Goal: Task Accomplishment & Management: Manage account settings

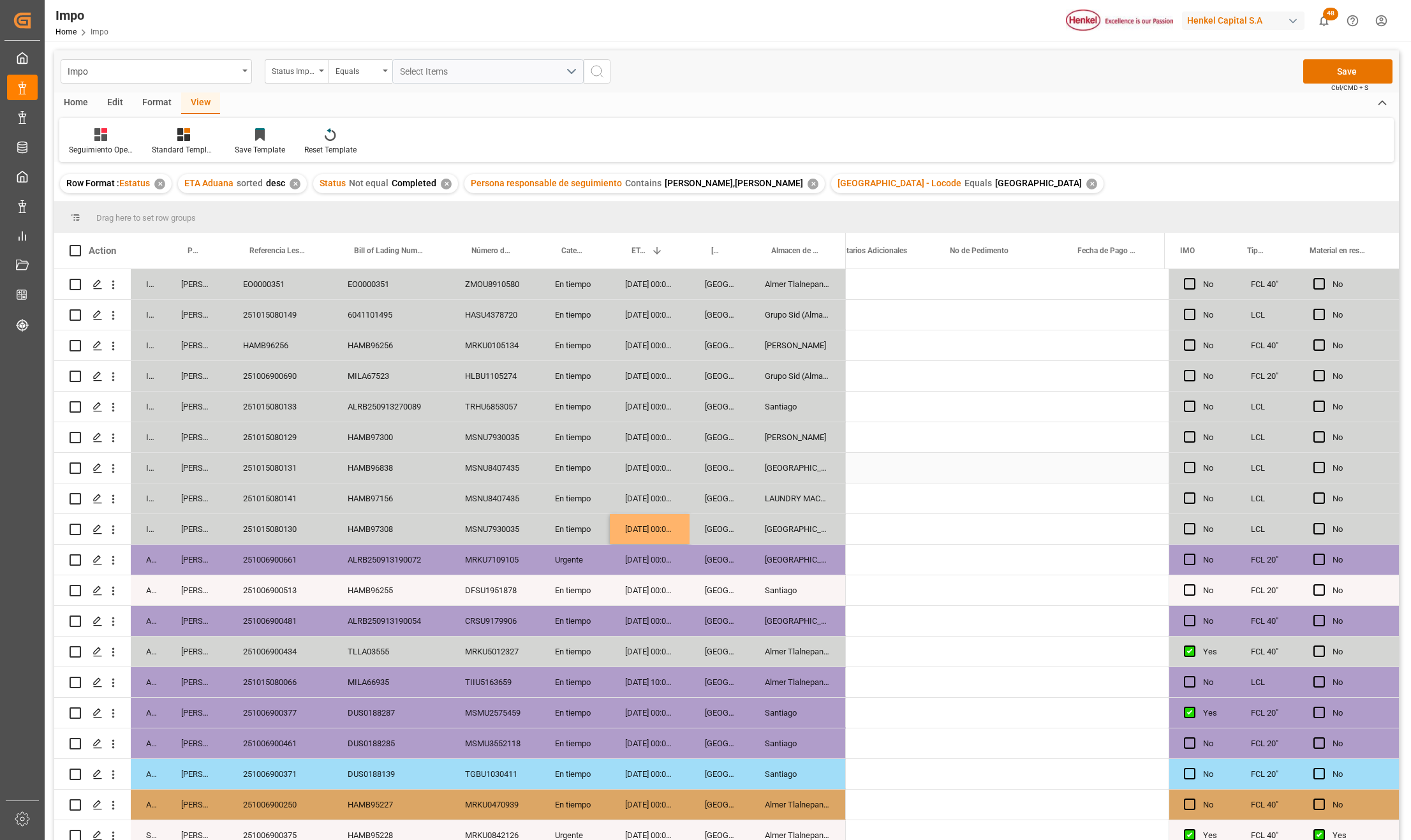
click at [584, 478] on div "En tiempo" at bounding box center [575, 467] width 70 height 30
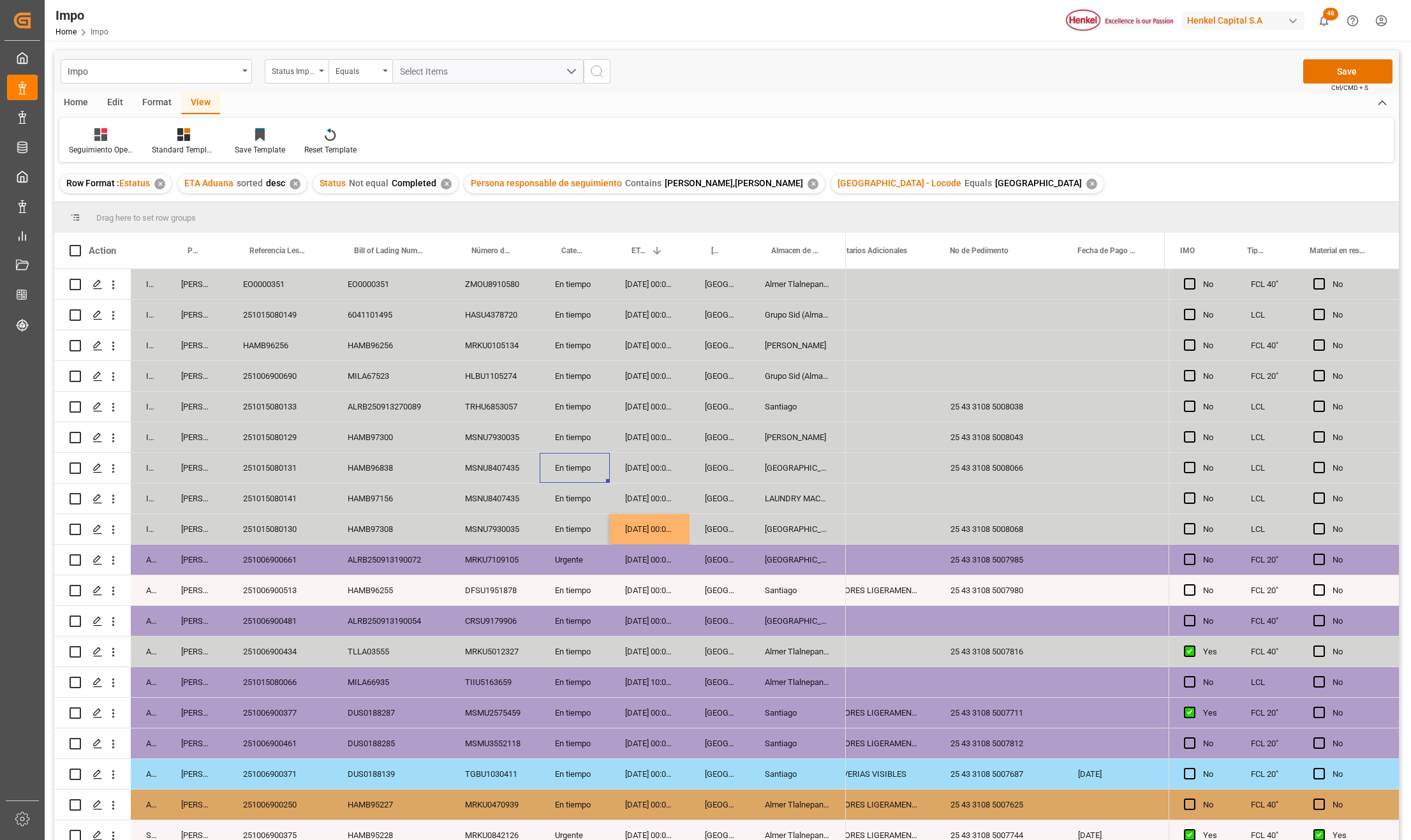
click at [250, 309] on div "251015080149" at bounding box center [280, 314] width 105 height 30
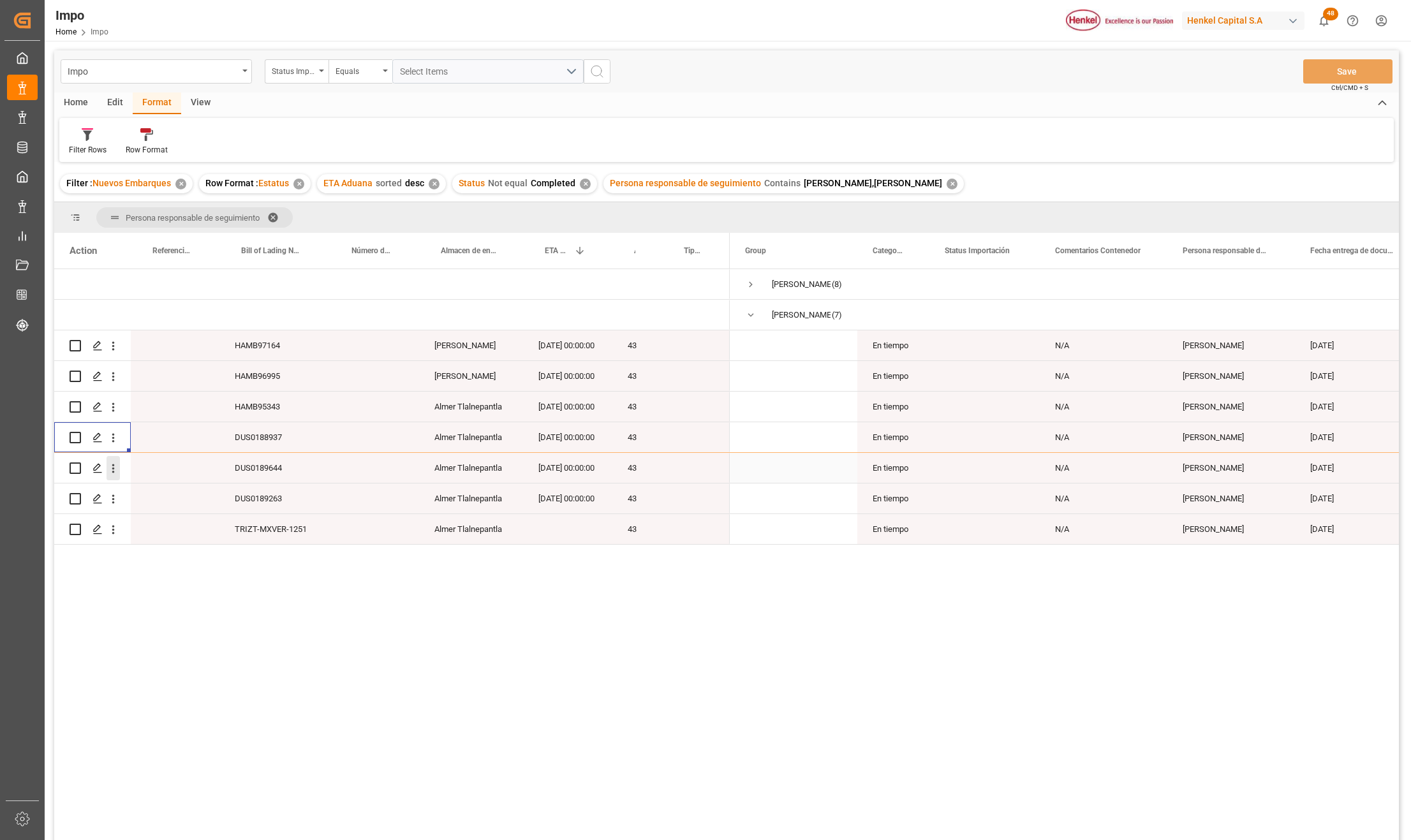
click at [117, 471] on icon "open menu" at bounding box center [114, 469] width 13 height 13
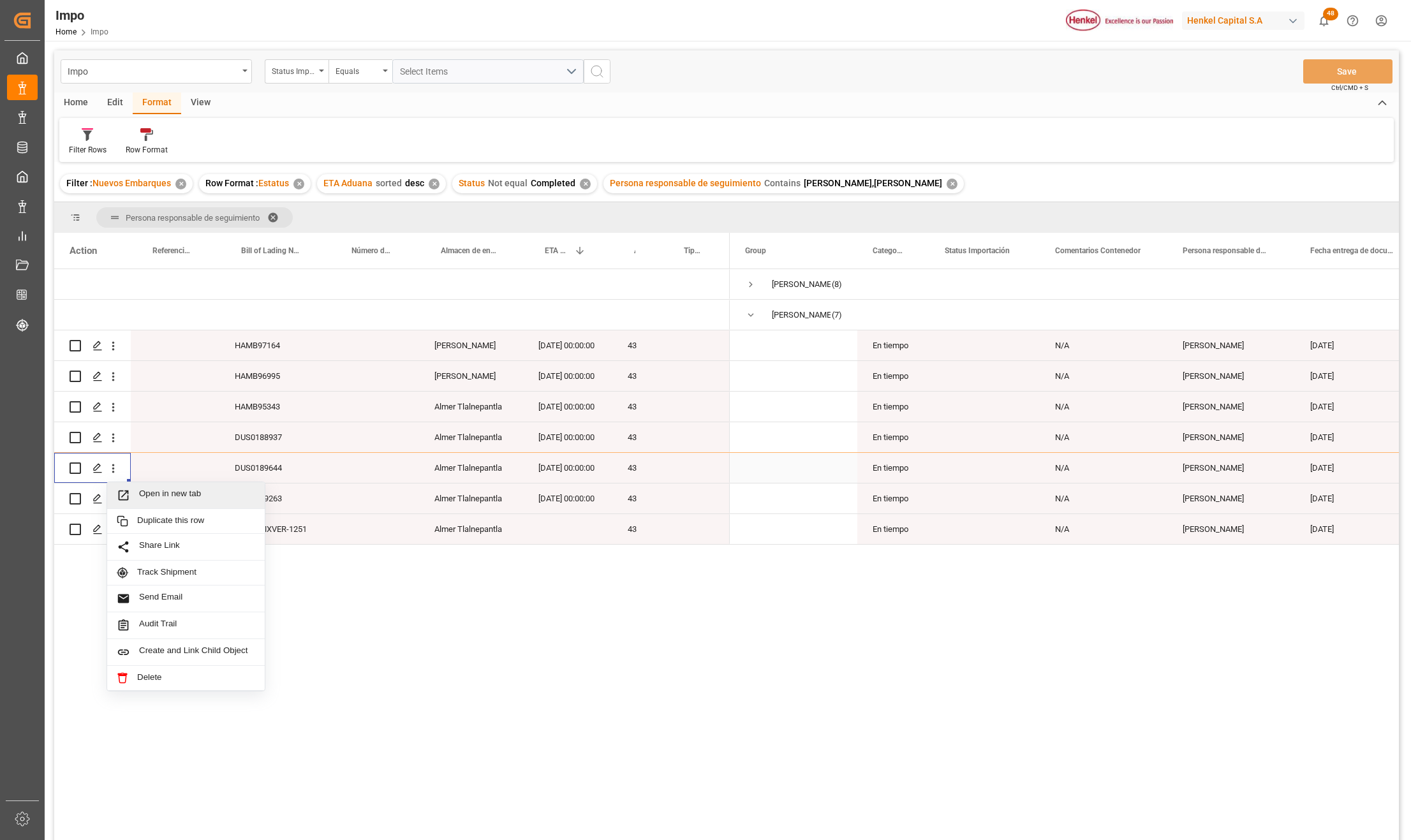
click at [134, 490] on span "Press SPACE to select this row." at bounding box center [127, 496] width 22 height 13
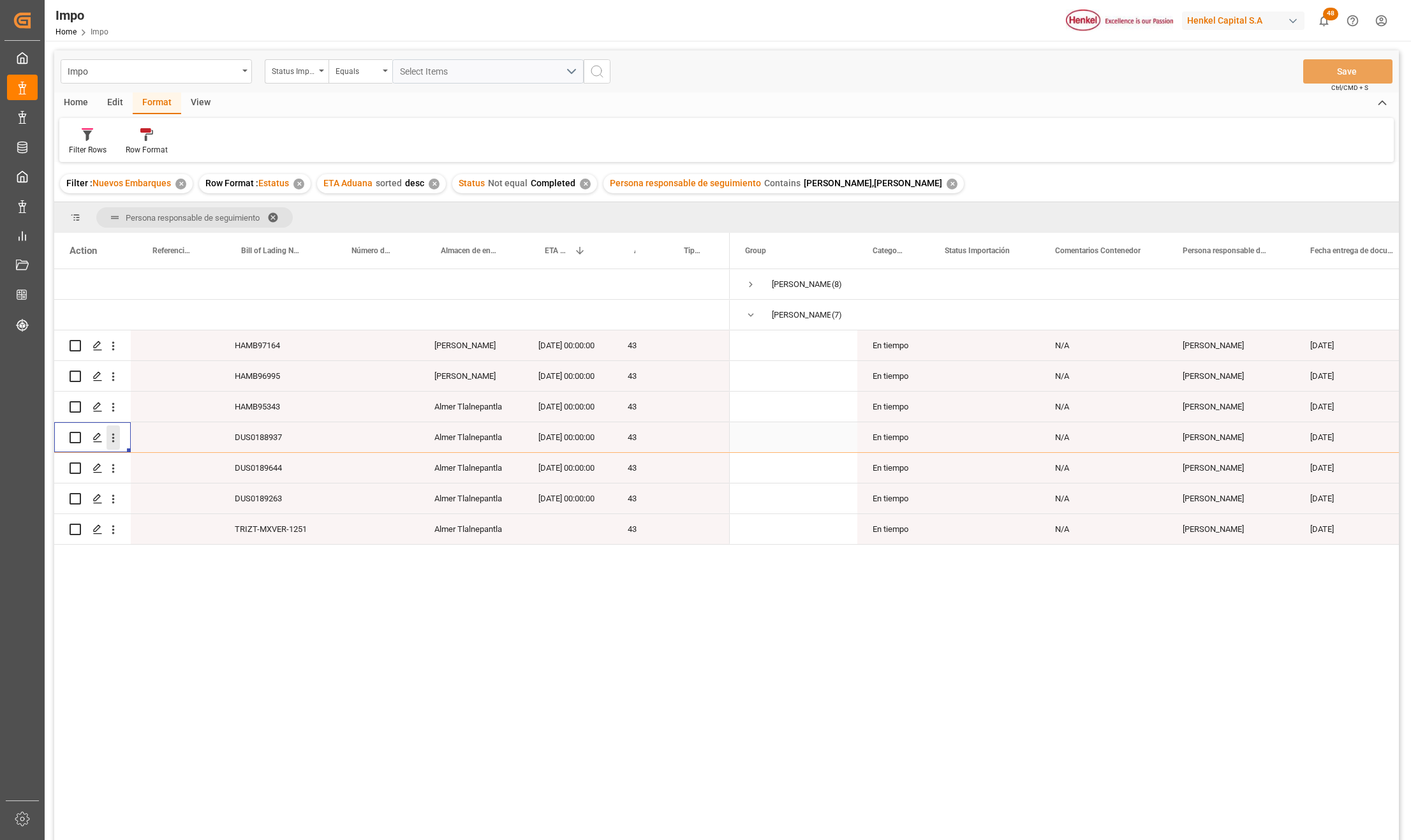
click at [113, 436] on icon "open menu" at bounding box center [114, 438] width 13 height 13
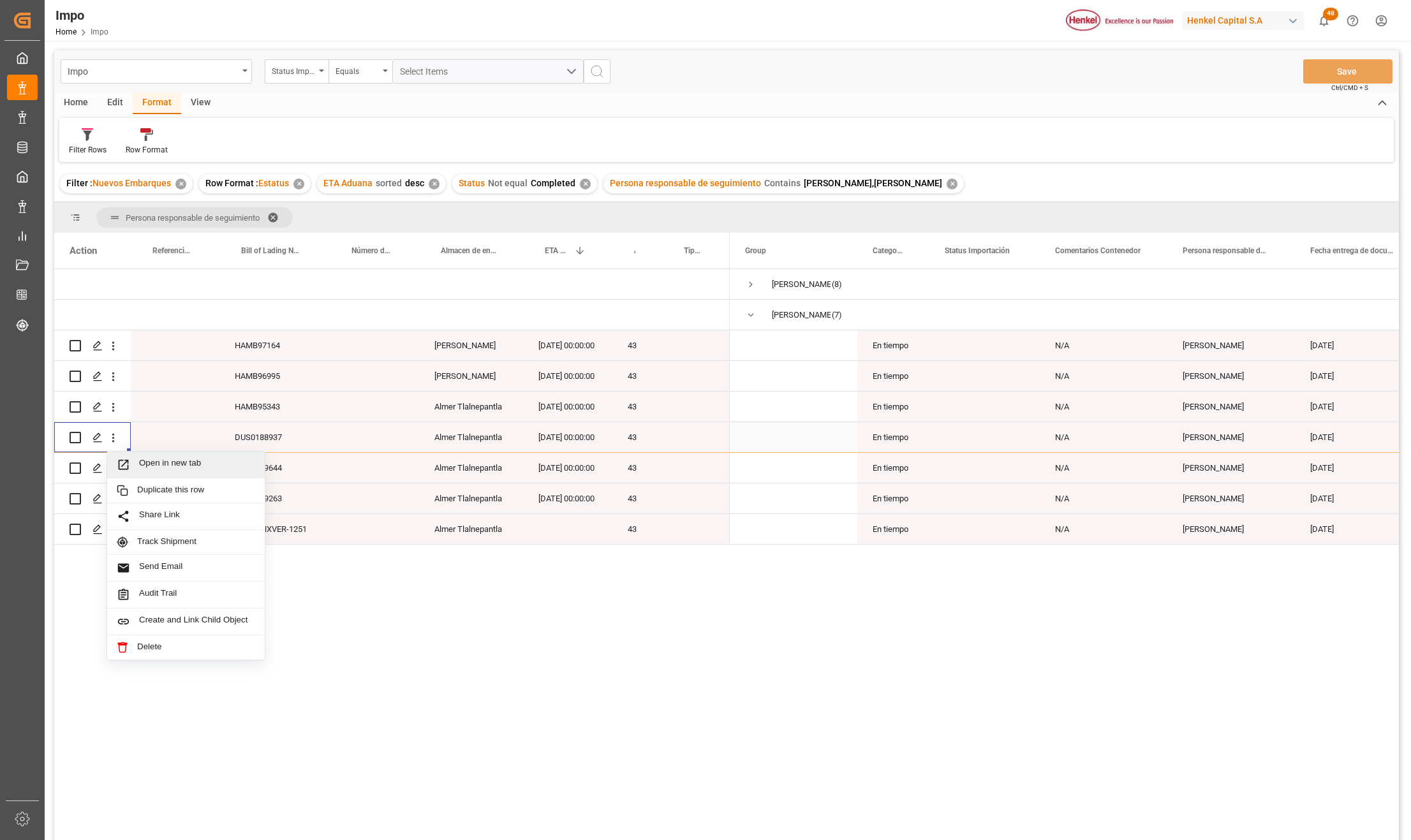
click at [139, 460] on span "Press SPACE to select this row." at bounding box center [127, 465] width 22 height 13
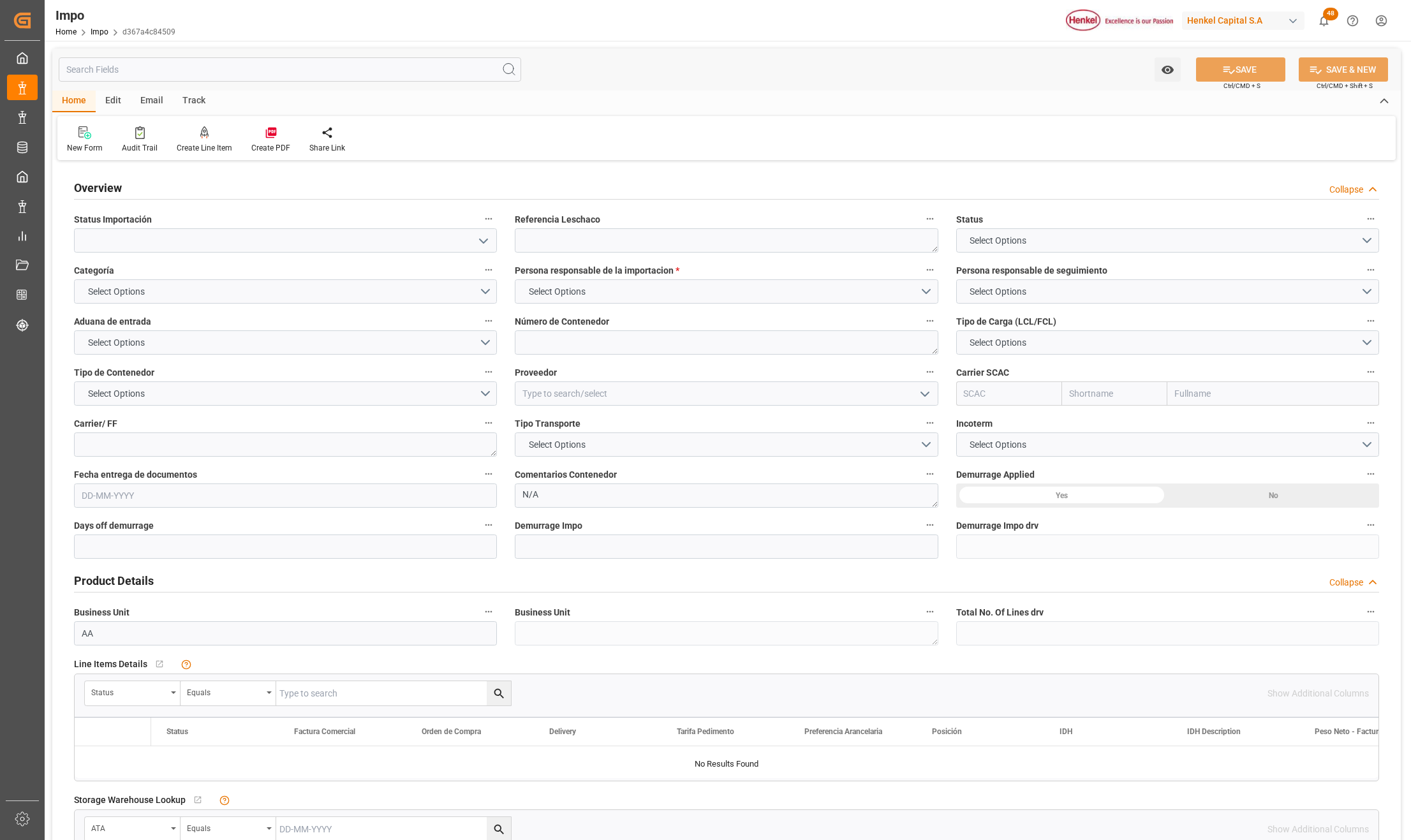
type input "[DATE]"
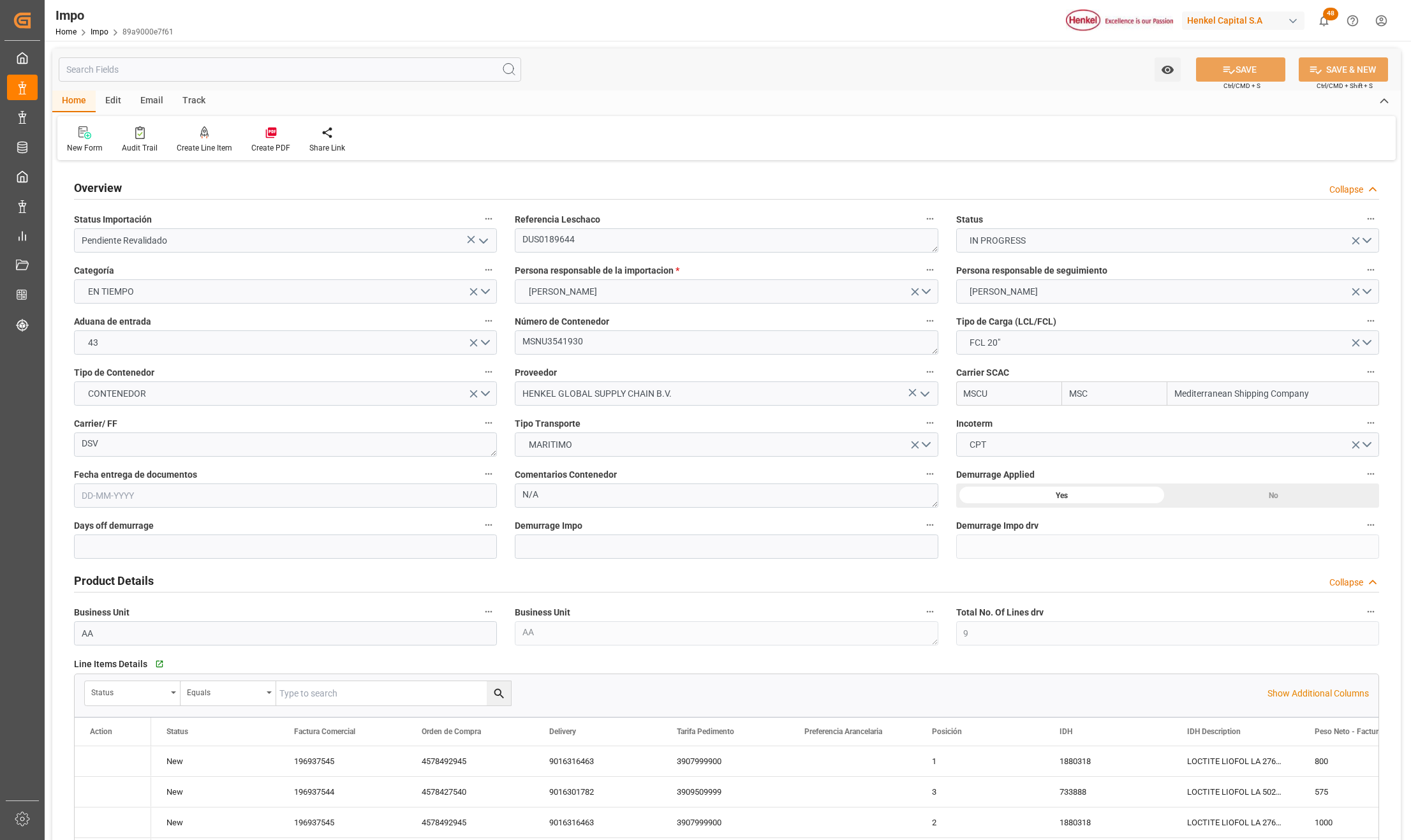
type input "MSC"
type input "Mediterranean Shipping Company"
type input "9"
type input "20"
type input "10"
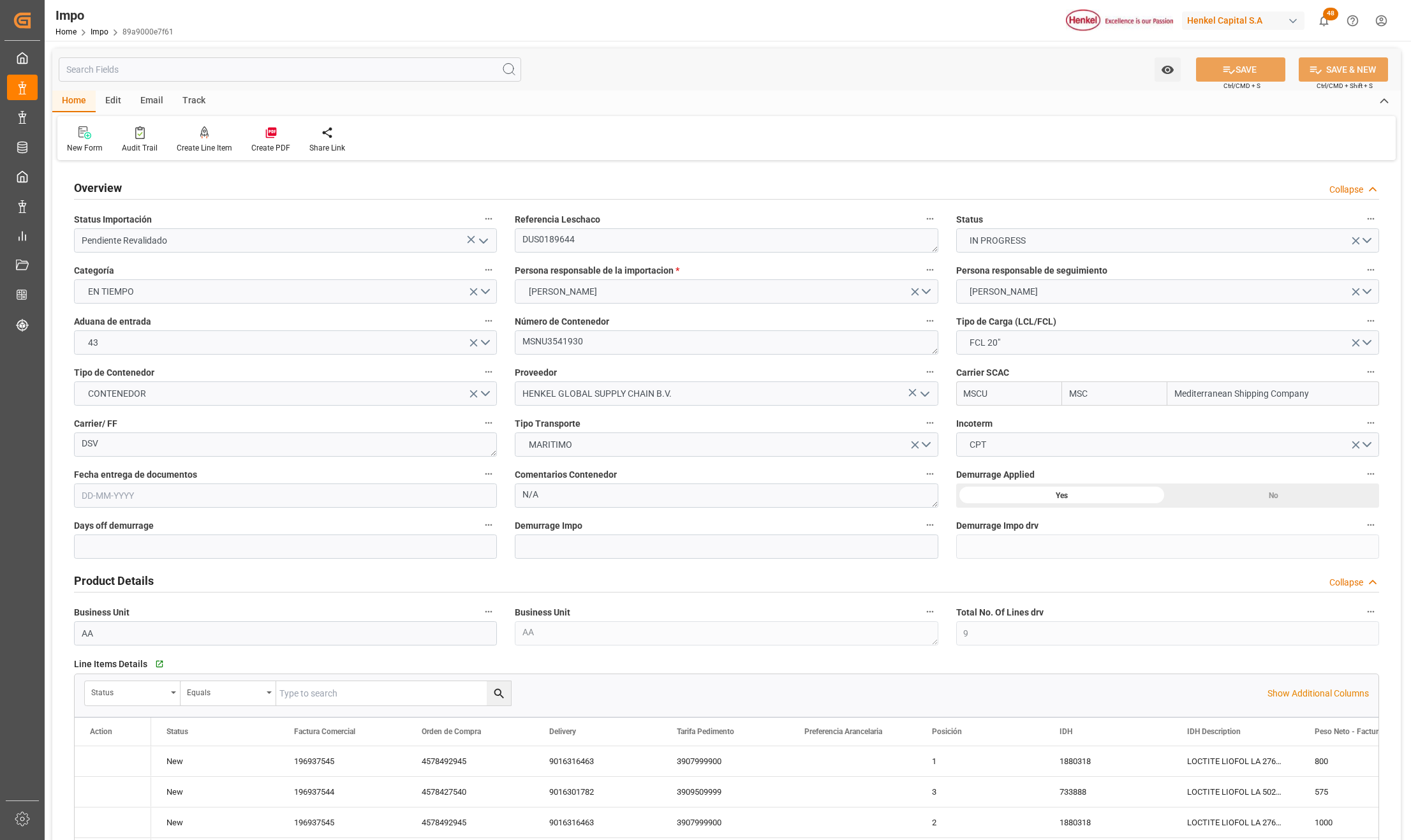
type input "02-10-2025"
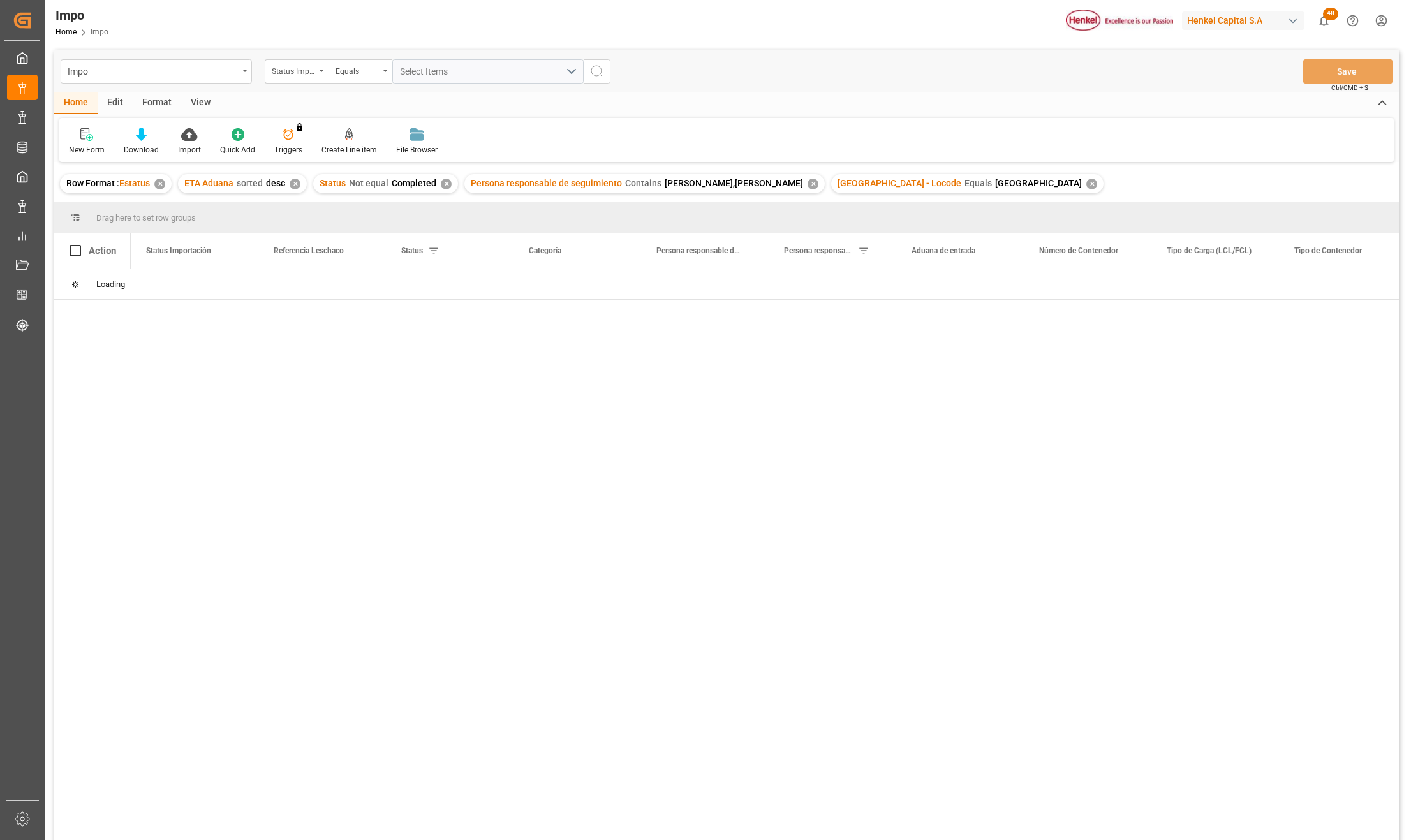
click at [201, 101] on div "View" at bounding box center [200, 103] width 38 height 22
click at [179, 139] on div "Standard Templates" at bounding box center [144, 141] width 83 height 28
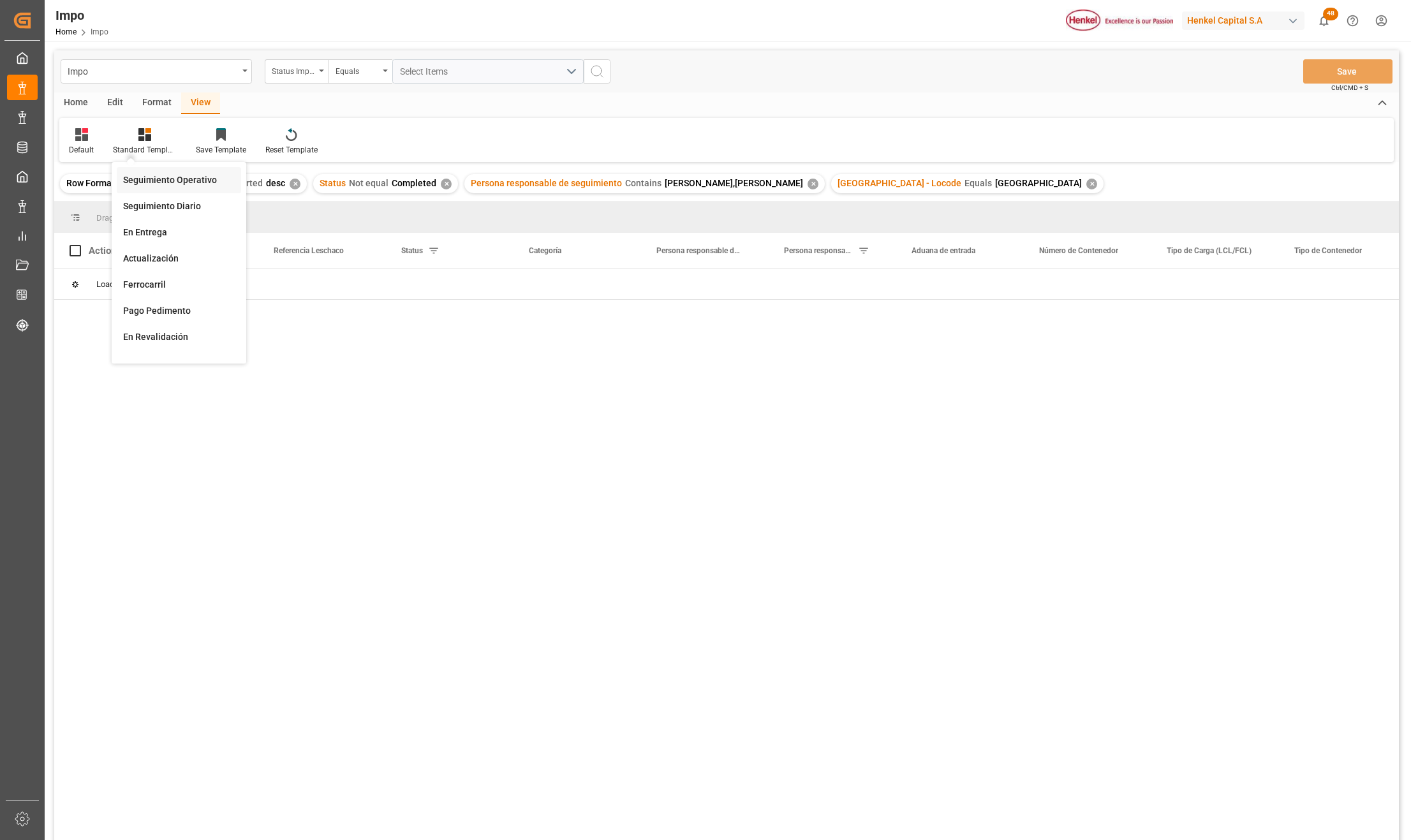
click at [169, 175] on div "Seguimiento Operativo" at bounding box center [179, 180] width 112 height 13
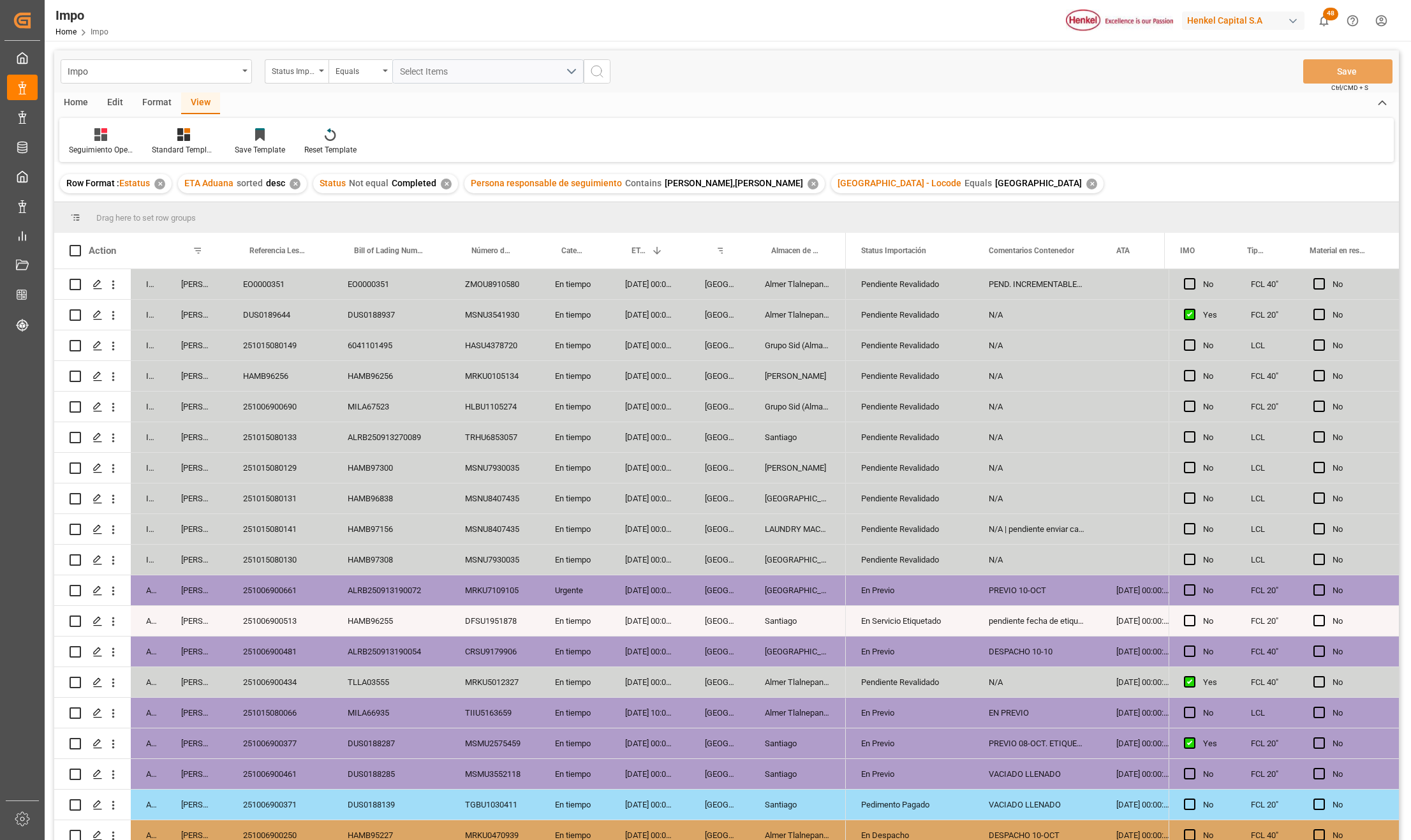
click at [279, 317] on div "DUS0189644" at bounding box center [280, 314] width 105 height 30
click at [117, 314] on icon "open menu" at bounding box center [114, 316] width 13 height 13
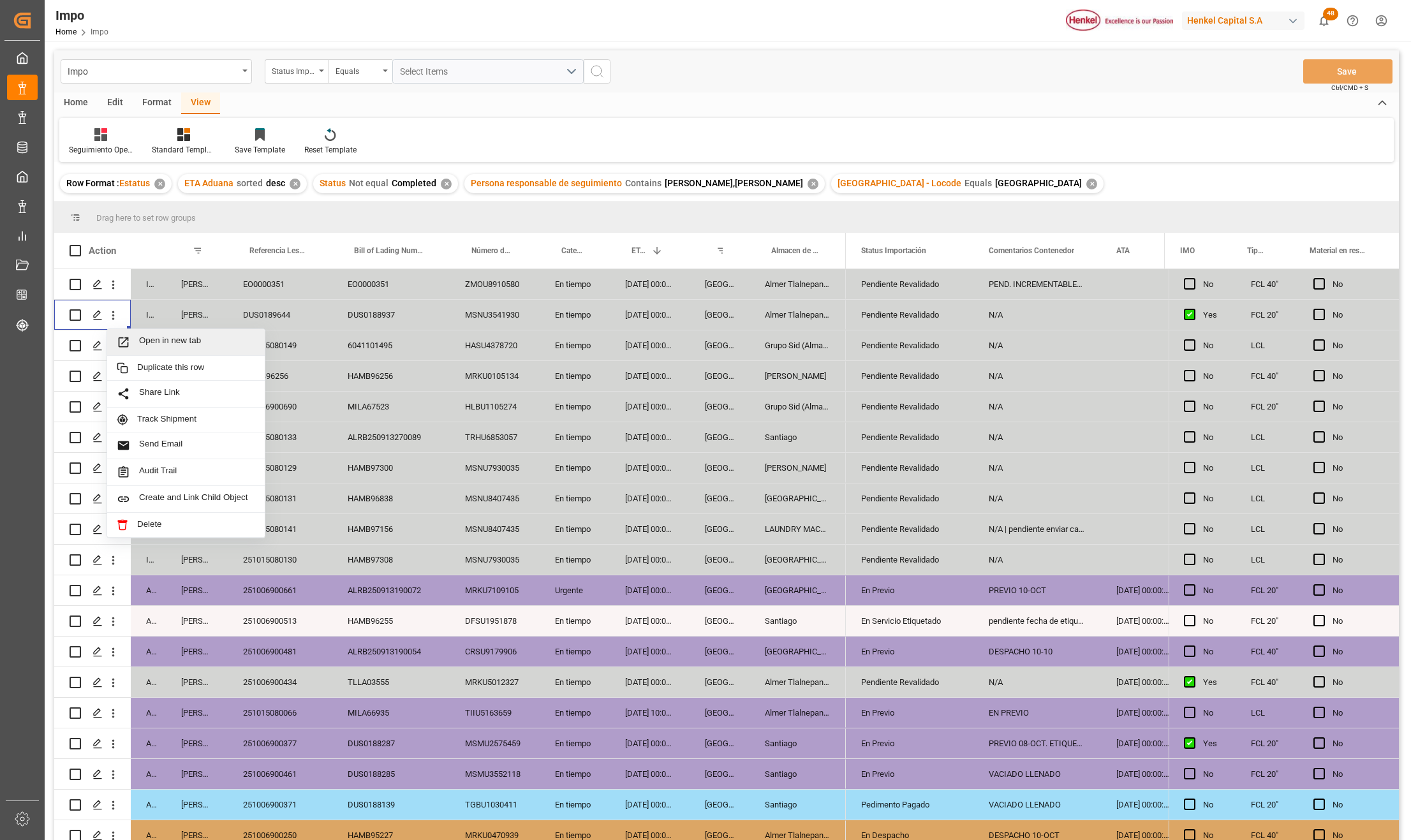
click at [142, 340] on span "Open in new tab" at bounding box center [196, 343] width 116 height 13
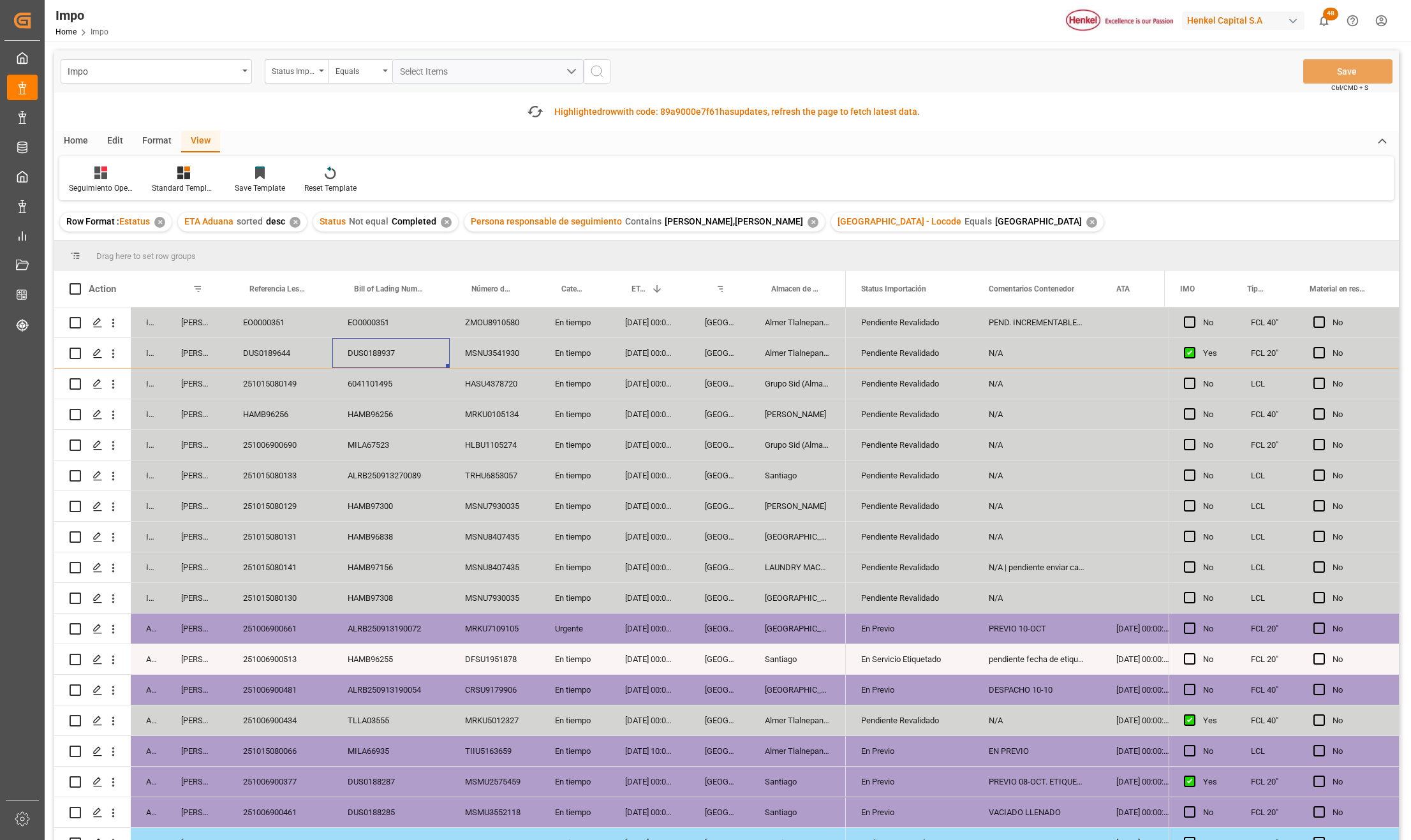
click at [342, 353] on div "DUS0188937" at bounding box center [391, 352] width 117 height 30
click at [282, 327] on div "EO0000351" at bounding box center [280, 321] width 105 height 30
click at [530, 123] on div "Fetch latest updates Highlighted row with code: 89a9000e7f61 89a9000e7f61 has u…" at bounding box center [723, 112] width 405 height 26
click at [536, 114] on icon "button" at bounding box center [534, 111] width 20 height 20
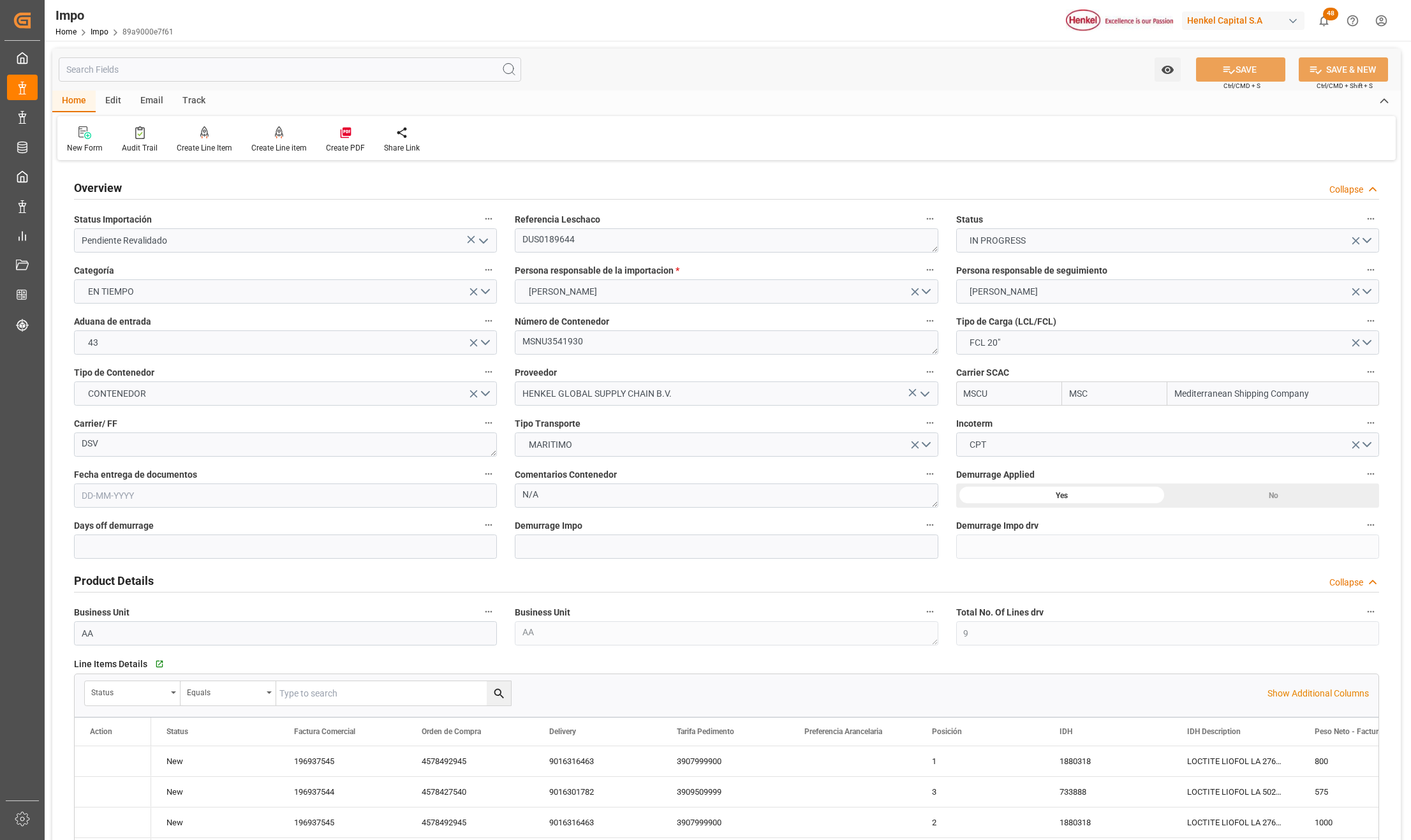
type input "MSC"
type input "Mediterranean Shipping Company"
type input "9"
type input "20"
type input "10"
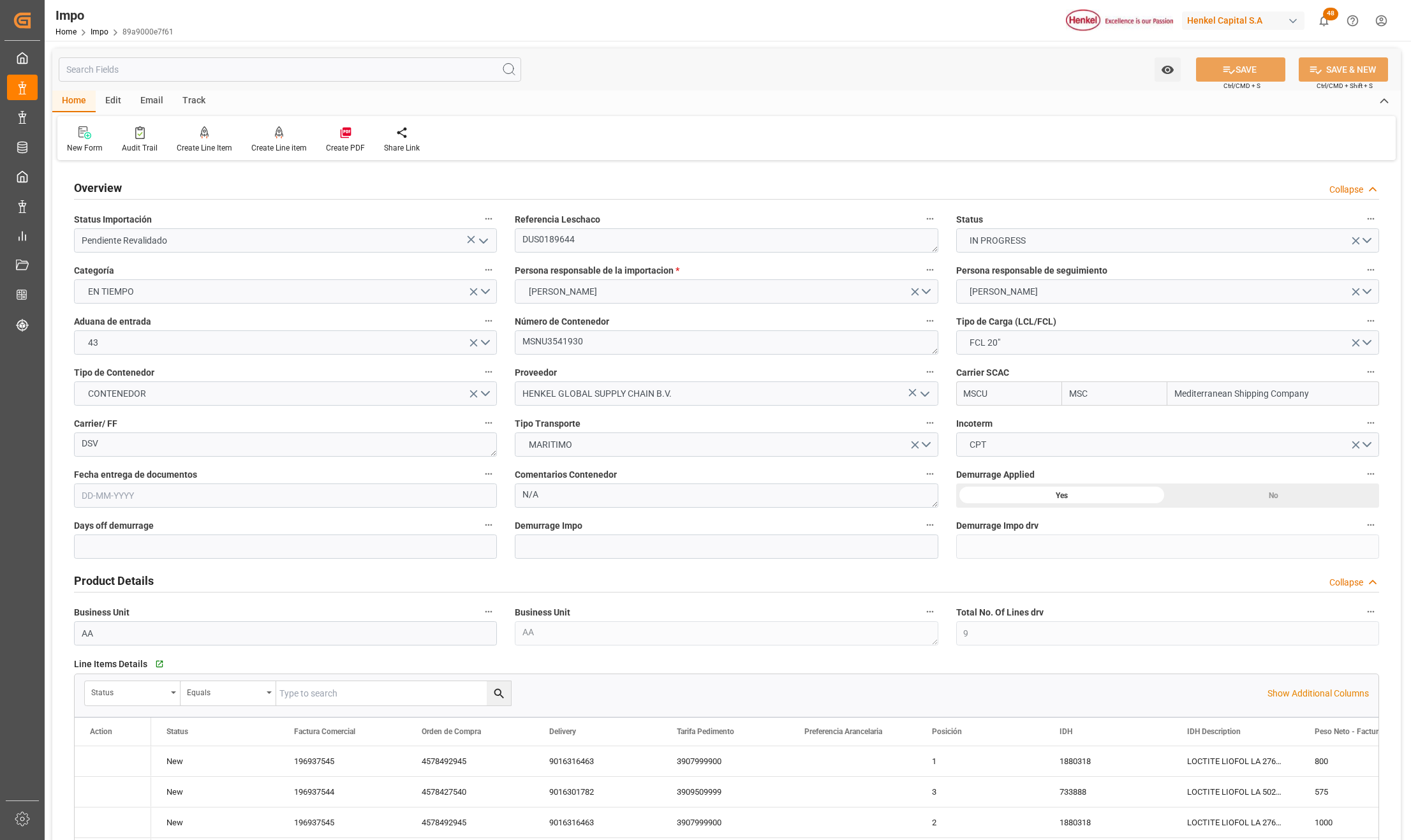
type input "02-10-2025"
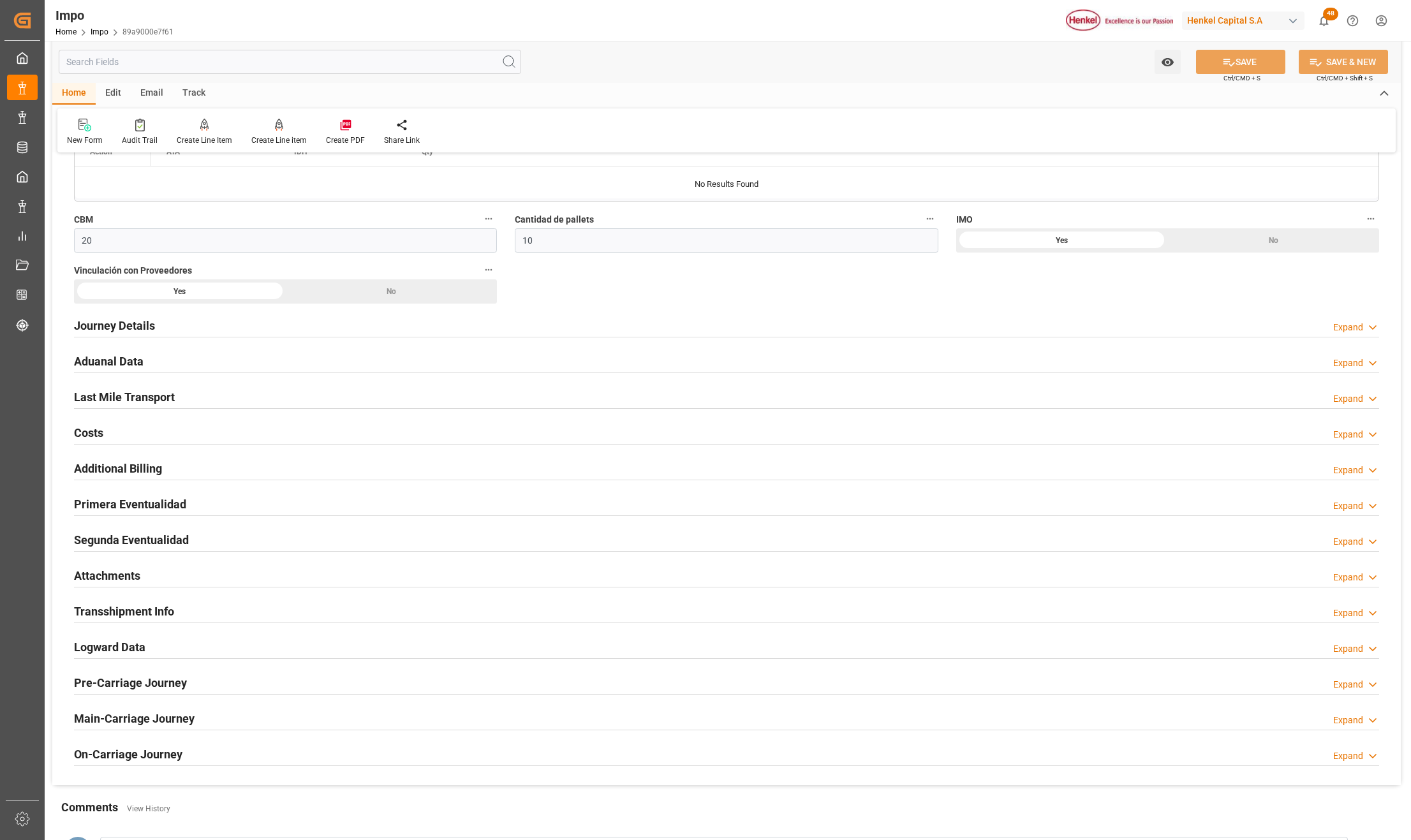
scroll to position [1163, 0]
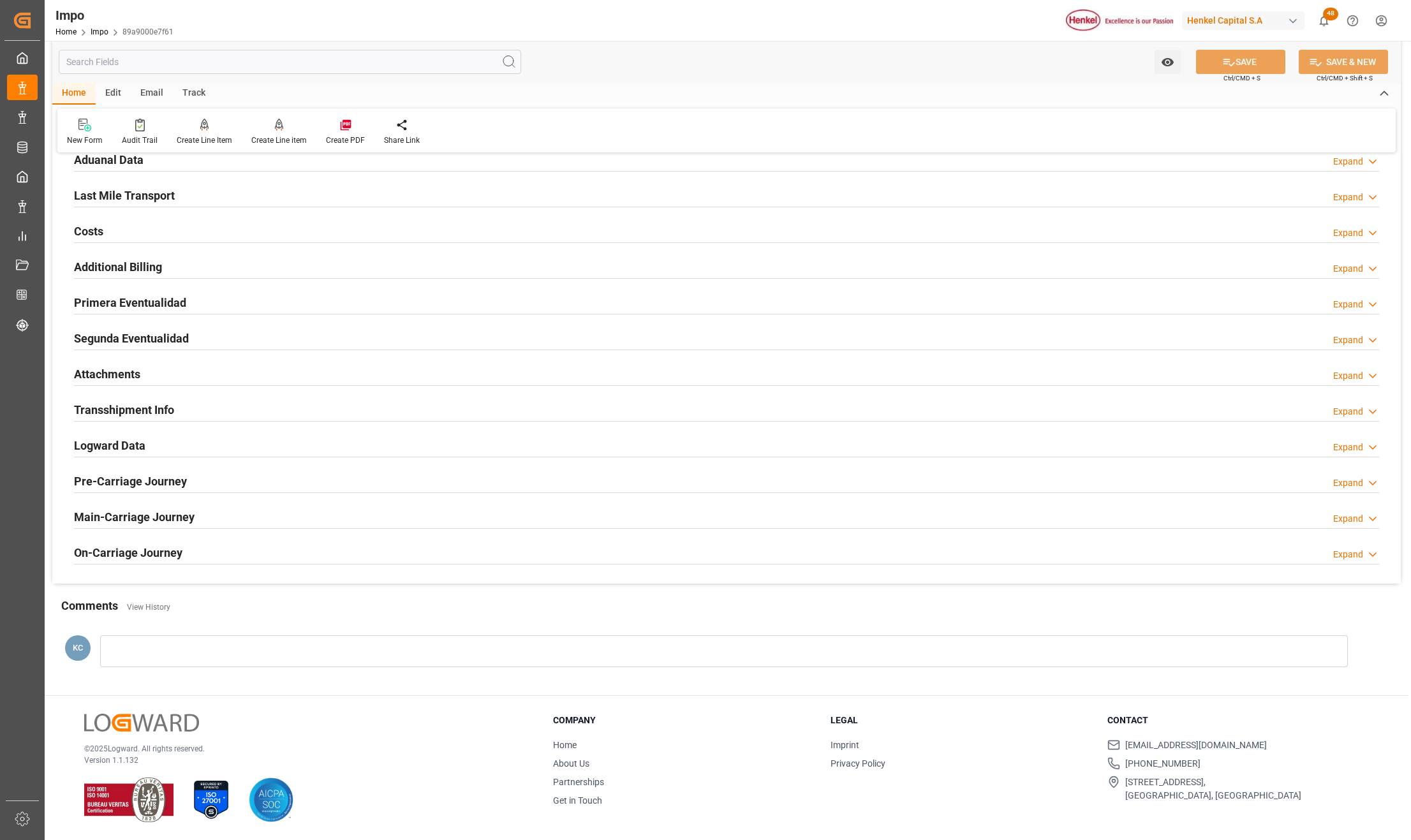
click at [108, 371] on h2 "Attachments" at bounding box center [107, 374] width 66 height 17
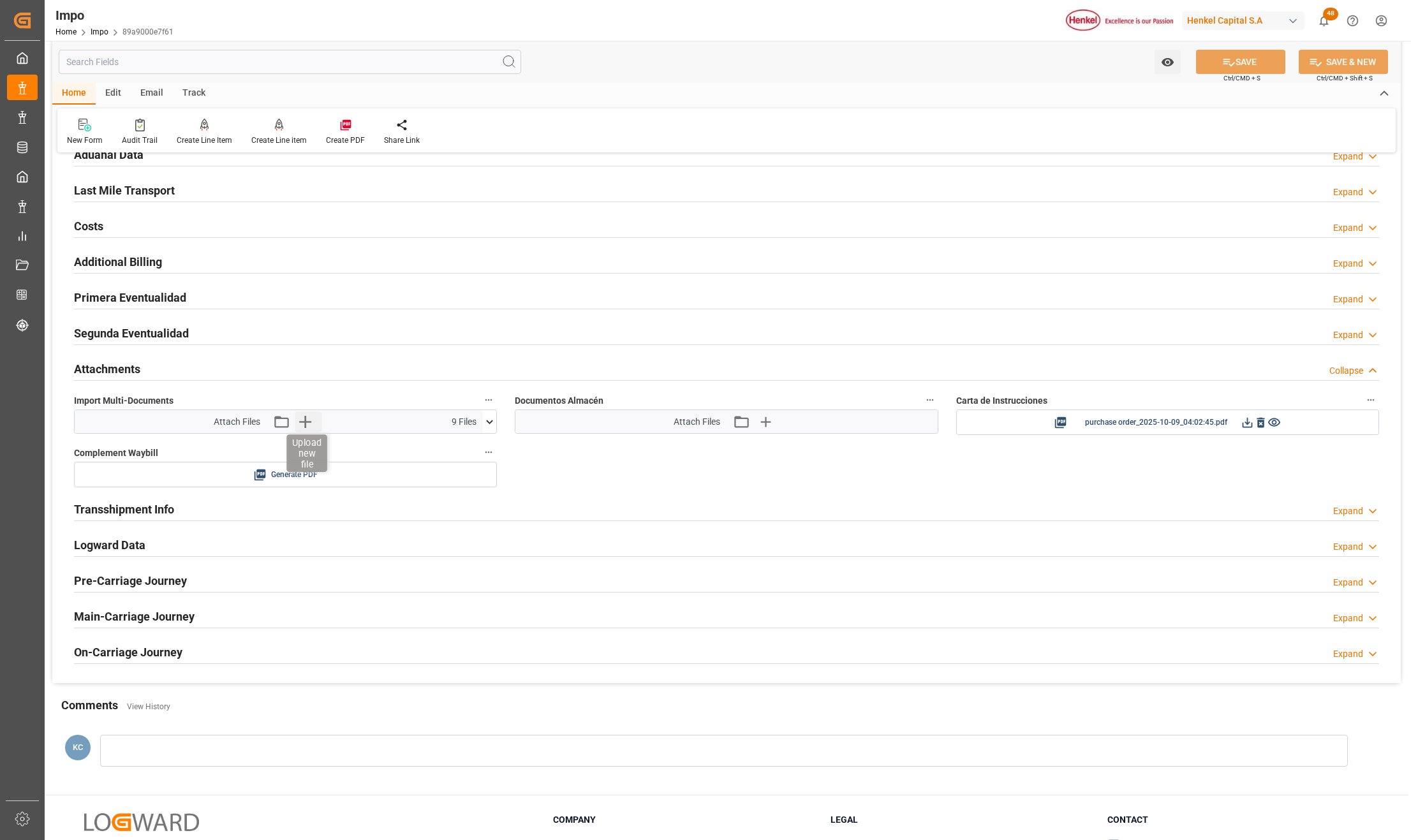
click at [303, 426] on icon "button" at bounding box center [305, 421] width 13 height 13
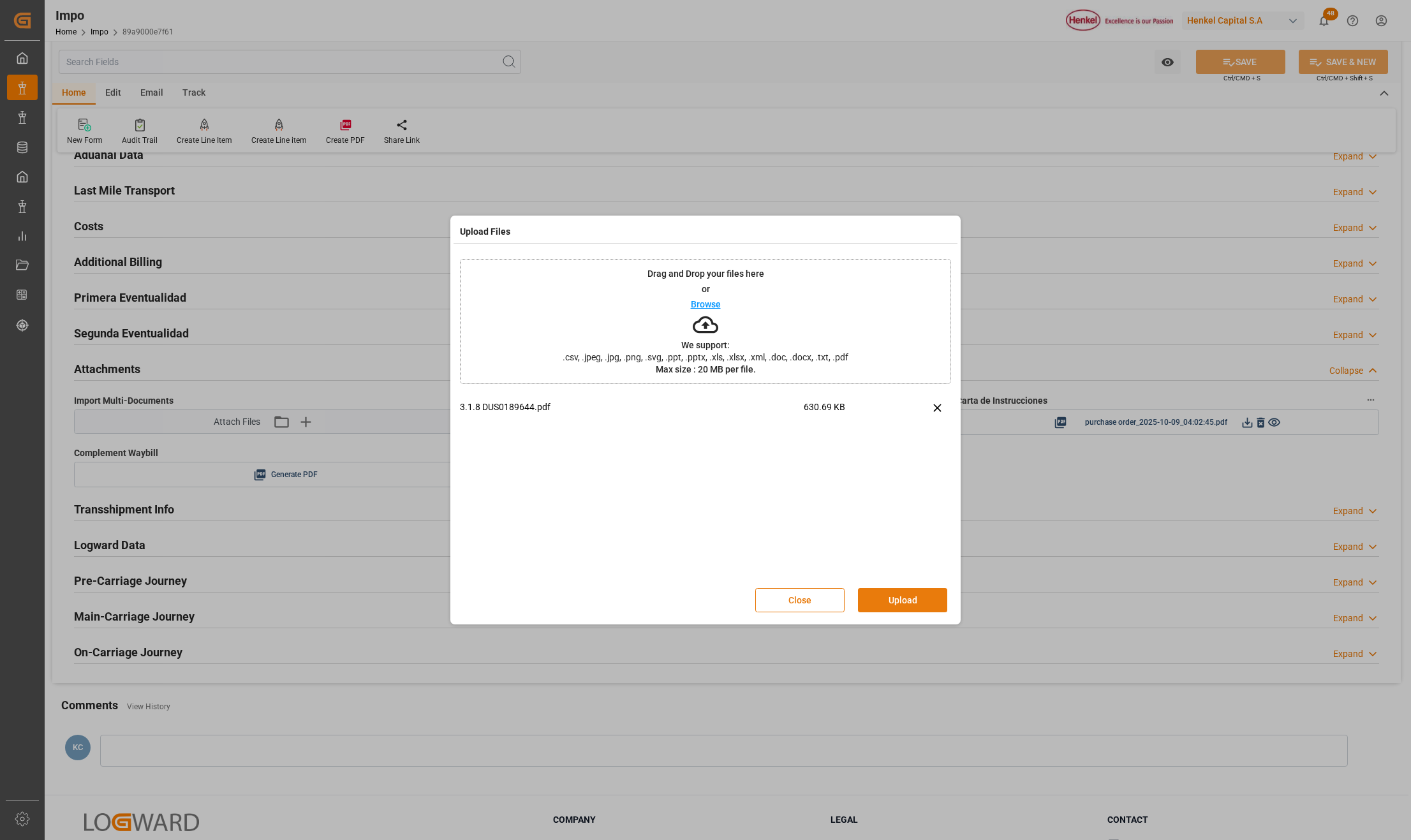
click at [907, 598] on button "Upload" at bounding box center [902, 599] width 90 height 24
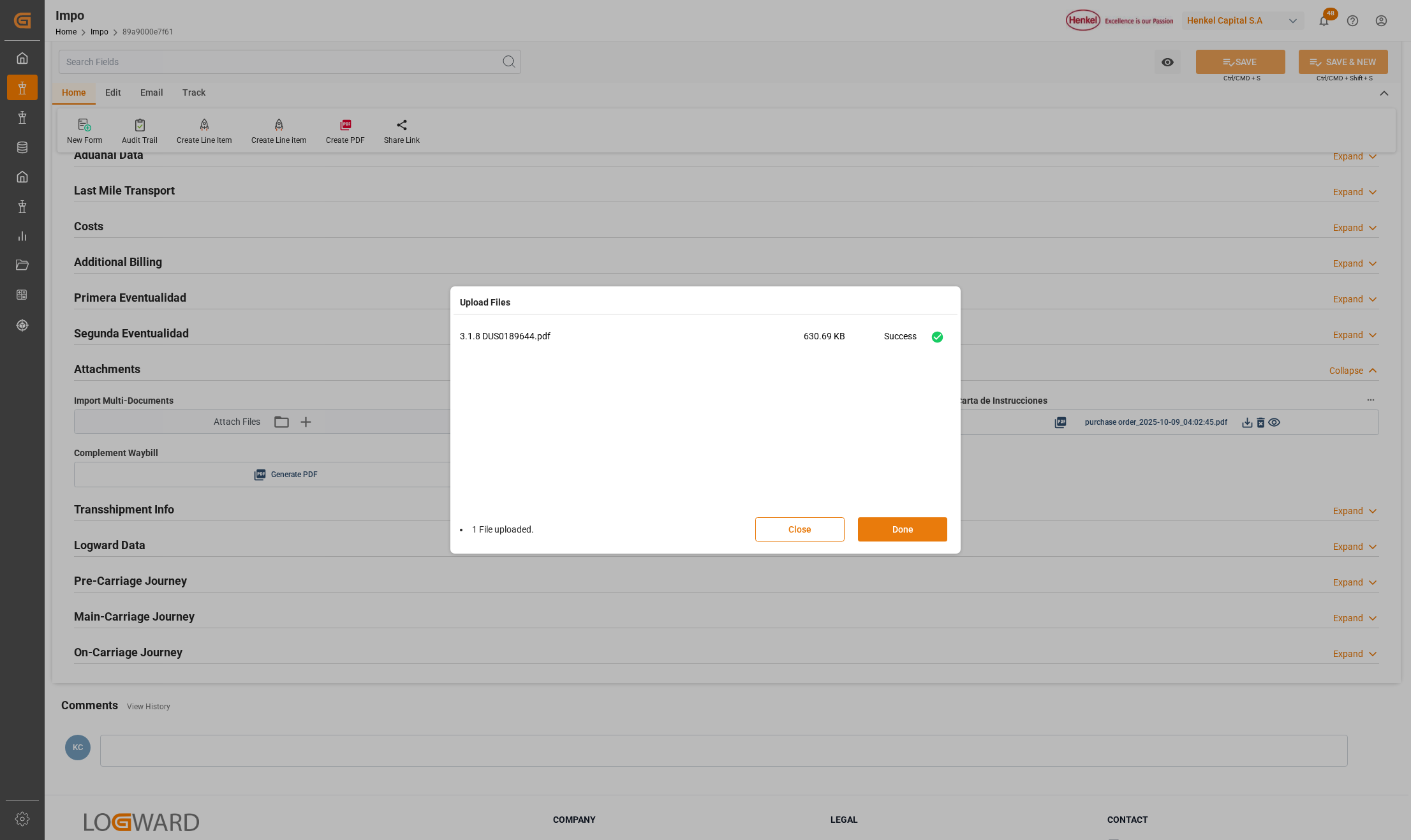
click at [912, 531] on button "Done" at bounding box center [902, 528] width 90 height 24
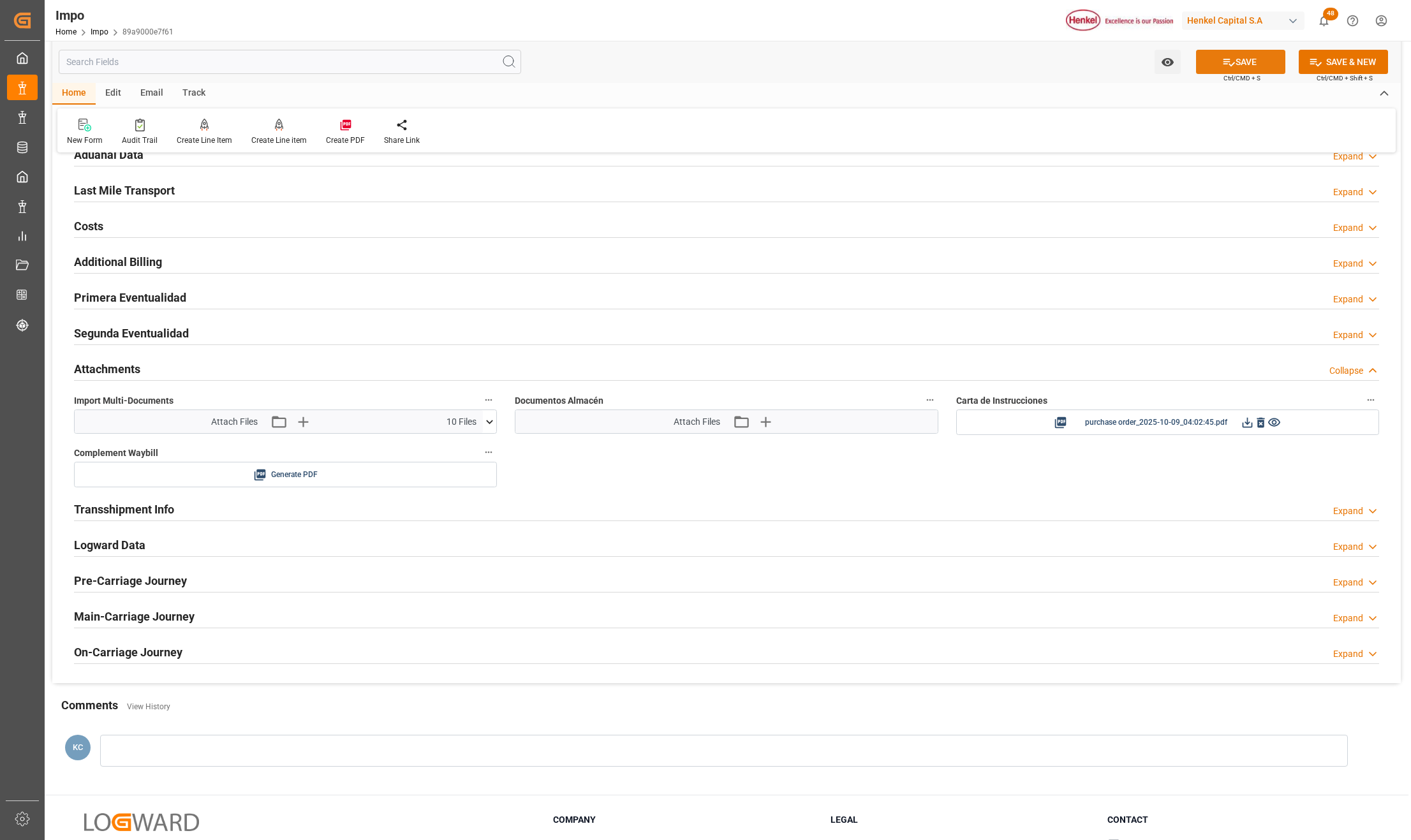
click at [1227, 64] on icon at bounding box center [1229, 63] width 13 height 13
click at [1245, 424] on icon at bounding box center [1247, 422] width 13 height 13
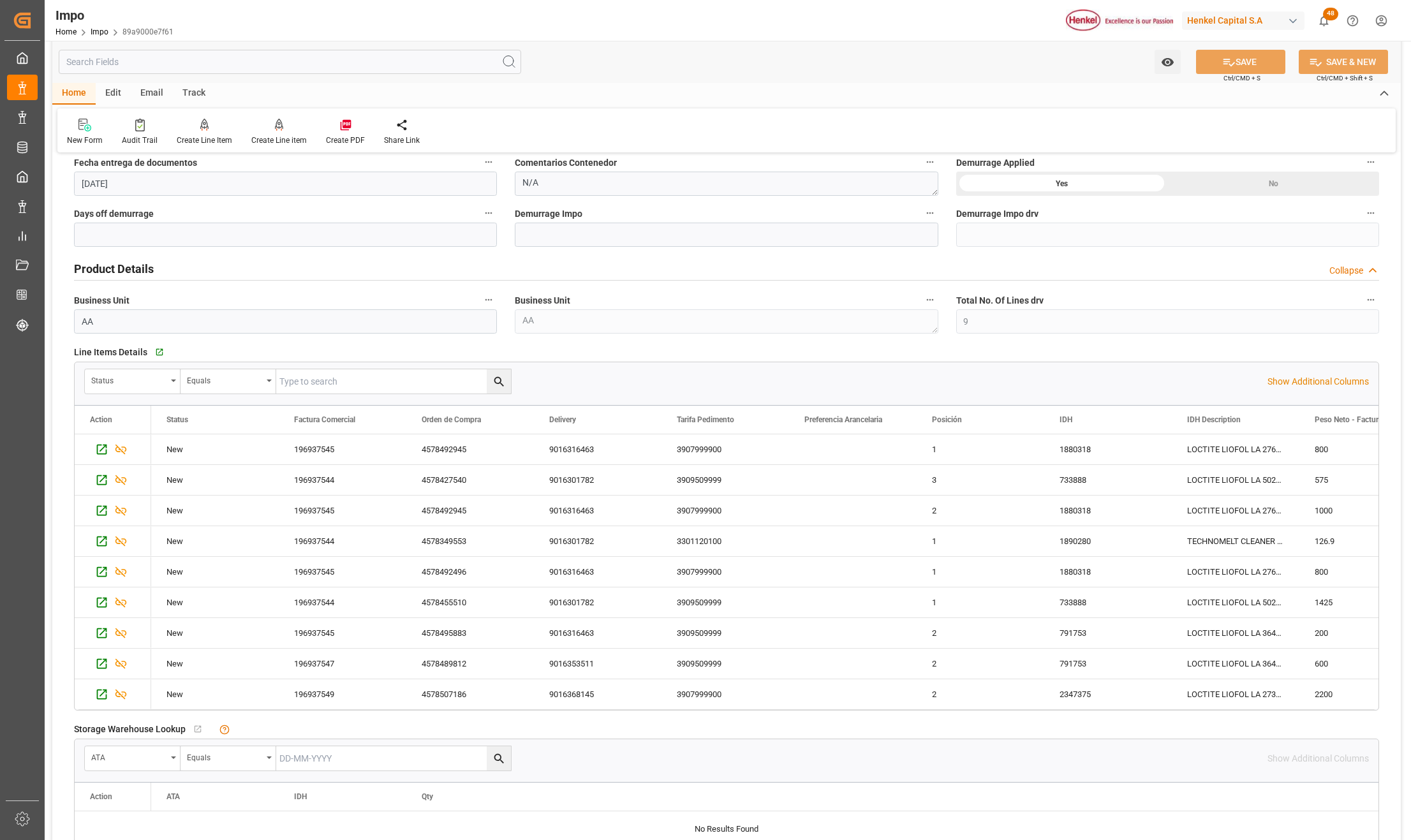
scroll to position [0, 0]
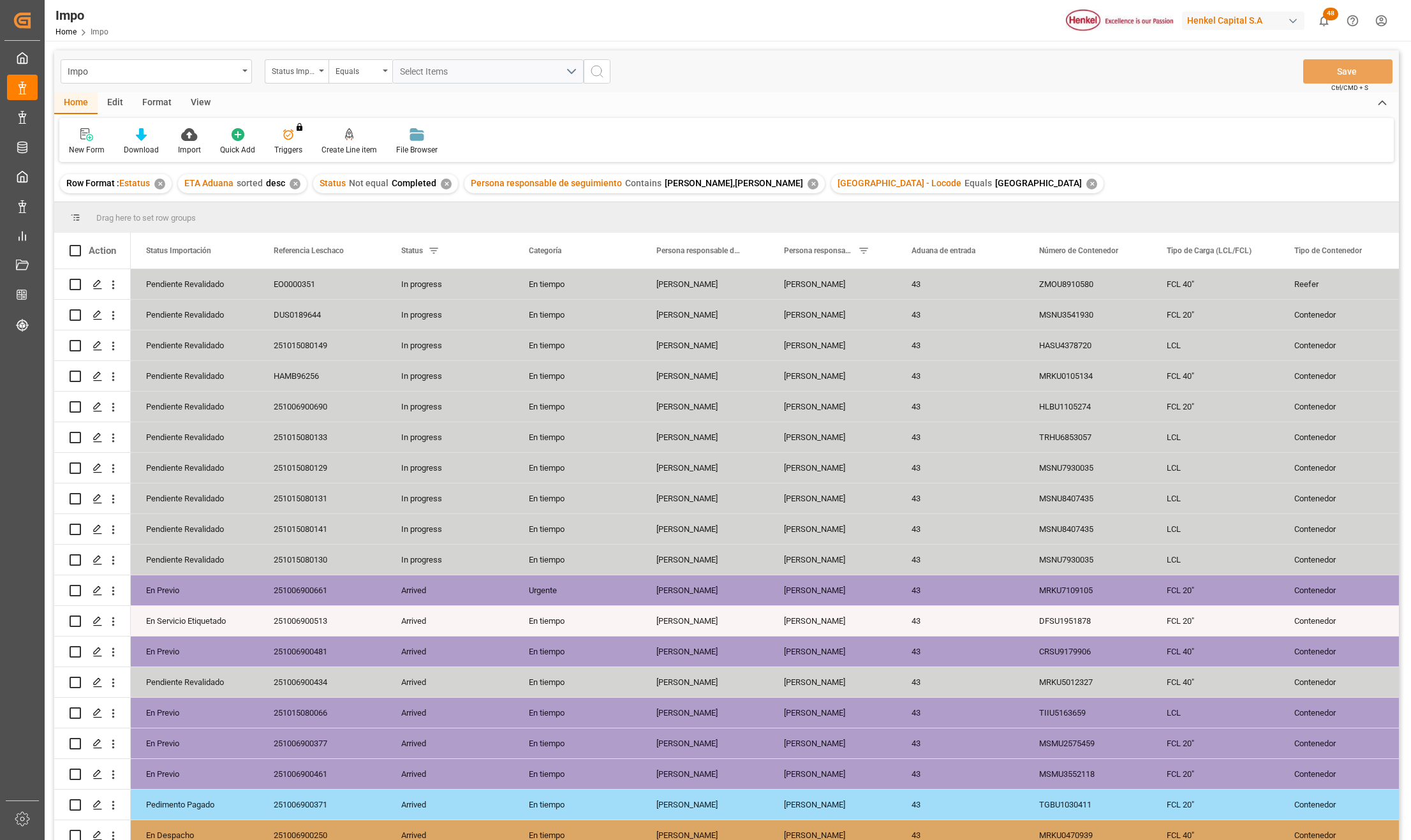
click at [192, 108] on div "View" at bounding box center [200, 103] width 38 height 22
click at [162, 138] on div at bounding box center [144, 135] width 64 height 13
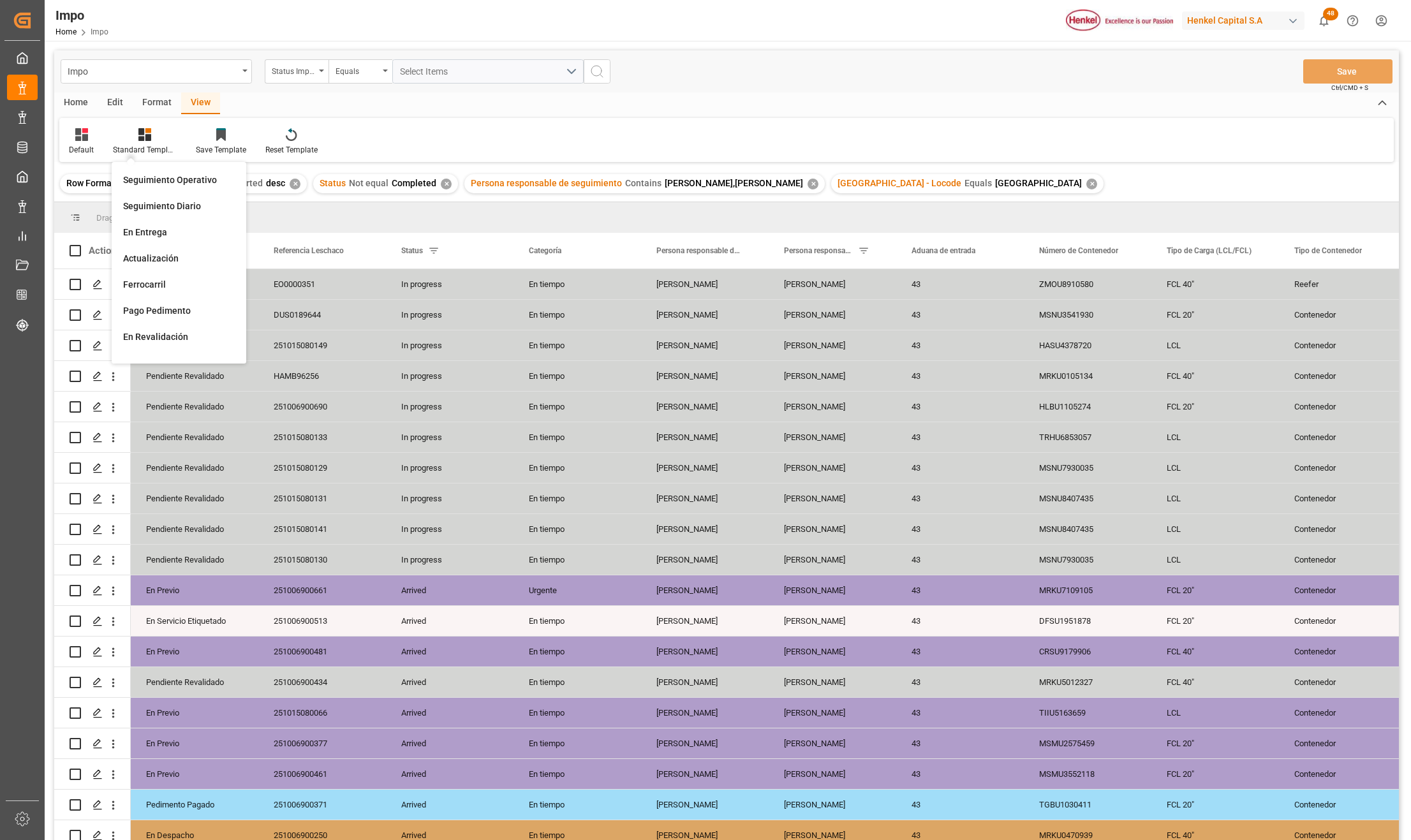
click at [162, 172] on div "Seguimiento Operativo" at bounding box center [178, 180] width 124 height 26
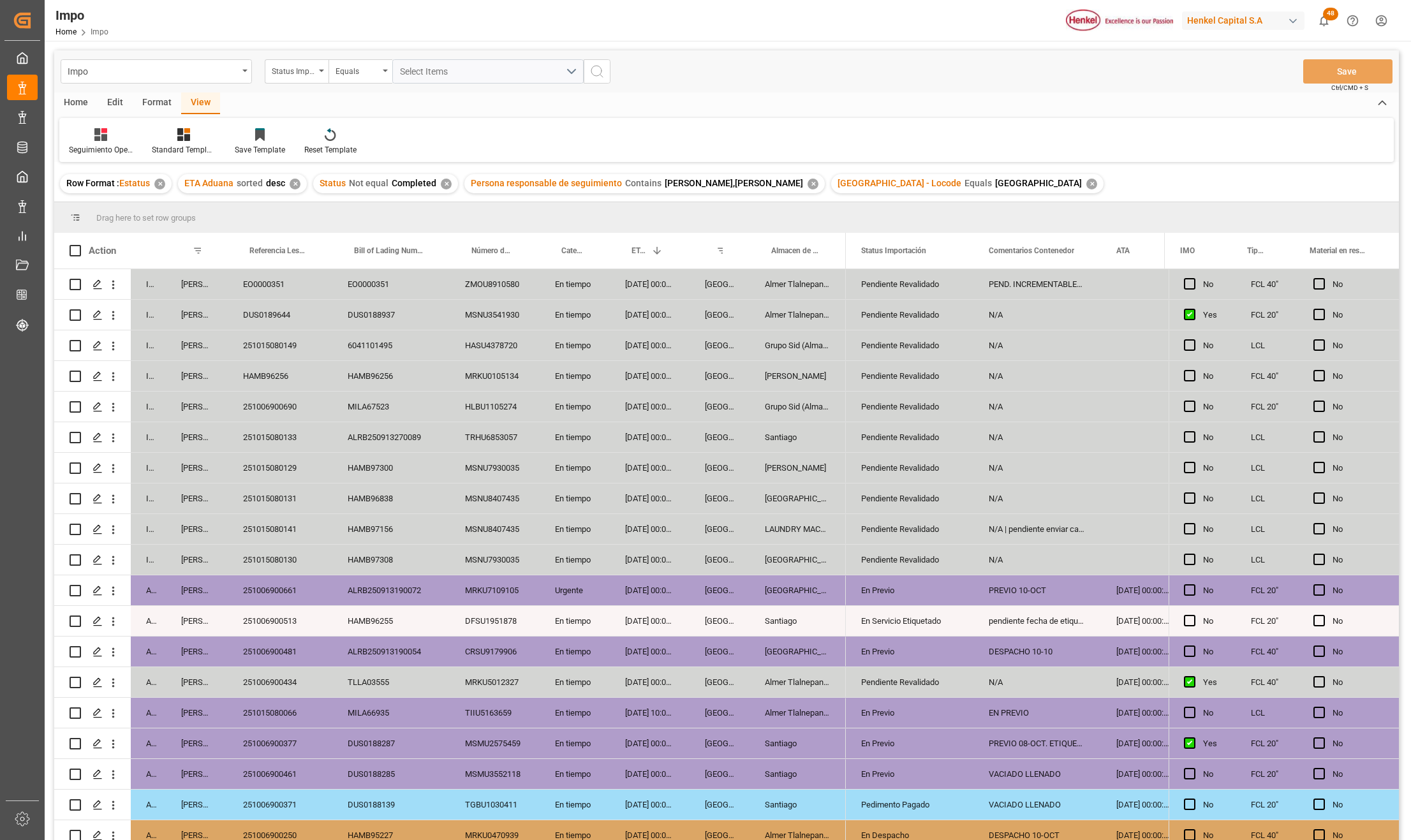
click at [389, 313] on div "DUS0188937" at bounding box center [391, 314] width 117 height 30
click at [310, 313] on div "DUS0189644" at bounding box center [280, 314] width 105 height 30
click at [375, 315] on div "DUS0188937" at bounding box center [391, 314] width 117 height 30
click at [1343, 54] on div "Impo Status Importación Equals Select Items Save Ctrl/CMD + S" at bounding box center [726, 71] width 1345 height 42
click at [1343, 71] on button "Save" at bounding box center [1347, 71] width 90 height 24
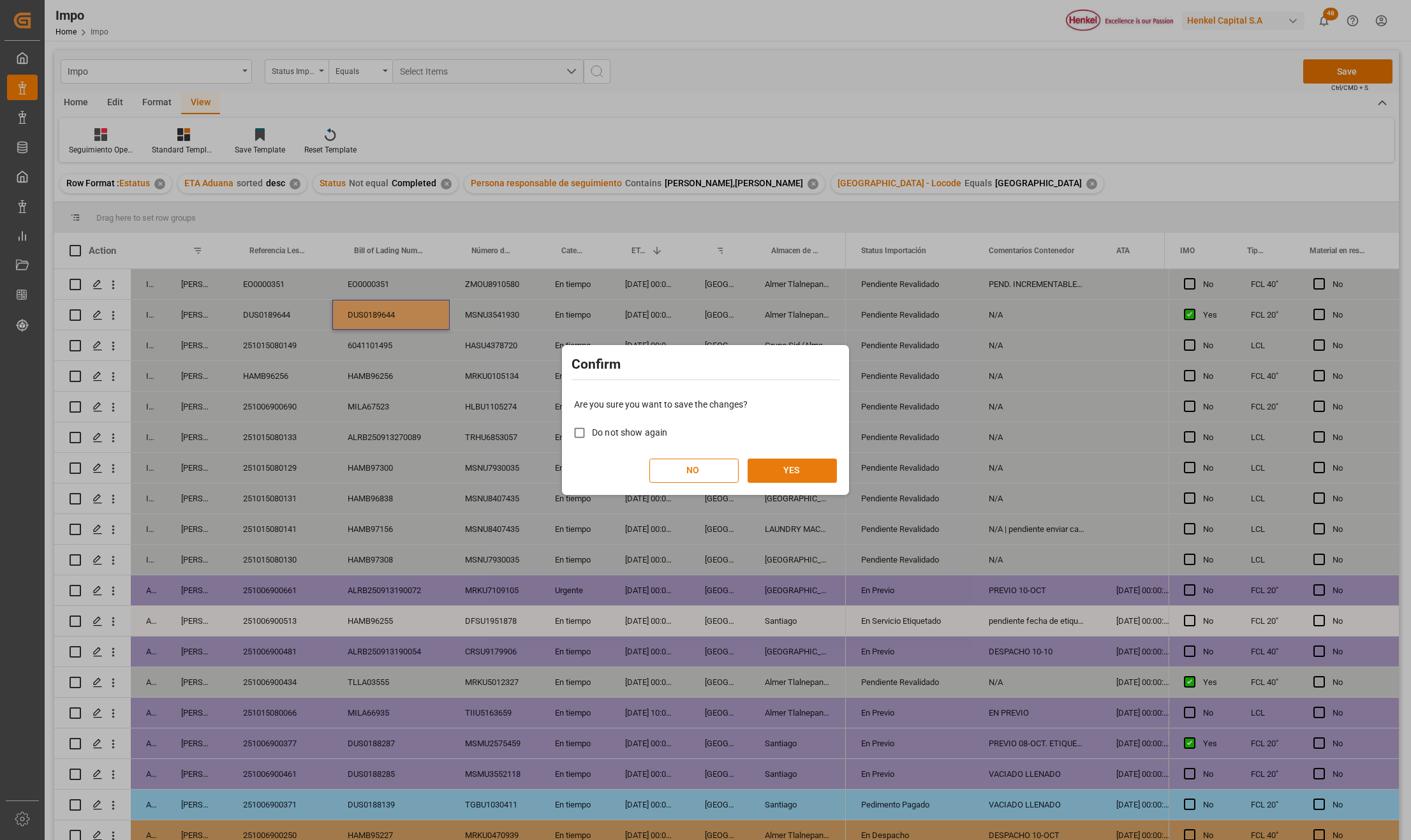
click at [808, 460] on button "YES" at bounding box center [792, 470] width 90 height 24
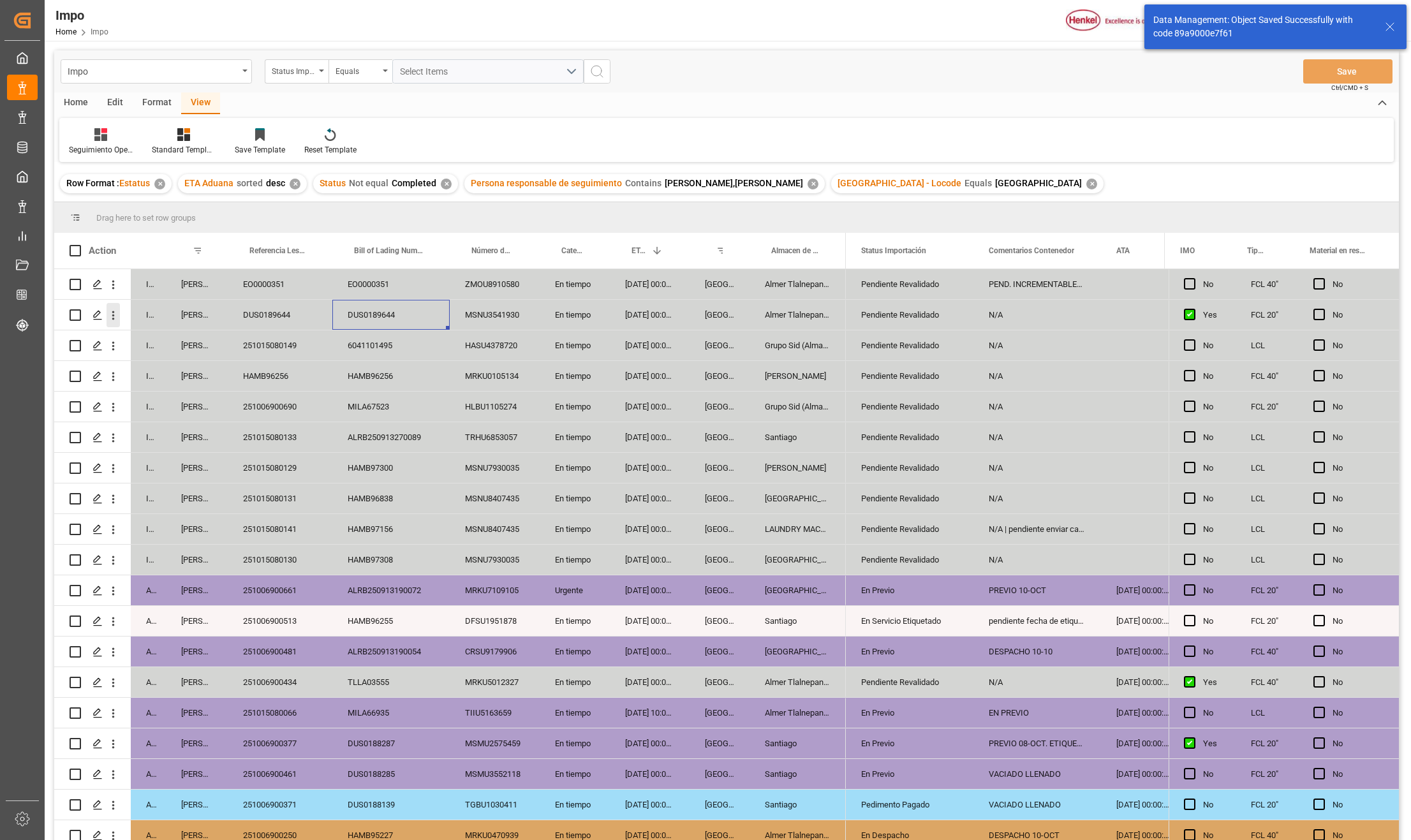
click at [115, 322] on button "open menu" at bounding box center [114, 315] width 13 height 24
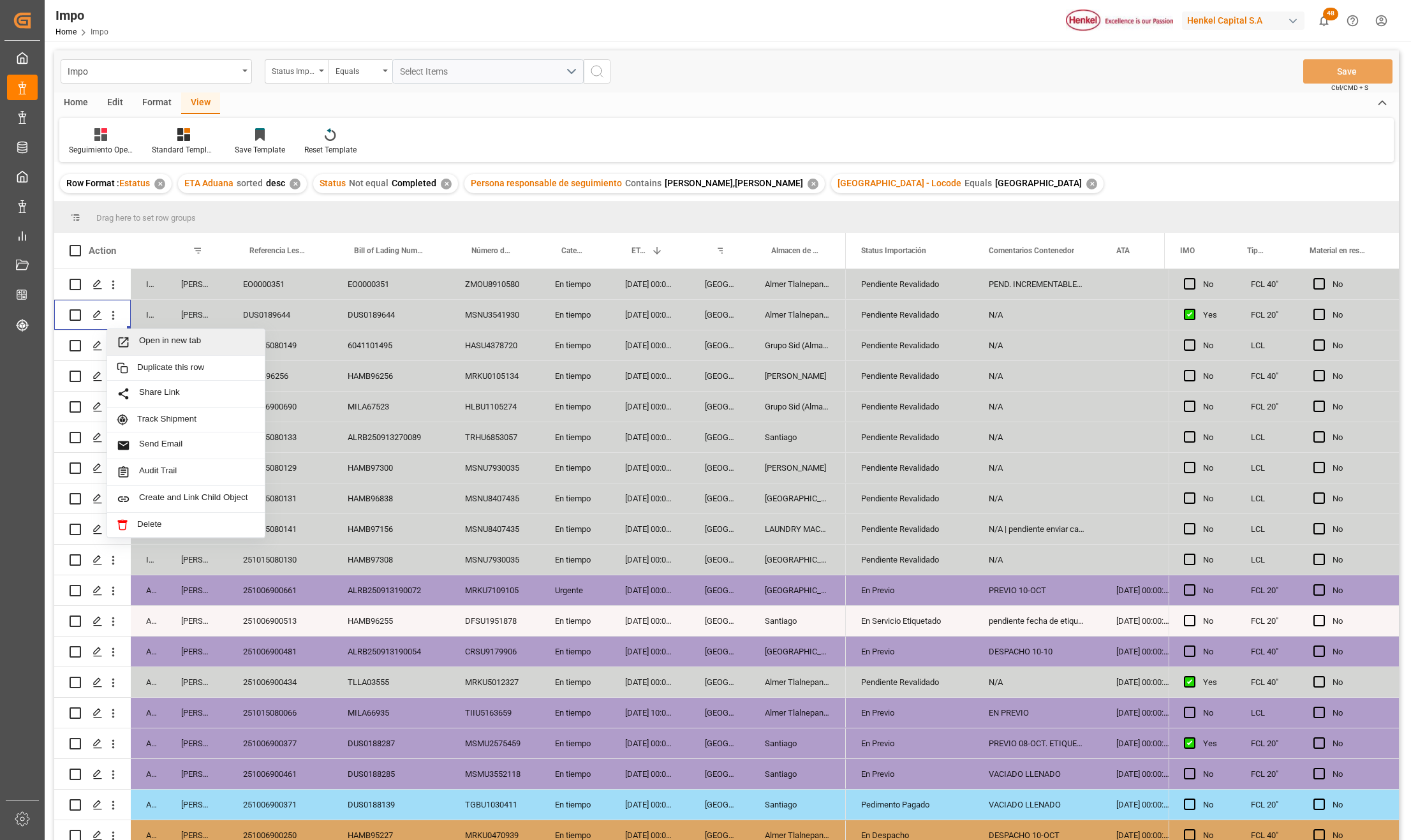
click at [126, 348] on icon "Press SPACE to select this row." at bounding box center [123, 343] width 13 height 13
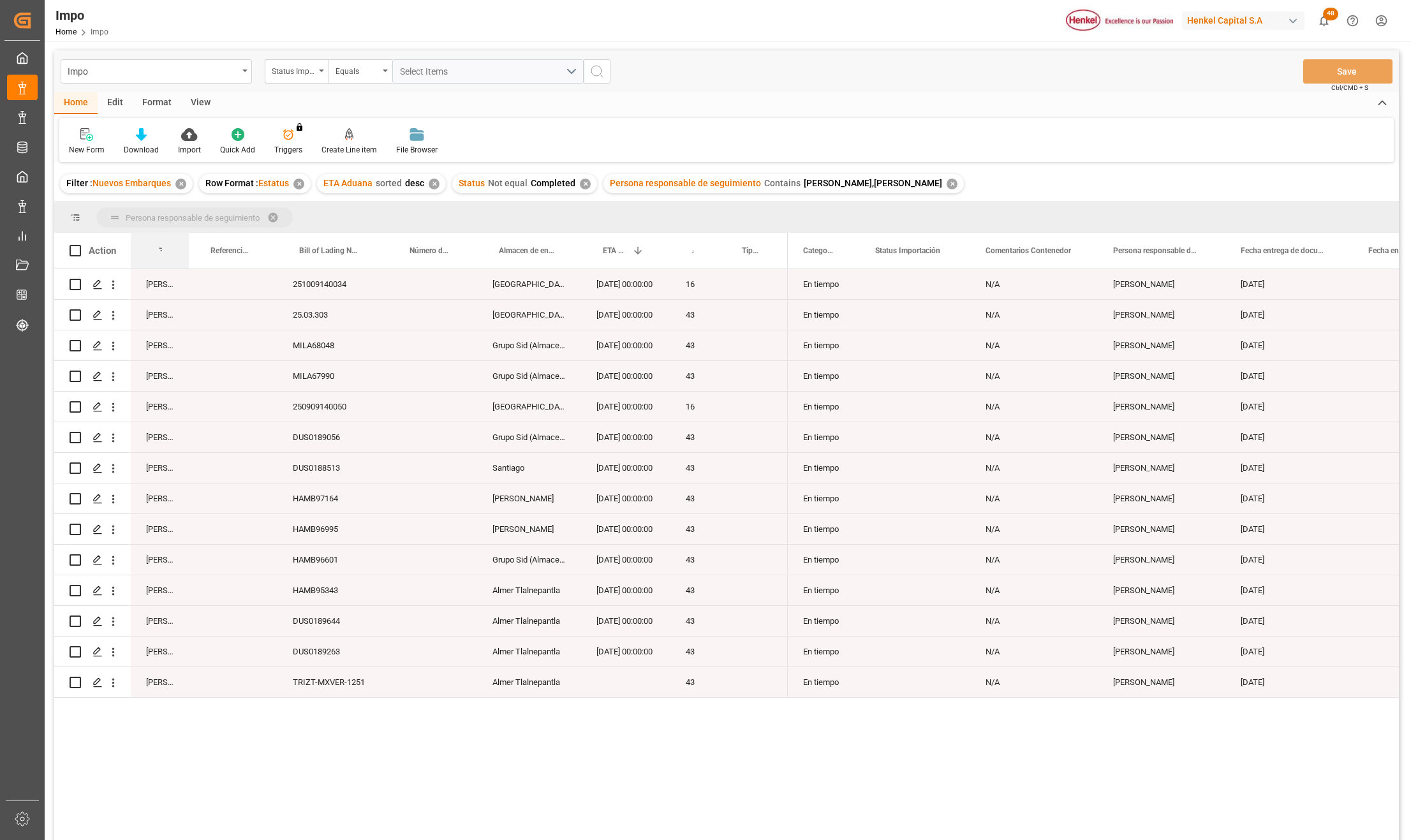
drag, startPoint x: 165, startPoint y: 250, endPoint x: 162, endPoint y: 228, distance: 22.2
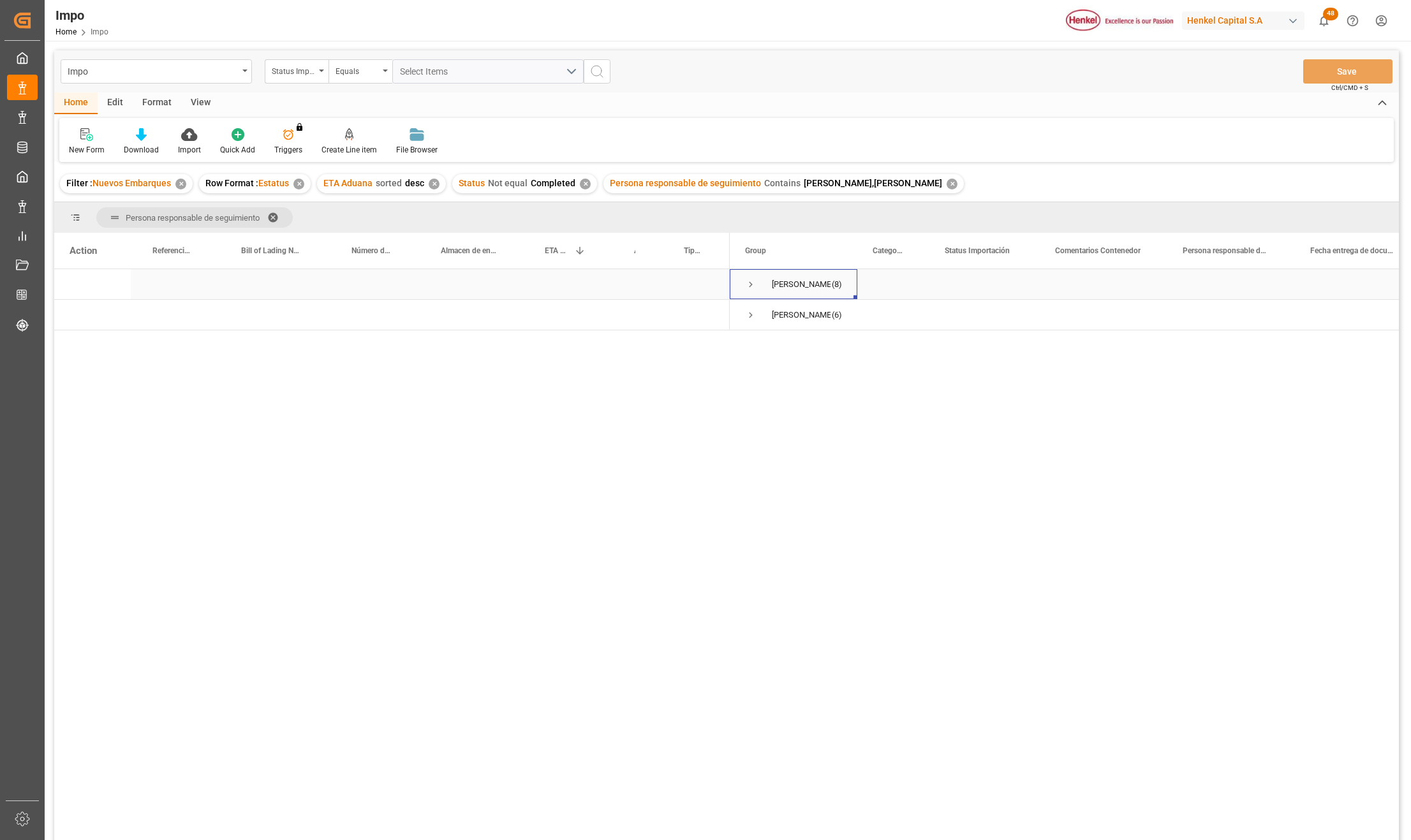
click at [749, 284] on span "Press SPACE to select this row." at bounding box center [751, 285] width 12 height 12
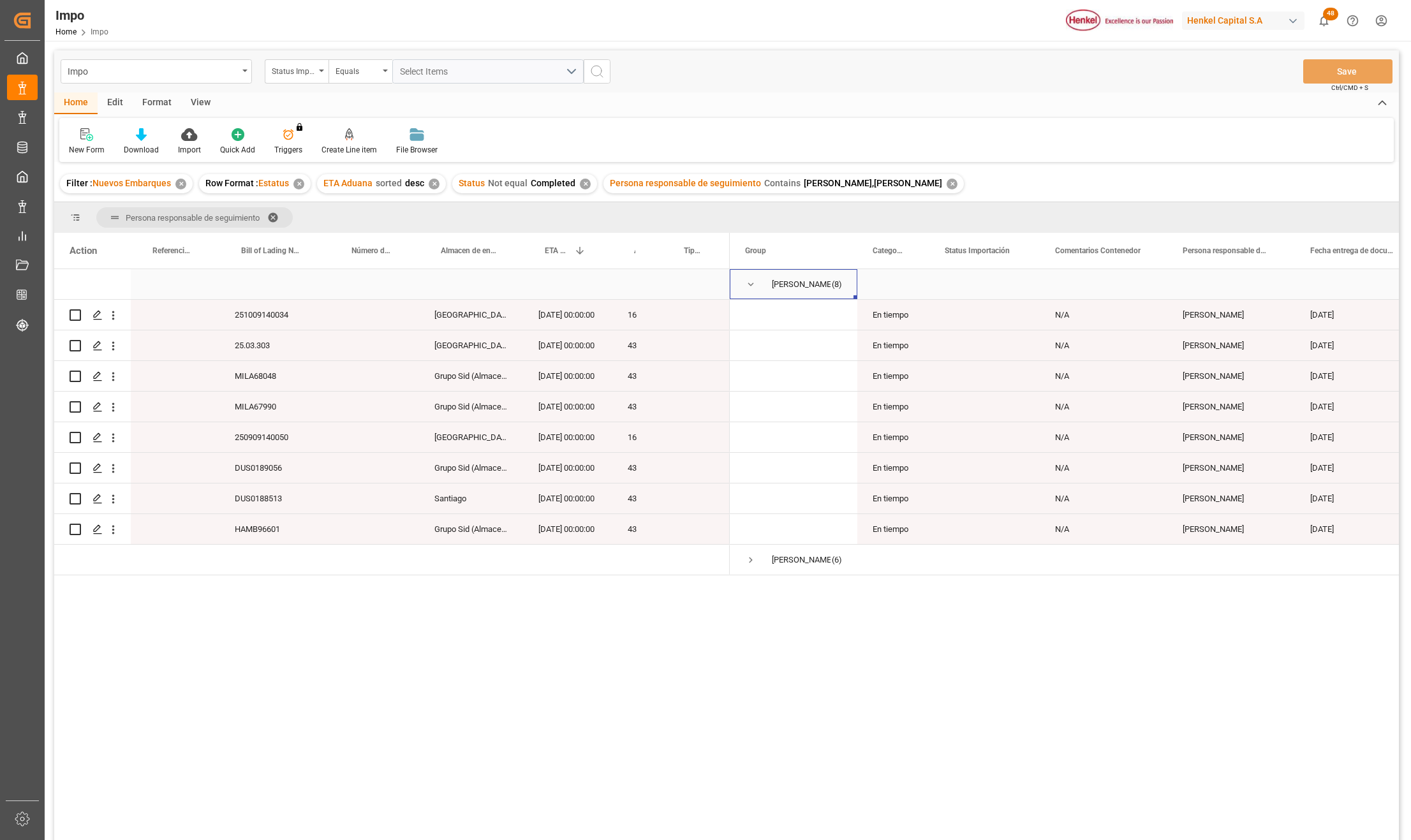
click at [749, 289] on span "Press SPACE to select this row." at bounding box center [751, 285] width 12 height 12
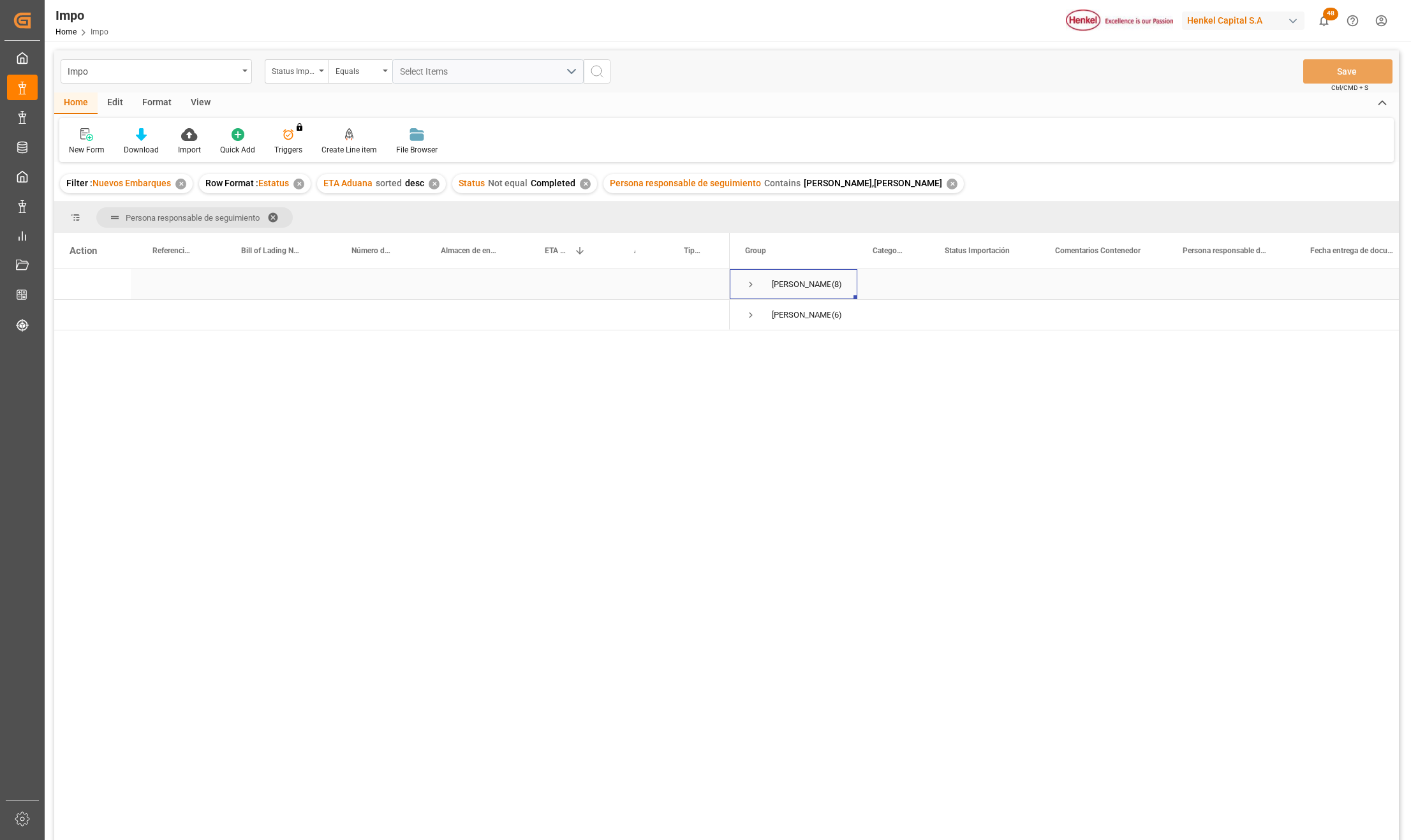
click at [749, 289] on span "Press SPACE to select this row." at bounding box center [751, 285] width 12 height 12
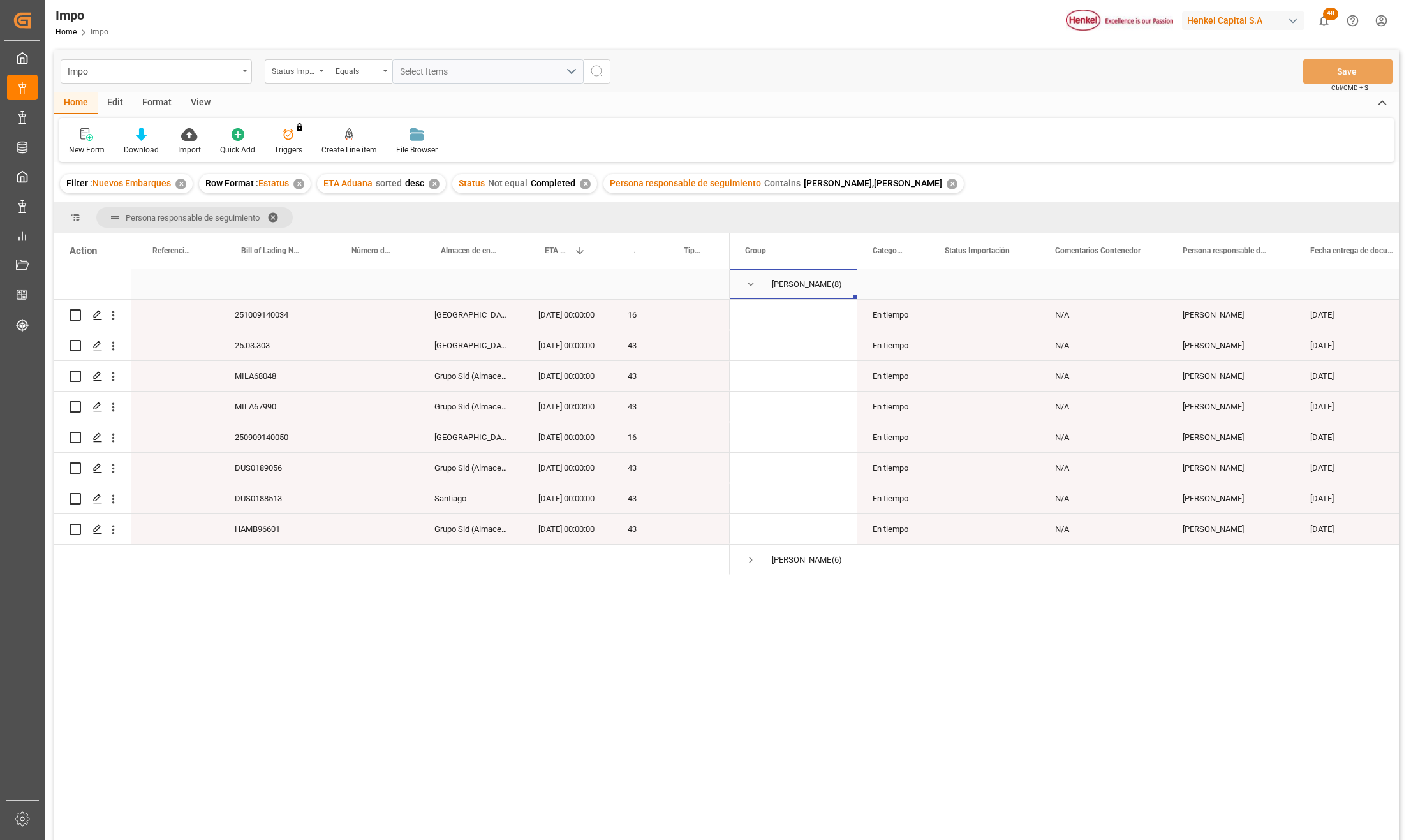
click at [743, 277] on div "[PERSON_NAME] (8)" at bounding box center [793, 284] width 128 height 30
click at [752, 281] on span "Press SPACE to select this row." at bounding box center [751, 285] width 12 height 12
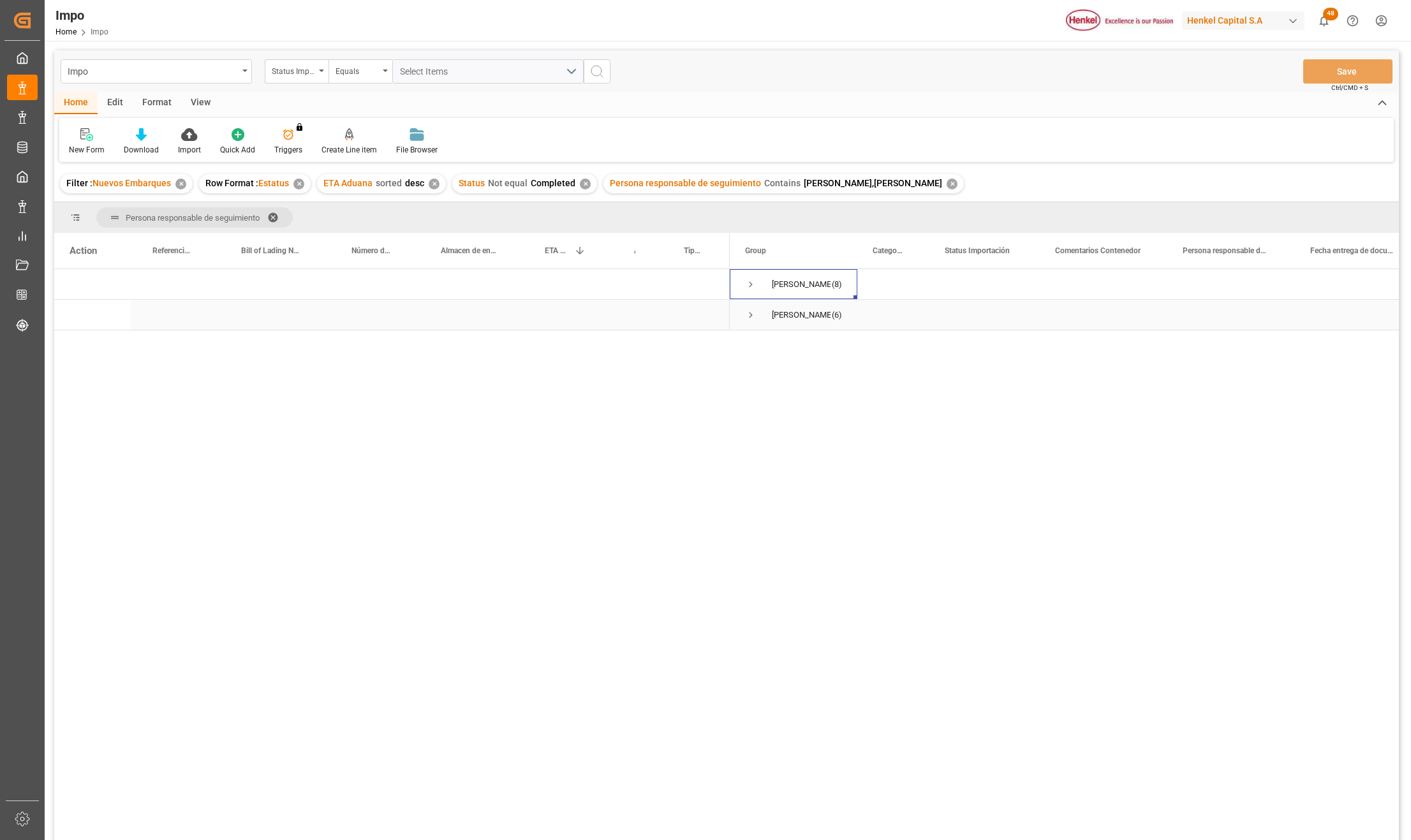
click at [746, 318] on span "Press SPACE to select this row." at bounding box center [751, 315] width 12 height 12
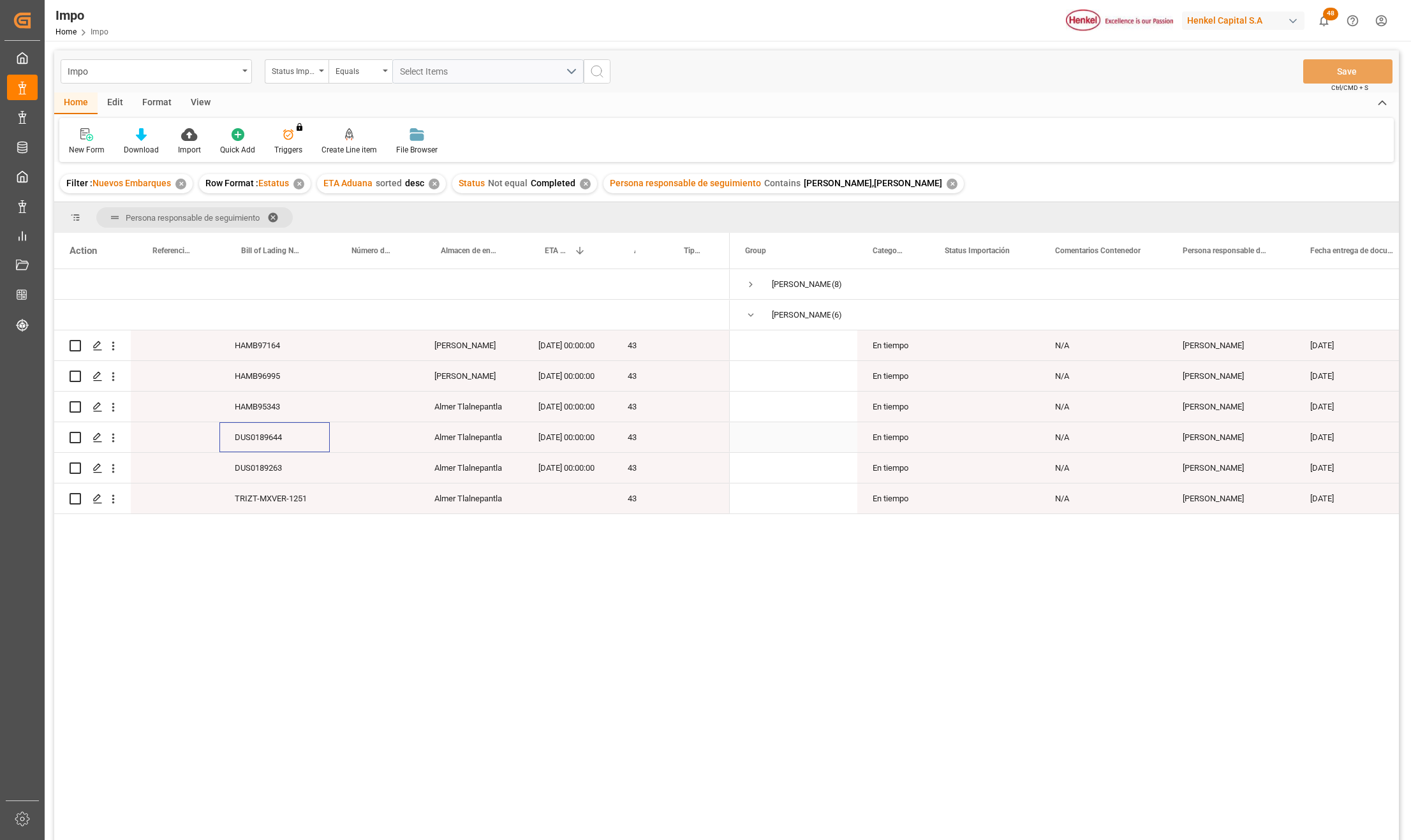
click at [277, 440] on div "DUS0189644" at bounding box center [274, 437] width 111 height 30
click at [465, 612] on div "HAMB97164 [PERSON_NAME] [DATE] 00:00:00 43 HAMB96995 [PERSON_NAME] [DATE] 00:00…" at bounding box center [726, 556] width 1345 height 574
click at [1358, 79] on button "Save" at bounding box center [1347, 71] width 90 height 24
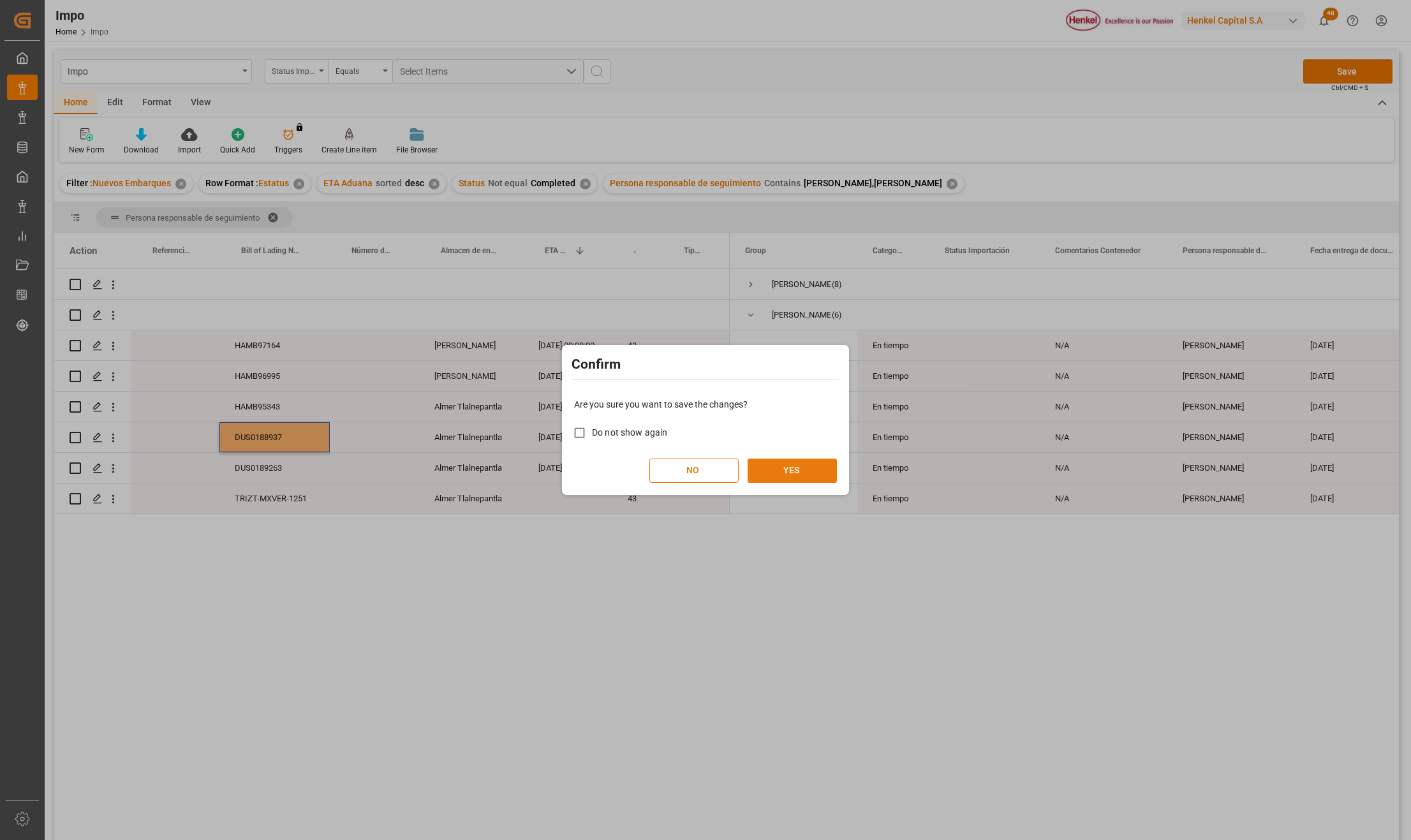
click at [794, 468] on button "YES" at bounding box center [792, 470] width 90 height 24
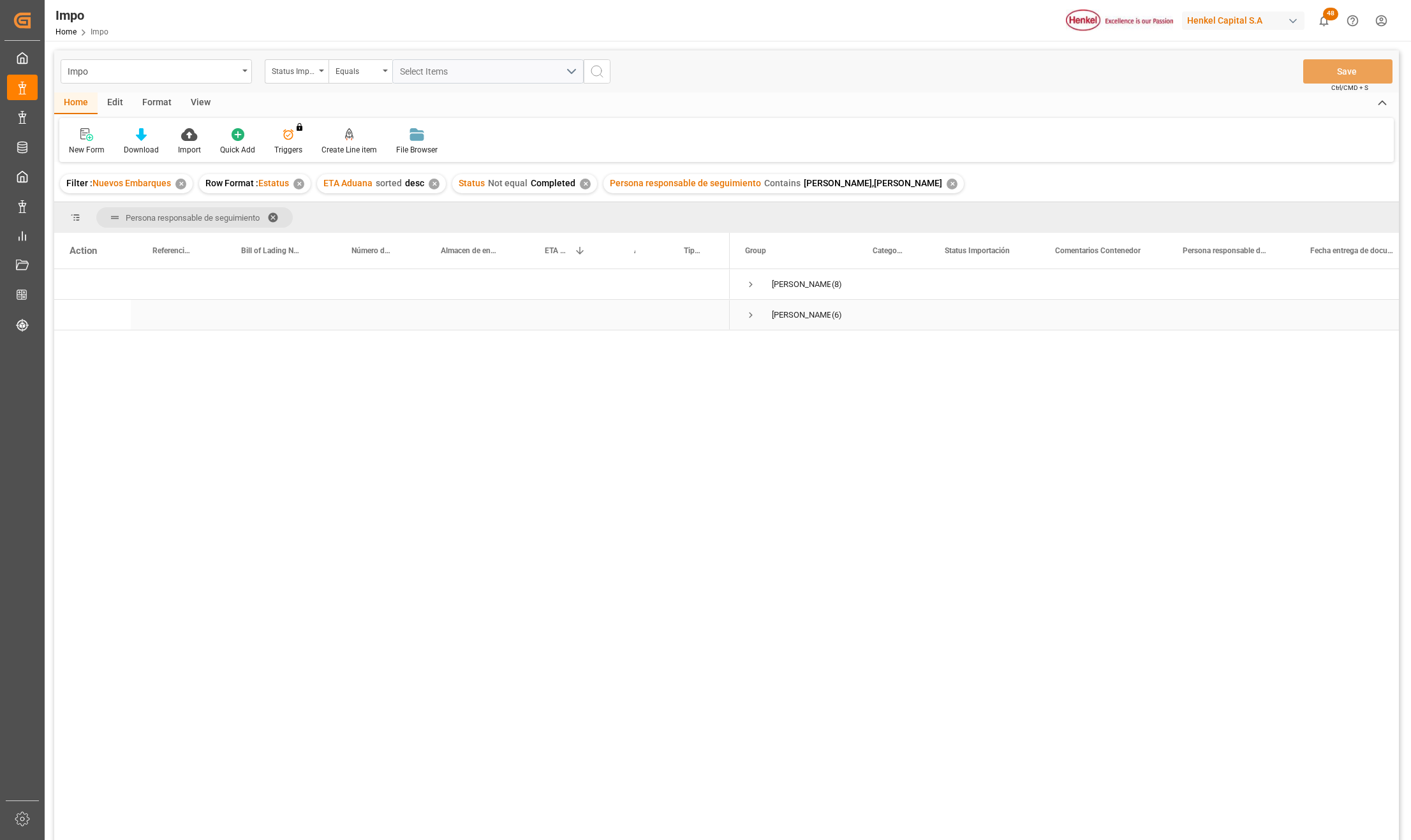
click at [749, 315] on span "Press SPACE to select this row." at bounding box center [751, 315] width 12 height 12
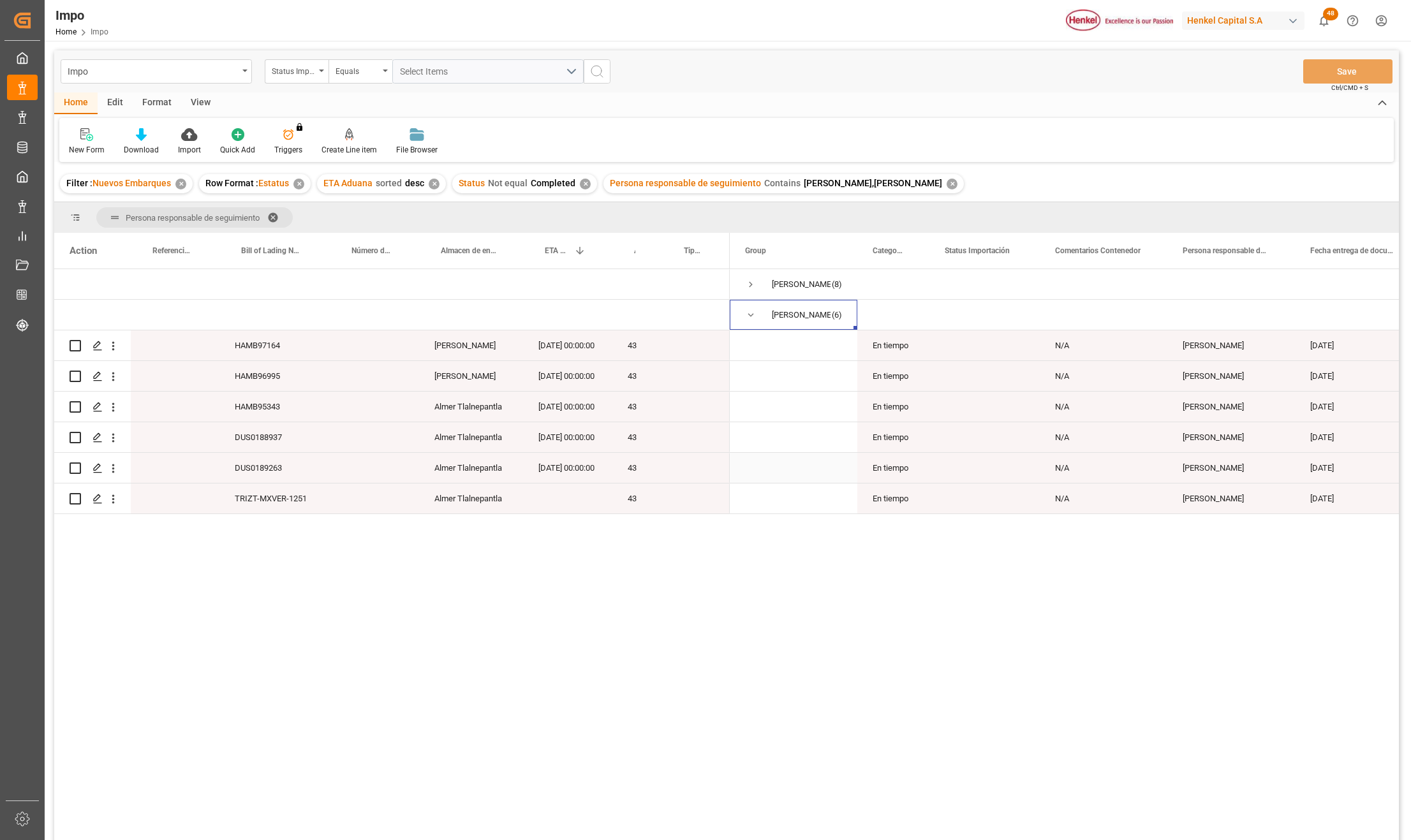
click at [275, 468] on div "DUS0189263" at bounding box center [274, 467] width 111 height 30
click at [267, 442] on div "DUS0188937" at bounding box center [274, 437] width 111 height 30
click at [115, 438] on icon "open menu" at bounding box center [114, 438] width 13 height 13
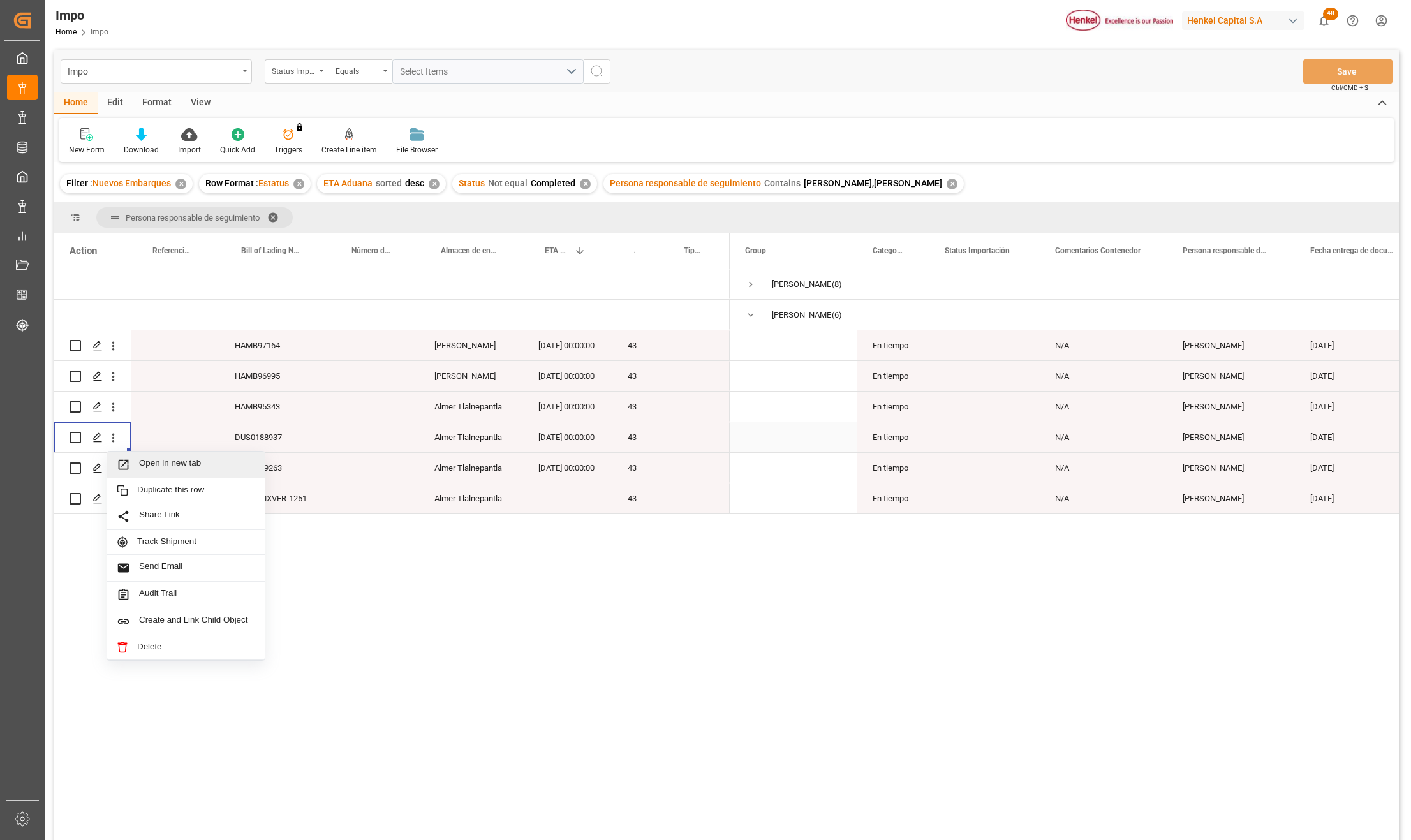
click at [138, 462] on span "Press SPACE to select this row." at bounding box center [127, 465] width 22 height 13
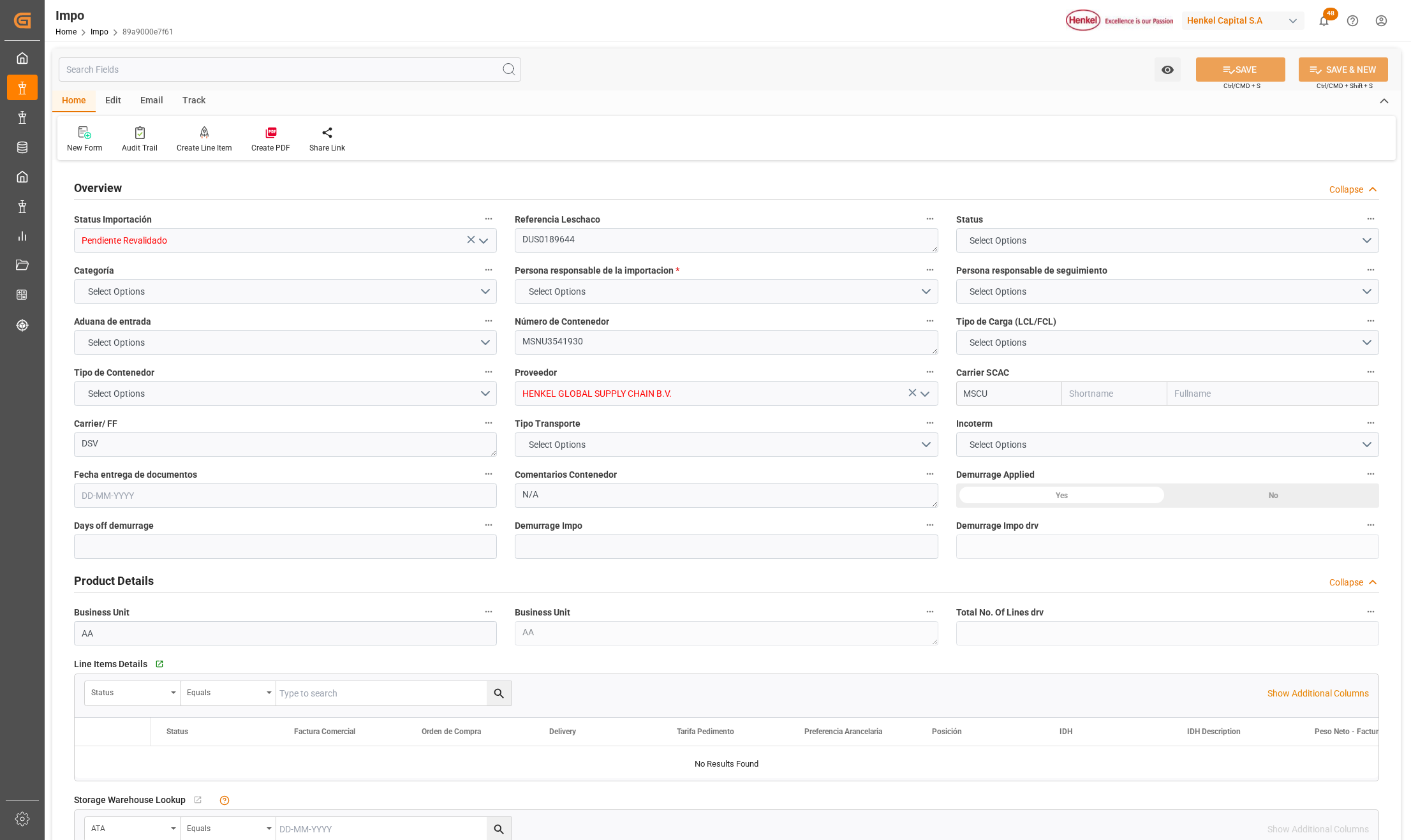
type input "Pendiente Revalidado"
type textarea "DUS0189644"
type textarea "MSNU3541930"
type input "HENKEL GLOBAL SUPPLY CHAIN B.V."
type input "MSCU"
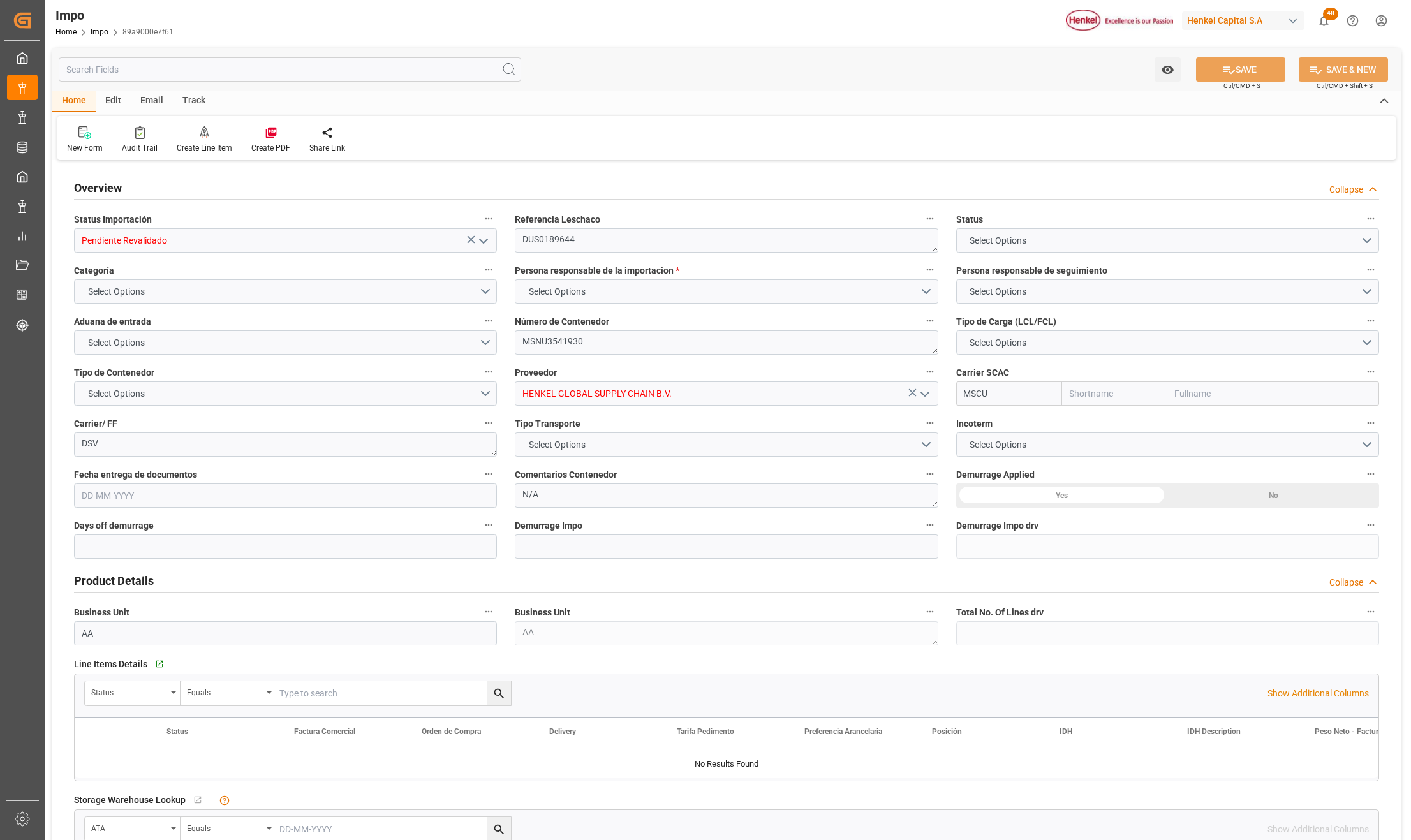
type textarea "DSV"
type textarea "N/A"
type input "AA"
type textarea "AA"
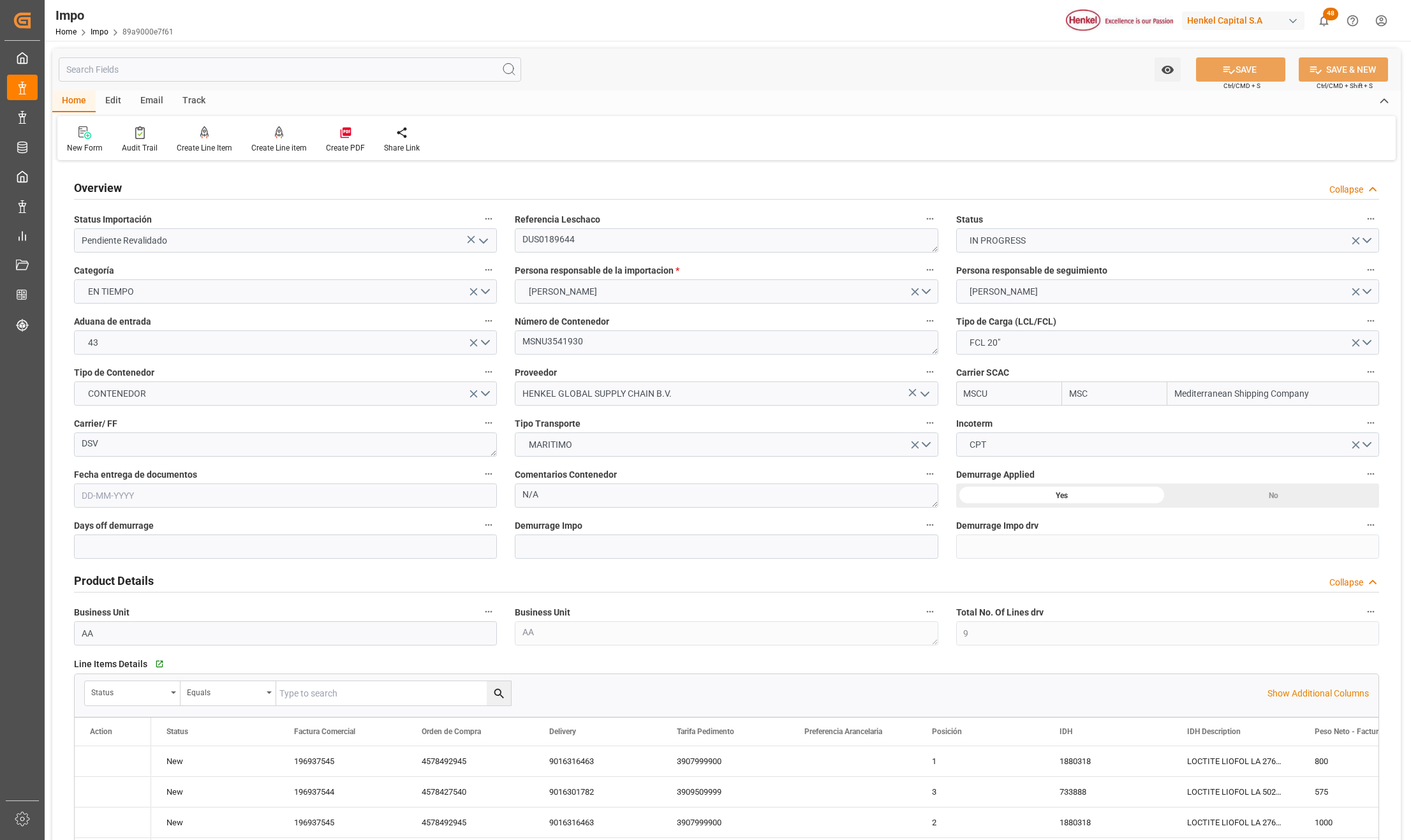
type input "MSC"
type input "Mediterranean Shipping Company"
type input "9"
type input "20"
type input "10"
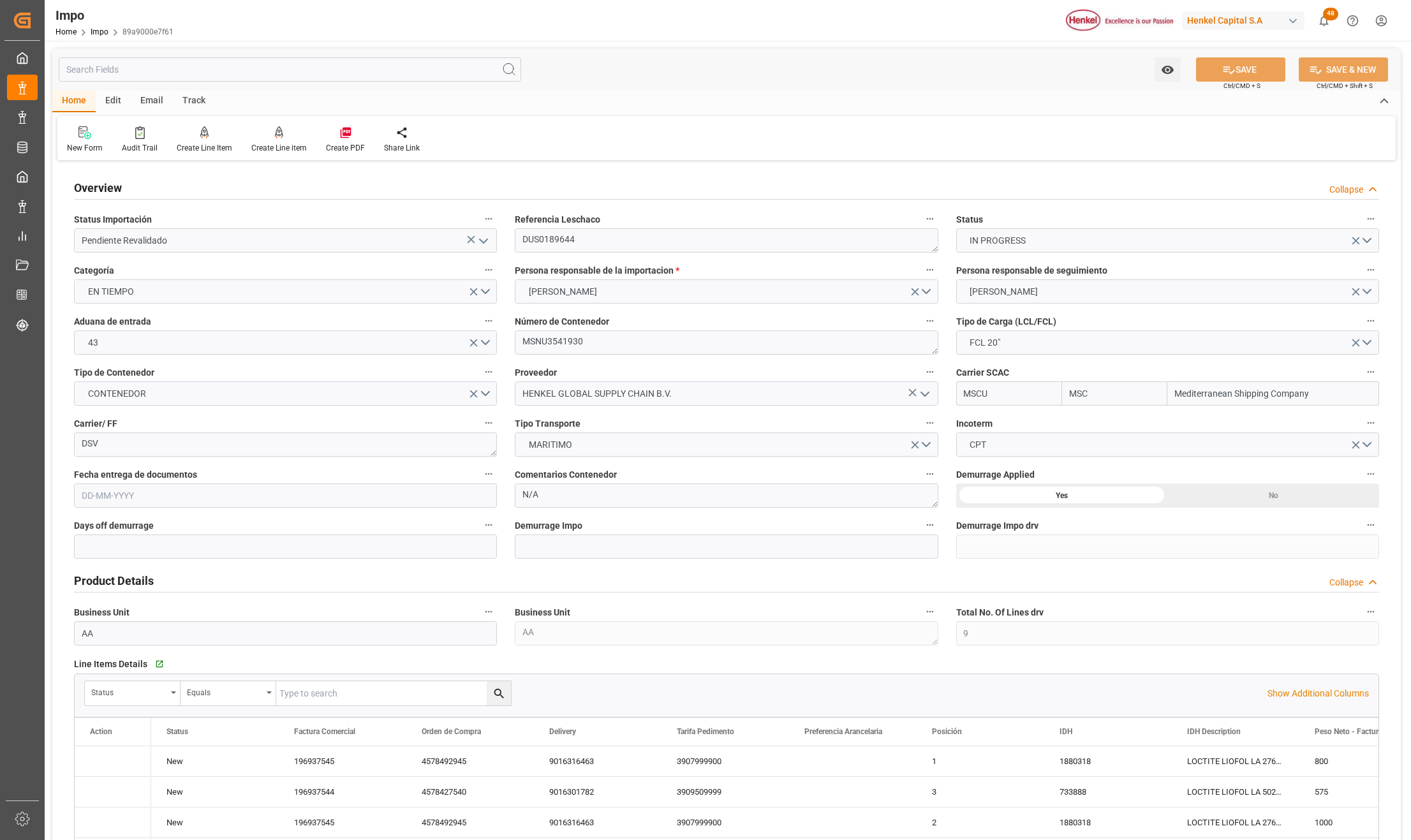
type input "[DATE]"
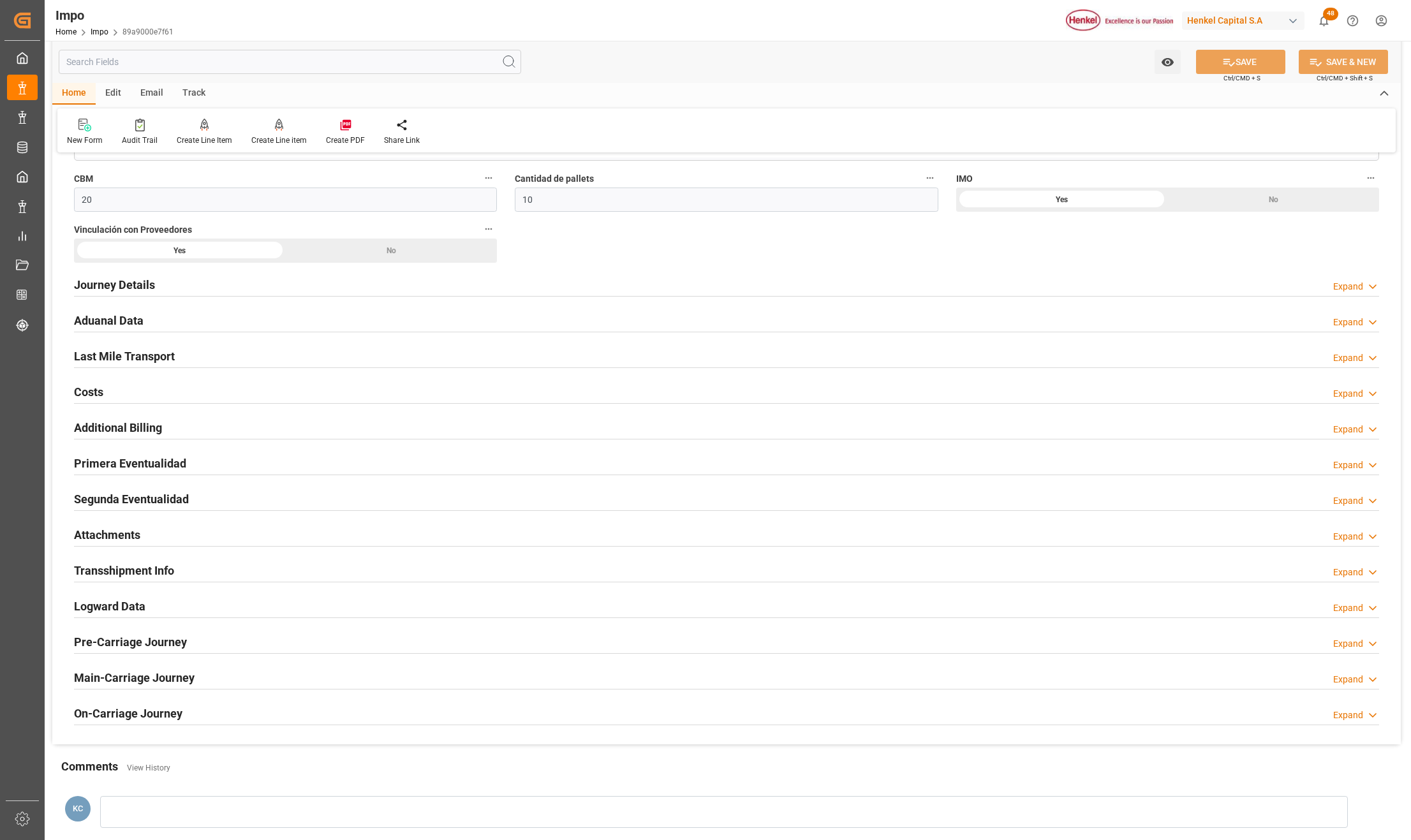
scroll to position [1163, 0]
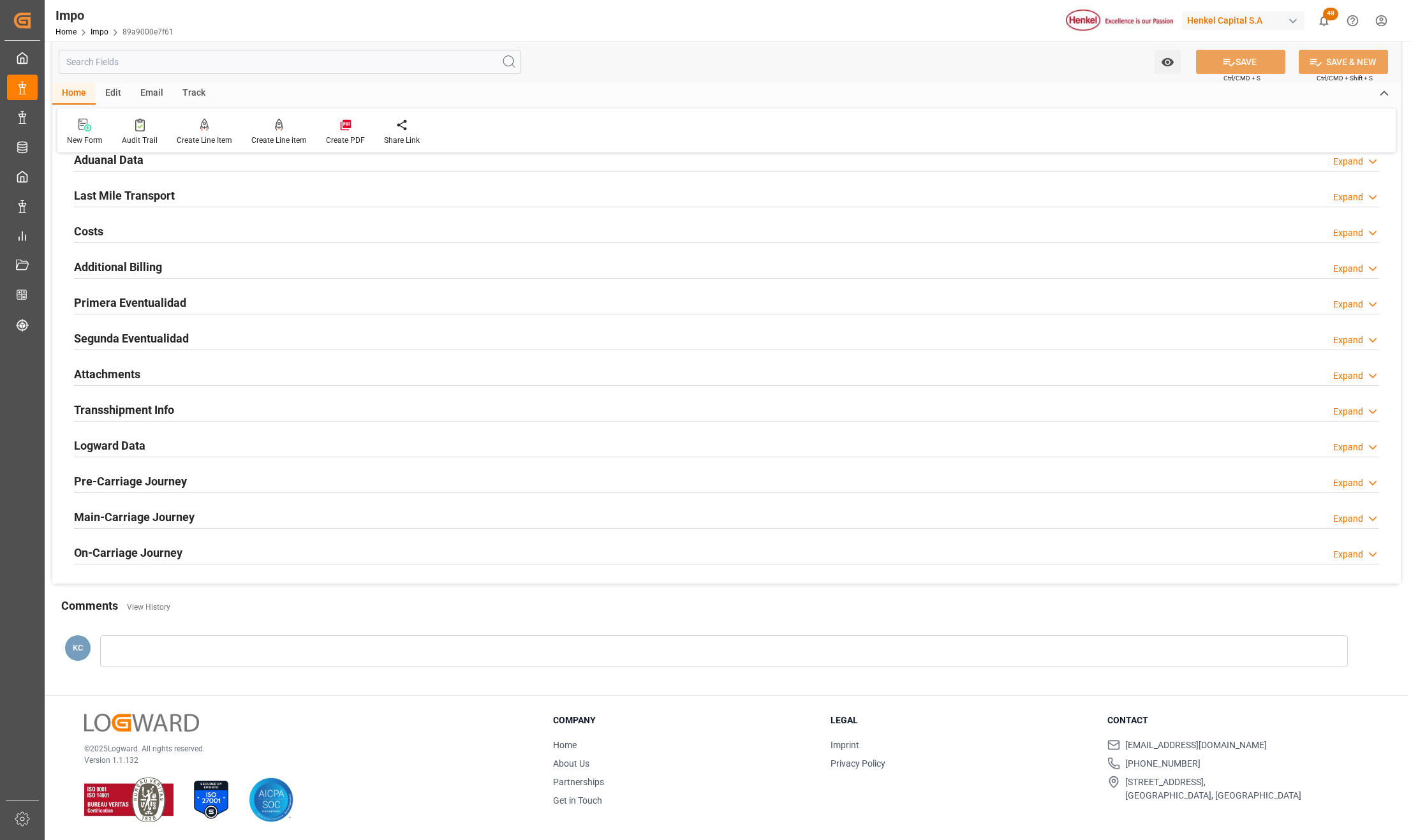
click at [107, 372] on h2 "Attachments" at bounding box center [107, 374] width 66 height 17
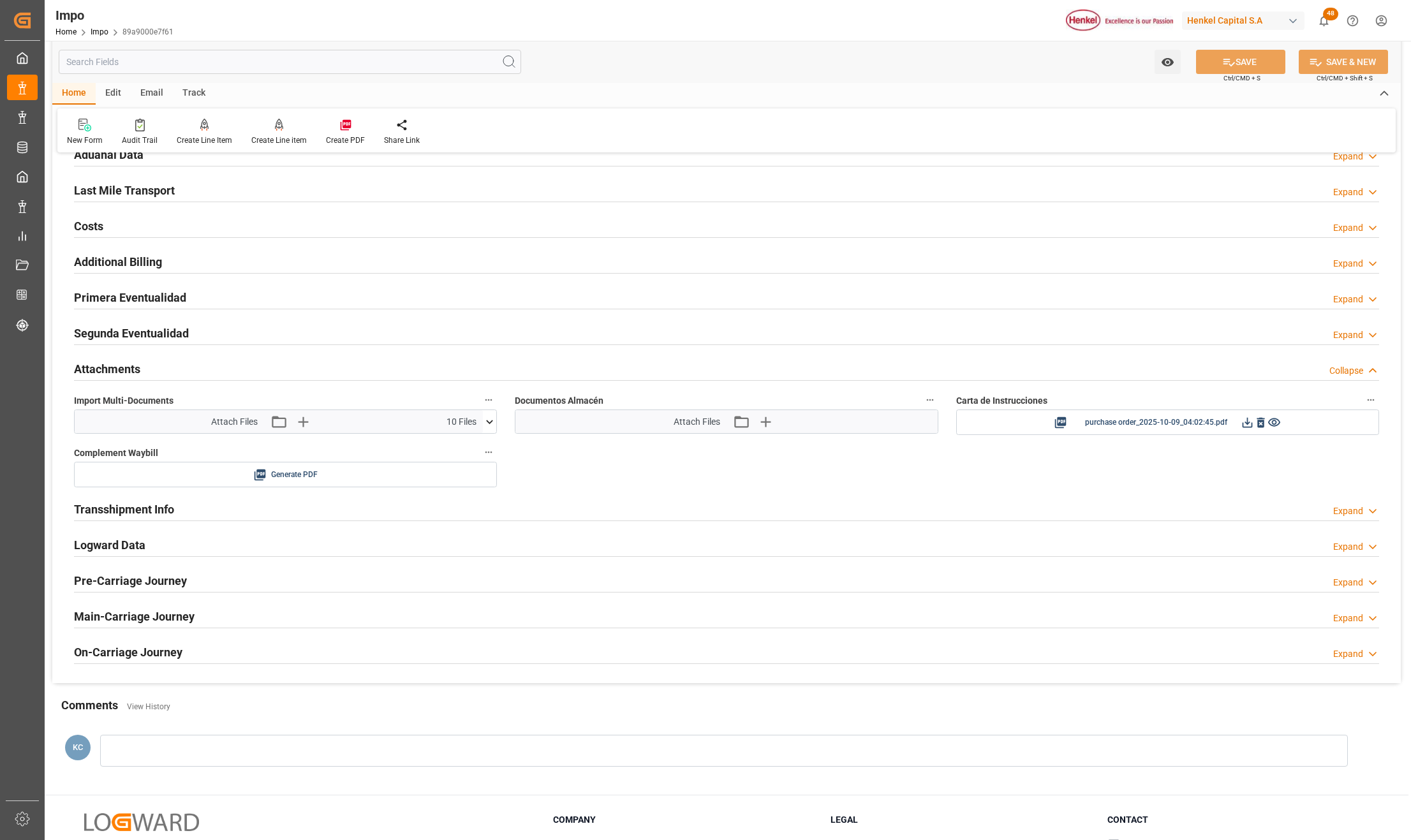
click at [488, 422] on icon at bounding box center [490, 421] width 13 height 13
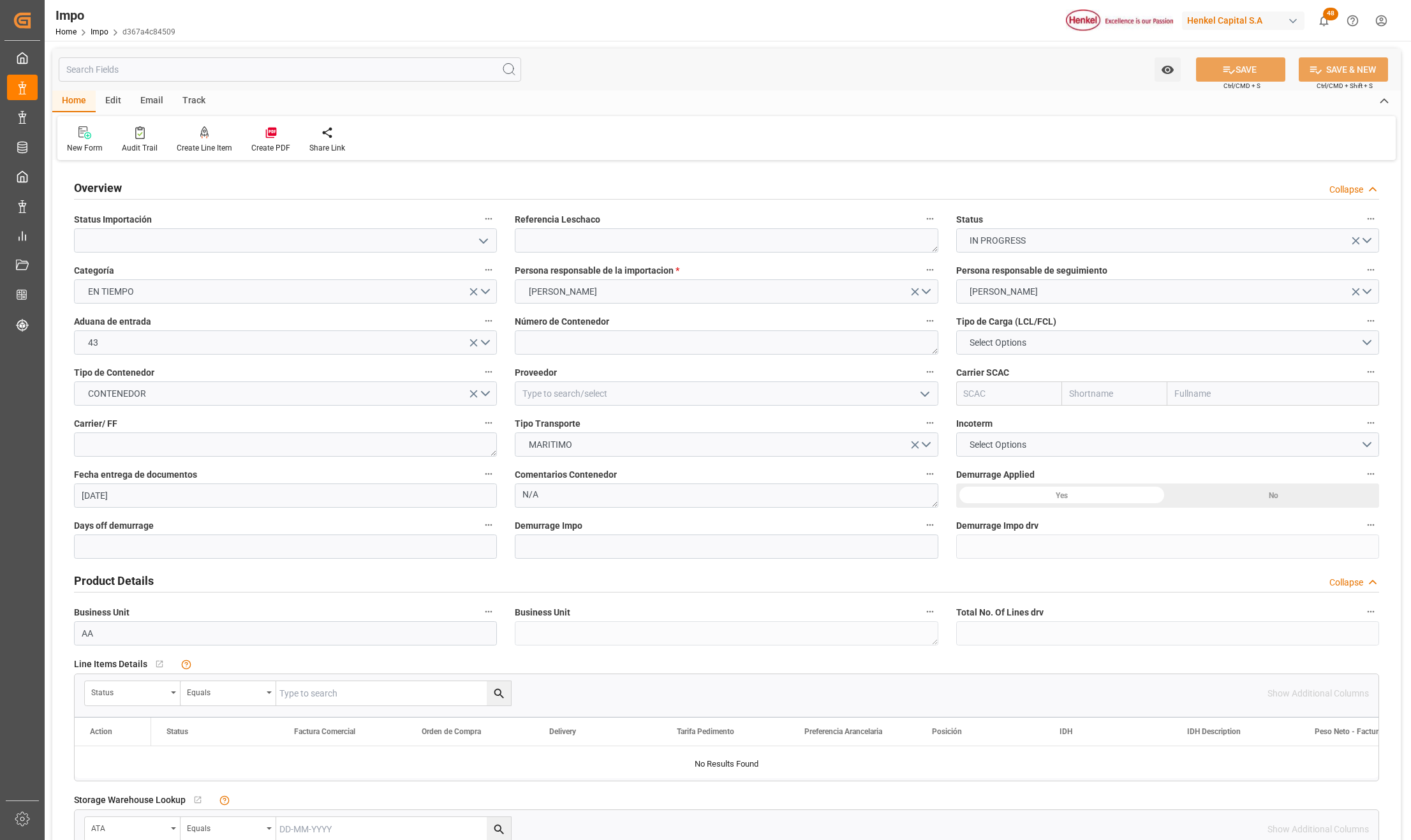
type input "[DATE]"
click at [488, 238] on icon "open menu" at bounding box center [483, 242] width 15 height 15
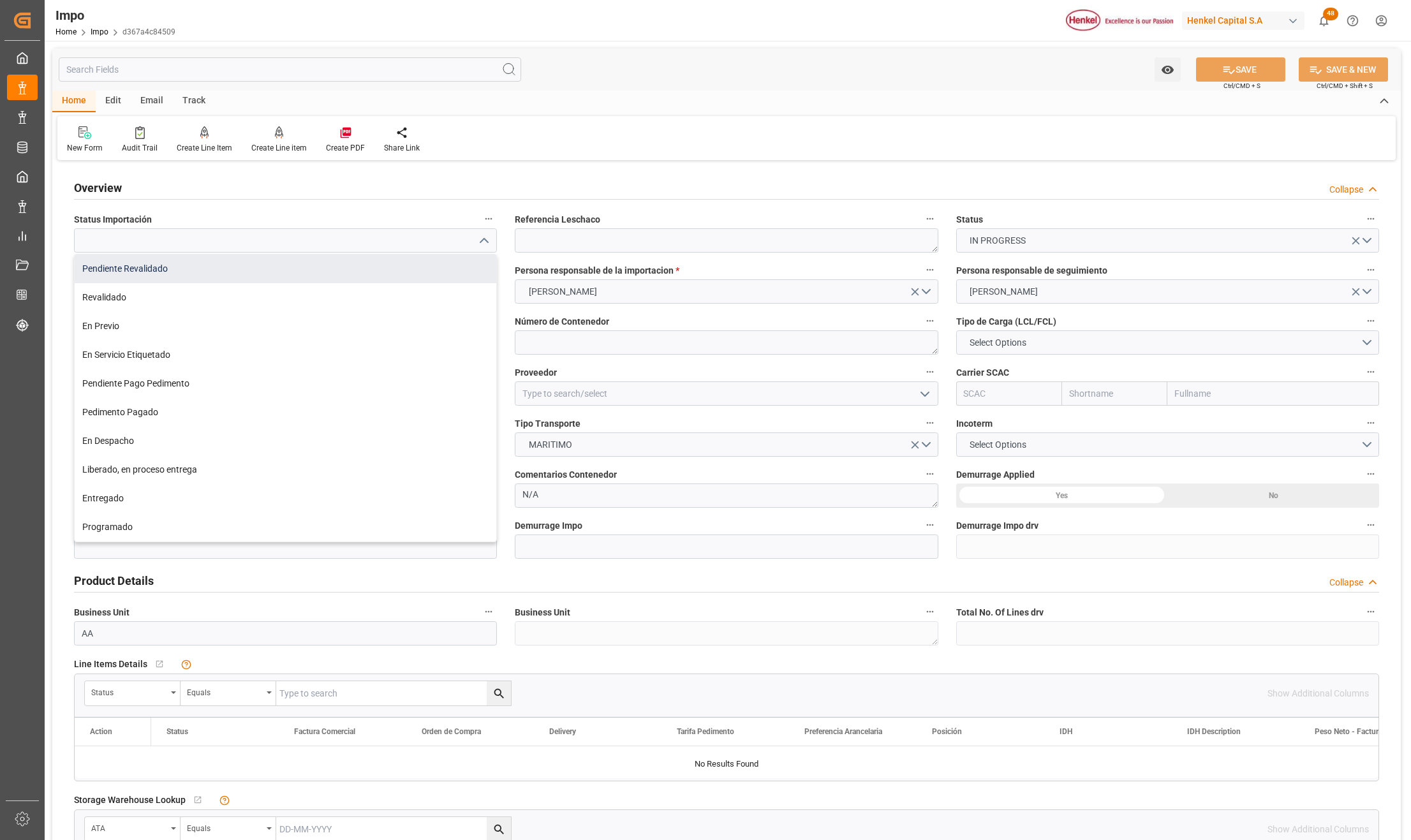
click at [150, 270] on div "Pendiente Revalidado" at bounding box center [286, 268] width 422 height 29
type input "Pendiente Revalidado"
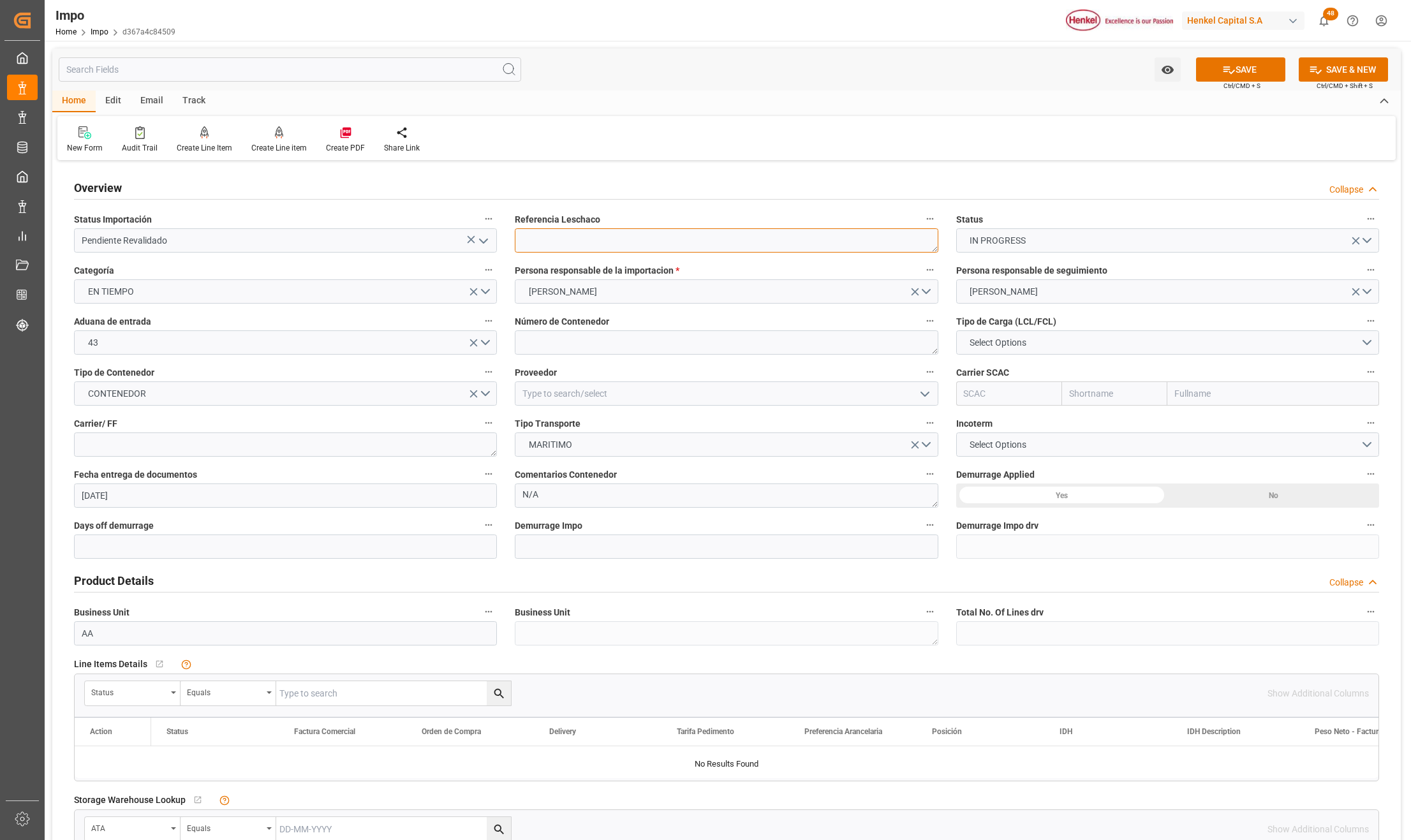
click at [550, 240] on textarea at bounding box center [726, 240] width 423 height 24
paste textarea "DUS0188937"
type textarea "DUS0188937"
click at [564, 343] on textarea at bounding box center [726, 342] width 423 height 24
click at [536, 350] on textarea at bounding box center [726, 342] width 423 height 24
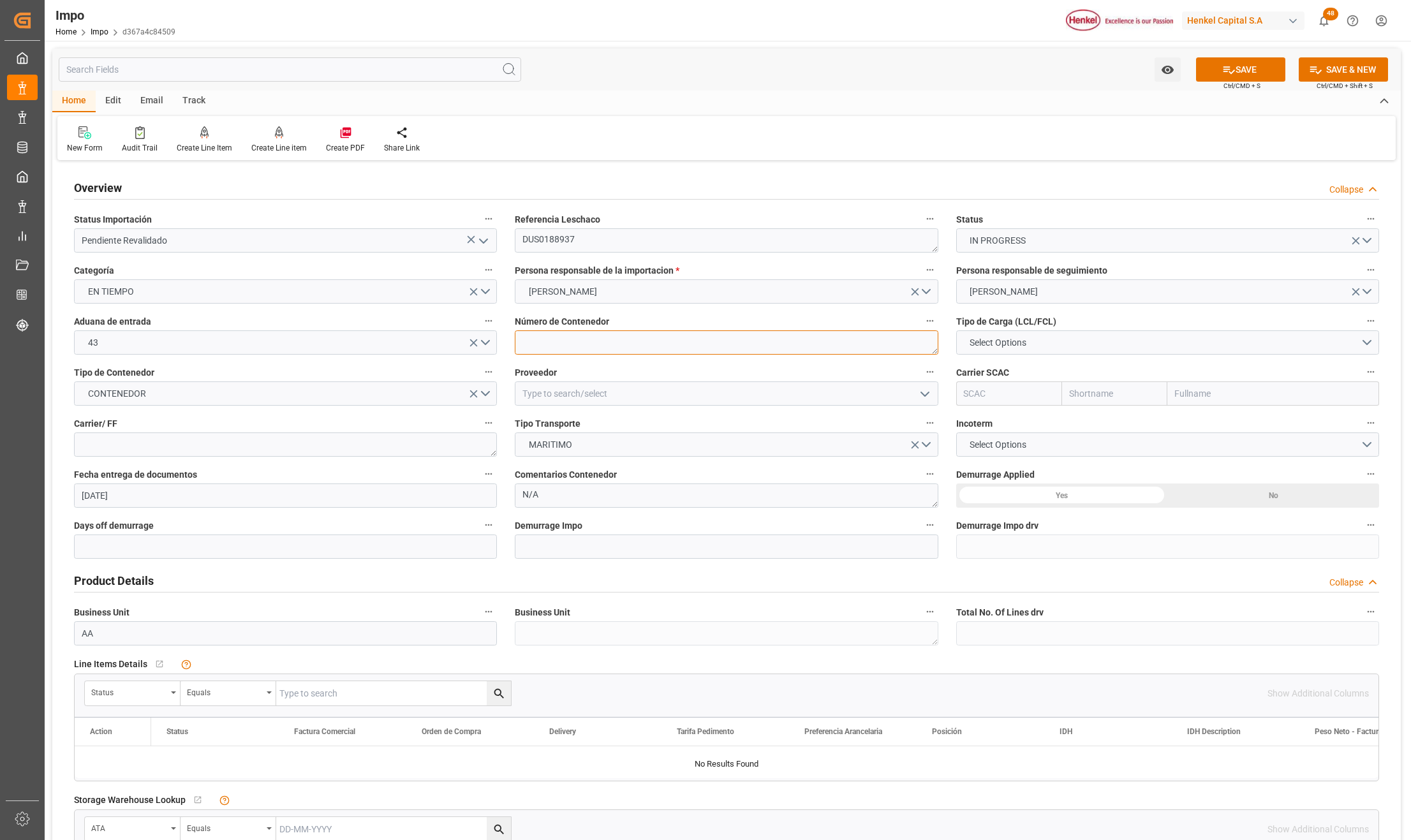
paste textarea "MSDU5893924"
type textarea "MSDU5893924"
click at [991, 342] on span "Select Options" at bounding box center [998, 343] width 69 height 13
click at [995, 393] on div "FCL 40"" at bounding box center [1167, 399] width 422 height 27
click at [482, 389] on button "CONTENEDOR" at bounding box center [285, 393] width 423 height 24
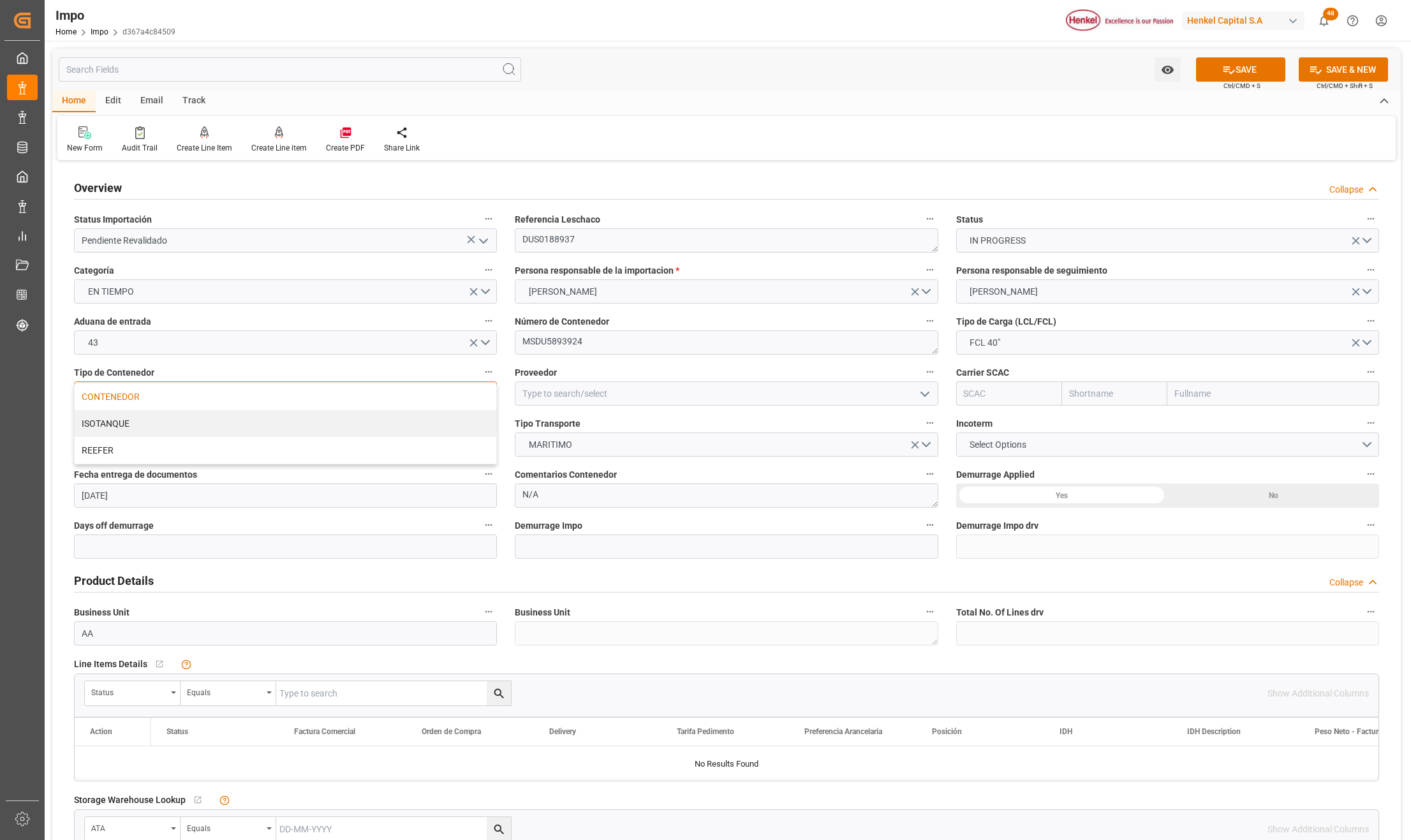
click at [482, 389] on div "CONTENEDOR" at bounding box center [286, 396] width 422 height 27
click at [1180, 396] on input "text" at bounding box center [1273, 393] width 212 height 24
type input "MSC"
click at [1200, 415] on div "Mediterranean Shipping Company" at bounding box center [1244, 421] width 154 height 29
type input "MSCU"
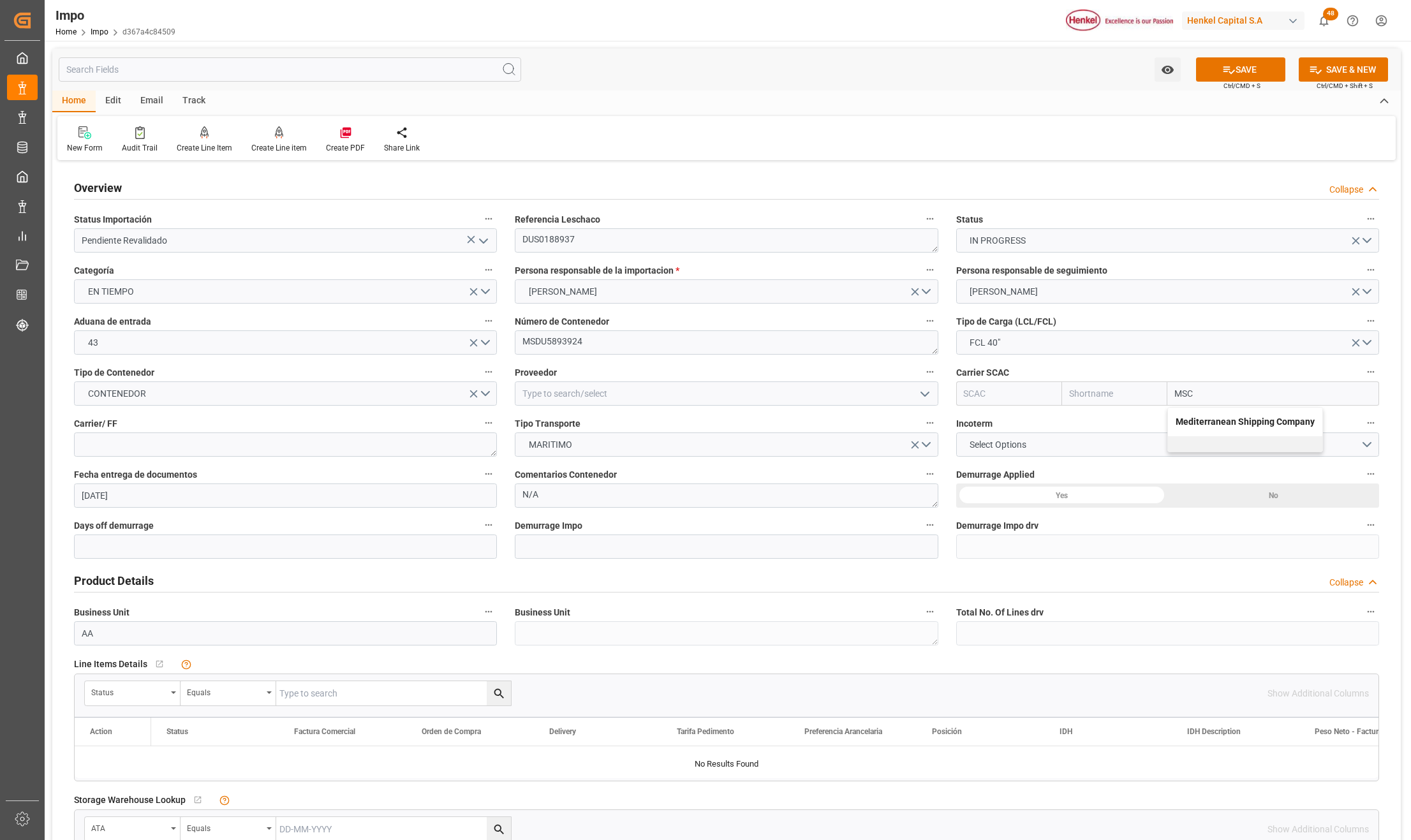
type input "MSC"
type input "Mediterranean Shipping Company"
click at [243, 447] on textarea at bounding box center [285, 444] width 423 height 24
type textarea "DSV"
click at [995, 445] on span "Select Options" at bounding box center [998, 445] width 69 height 13
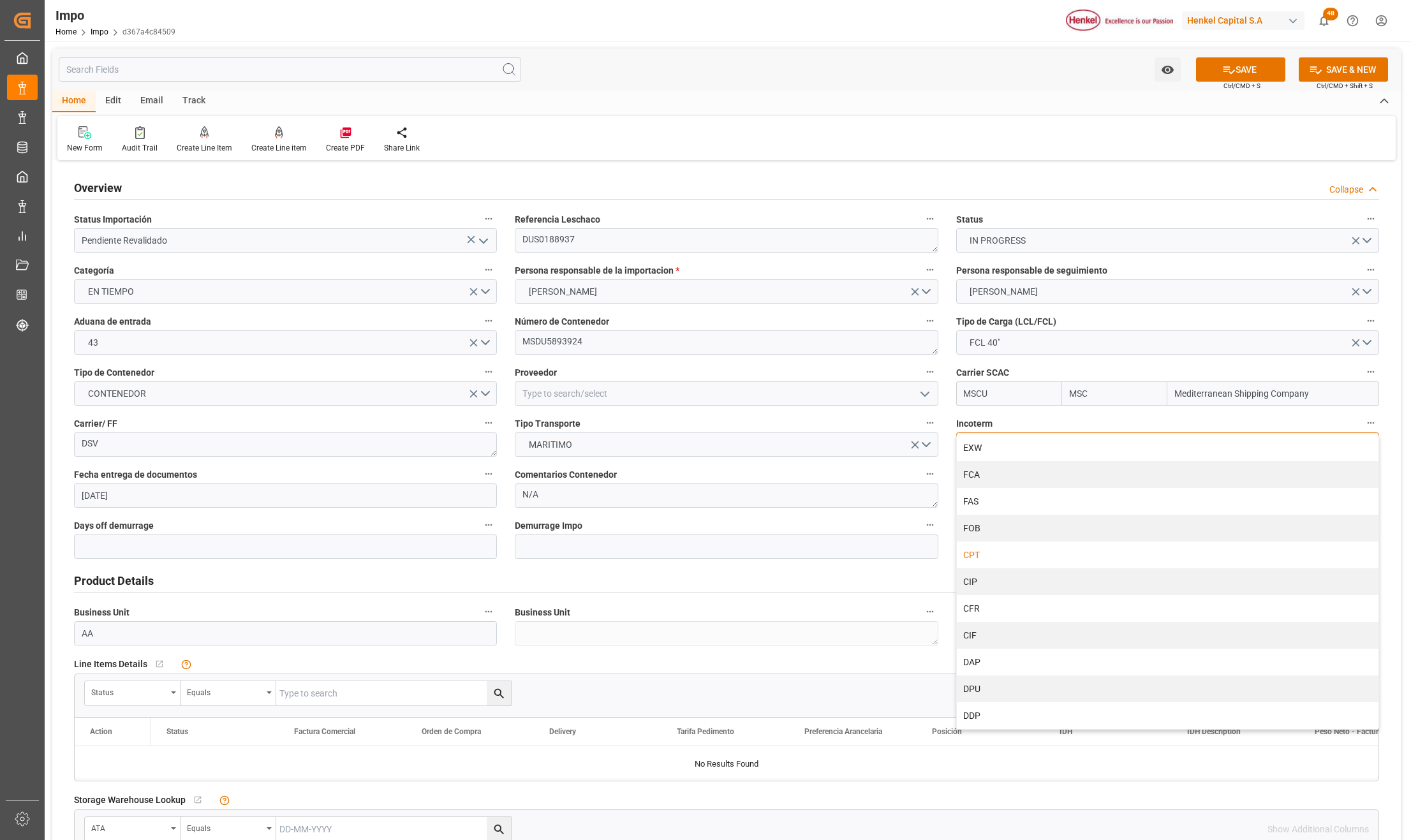
click at [995, 555] on div "CPT" at bounding box center [1167, 555] width 422 height 27
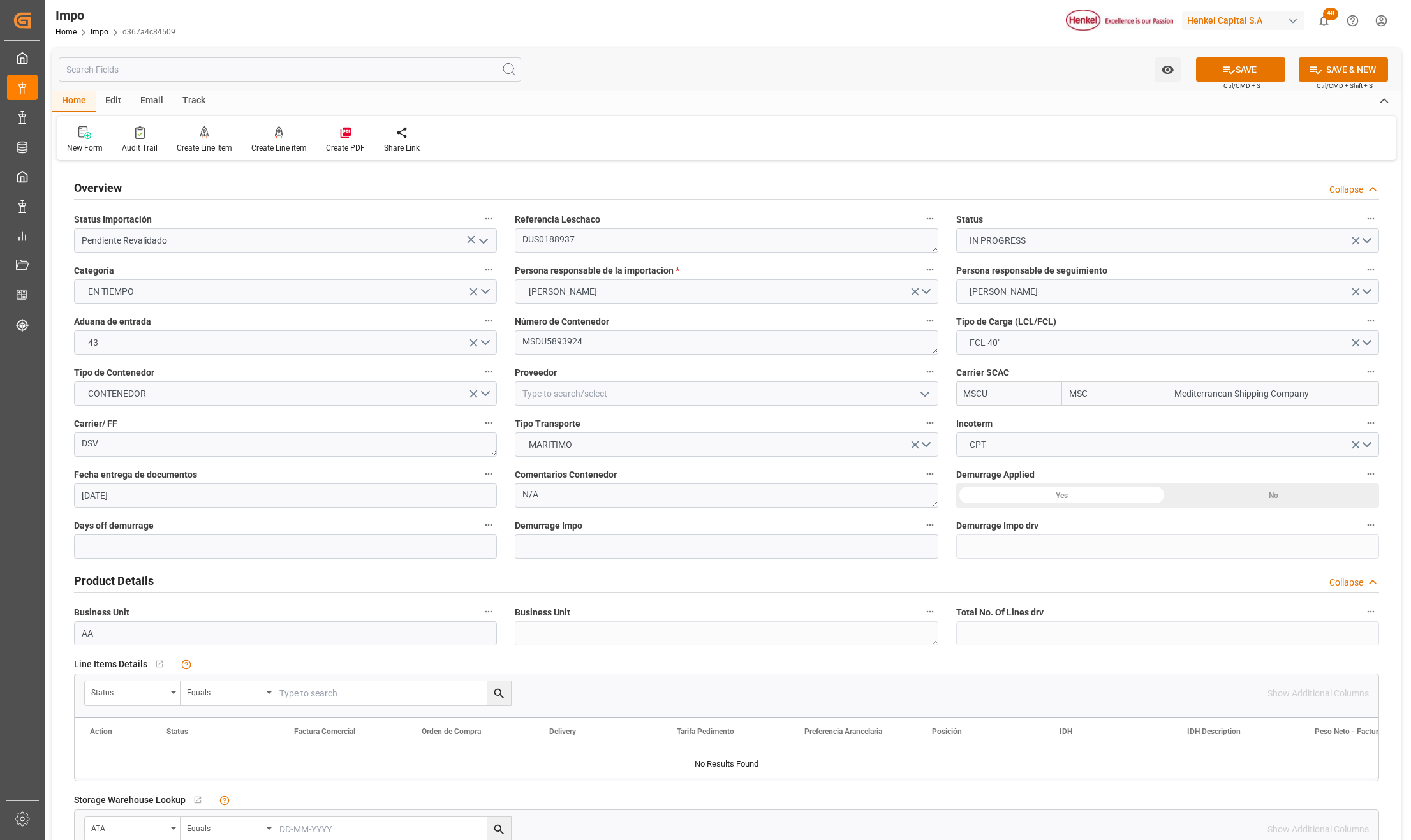
click at [1073, 493] on div "Yes" at bounding box center [1062, 495] width 212 height 24
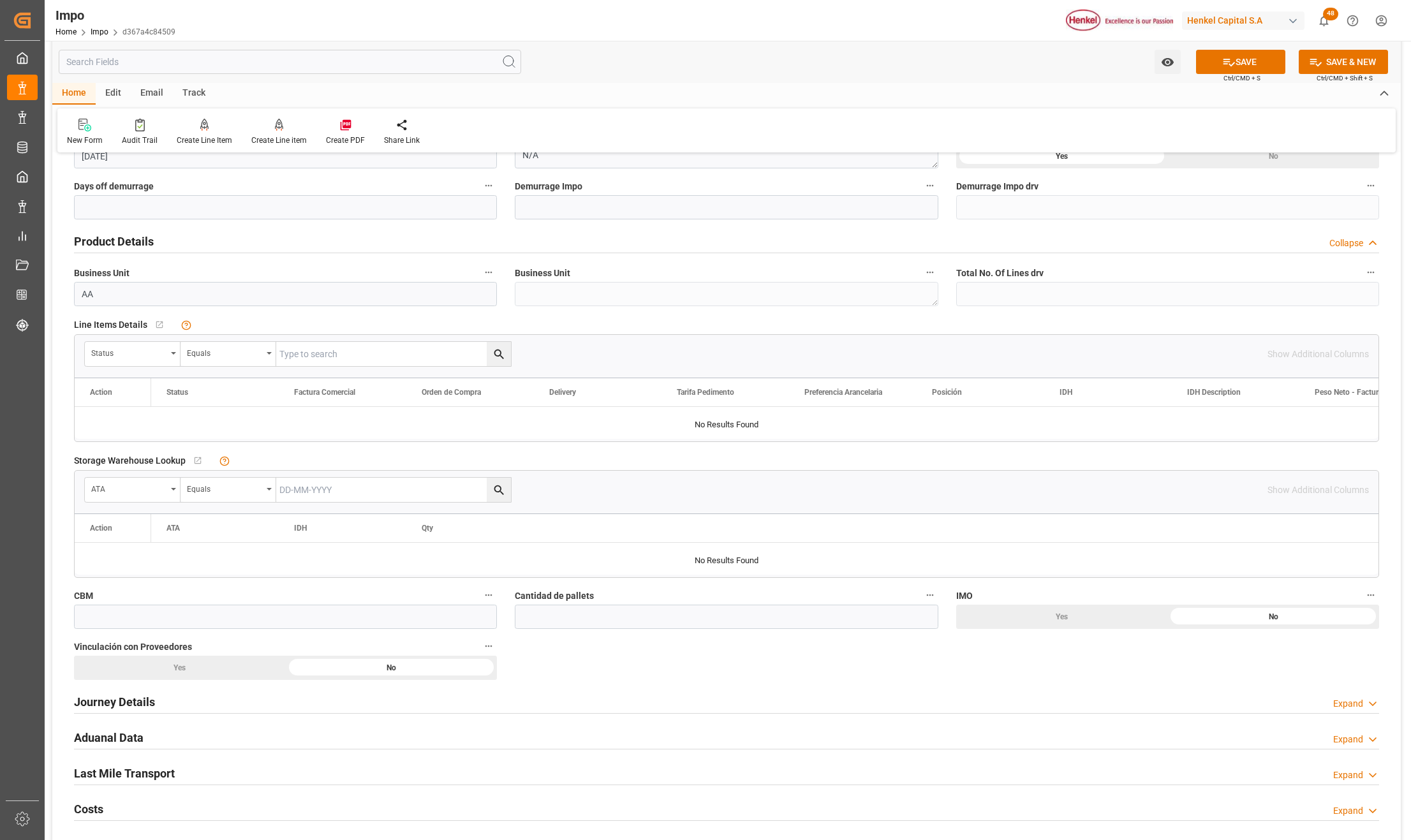
scroll to position [340, 0]
click at [173, 355] on div "Status" at bounding box center [132, 353] width 95 height 24
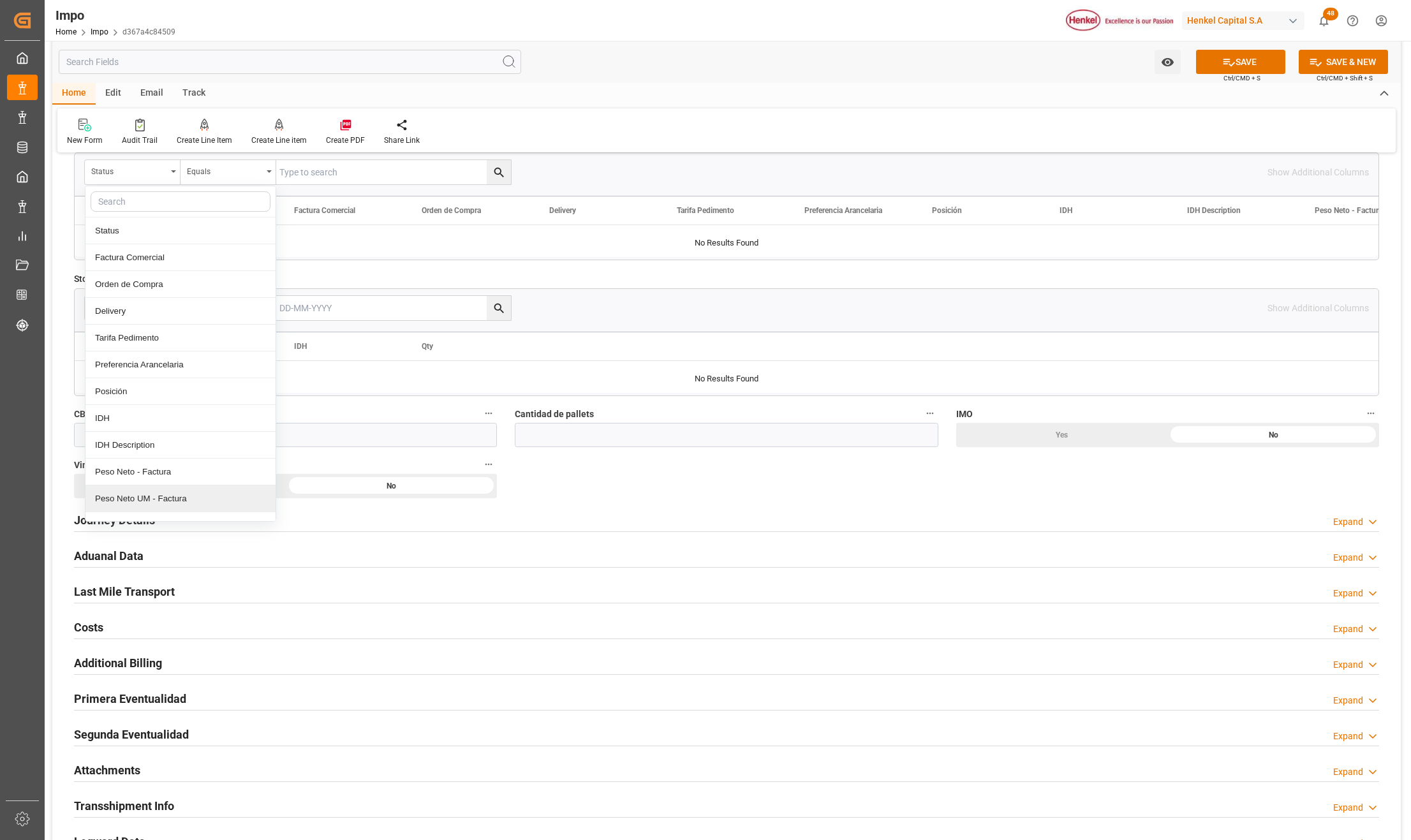
scroll to position [595, 0]
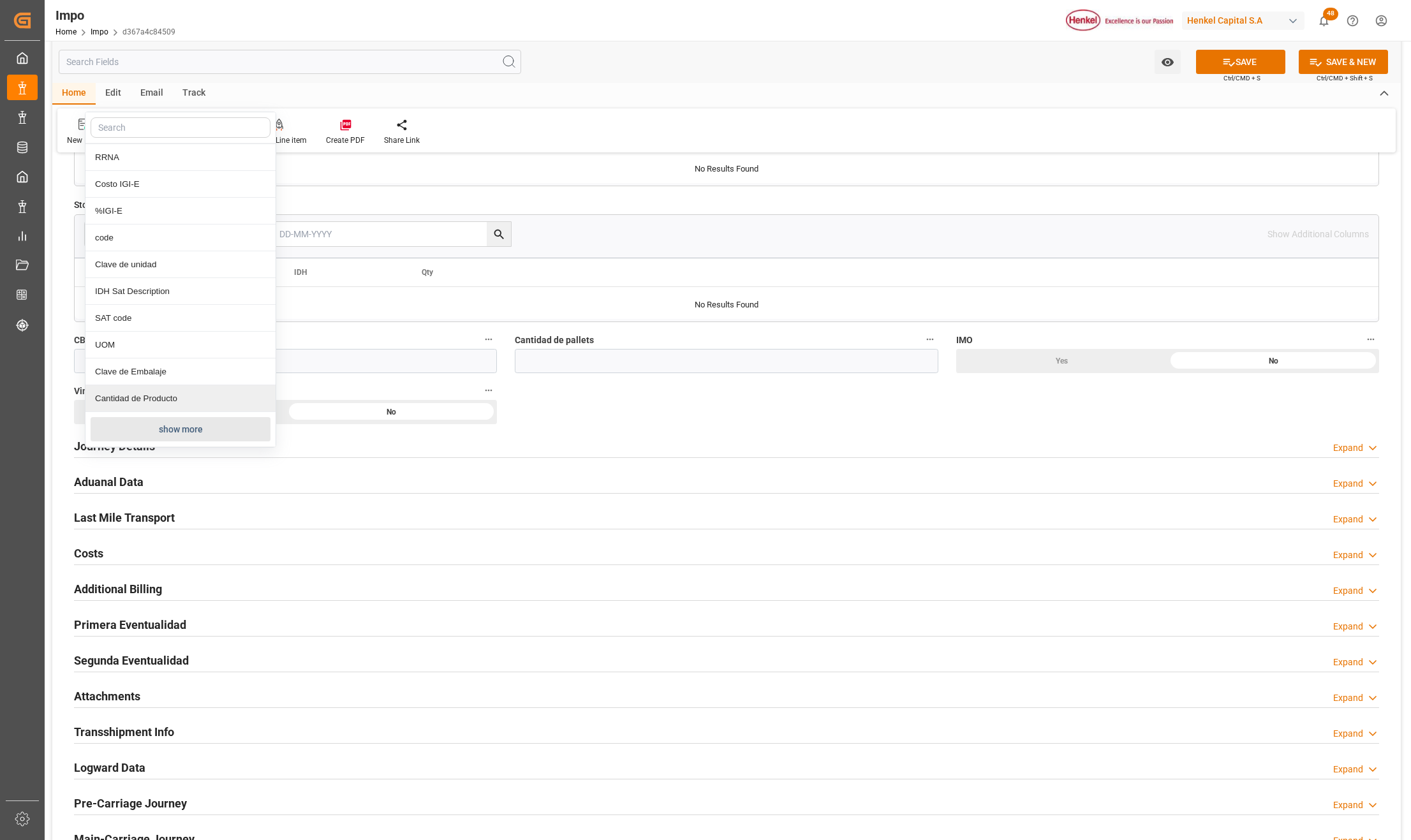
click at [154, 427] on button "show more" at bounding box center [180, 428] width 180 height 24
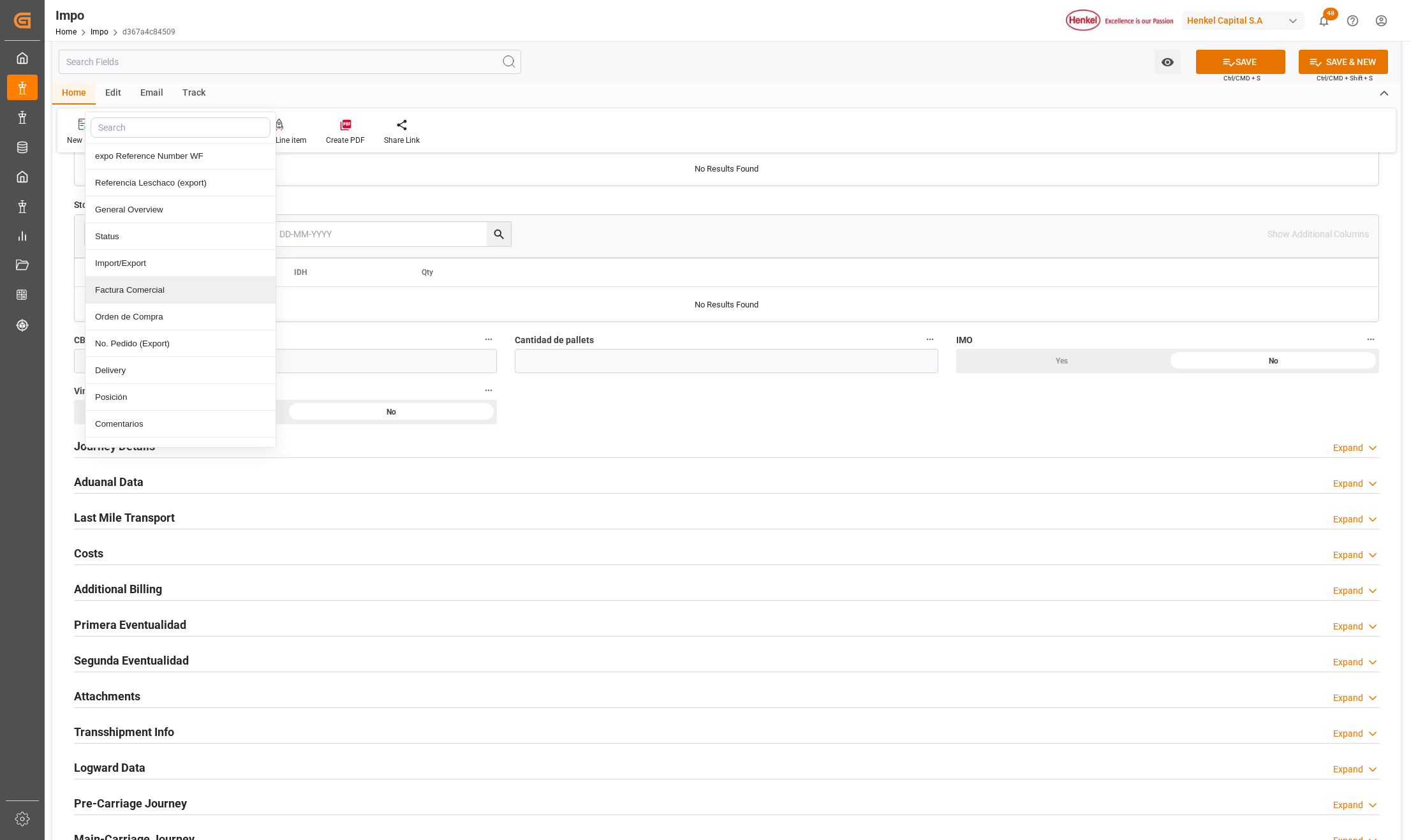
scroll to position [85, 0]
click at [136, 400] on div "Comentarios" at bounding box center [180, 394] width 190 height 27
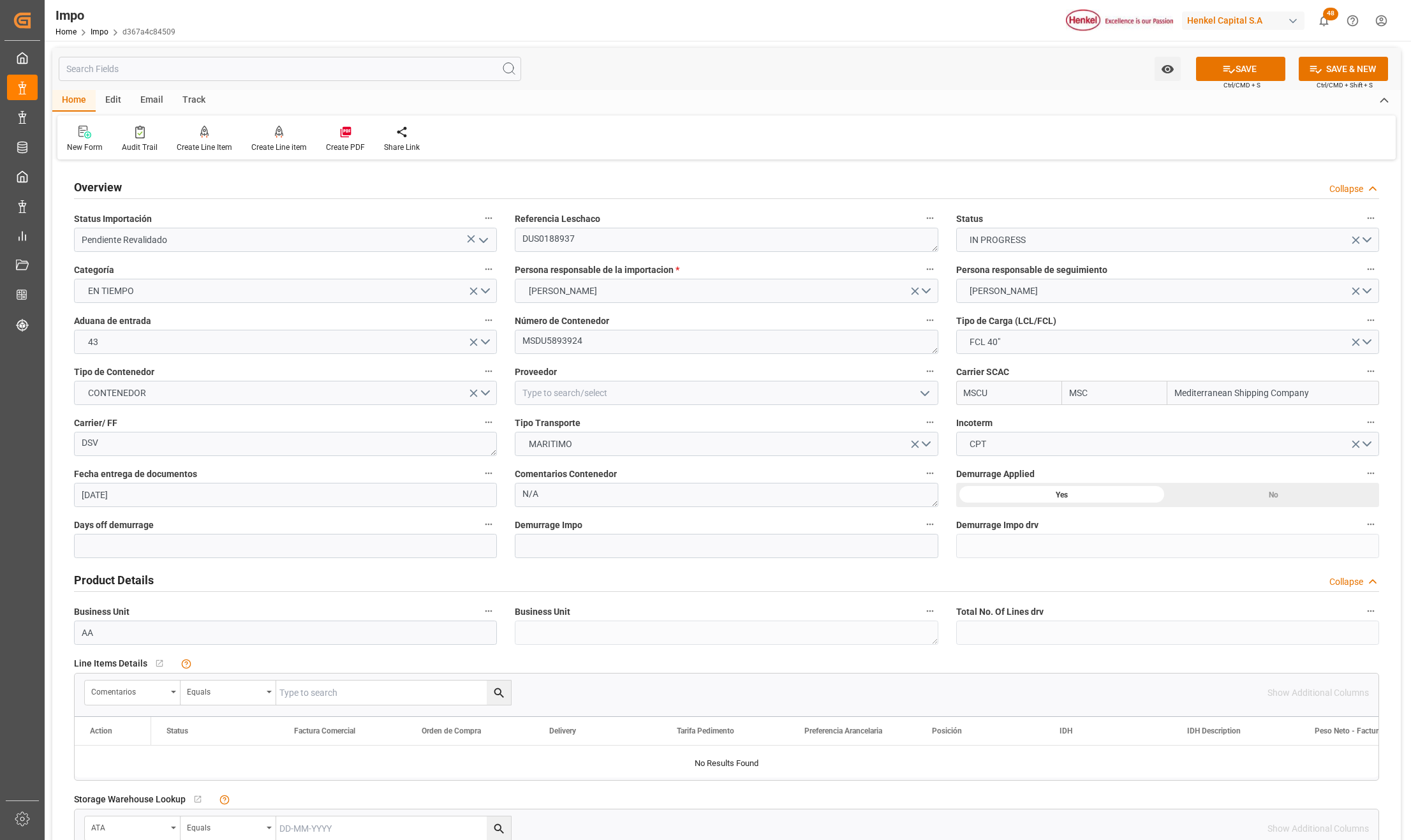
scroll to position [0, 0]
click at [533, 241] on textarea "DUS0188937" at bounding box center [726, 240] width 423 height 24
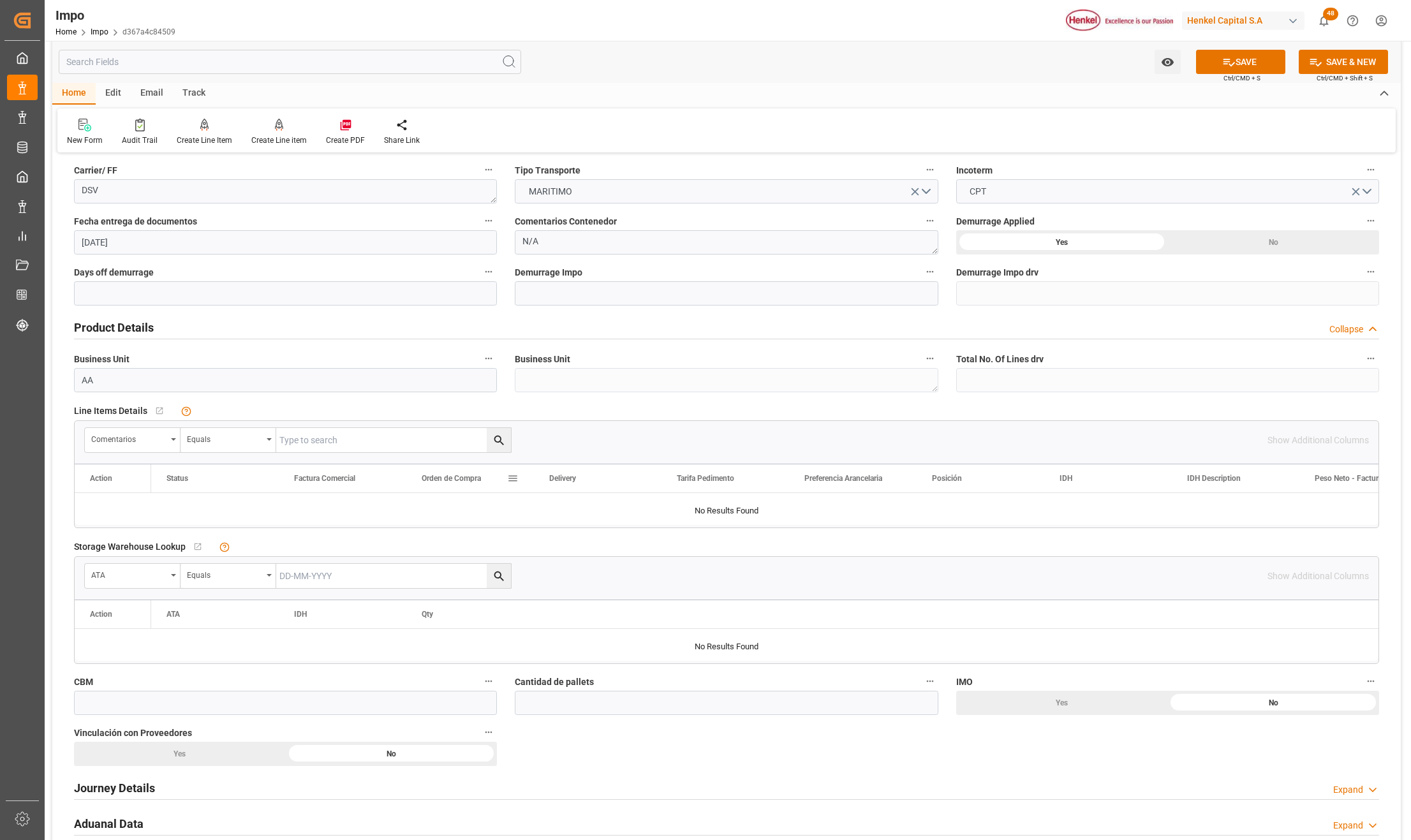
scroll to position [255, 0]
click at [321, 436] on input "text" at bounding box center [394, 438] width 235 height 24
paste input "DUS0188937"
type input "DUS0188937"
click at [505, 446] on button "search button" at bounding box center [499, 438] width 24 height 24
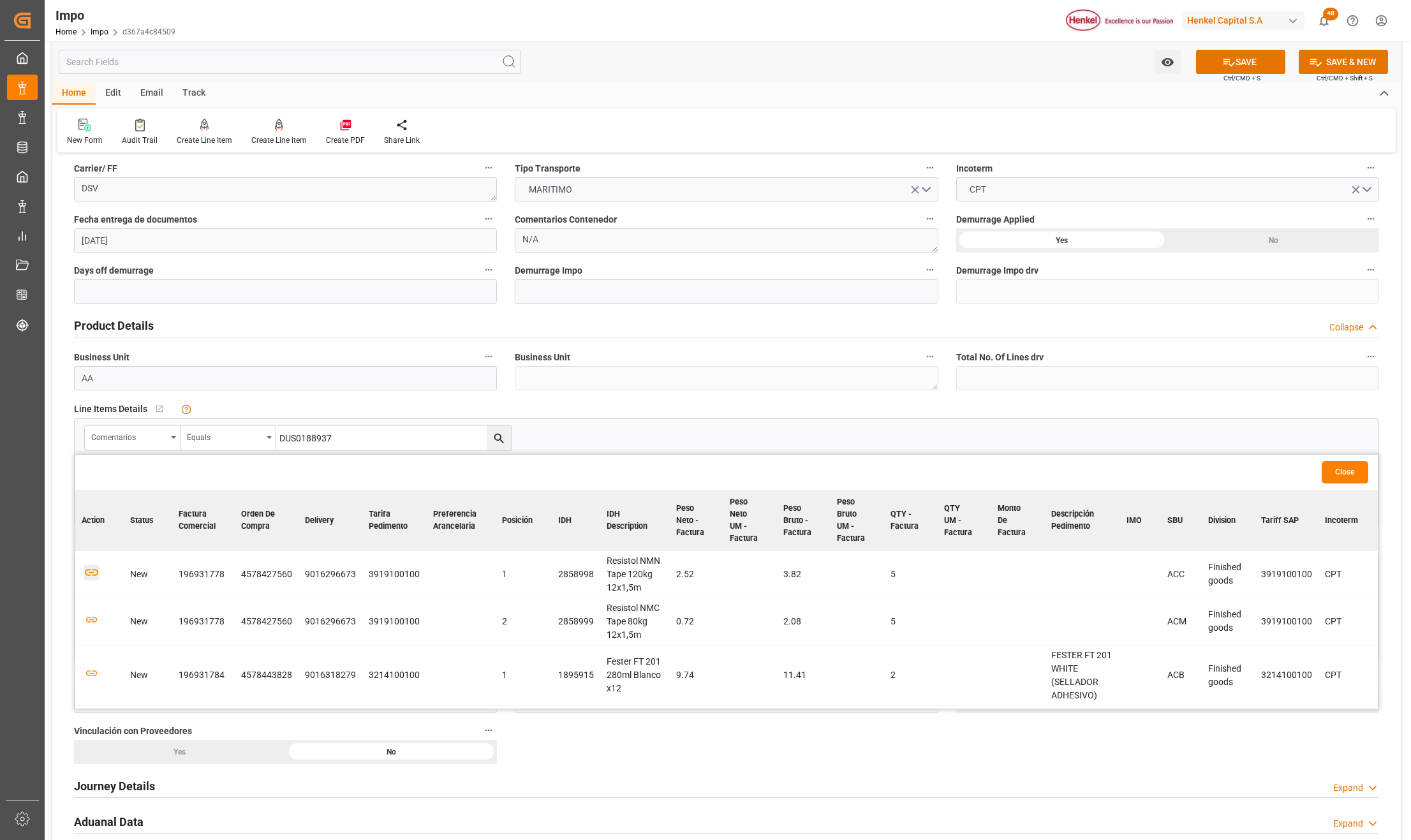
click at [84, 570] on icon "button" at bounding box center [91, 572] width 16 height 16
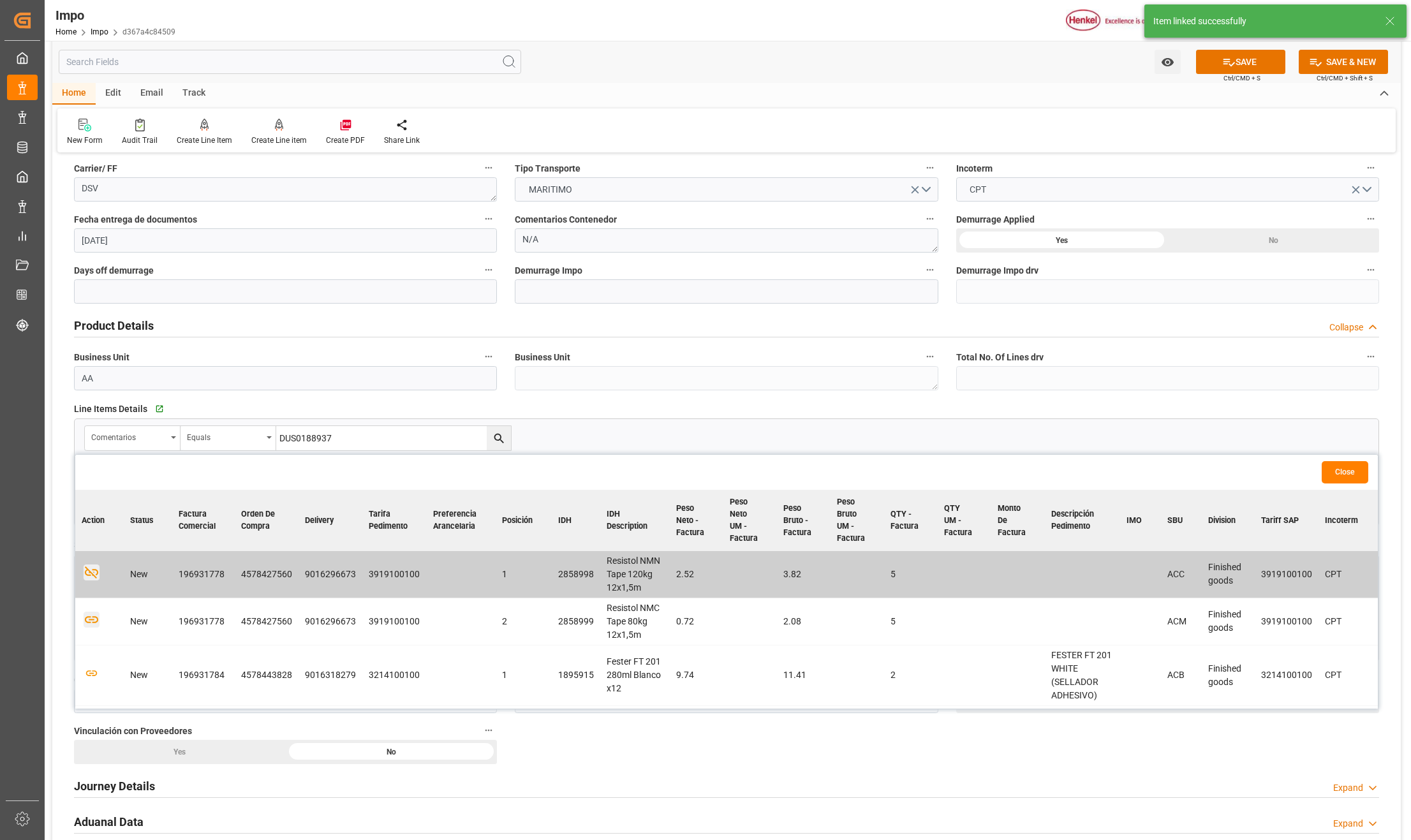
click at [91, 620] on icon "button" at bounding box center [91, 619] width 16 height 16
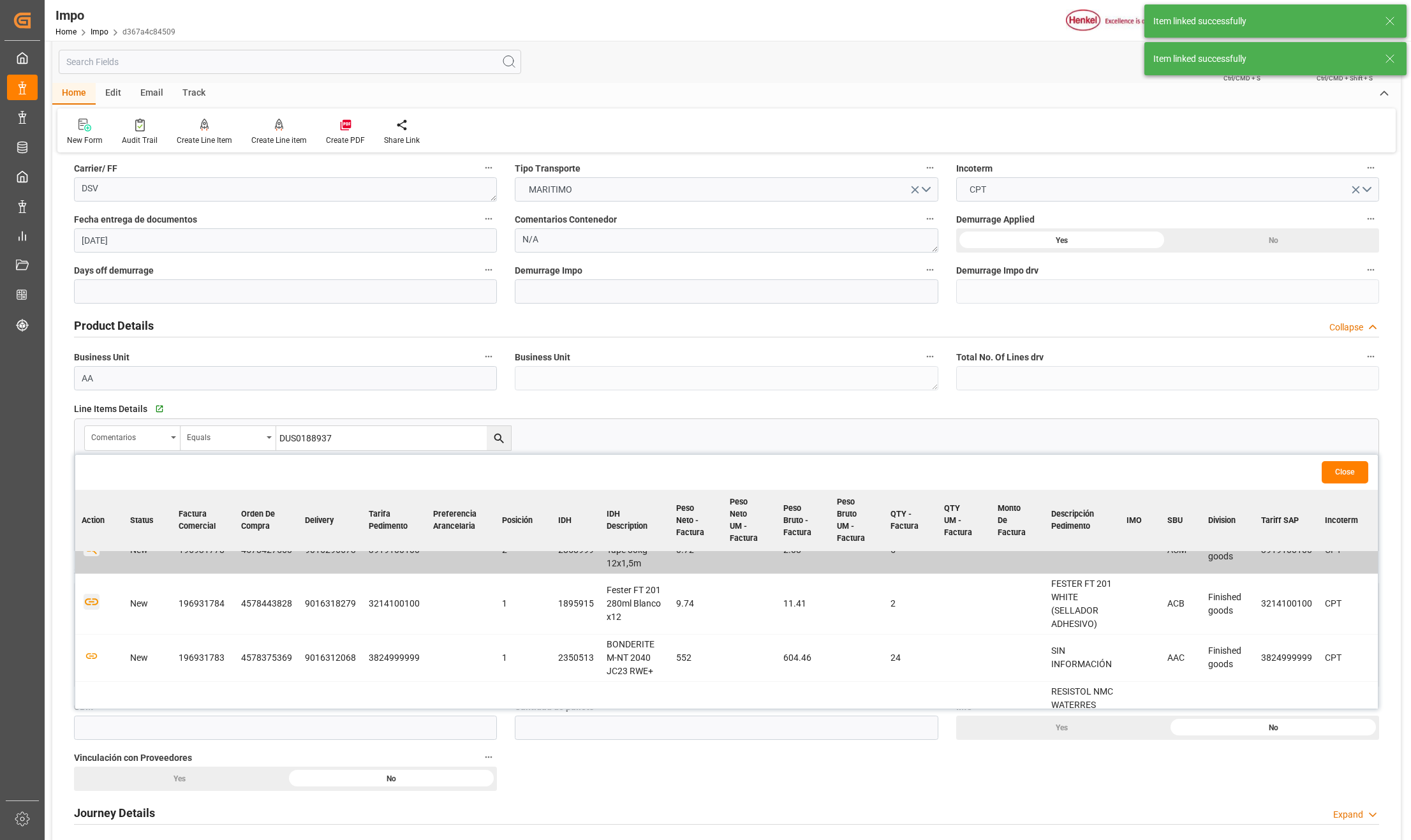
click at [90, 607] on icon "button" at bounding box center [91, 601] width 16 height 16
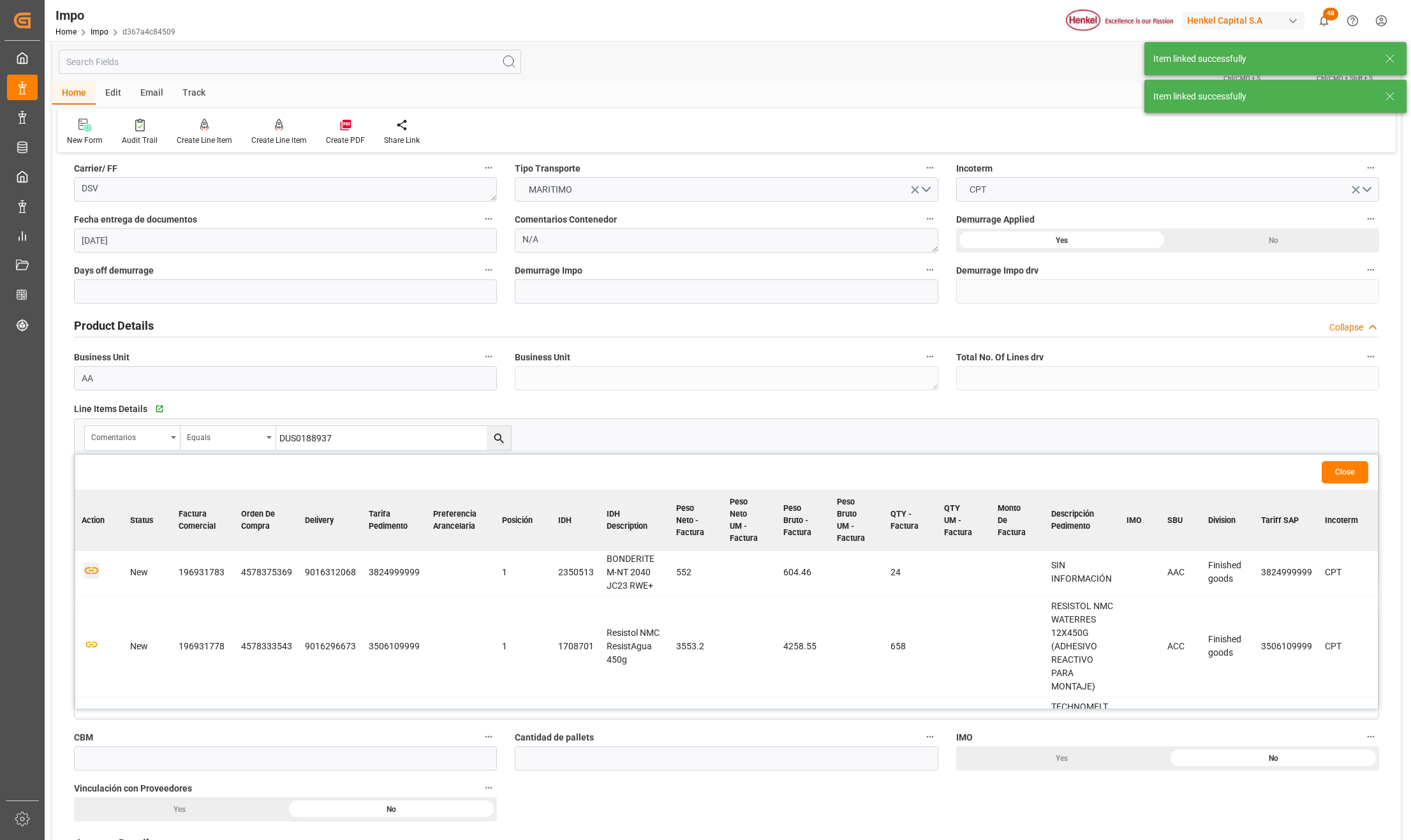
click at [93, 577] on icon "button" at bounding box center [91, 570] width 16 height 16
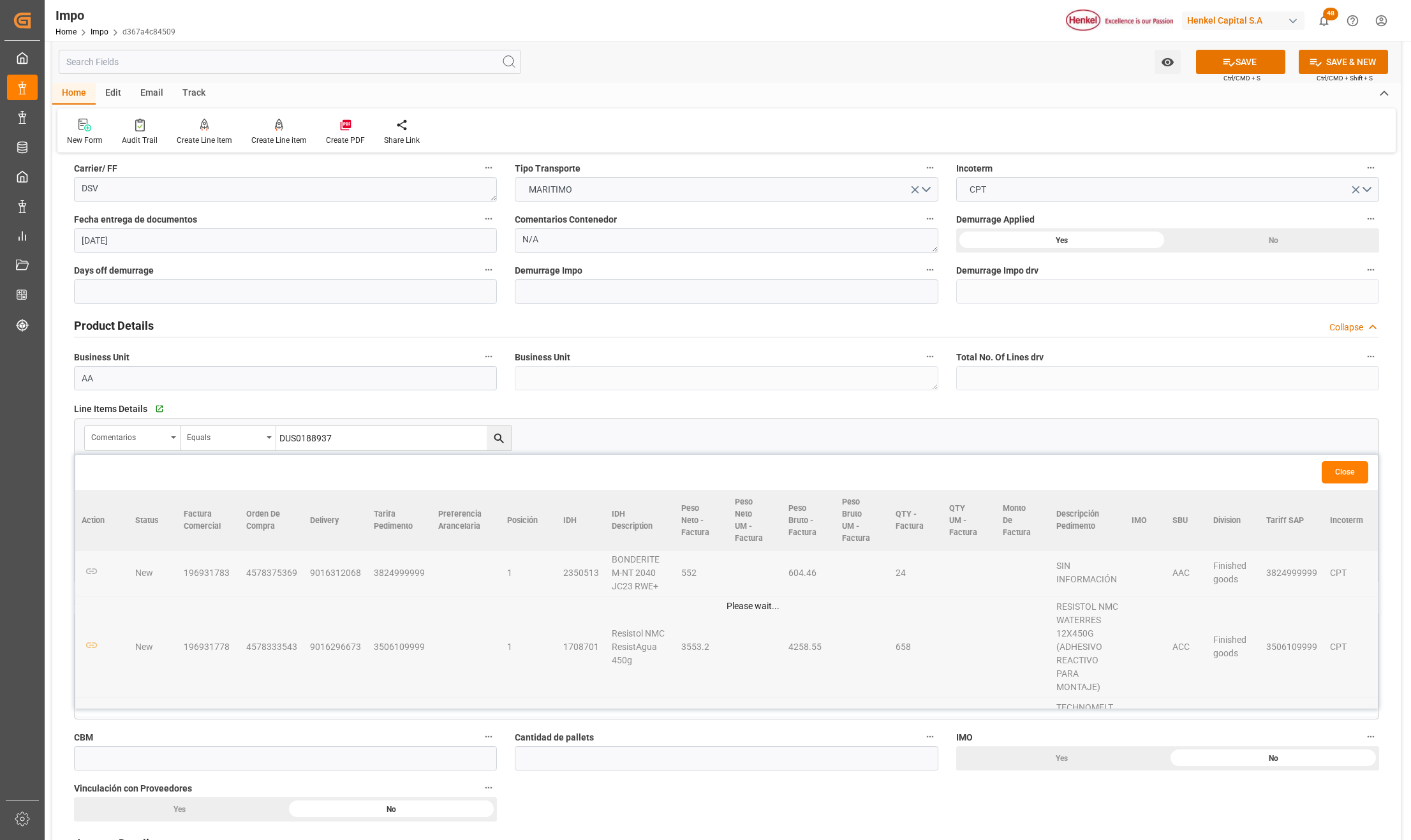
scroll to position [157, 0]
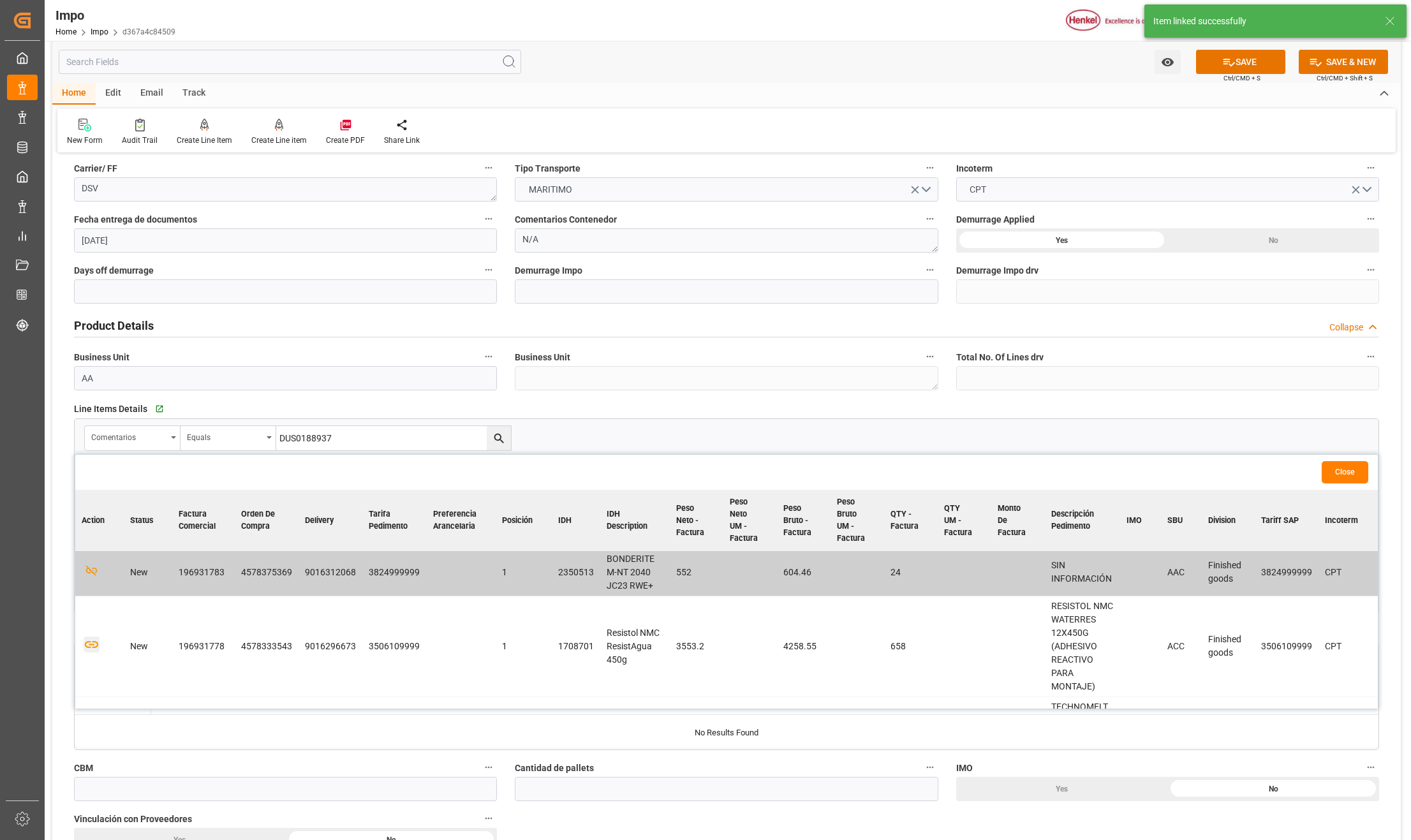
click at [90, 647] on icon "button" at bounding box center [91, 644] width 16 height 16
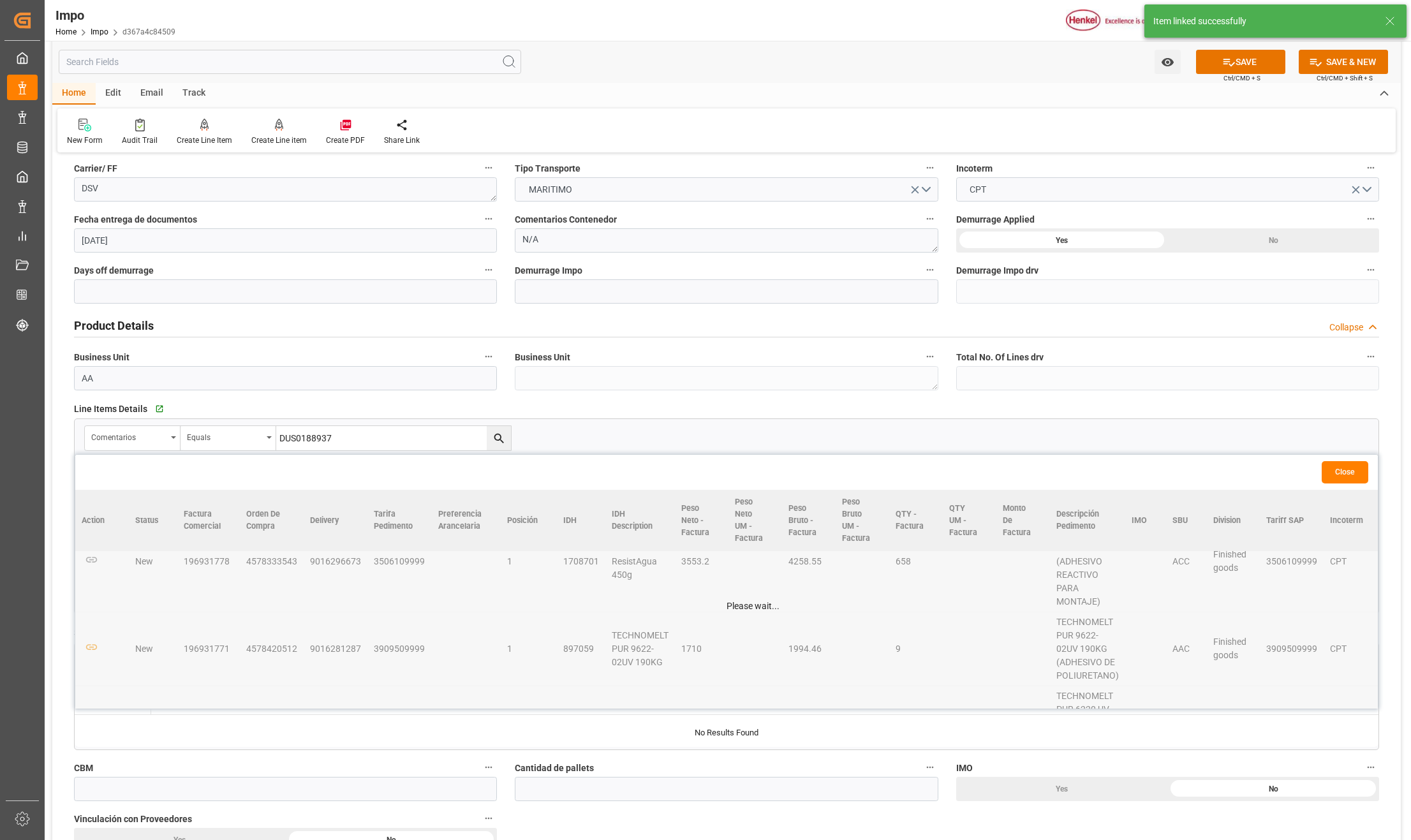
scroll to position [241, 0]
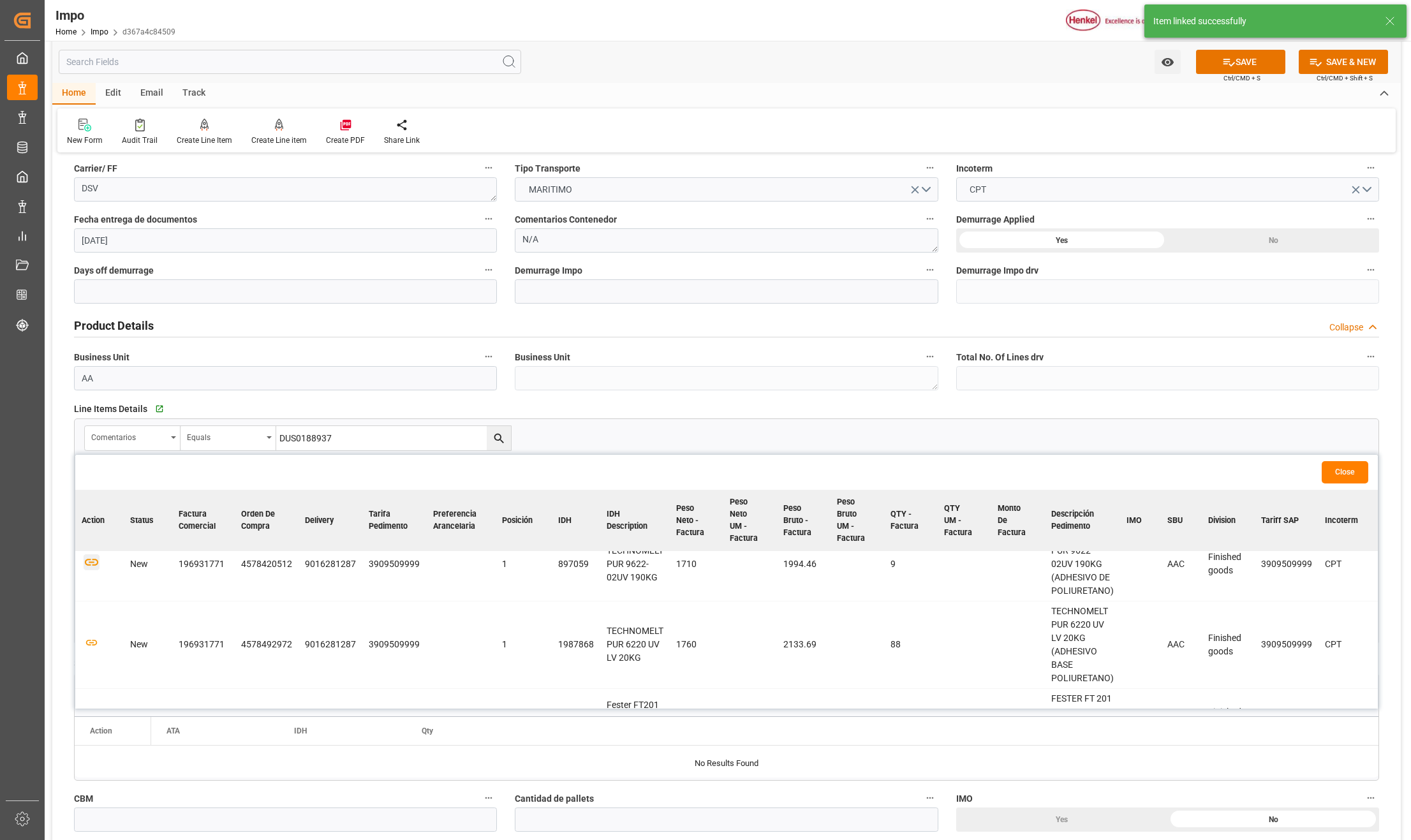
click at [95, 570] on icon "button" at bounding box center [91, 562] width 16 height 16
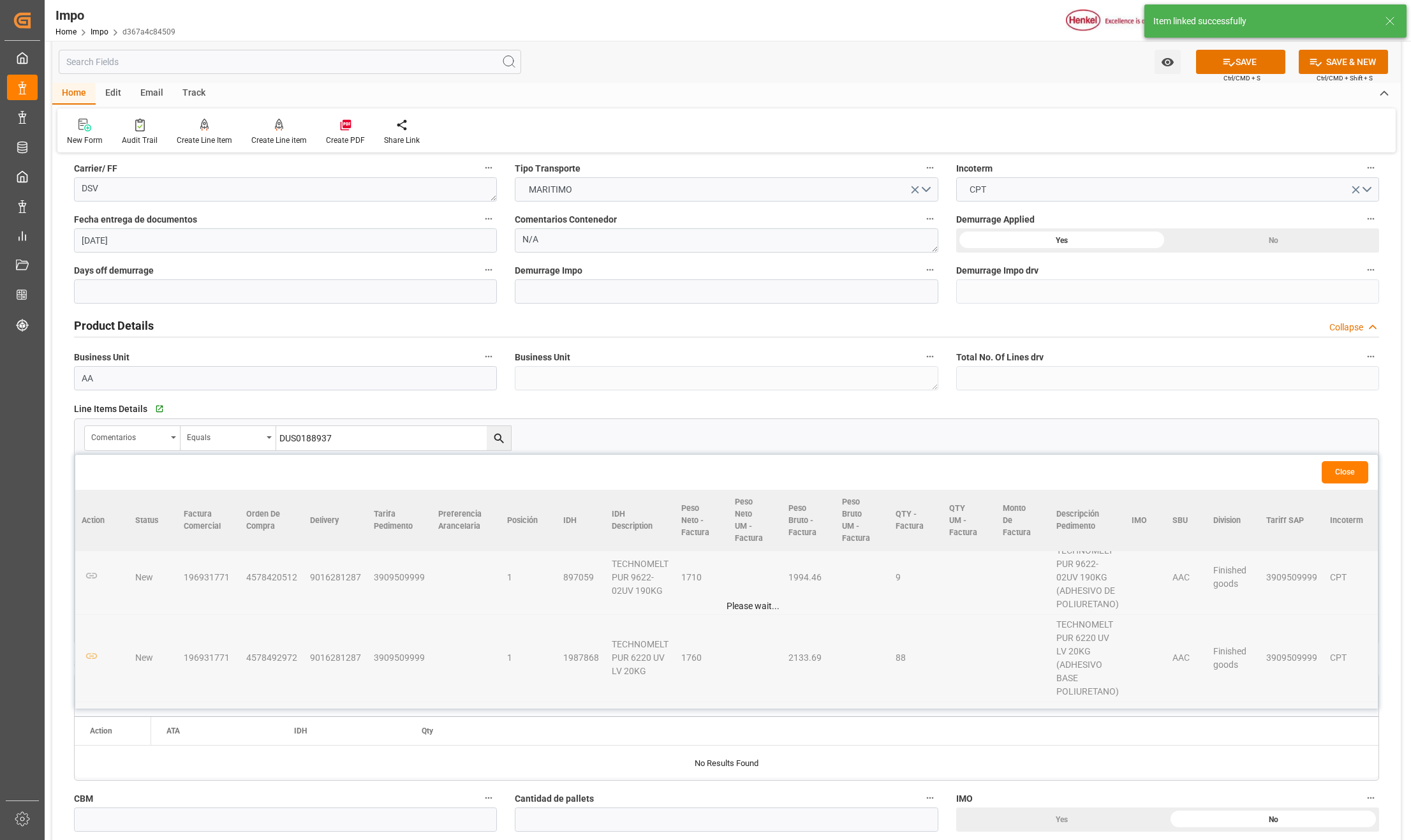
scroll to position [340, 0]
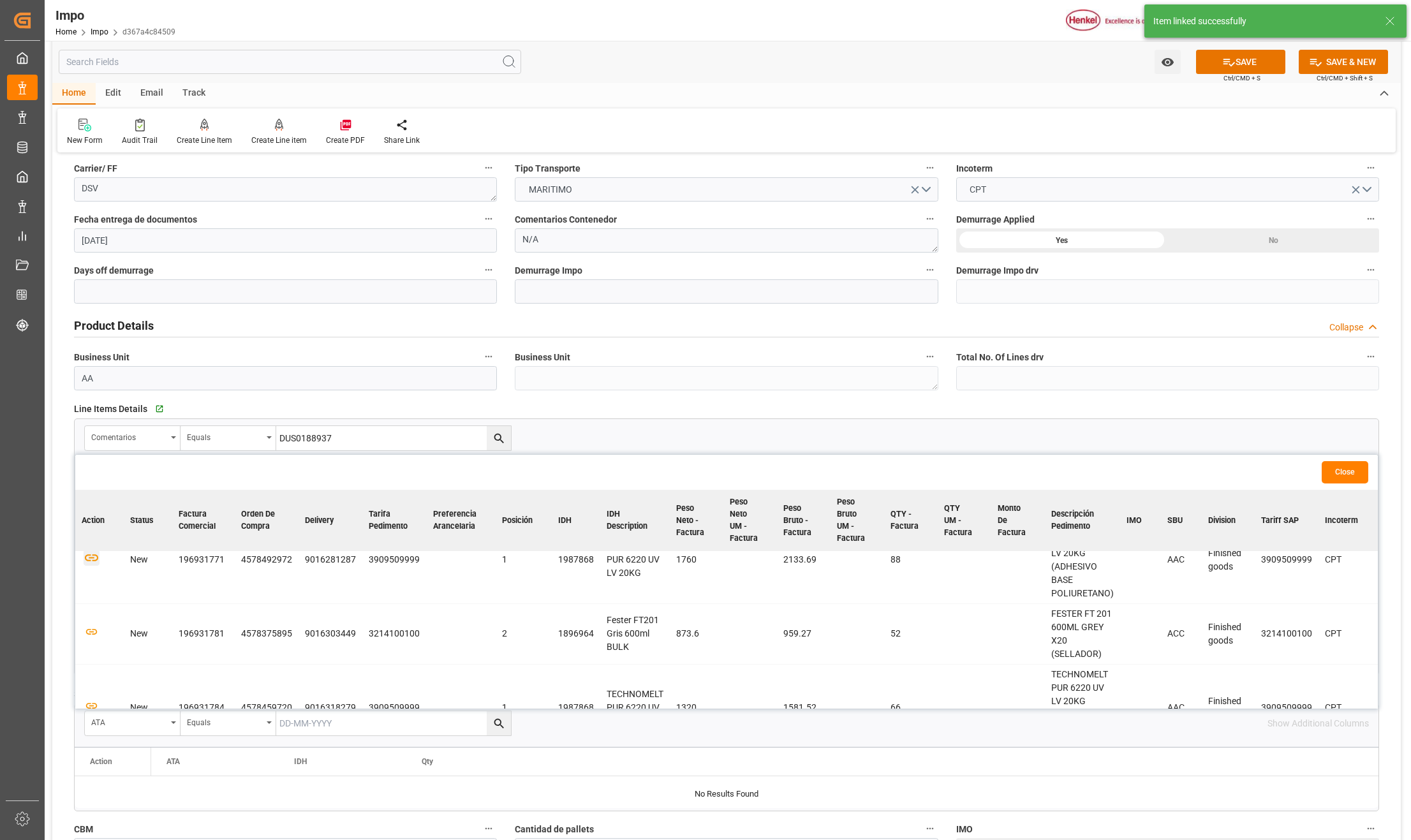
click at [93, 566] on icon "button" at bounding box center [91, 557] width 16 height 16
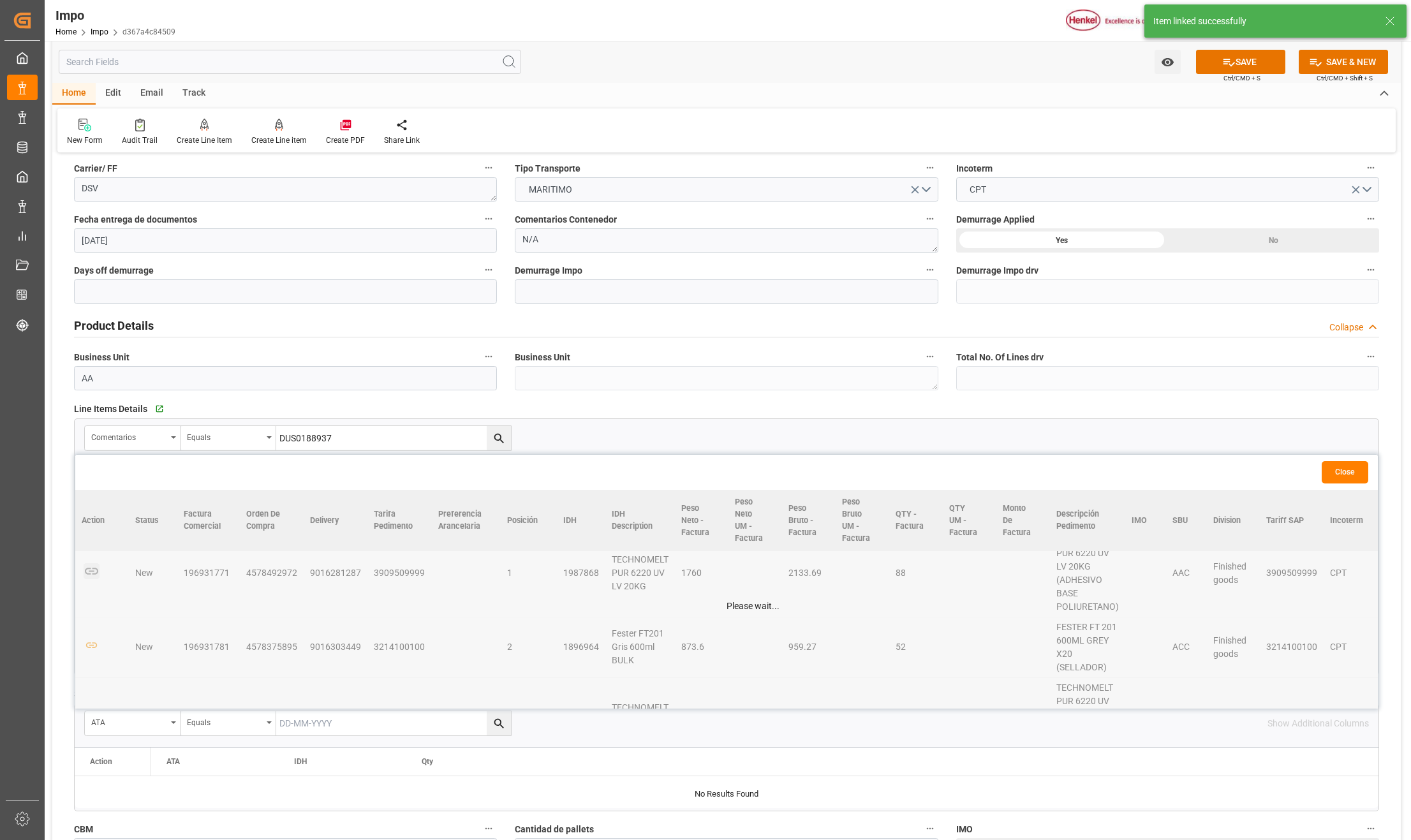
scroll to position [424, 0]
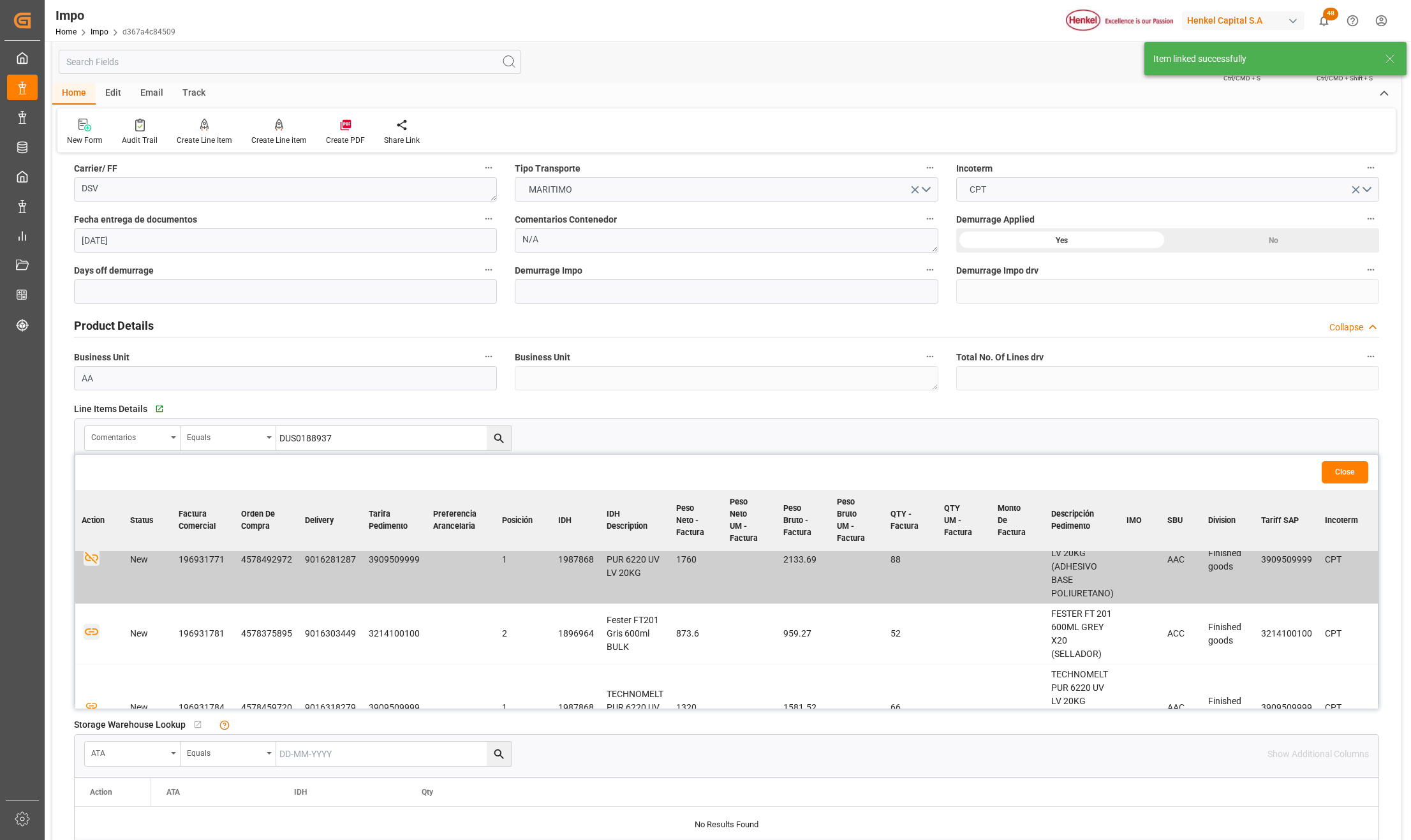
click at [95, 636] on icon "button" at bounding box center [91, 631] width 13 height 7
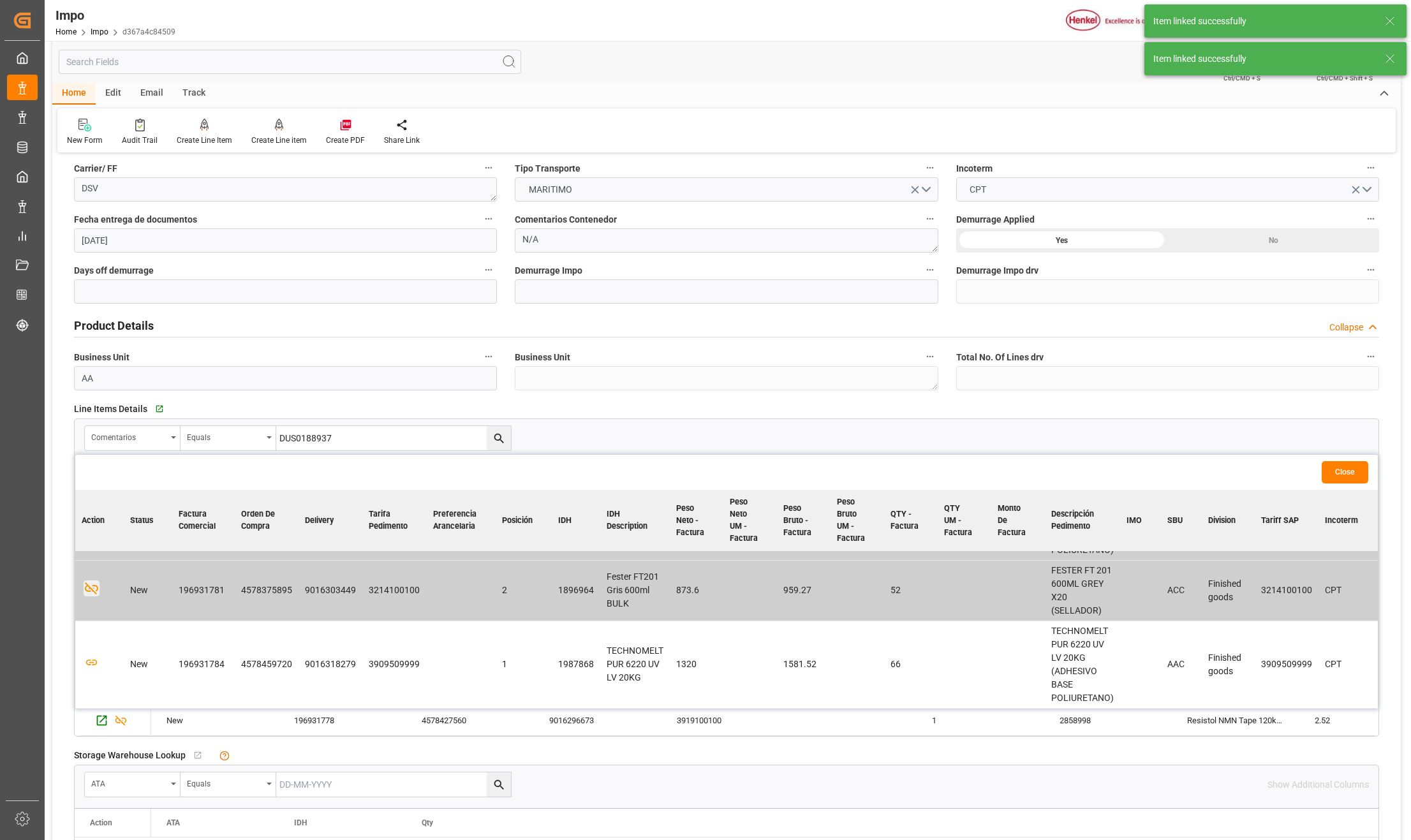
scroll to position [474, 0]
click at [94, 659] on icon "button" at bounding box center [91, 662] width 13 height 7
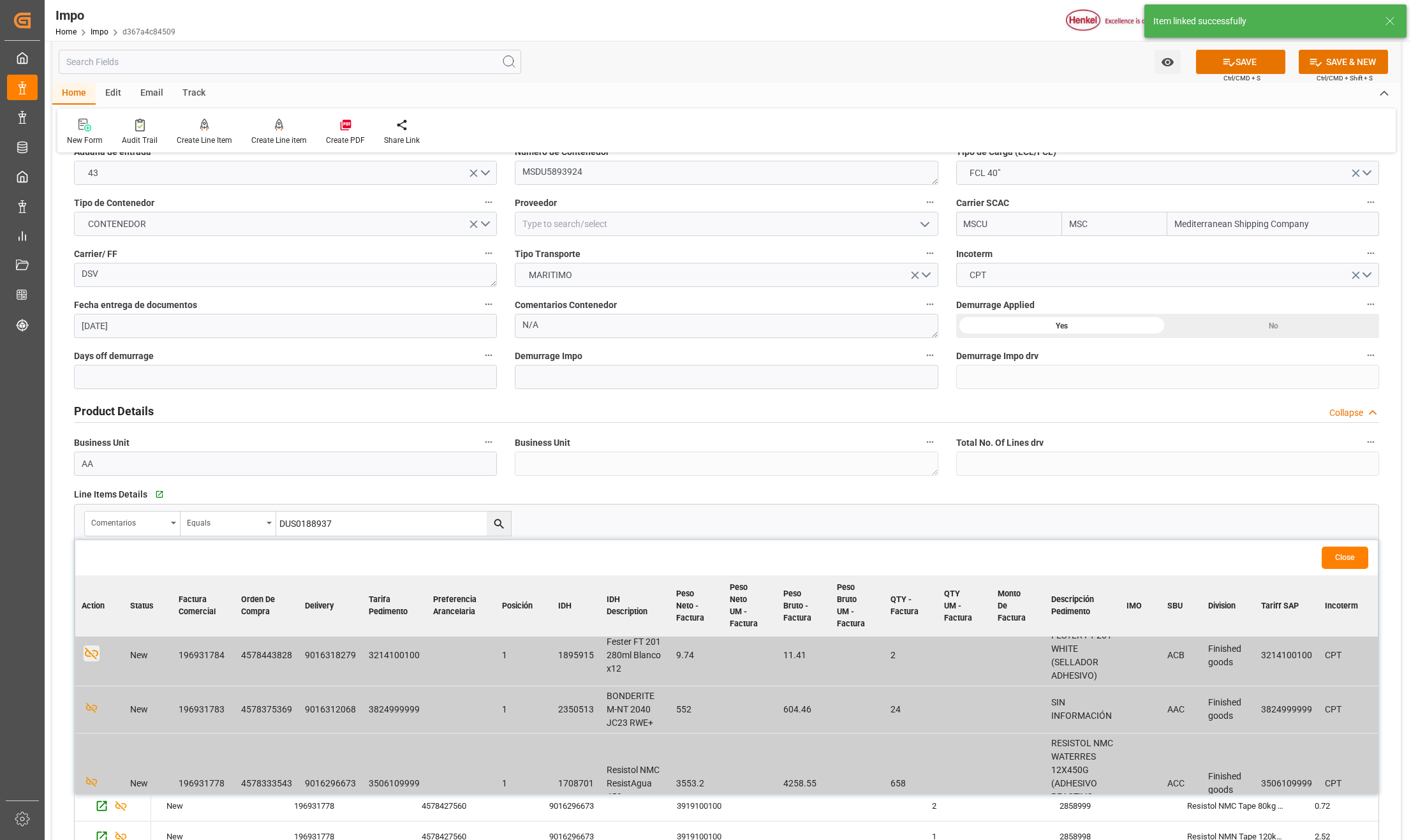
scroll to position [0, 0]
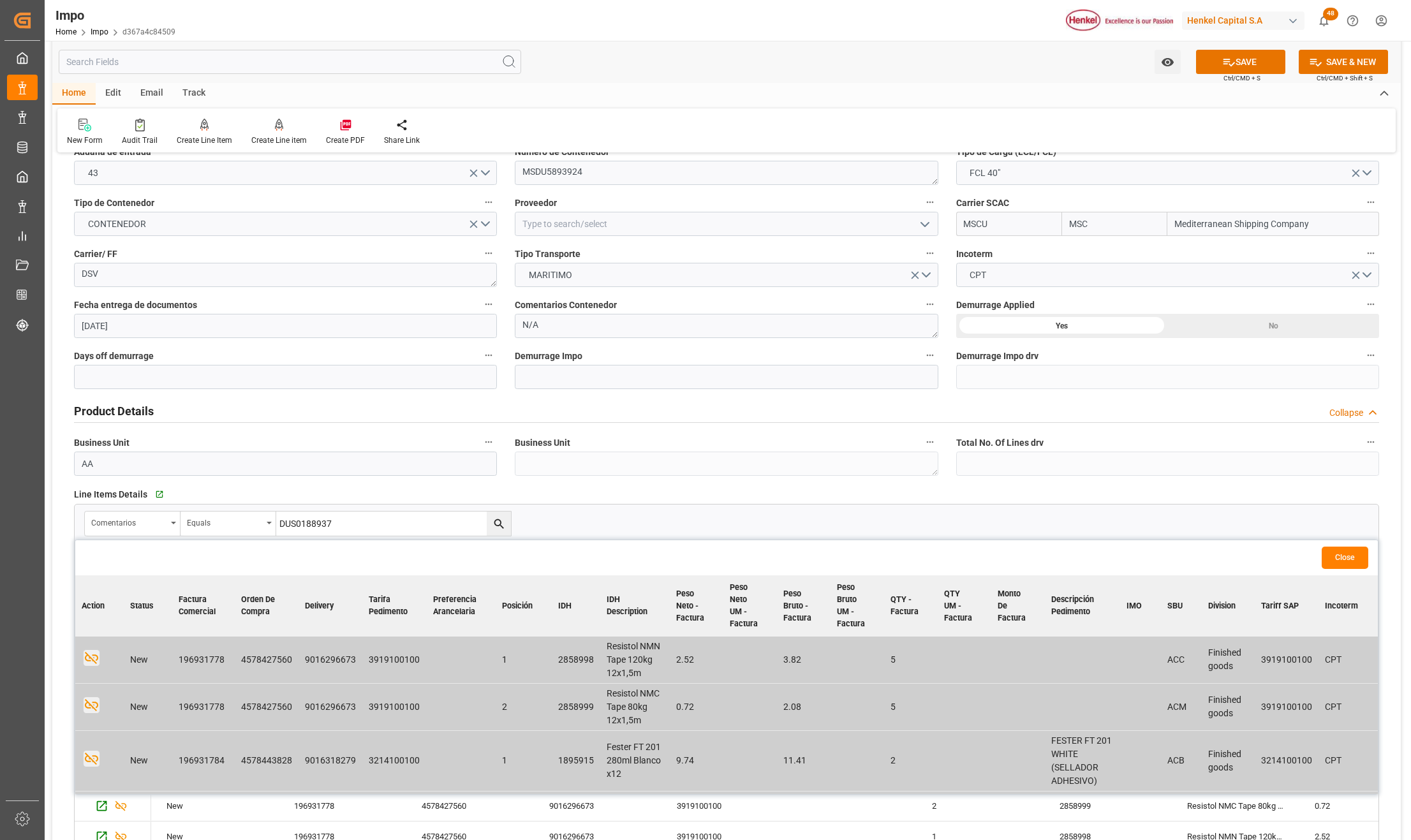
click at [1345, 549] on button "Close" at bounding box center [1345, 557] width 46 height 22
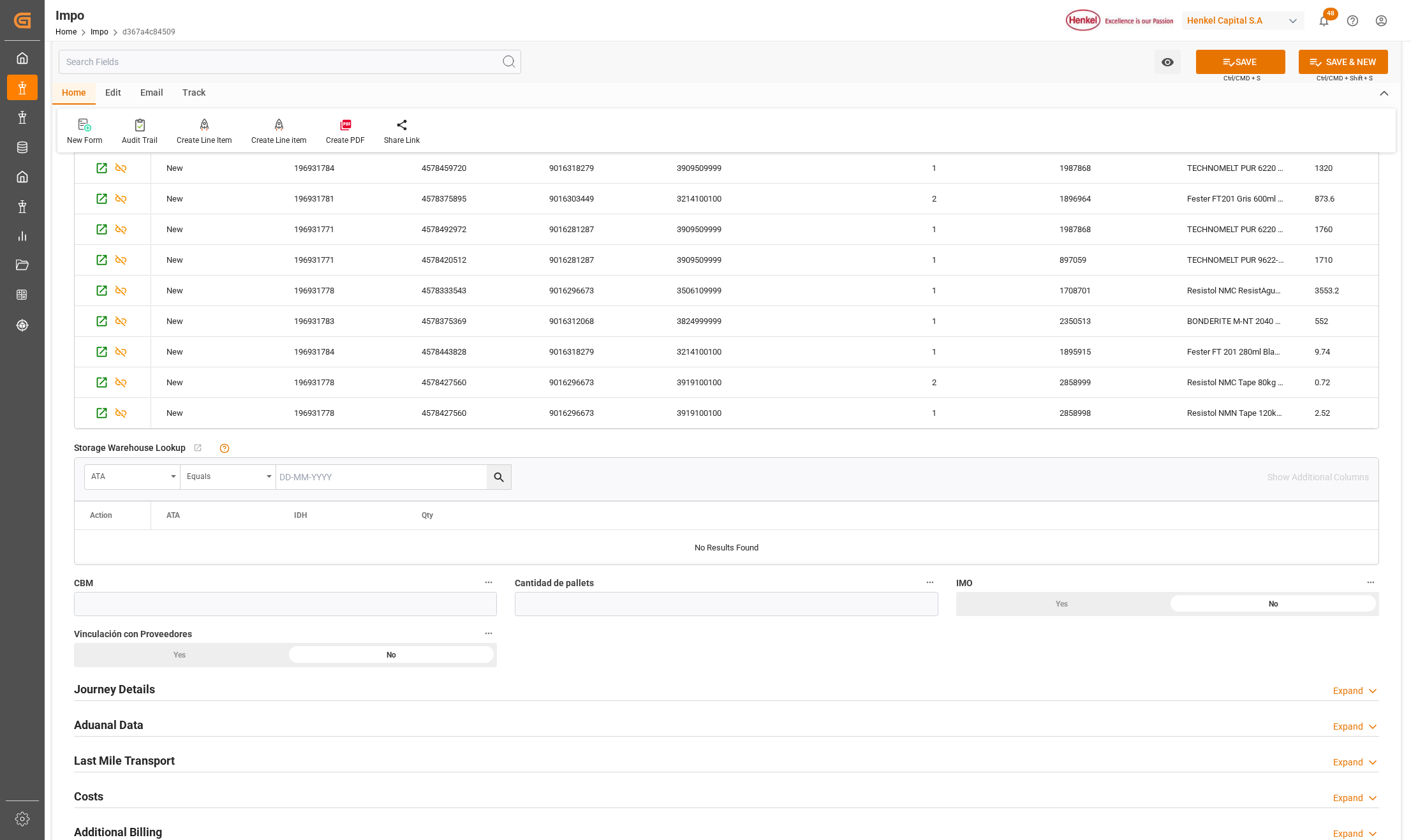
scroll to position [595, 0]
click at [95, 598] on input "text" at bounding box center [285, 601] width 423 height 24
type input "40"
click at [603, 608] on input "text" at bounding box center [726, 601] width 423 height 24
type input "20"
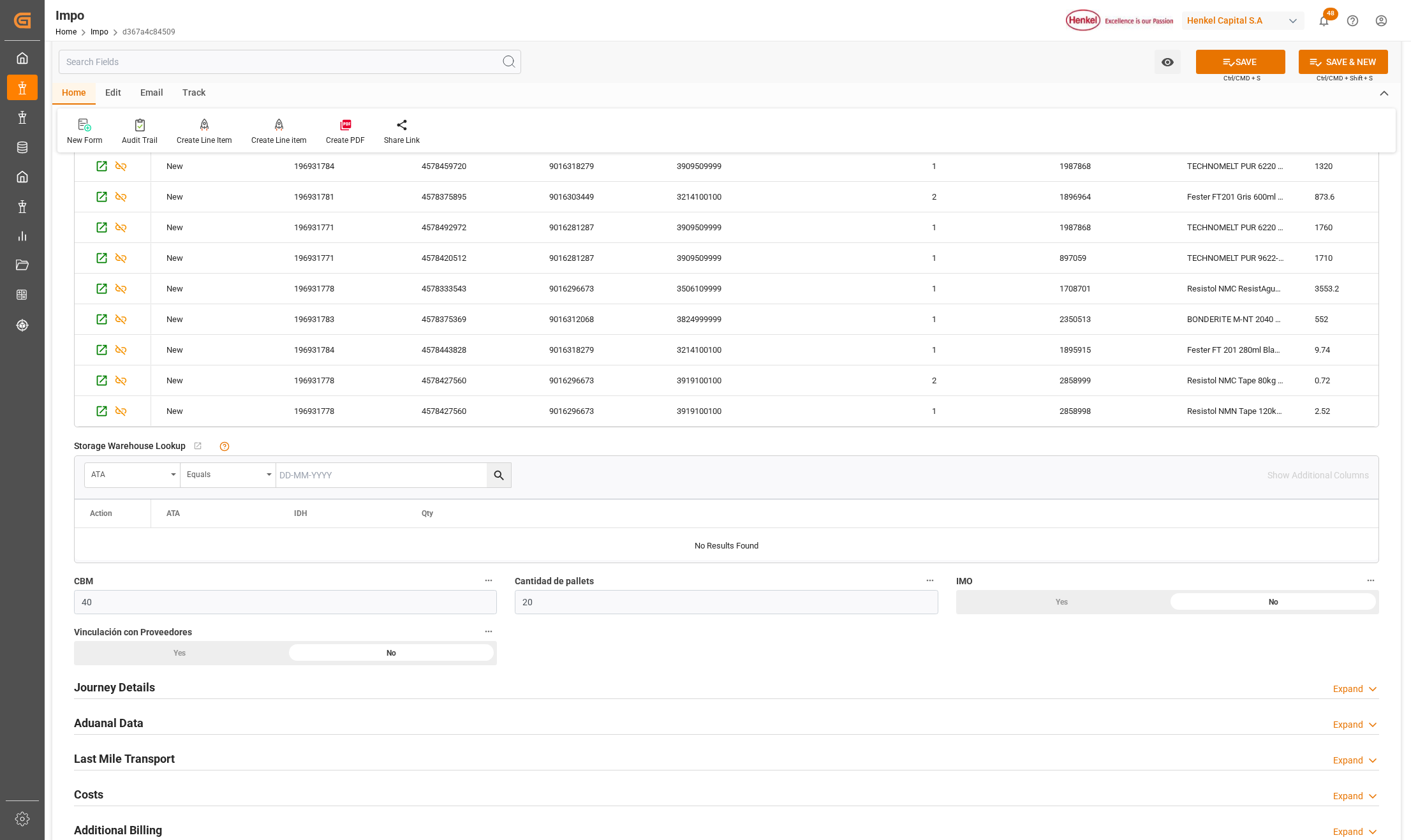
click at [1215, 602] on div "No" at bounding box center [1273, 601] width 212 height 24
click at [190, 659] on div "Yes" at bounding box center [180, 652] width 212 height 24
click at [133, 691] on h2 "Journey Details" at bounding box center [115, 687] width 81 height 17
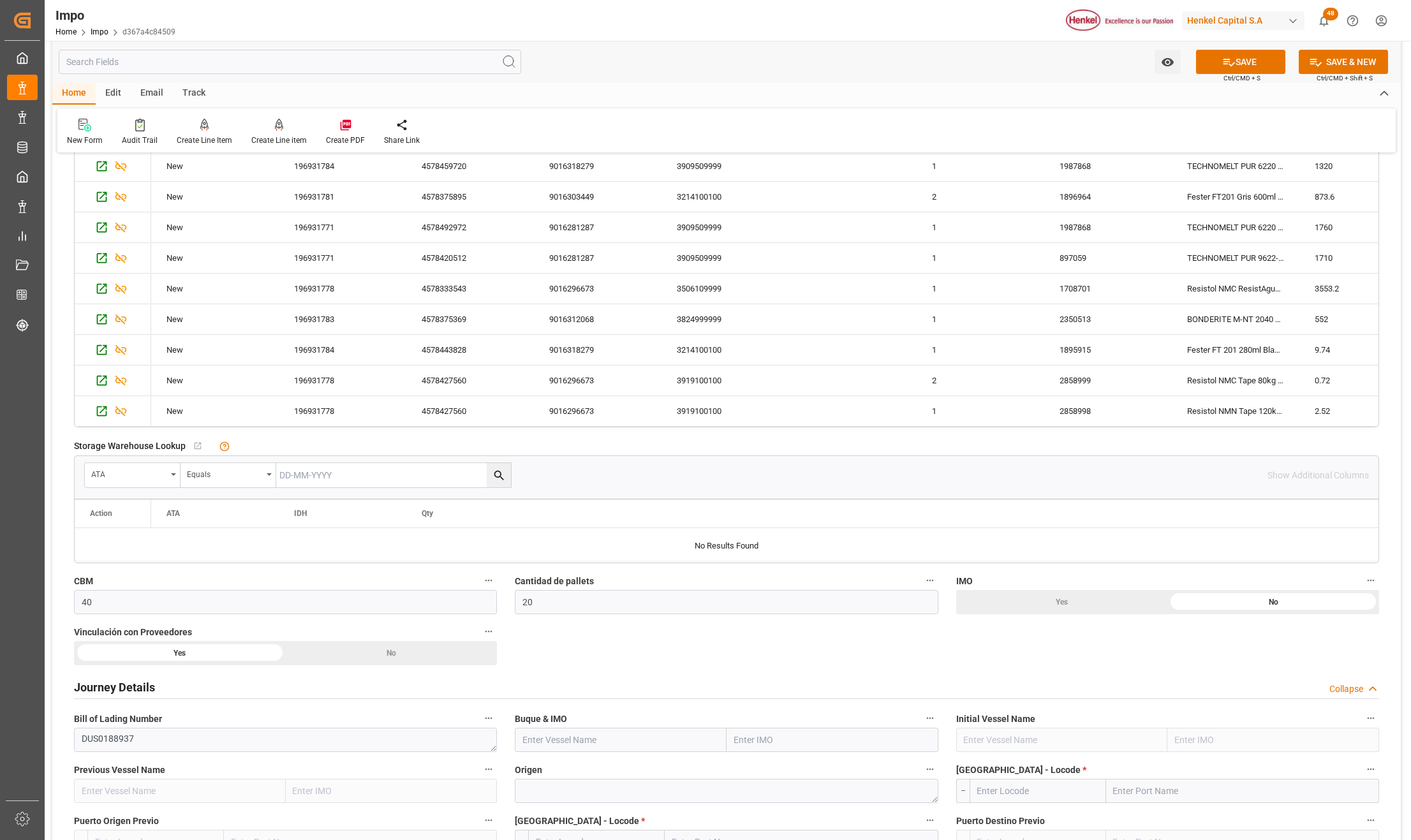
drag, startPoint x: 763, startPoint y: 755, endPoint x: 763, endPoint y: 746, distance: 9.0
click at [763, 755] on div "Buque & IMO" at bounding box center [726, 730] width 441 height 51
click at [763, 746] on input "text" at bounding box center [833, 739] width 212 height 24
paste input "MSC SHANGHAI"
click at [840, 770] on span "9231822 - MSC SHANGHAI V" at bounding box center [789, 768] width 111 height 11
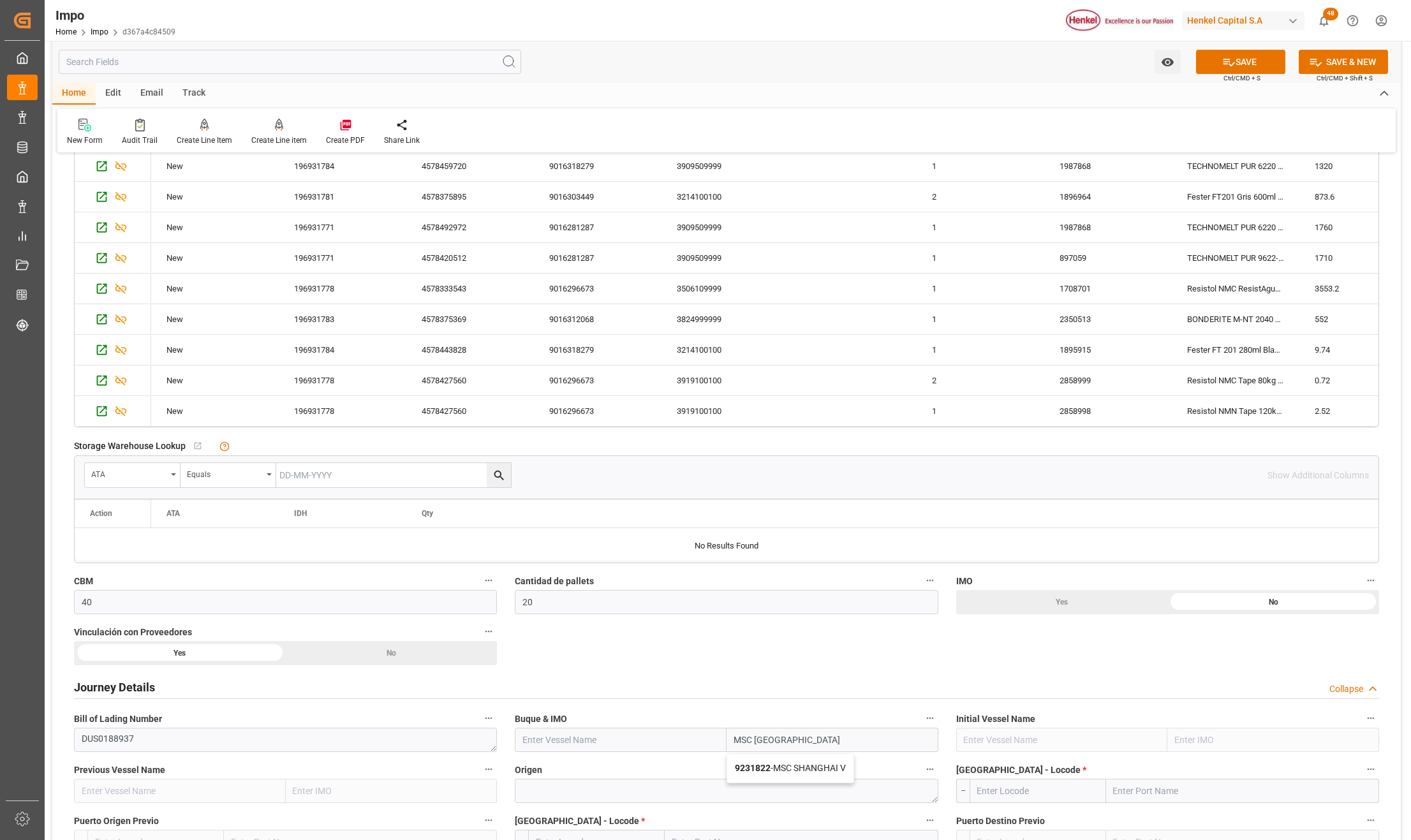
type input "9231822"
click at [559, 789] on textarea at bounding box center [726, 790] width 423 height 24
type input "MSC SHANGHAI V"
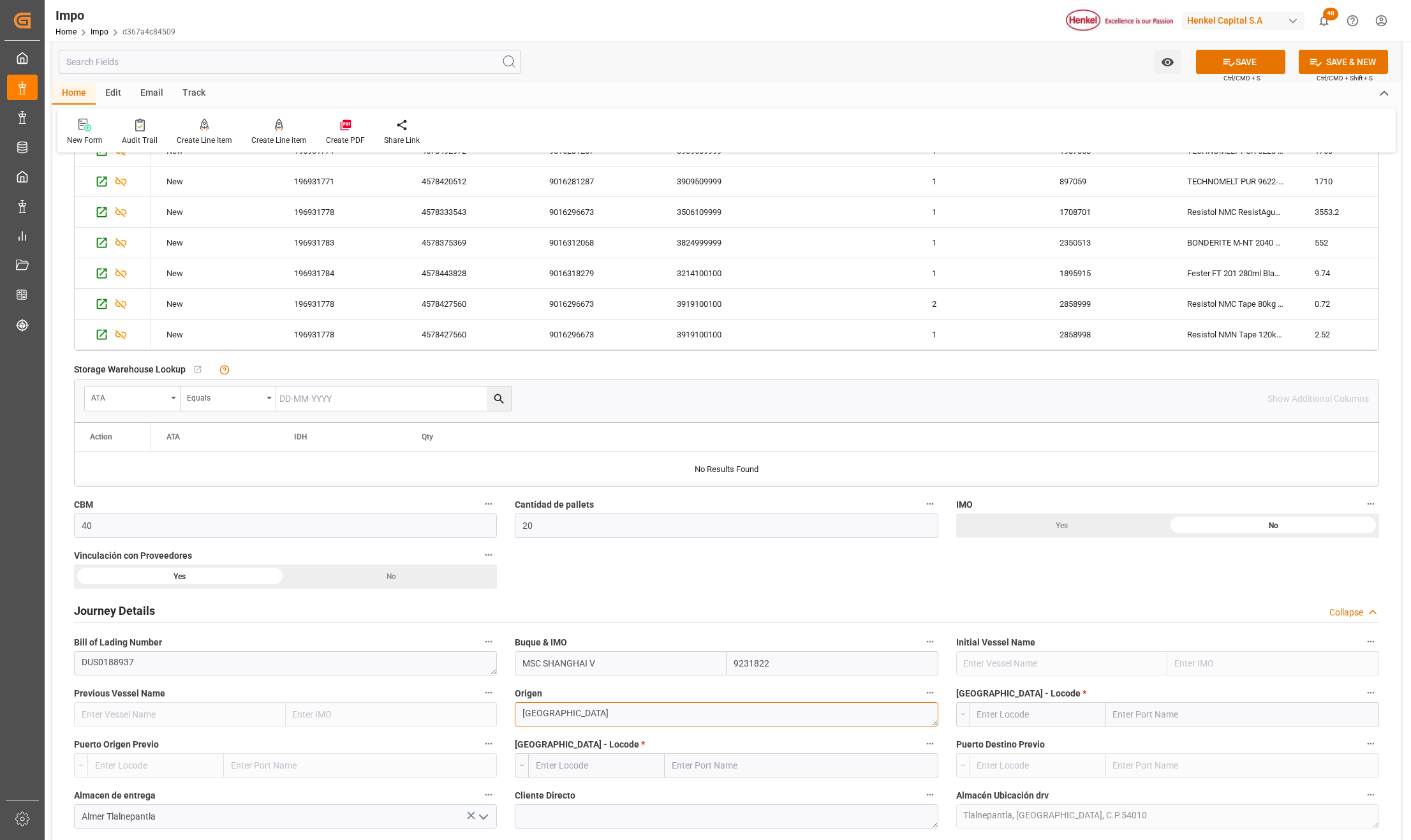
scroll to position [765, 0]
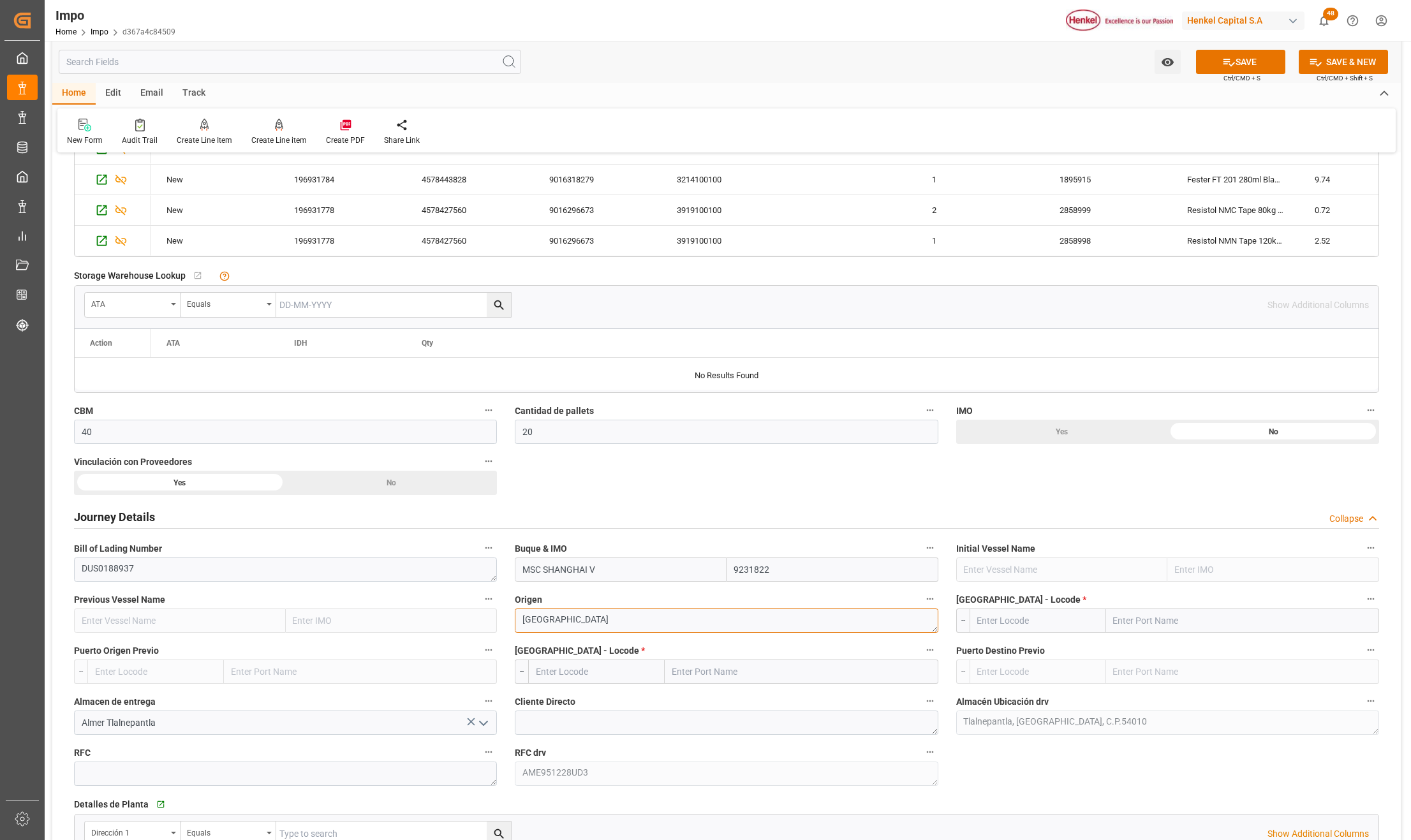
type textarea "[GEOGRAPHIC_DATA]"
click at [1141, 625] on input "text" at bounding box center [1243, 620] width 273 height 24
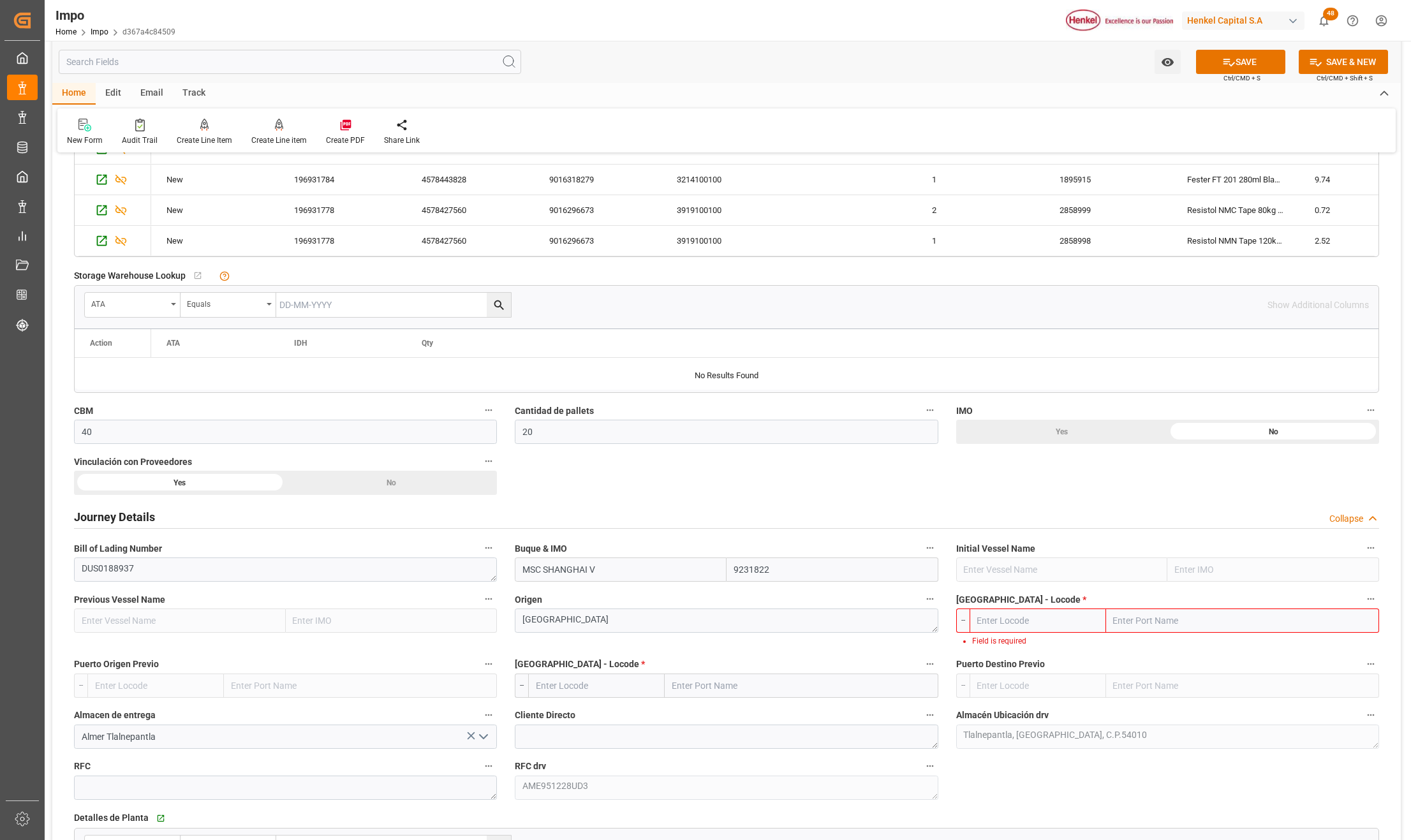
click at [1161, 608] on label "Puerto de Carga - Locode *" at bounding box center [1167, 599] width 423 height 18
click at [1362, 607] on button "Puerto de Carga - Locode *" at bounding box center [1370, 598] width 16 height 16
click at [1162, 625] on input "text" at bounding box center [1243, 620] width 273 height 24
paste input "ROTTERDAM,"
type input "ROTTERDAM,"
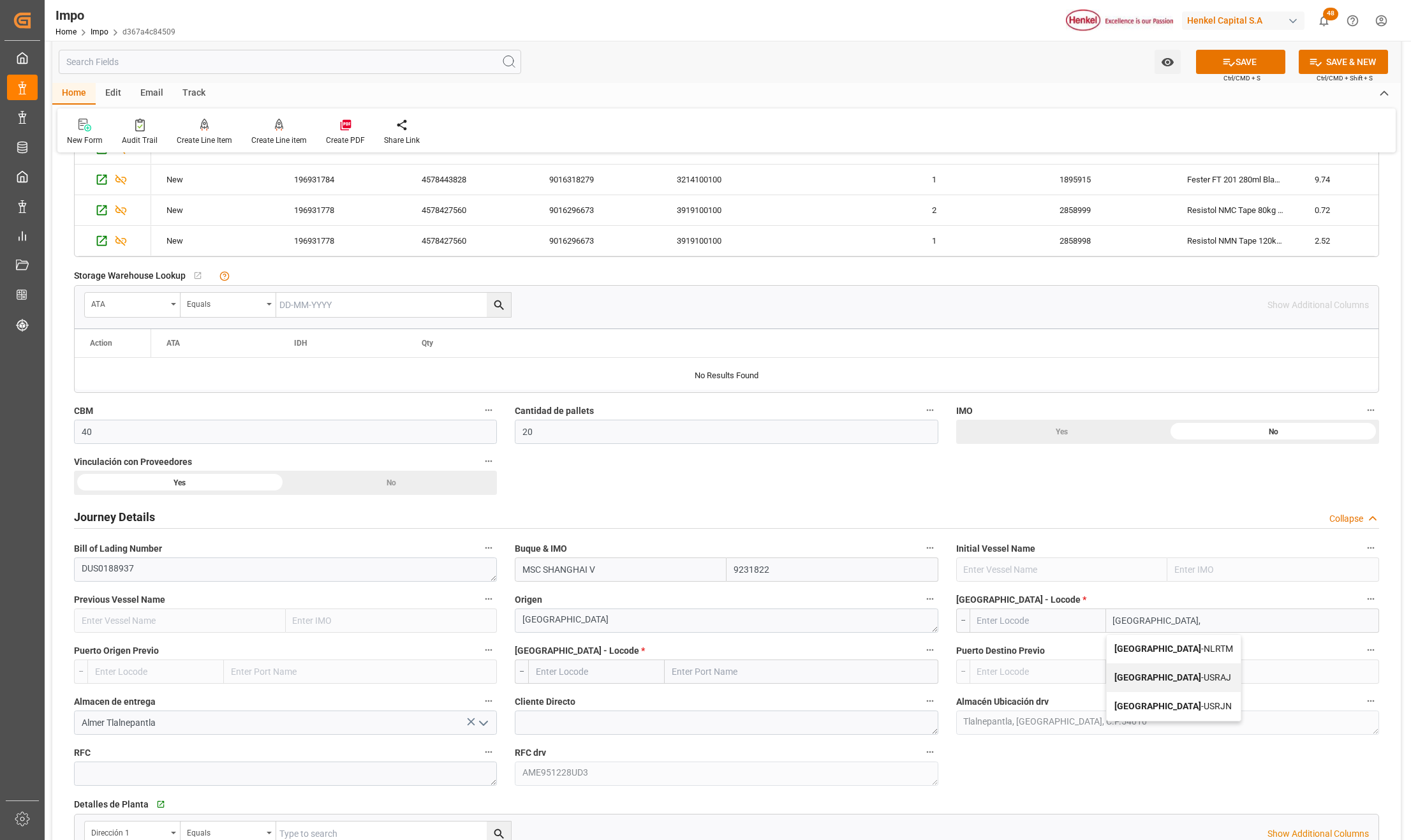
click at [1169, 653] on span "Rotterdam - NLRTM" at bounding box center [1173, 649] width 118 height 11
type input "NLRTM"
type input "Rotterdam"
click at [693, 675] on input "text" at bounding box center [801, 671] width 273 height 24
type input "[GEOGRAPHIC_DATA]"
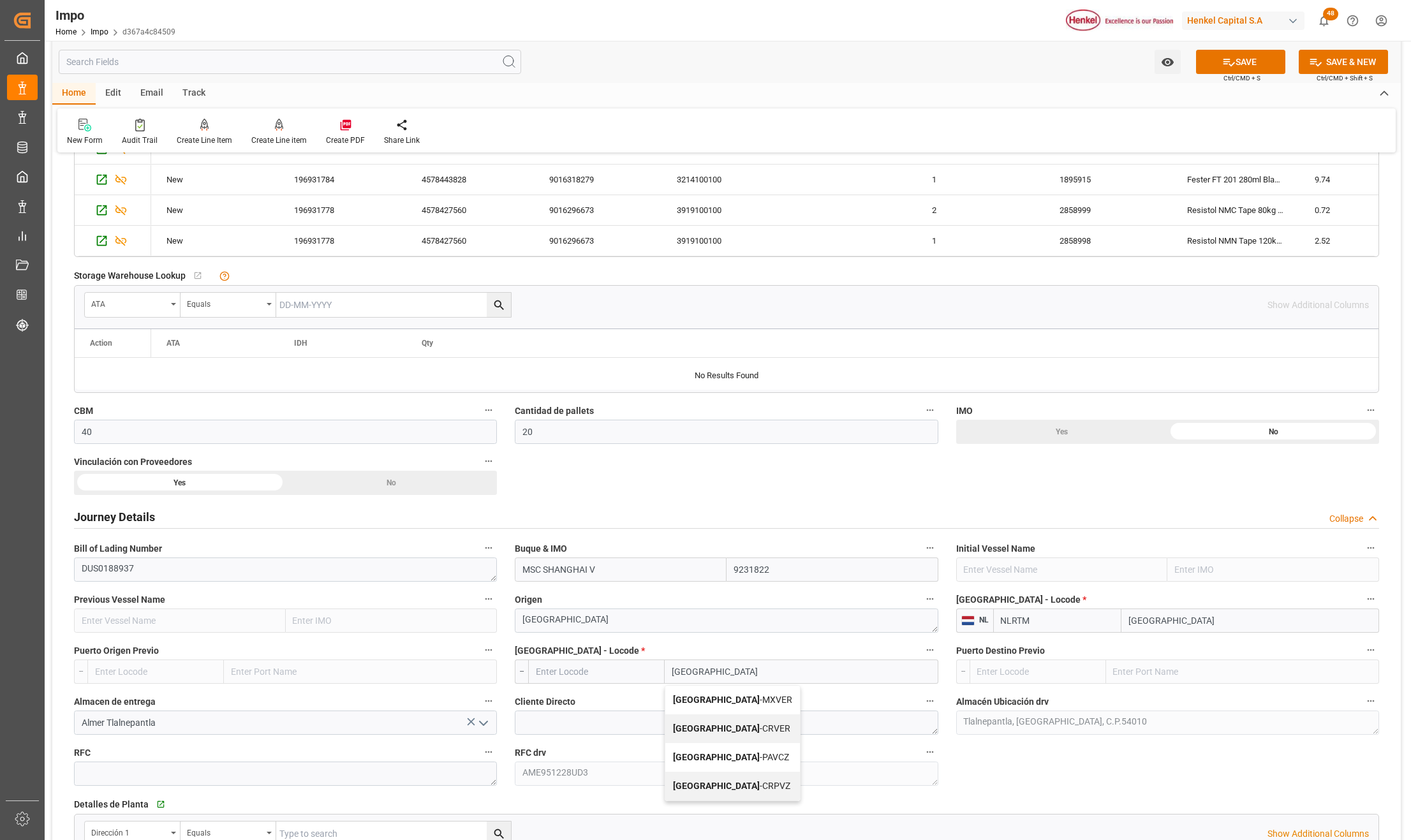
click at [740, 697] on span "Veracruz - MXVER" at bounding box center [732, 700] width 119 height 11
type input "MXVER"
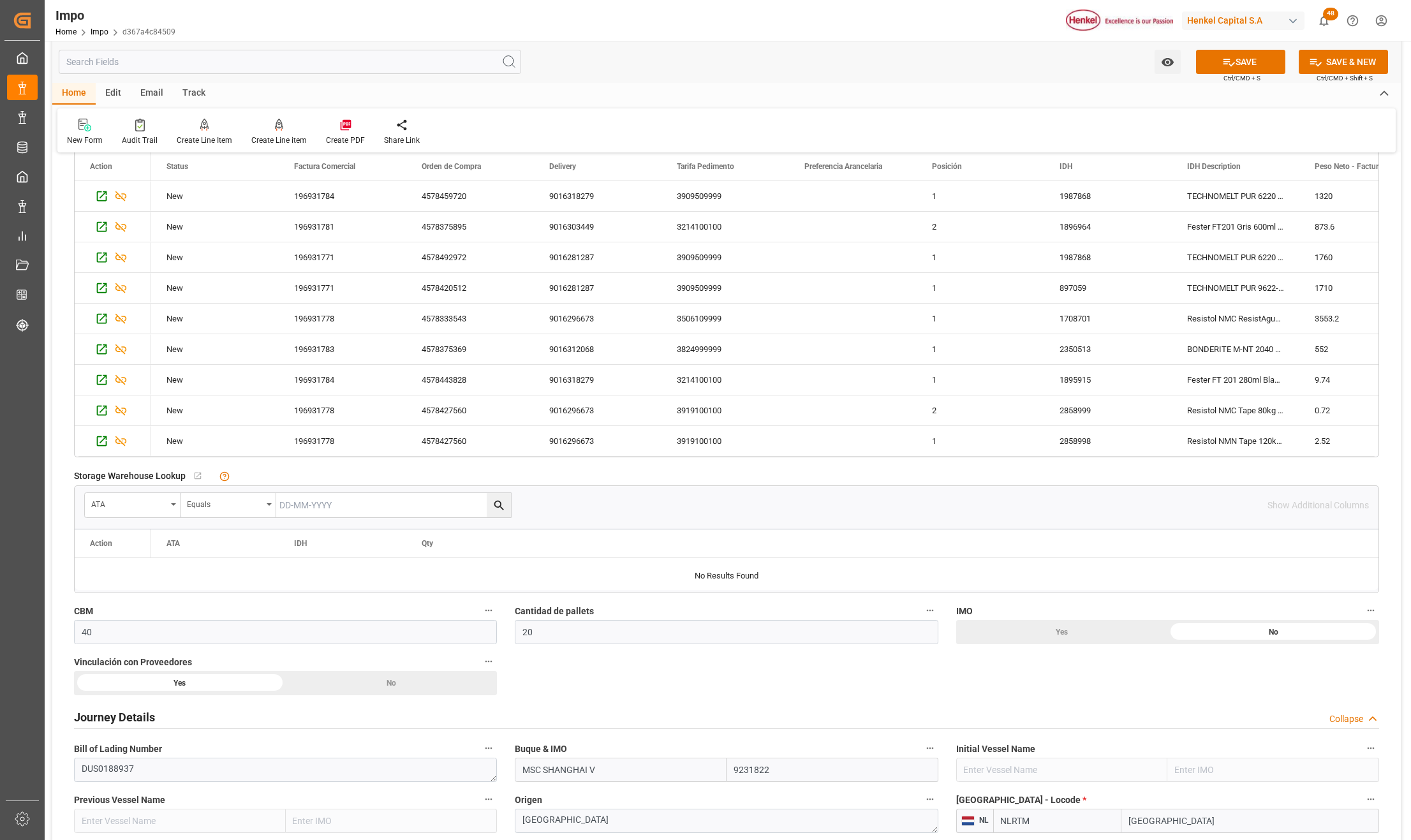
scroll to position [424, 0]
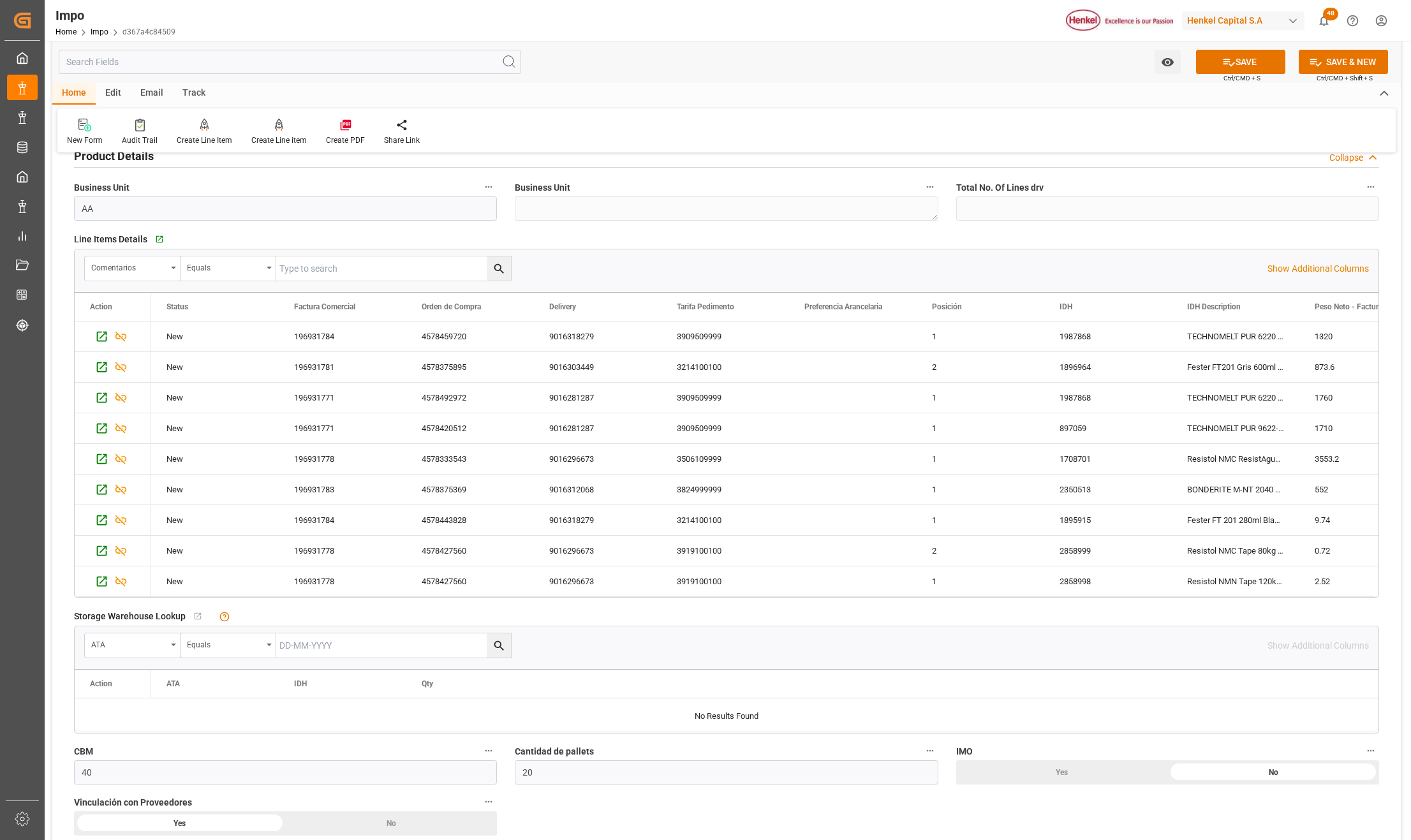
type input "[GEOGRAPHIC_DATA]"
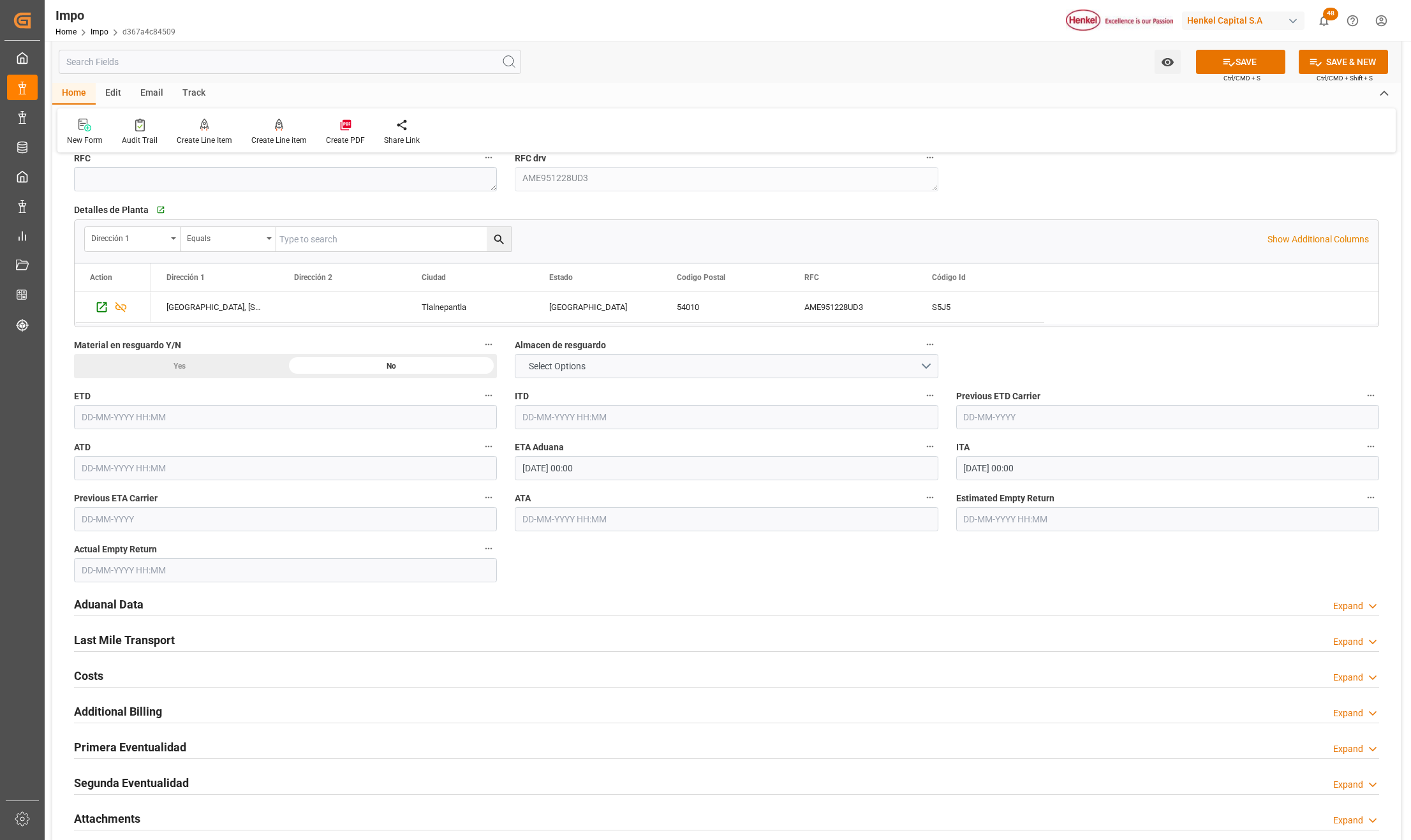
scroll to position [1360, 0]
type input "17-10-2025 00:00"
click at [130, 608] on h2 "Aduanal Data" at bounding box center [109, 603] width 69 height 17
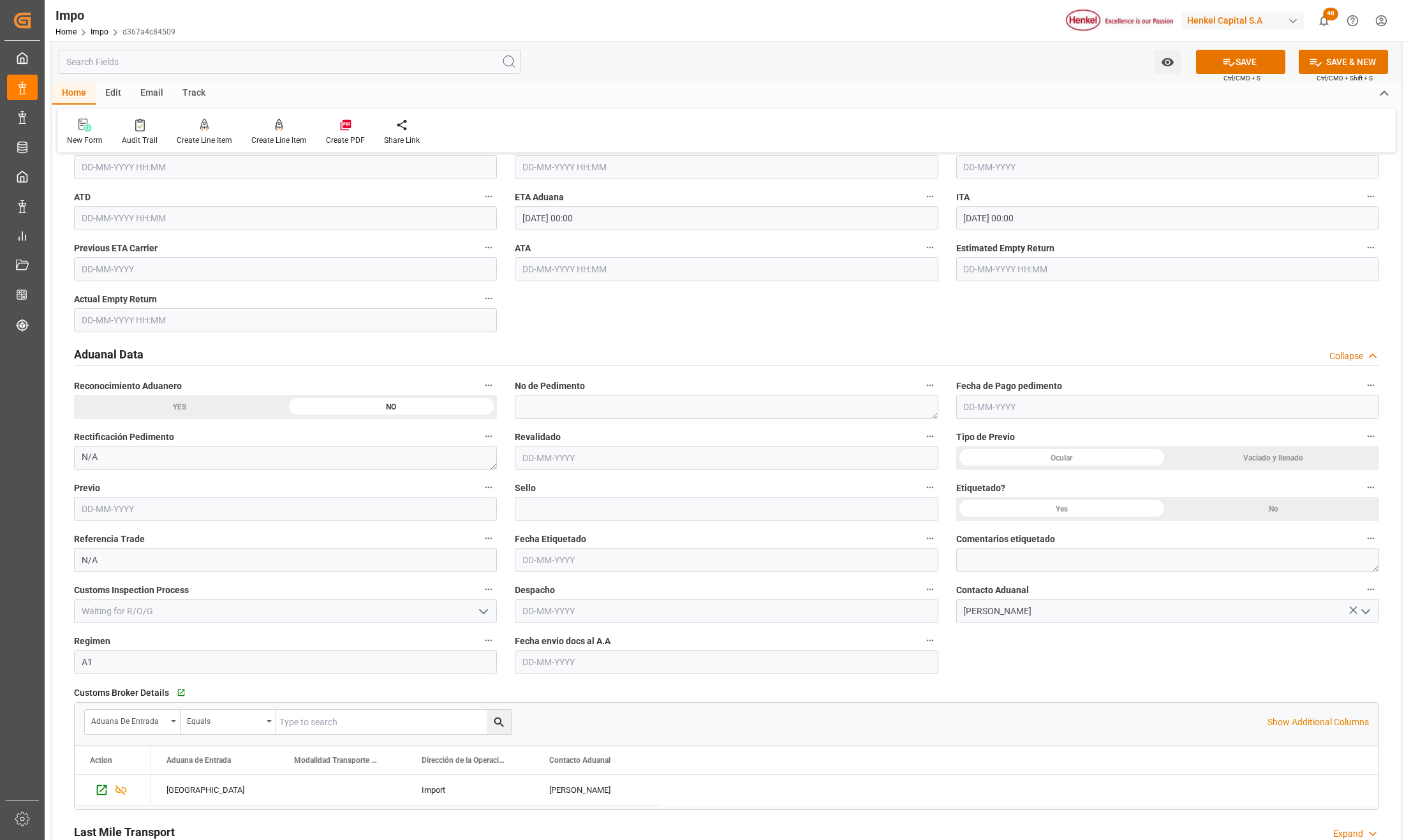
scroll to position [1616, 0]
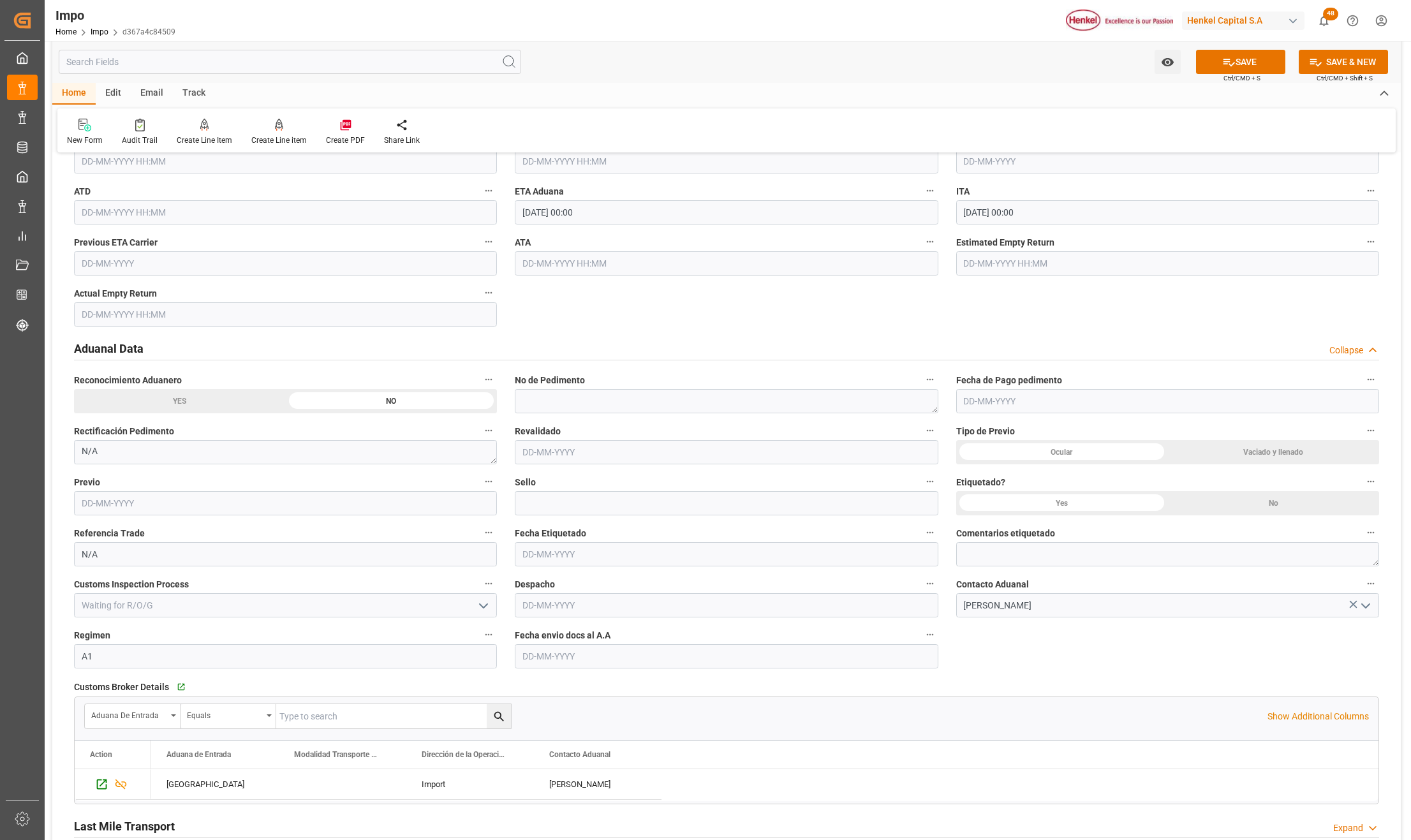
click at [654, 661] on input "text" at bounding box center [726, 655] width 423 height 24
type input "09-10-2025"
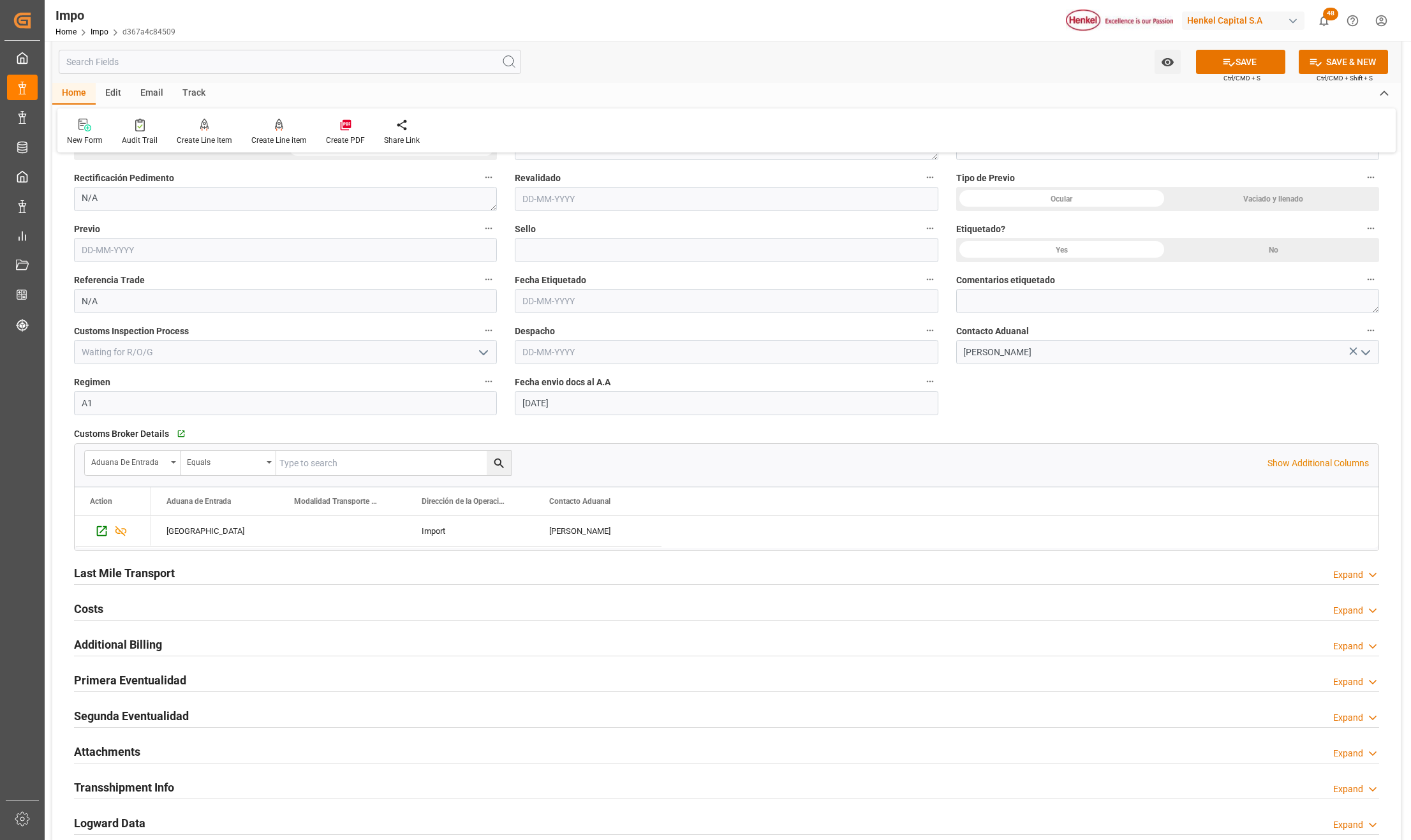
scroll to position [1871, 0]
click at [1234, 58] on button "SAVE" at bounding box center [1240, 62] width 90 height 24
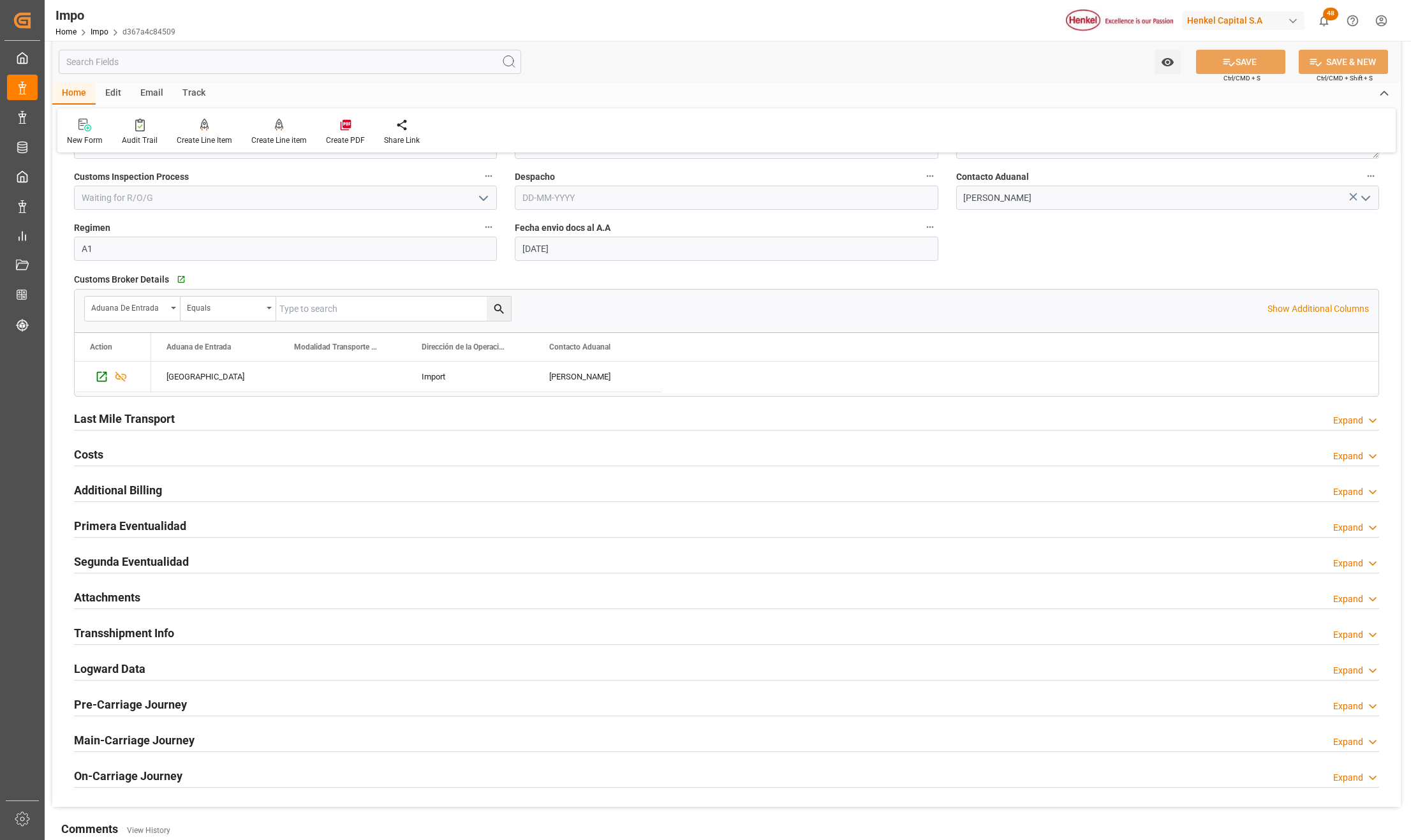
scroll to position [2040, 0]
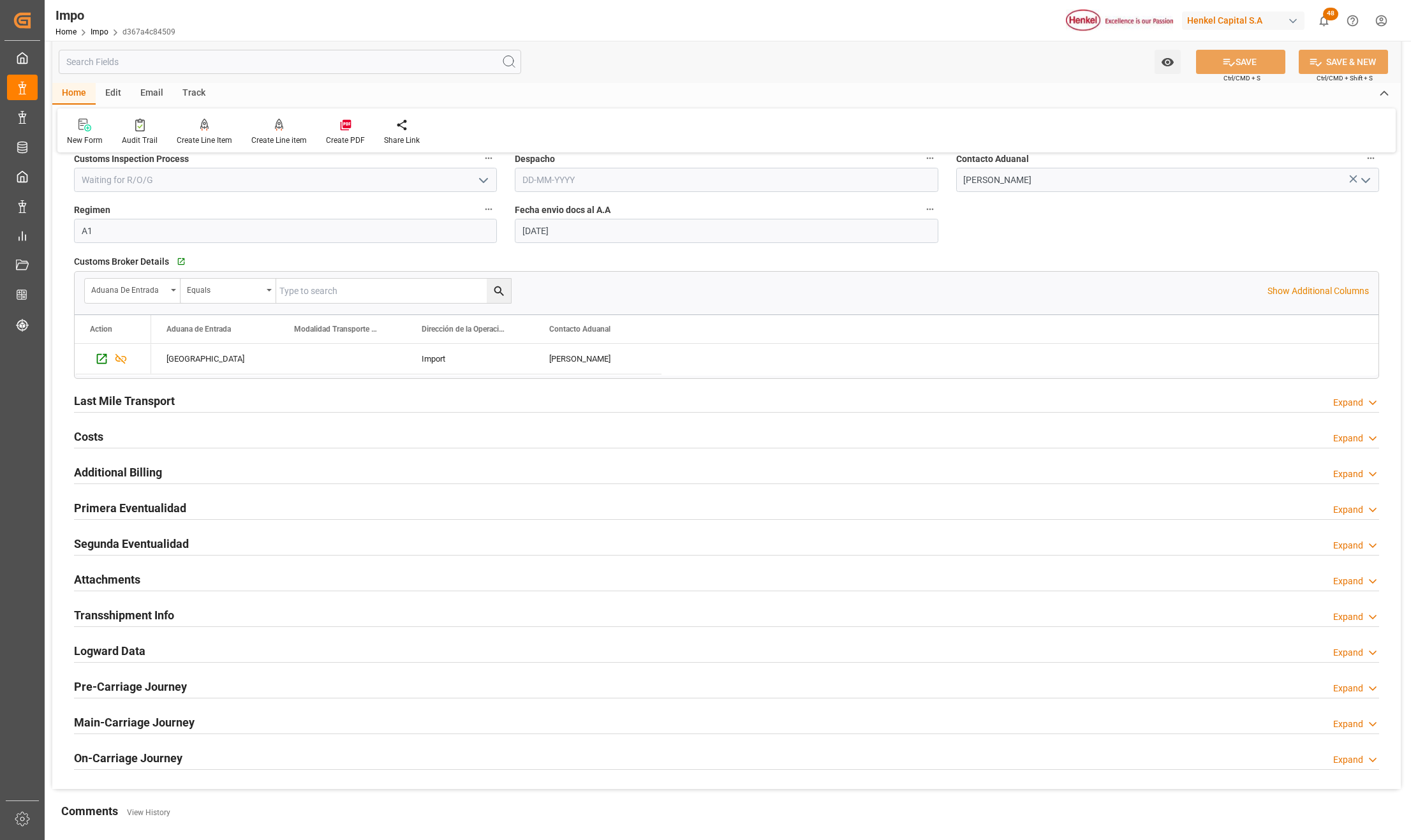
click at [130, 587] on h2 "Attachments" at bounding box center [107, 579] width 66 height 17
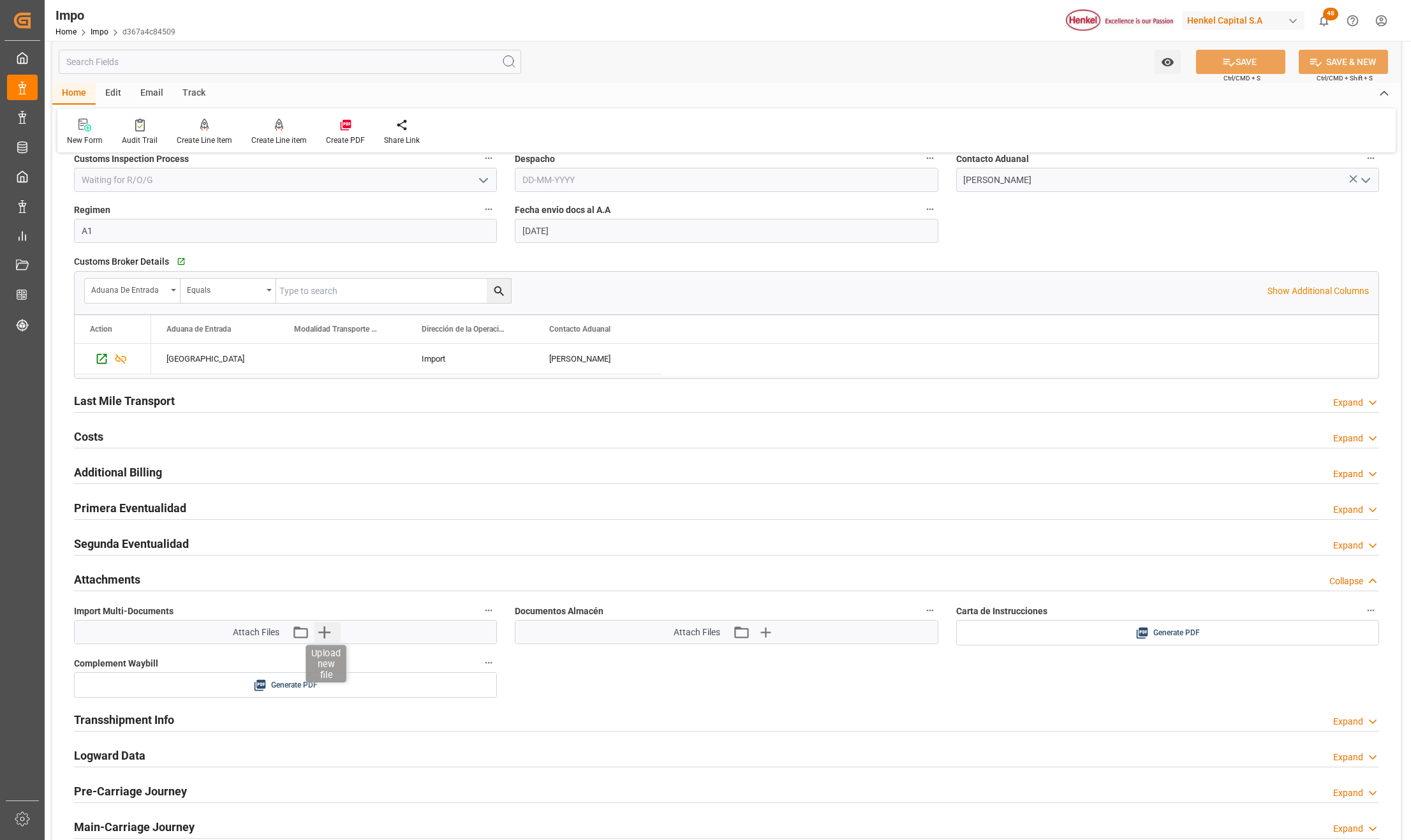
click at [321, 638] on icon "button" at bounding box center [324, 632] width 13 height 13
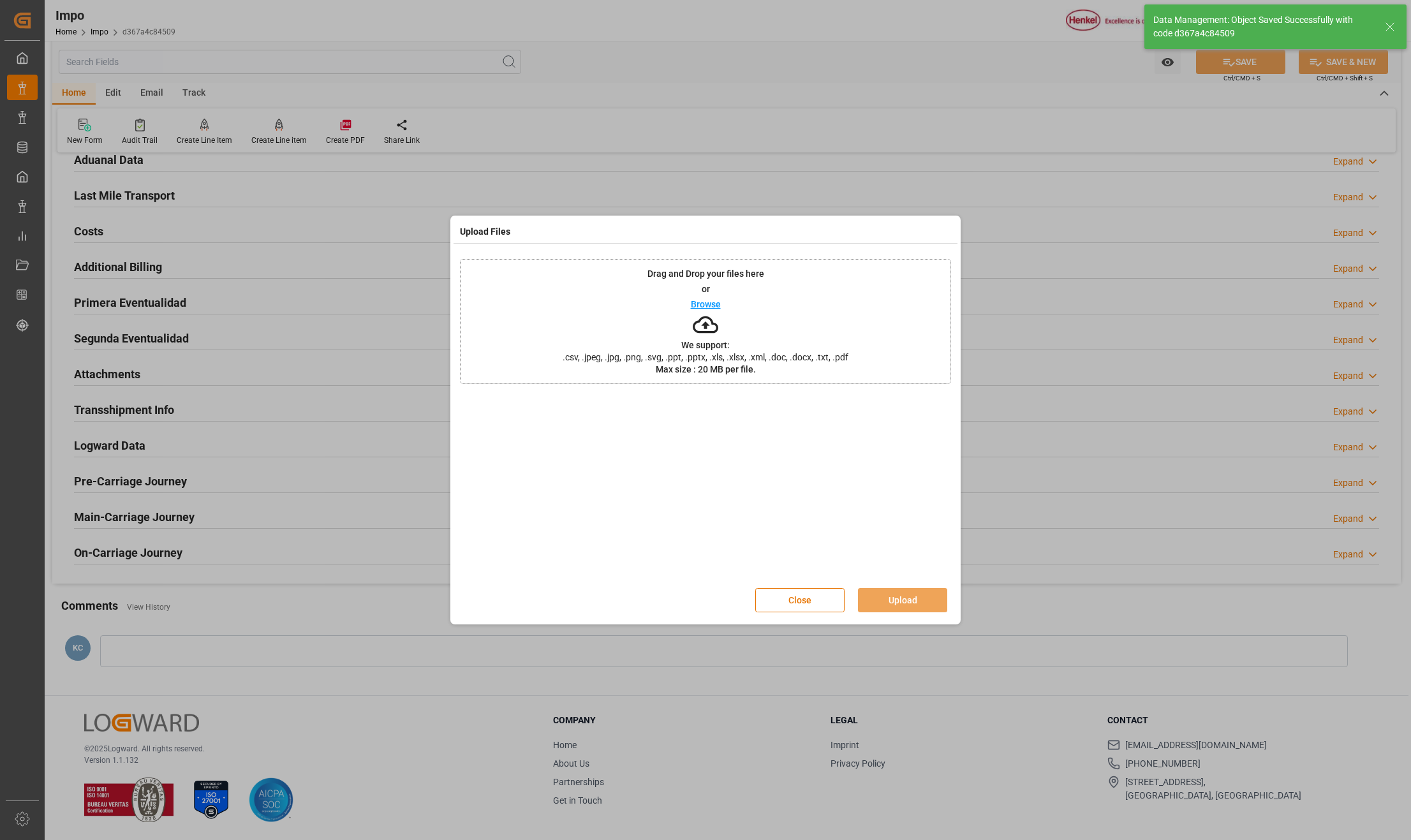
type textarea "AA"
type input "9"
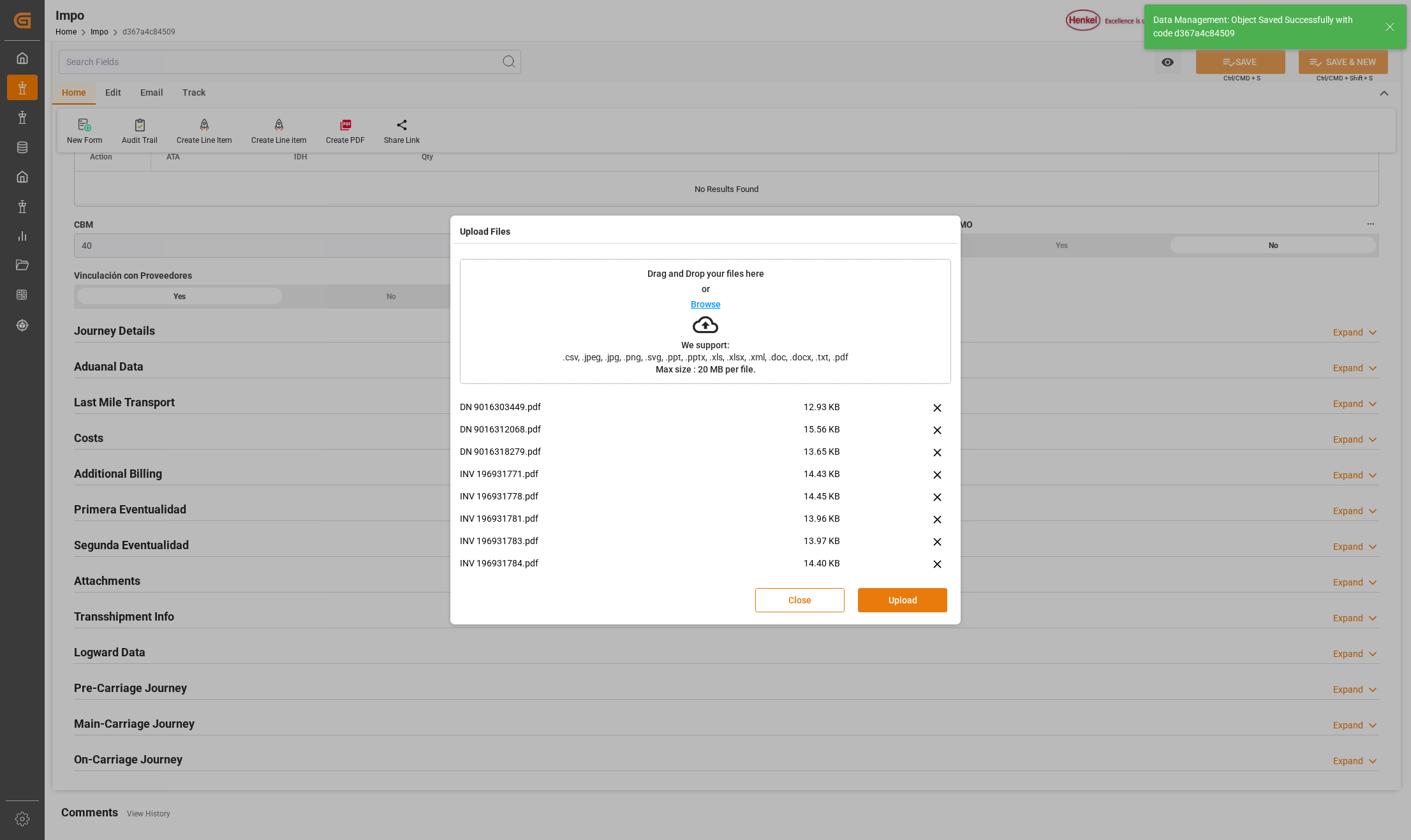
click at [899, 602] on button "Upload" at bounding box center [902, 599] width 90 height 24
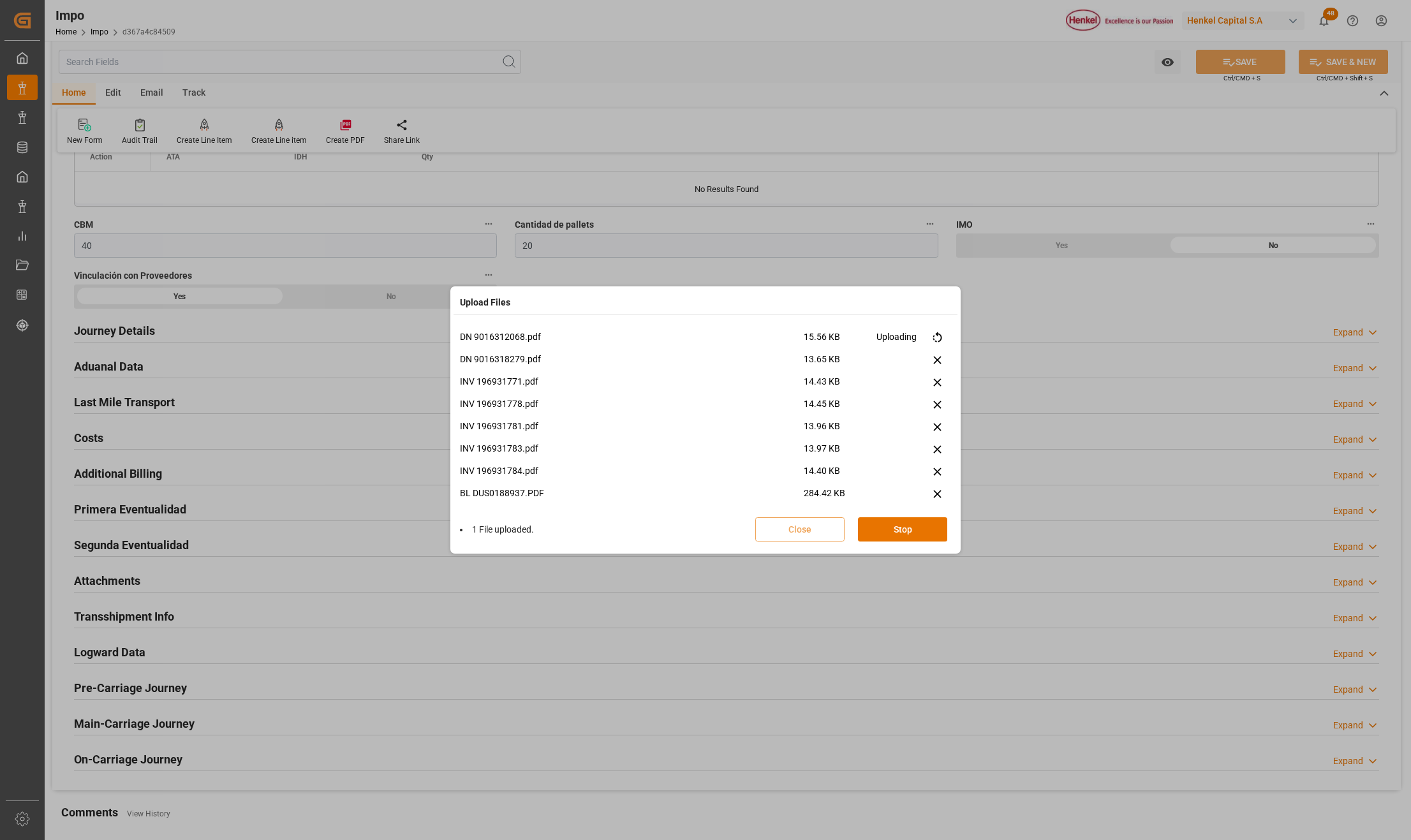
scroll to position [75, 0]
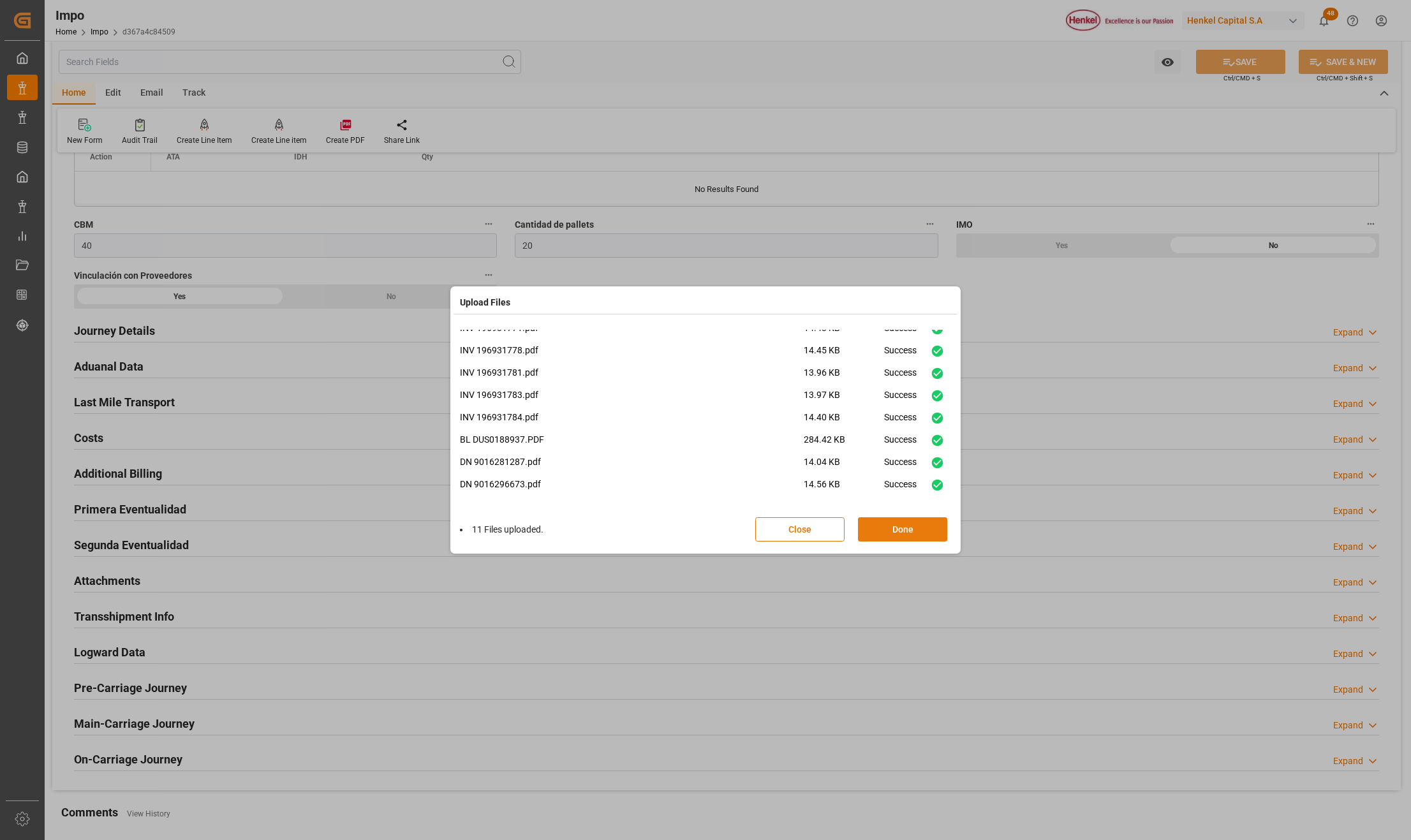
click at [893, 528] on button "Done" at bounding box center [902, 528] width 90 height 24
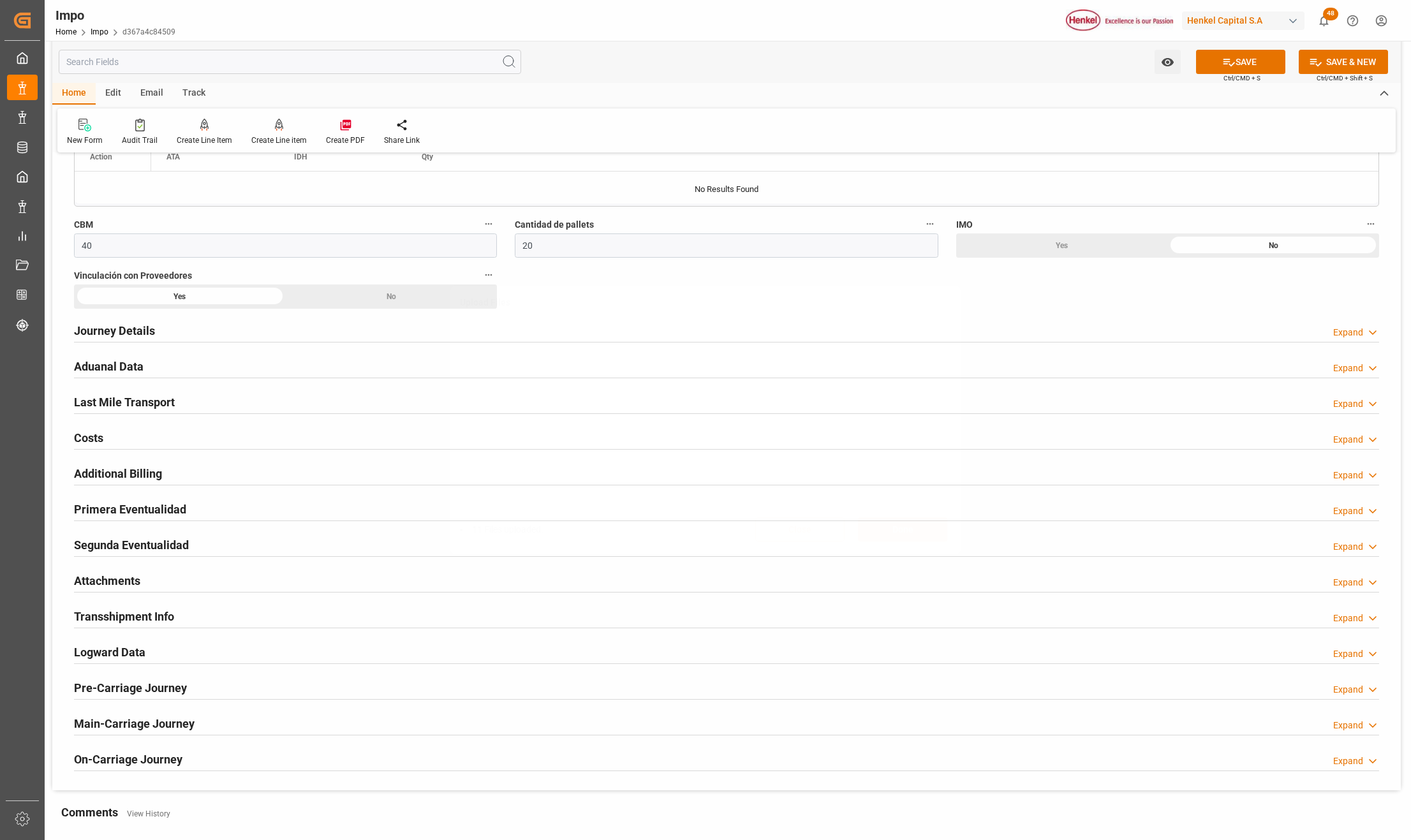
scroll to position [0, 0]
click at [1241, 55] on div "Upload Files 11 Files uploaded. Close Done" at bounding box center [706, 420] width 1411 height 840
click at [1238, 62] on button "SAVE" at bounding box center [1240, 62] width 90 height 24
click at [111, 579] on h2 "Attachments" at bounding box center [107, 580] width 66 height 17
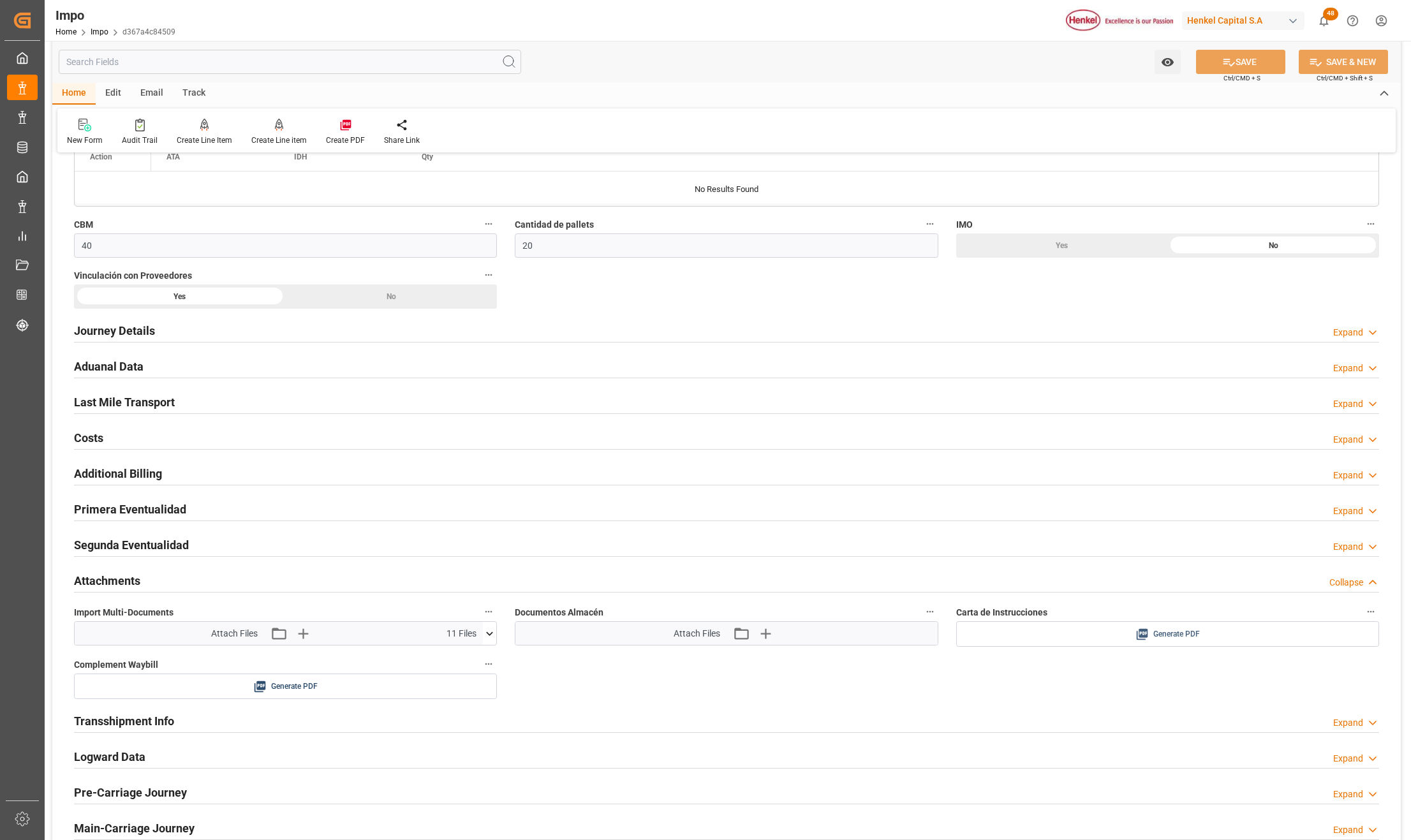
click at [1168, 634] on span "Generate PDF" at bounding box center [1176, 634] width 46 height 16
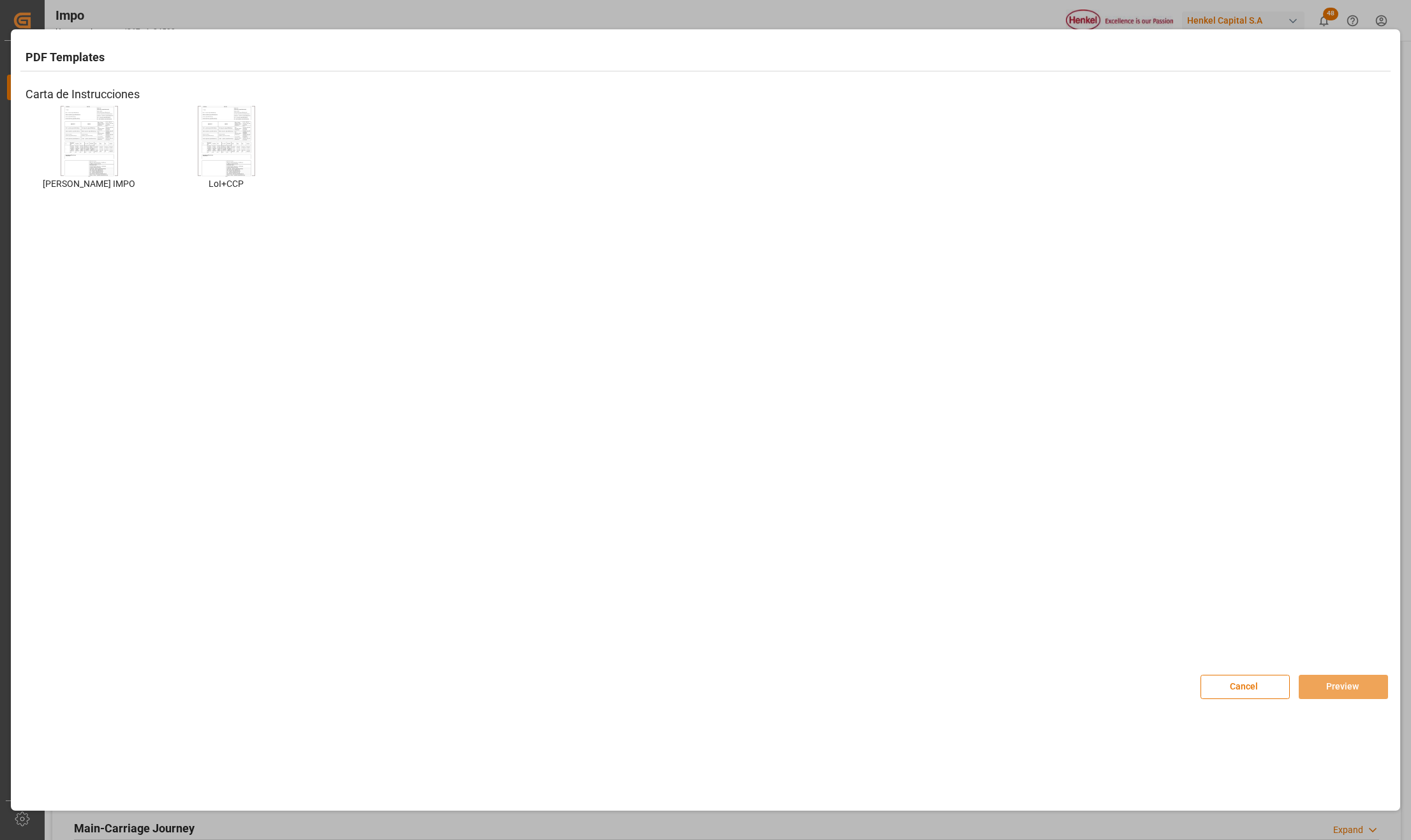
click at [98, 128] on img at bounding box center [89, 140] width 51 height 72
click at [1345, 687] on button "Preview" at bounding box center [1343, 686] width 90 height 24
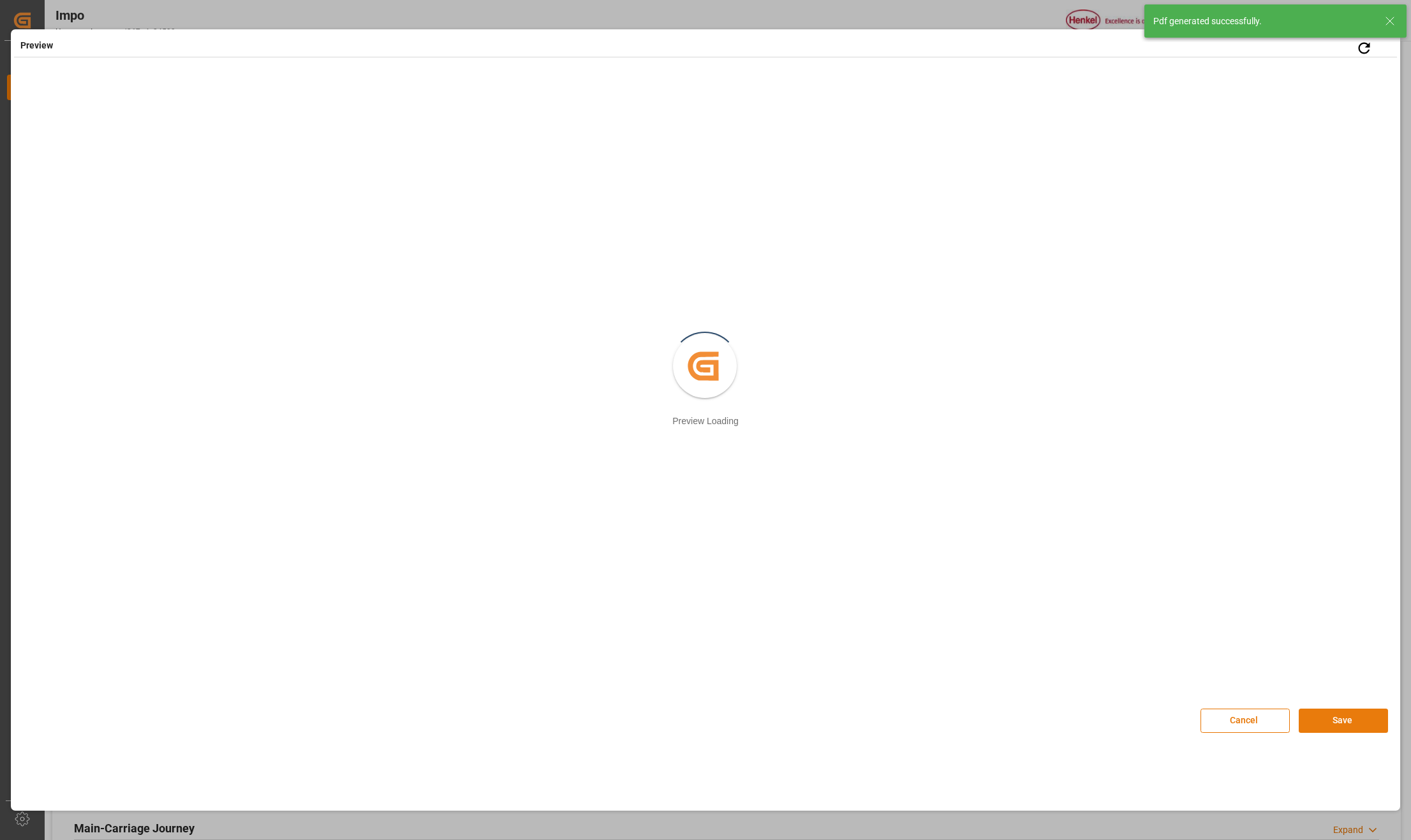
click at [1348, 713] on button "Save" at bounding box center [1343, 720] width 90 height 24
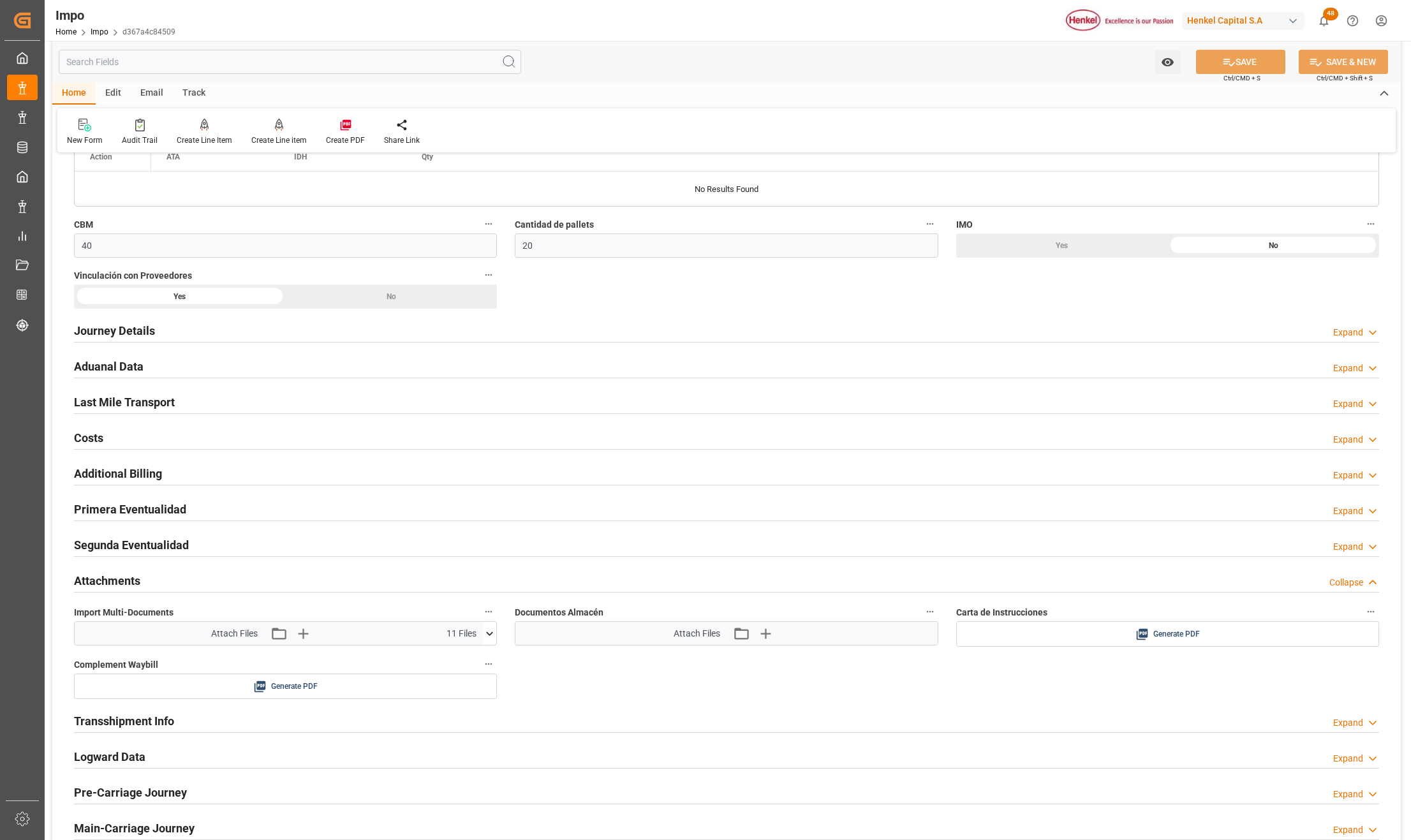
click at [1261, 669] on div "Overview Collapse Status Importación Pendiente Revalidado Referencia Leschaco D…" at bounding box center [726, 54] width 1348 height 1682
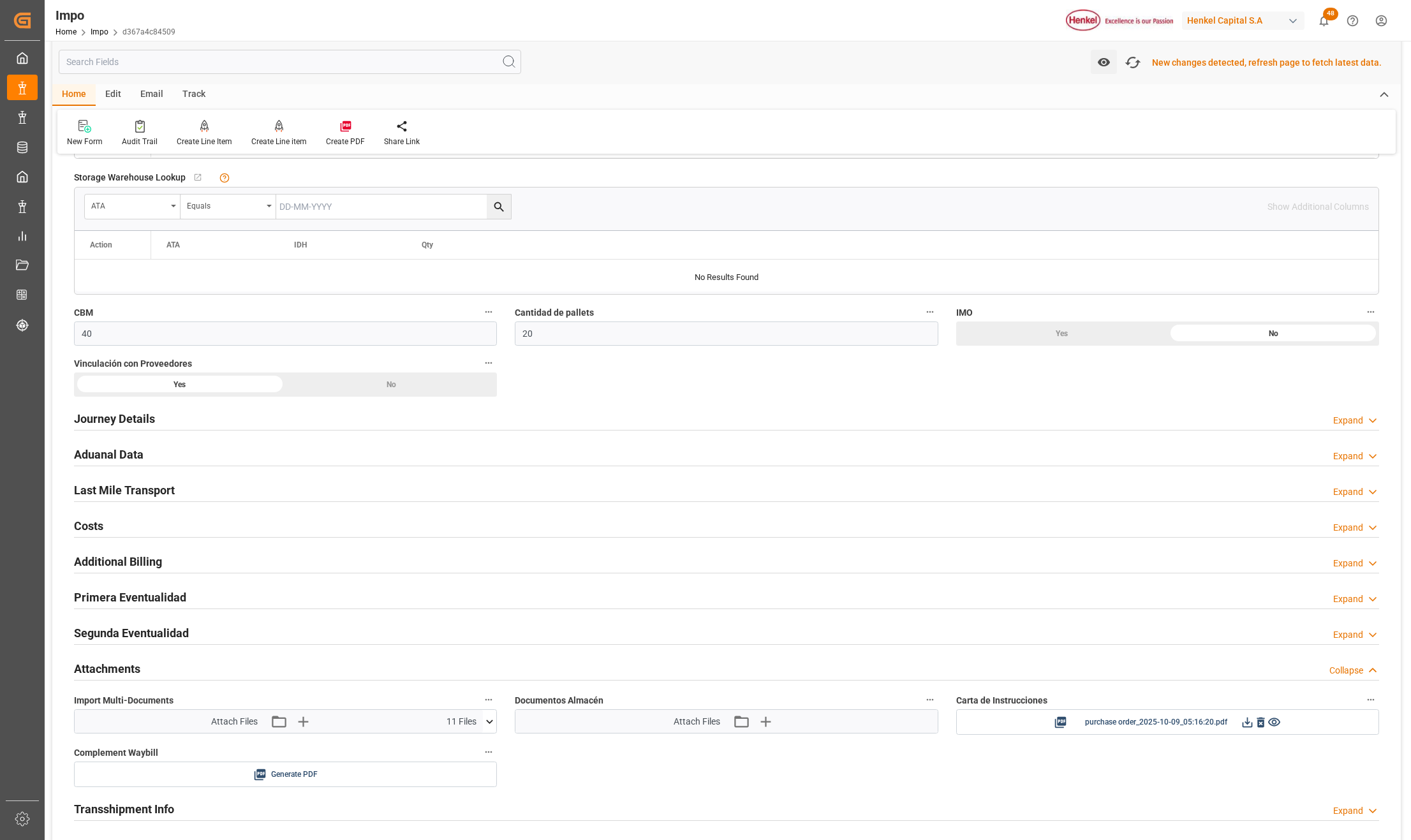
scroll to position [868, 0]
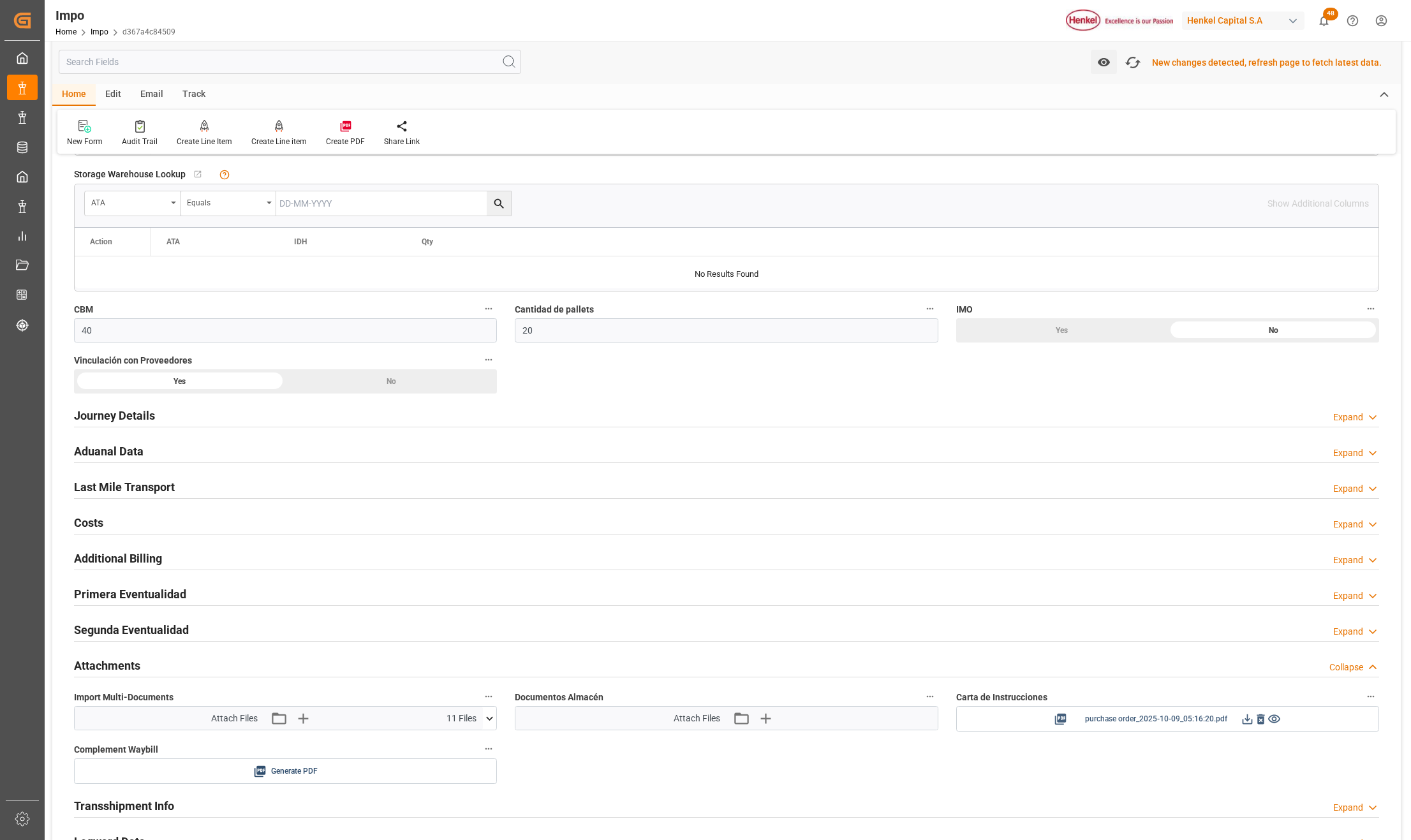
click at [1245, 721] on icon at bounding box center [1247, 719] width 13 height 13
click at [1142, 60] on icon "button" at bounding box center [1133, 63] width 19 height 14
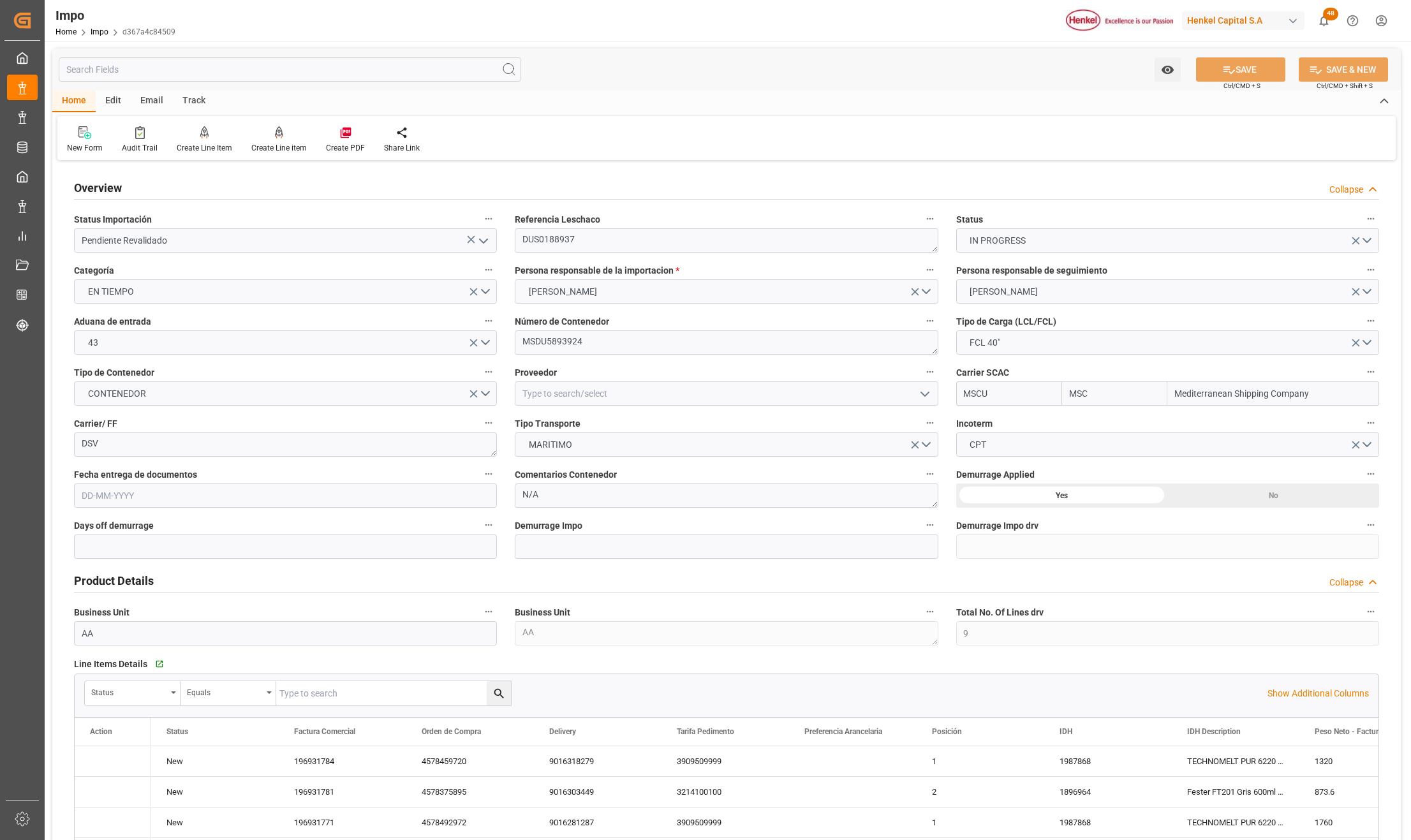
type input "MSC"
type input "Mediterranean Shipping Company"
type input "9"
type input "40"
type input "20"
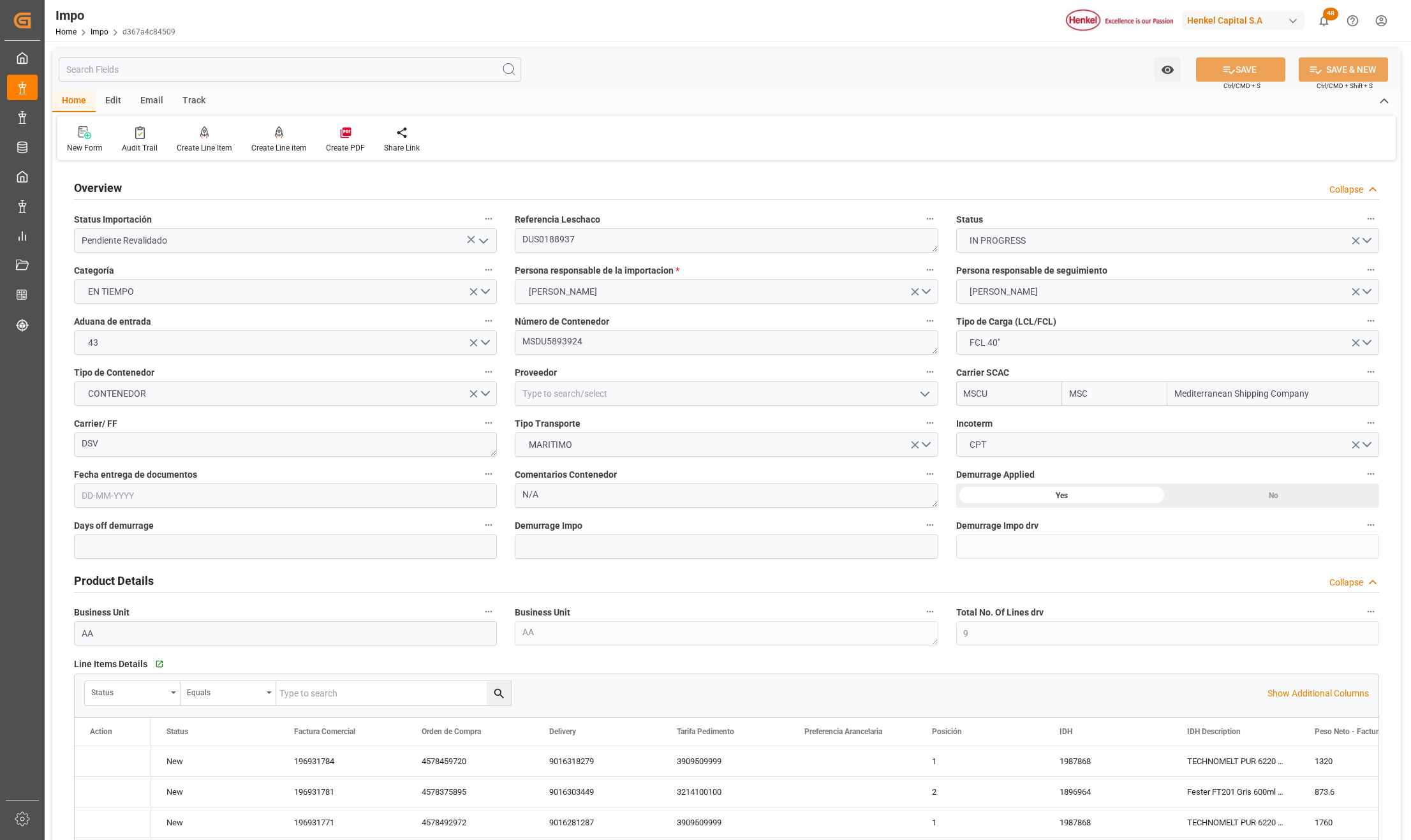
type input "[DATE]"
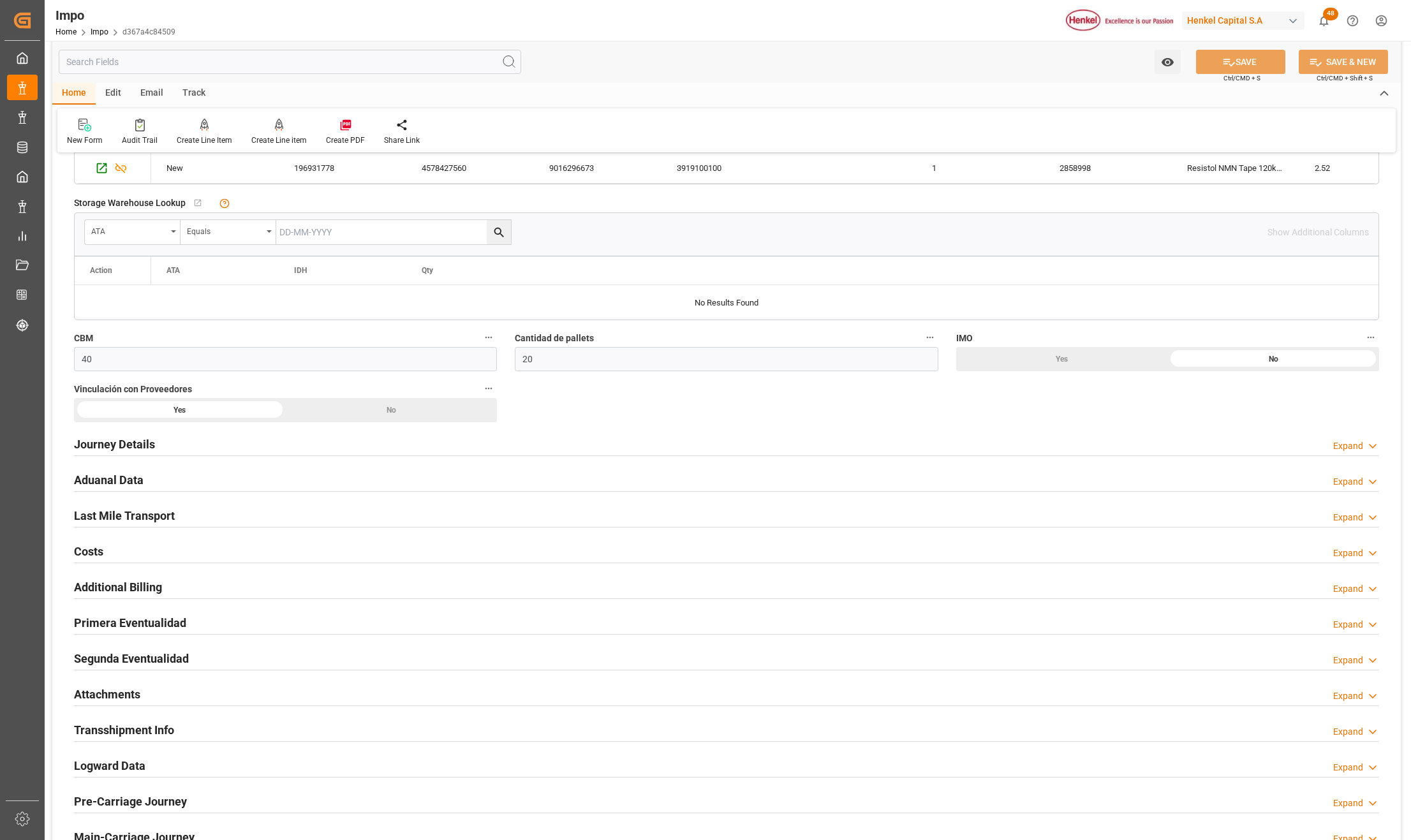
scroll to position [850, 0]
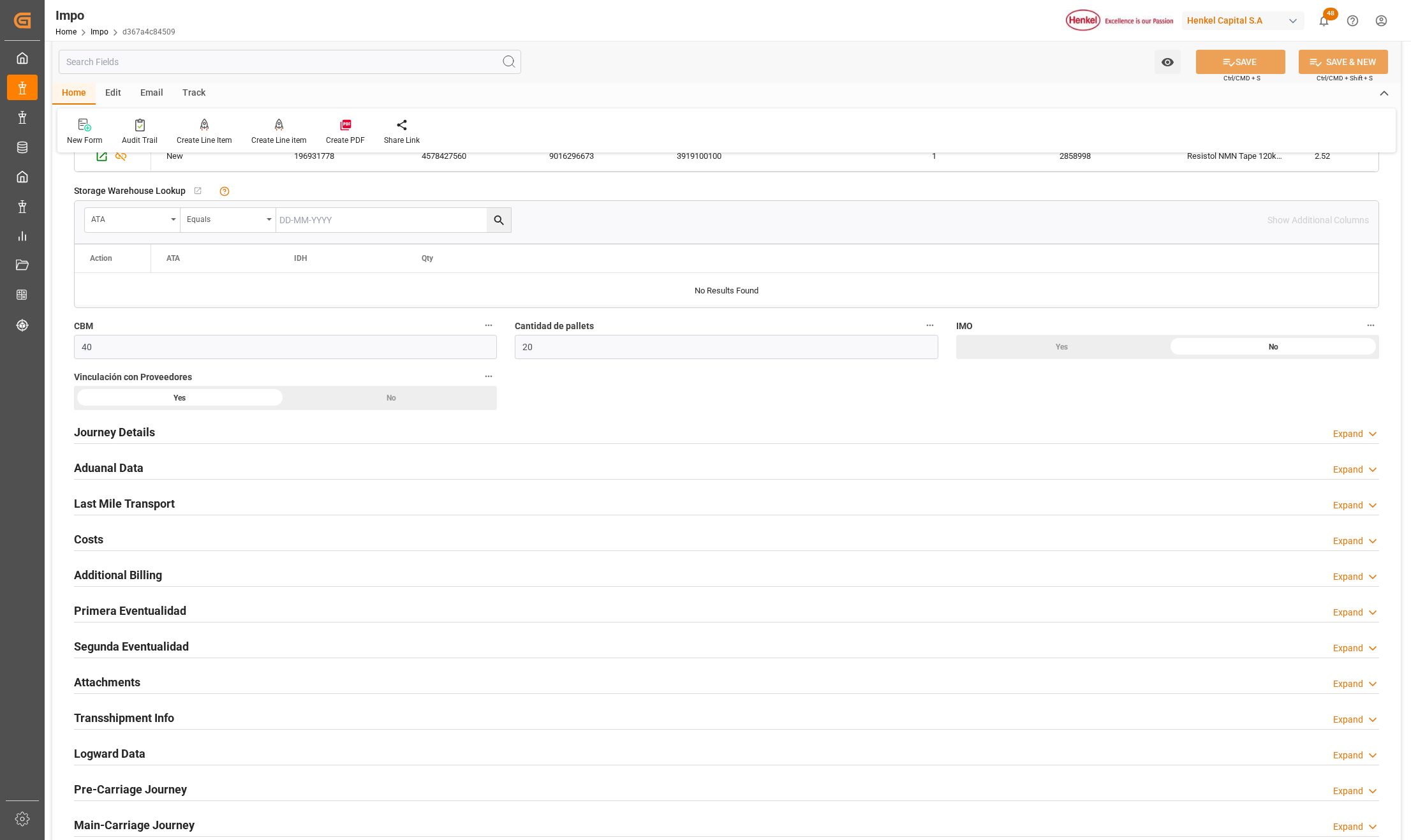
click at [113, 681] on h2 "Attachments" at bounding box center [107, 682] width 66 height 17
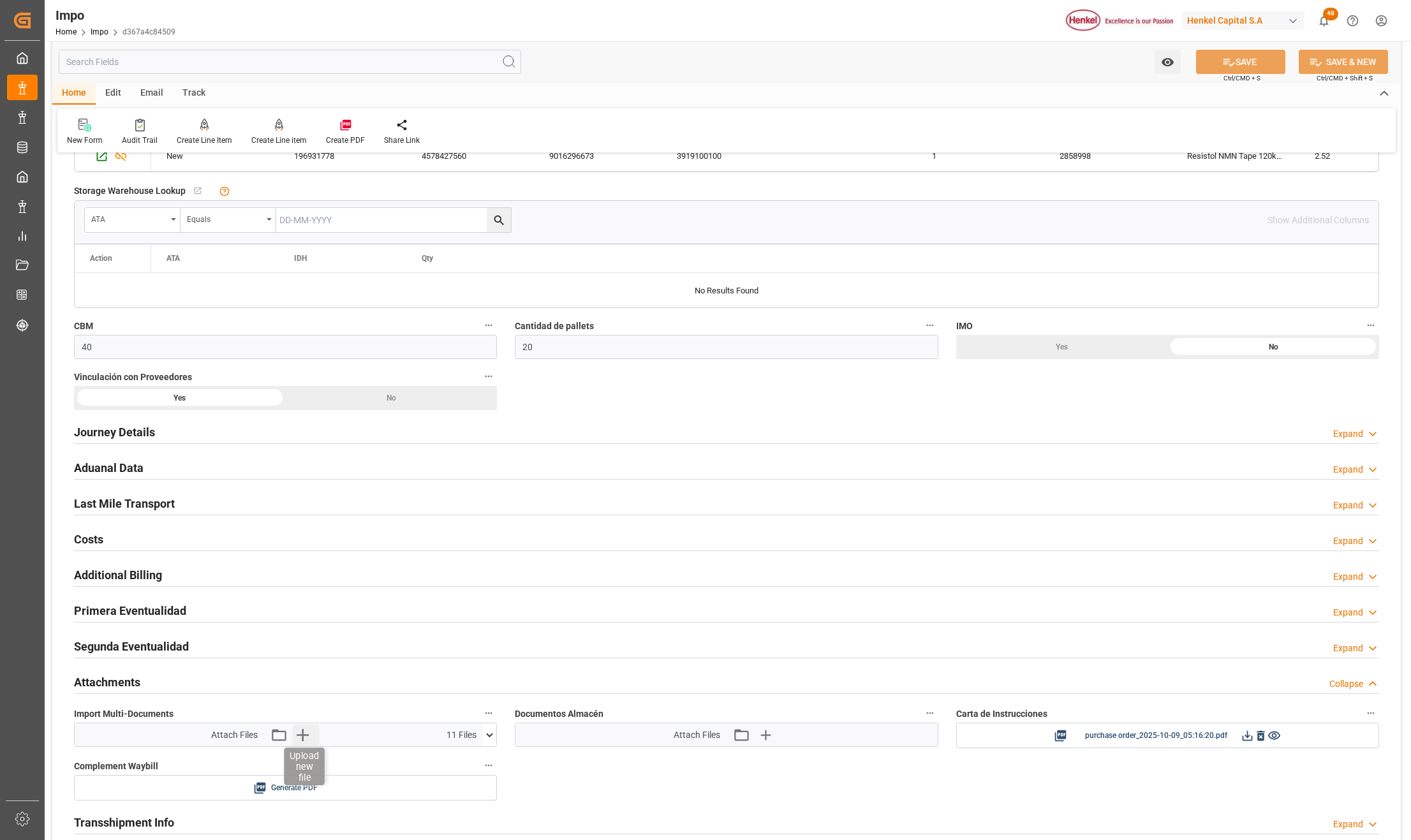
click at [303, 732] on icon "button" at bounding box center [301, 734] width 20 height 20
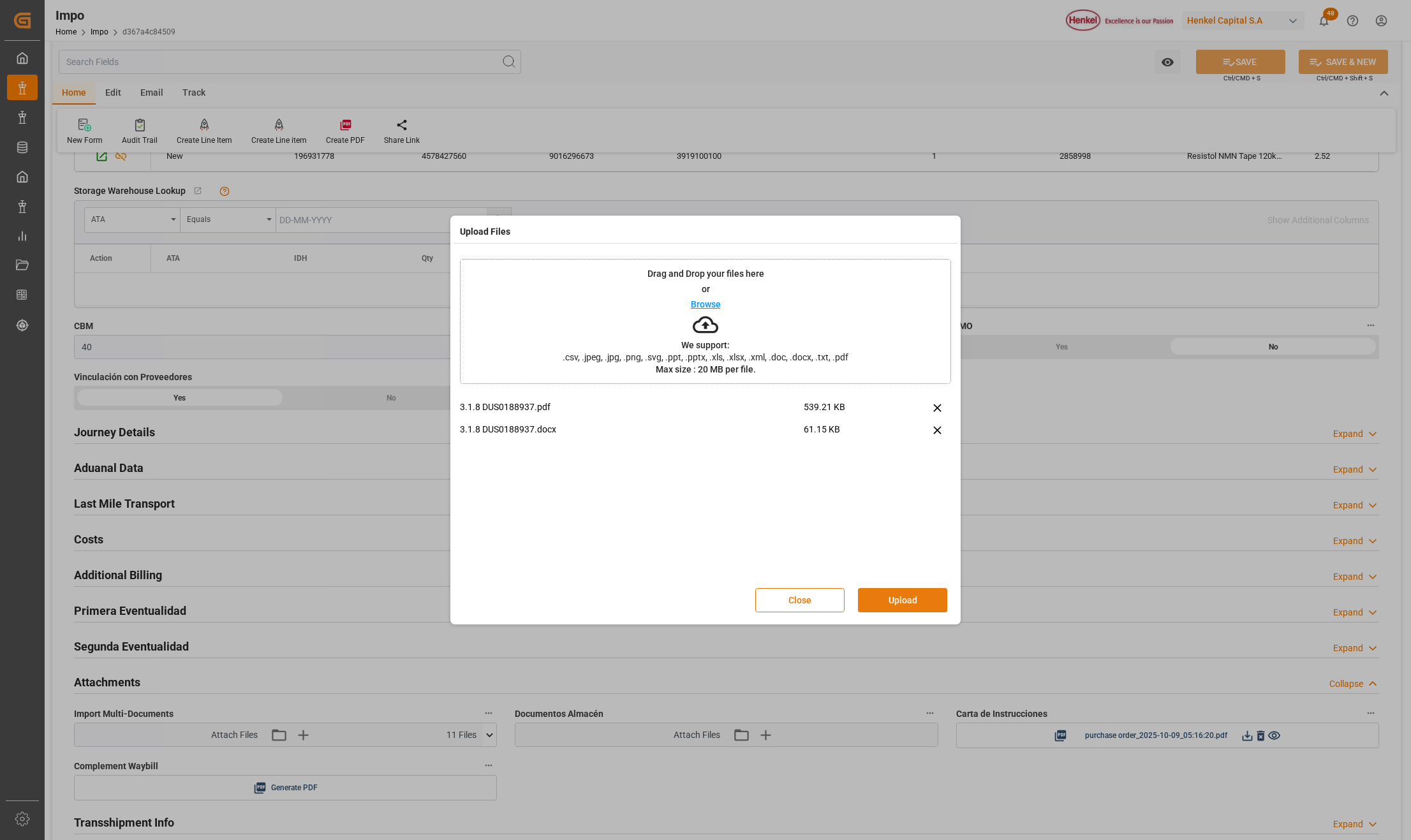
click at [871, 595] on button "Upload" at bounding box center [902, 599] width 90 height 24
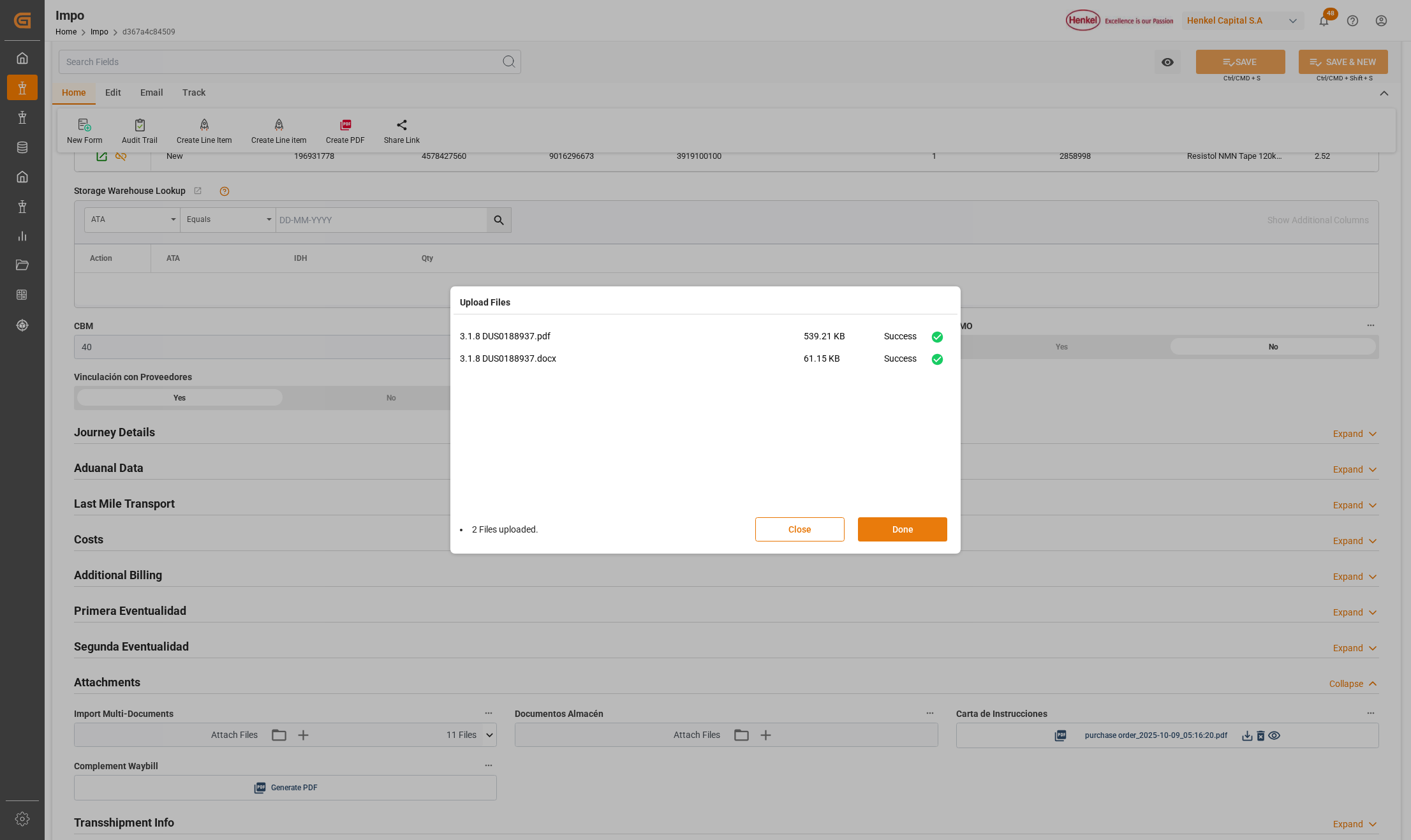
click at [918, 526] on button "Done" at bounding box center [902, 528] width 90 height 24
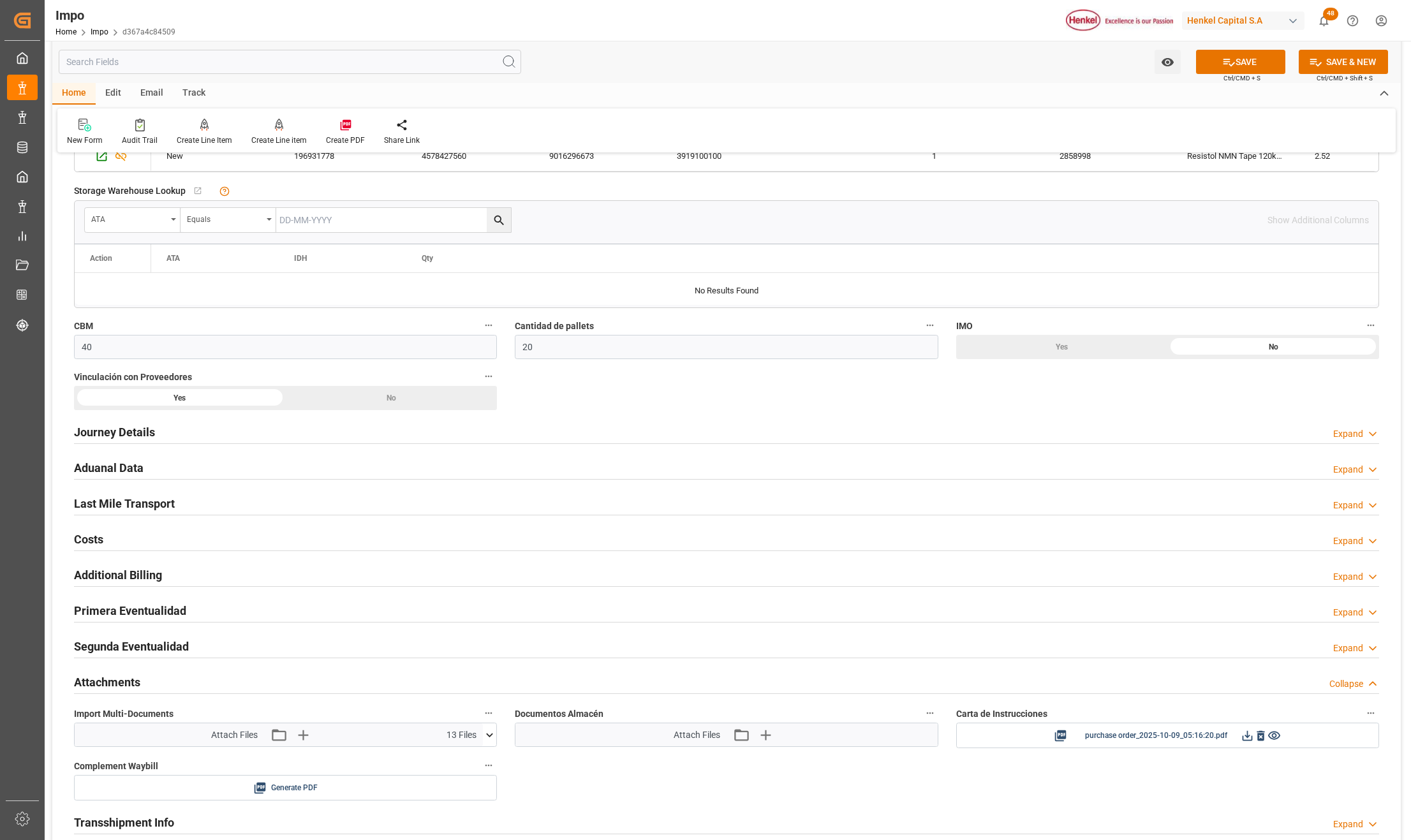
click at [1238, 60] on button "SAVE" at bounding box center [1240, 62] width 90 height 24
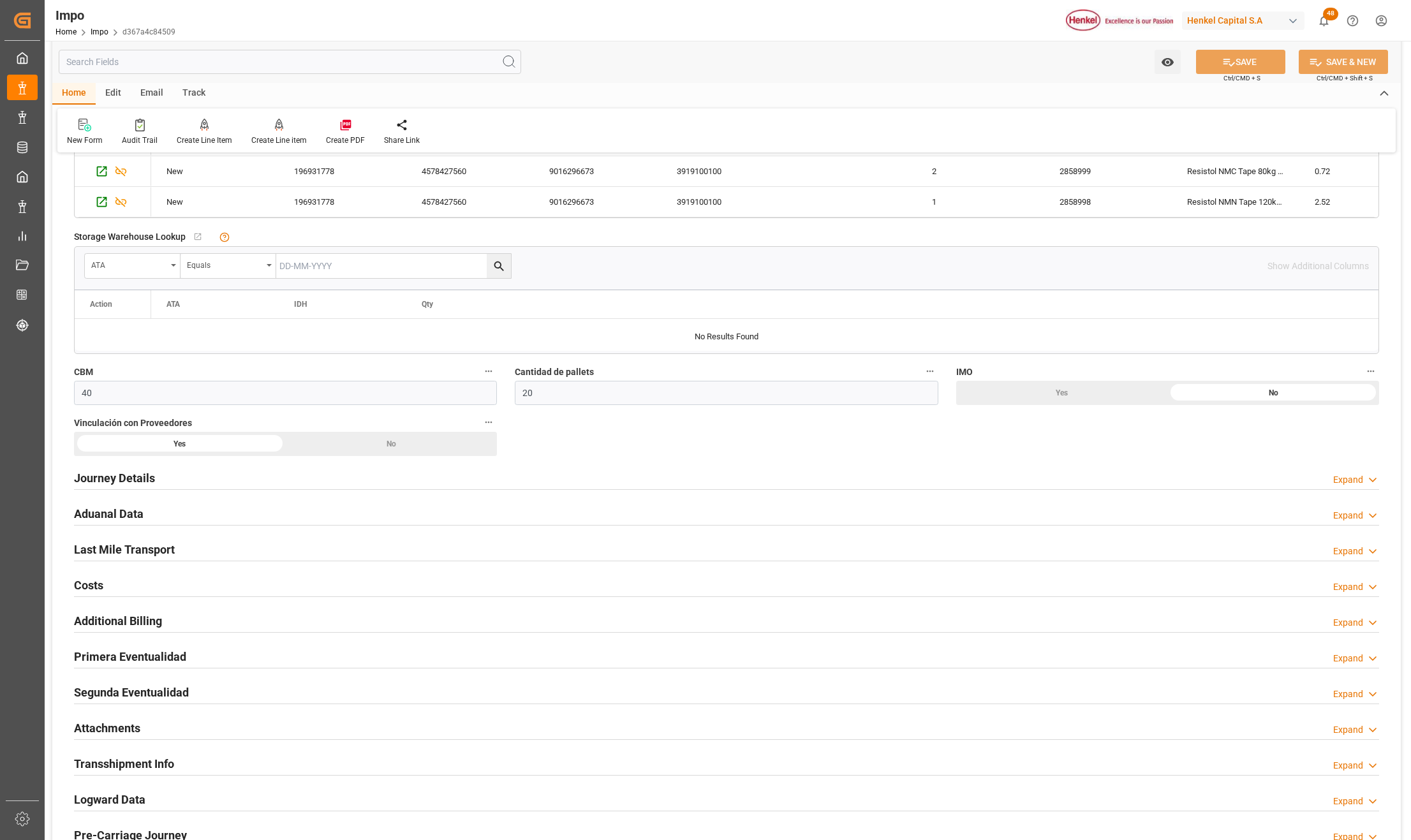
scroll to position [765, 0]
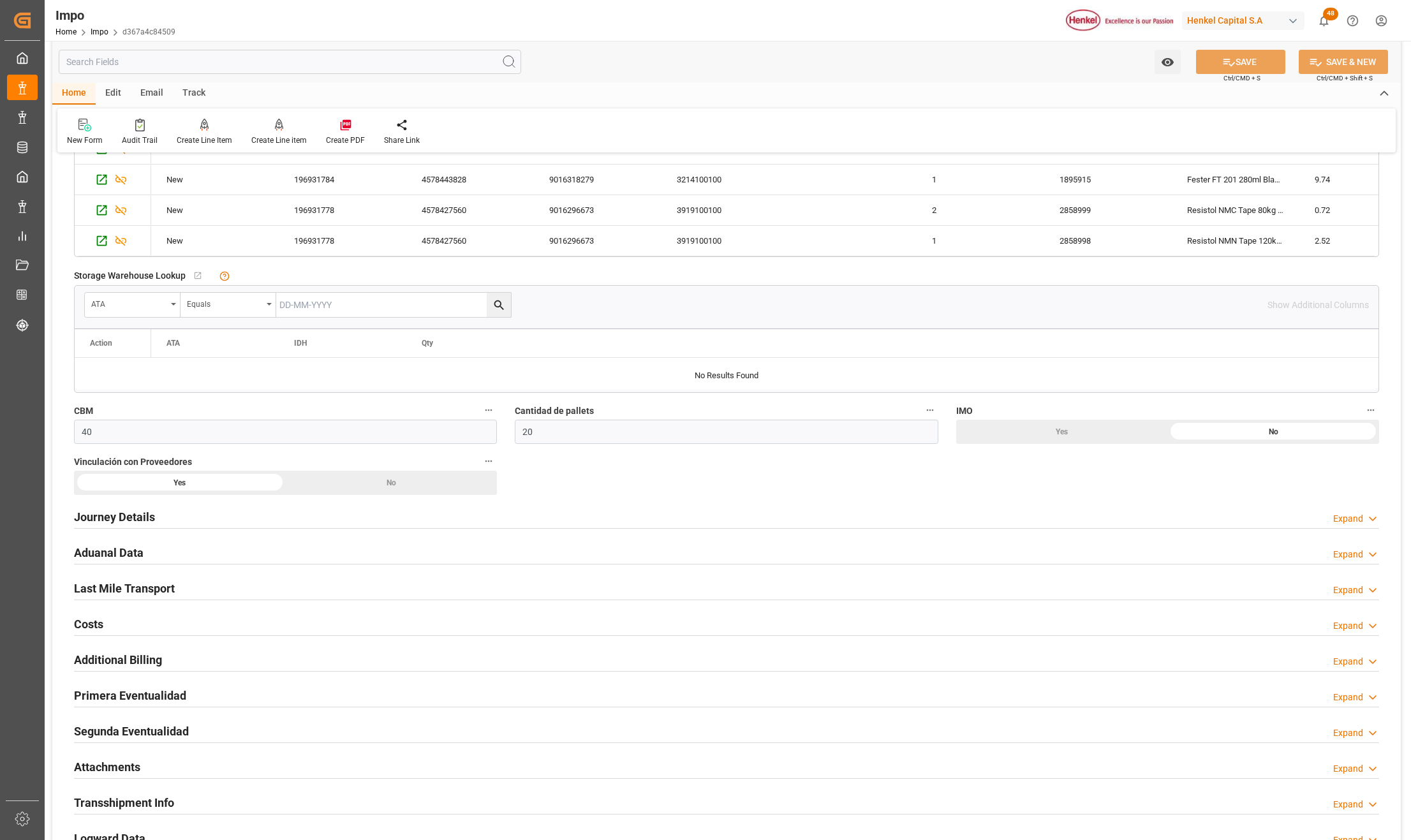
click at [124, 548] on h2 "Aduanal Data" at bounding box center [109, 552] width 69 height 17
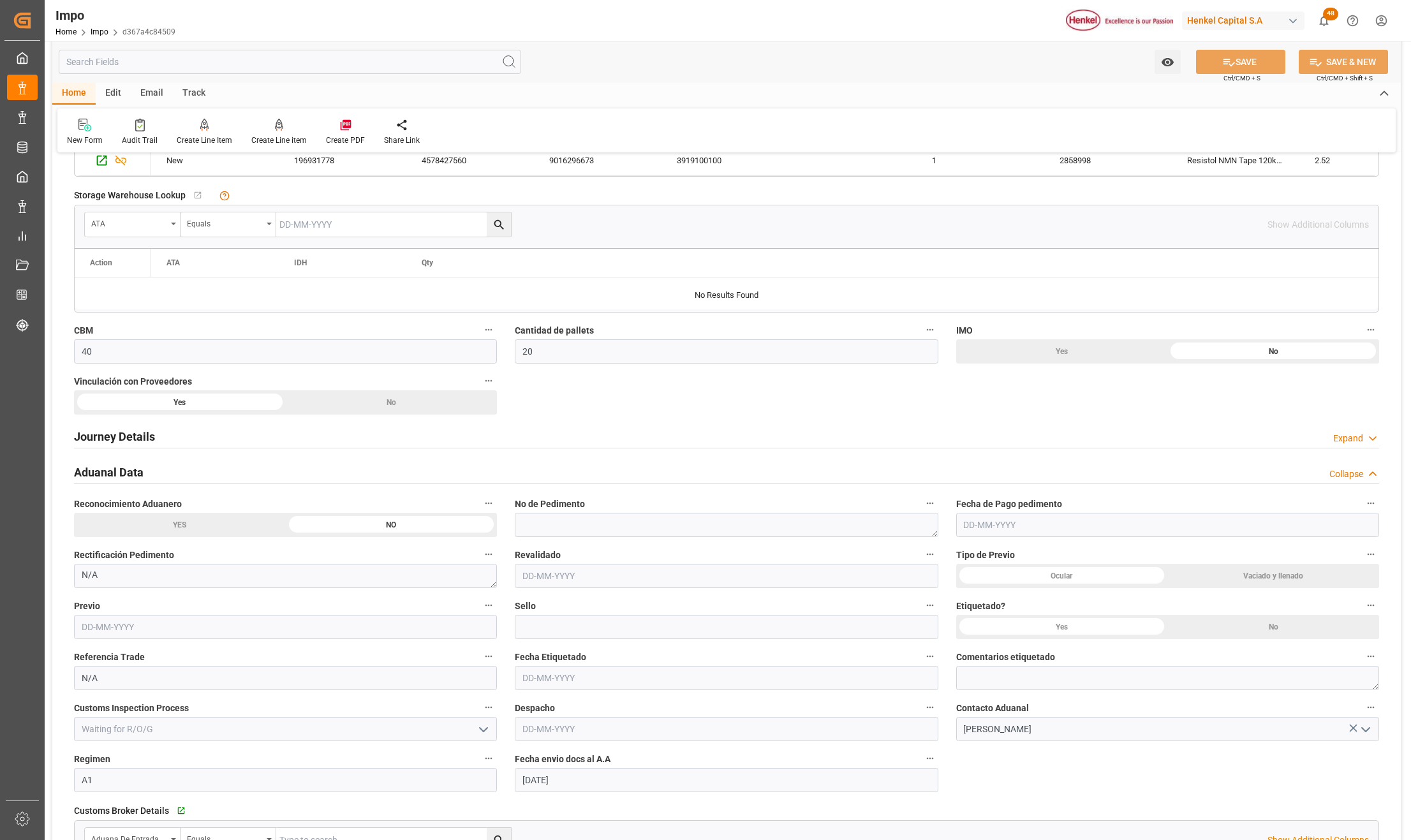
scroll to position [850, 0]
click at [988, 620] on div "Yes" at bounding box center [1062, 622] width 212 height 24
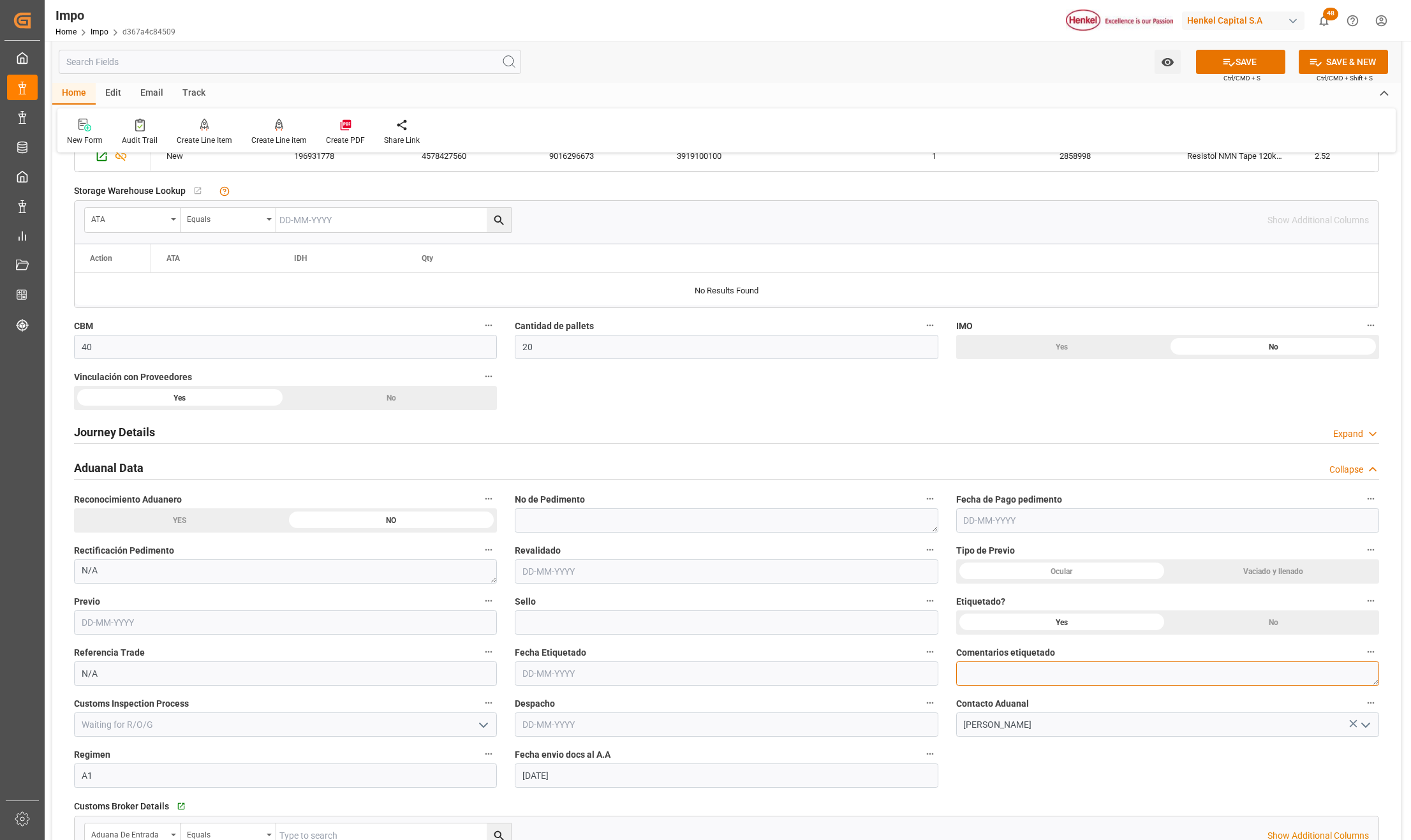
click at [1040, 676] on textarea at bounding box center [1167, 673] width 423 height 24
type textarea "NOM-050 (DIRECCIÓN)"
click at [1236, 54] on button "SAVE" at bounding box center [1240, 62] width 90 height 24
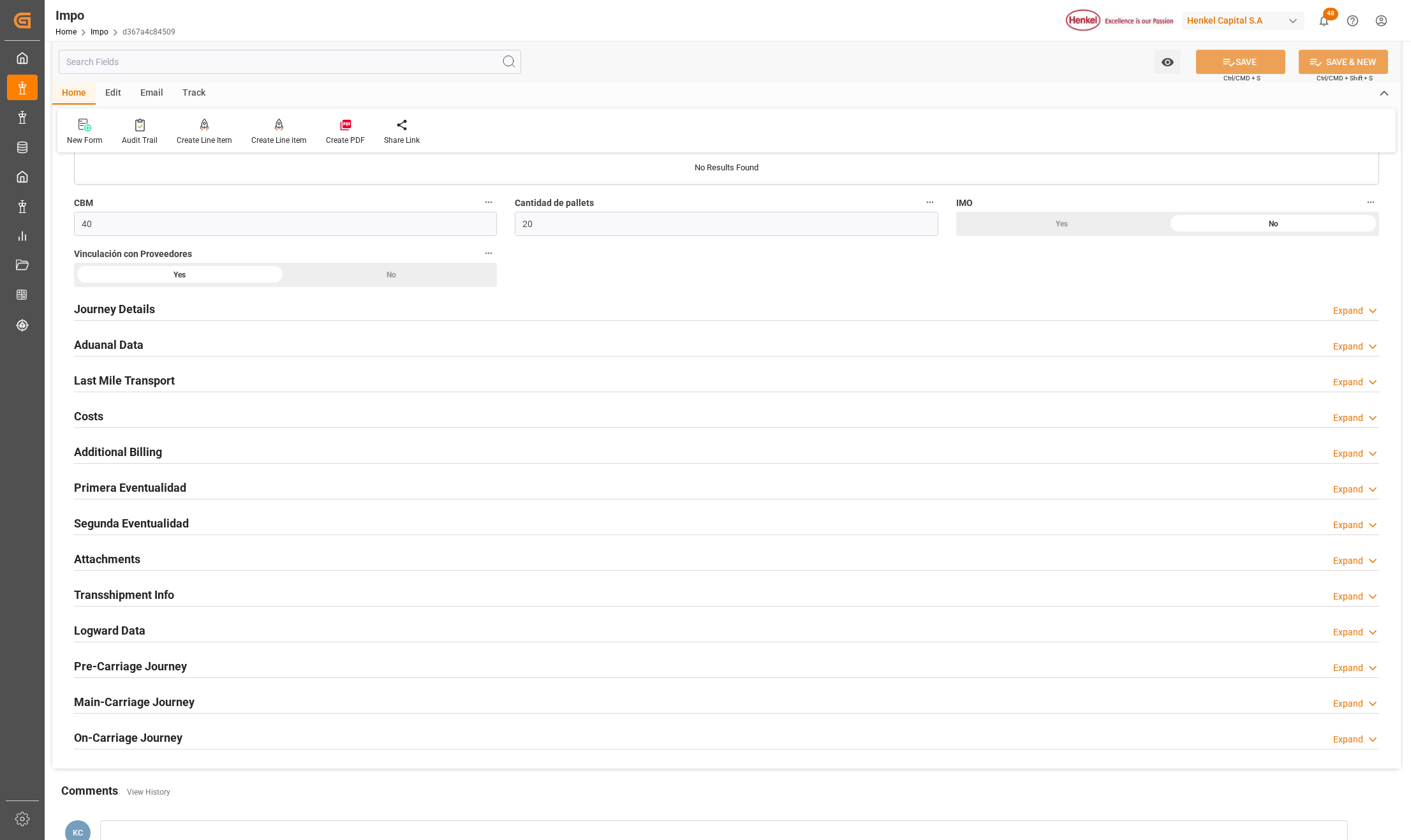
scroll to position [1020, 0]
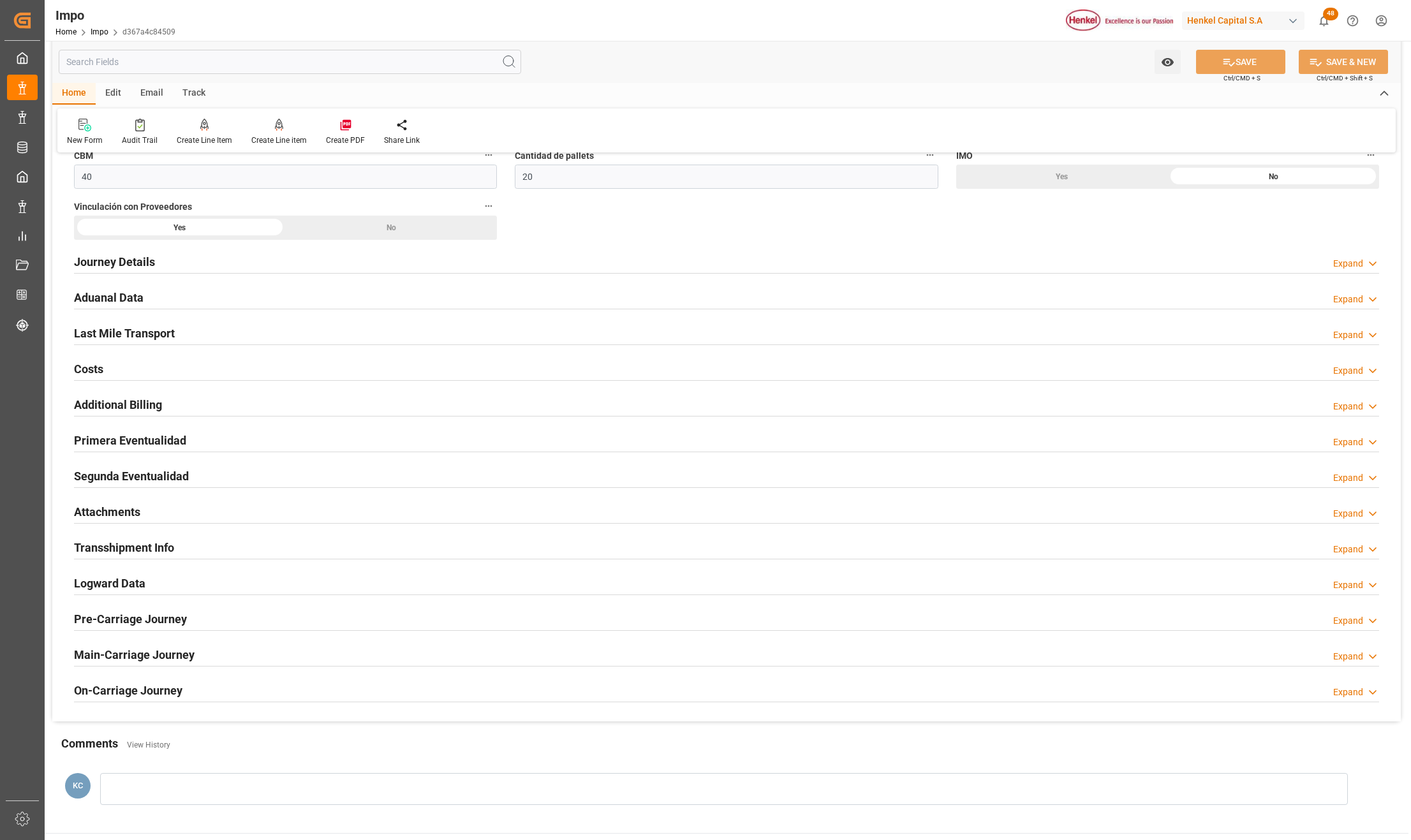
click at [111, 513] on h2 "Attachments" at bounding box center [107, 512] width 66 height 17
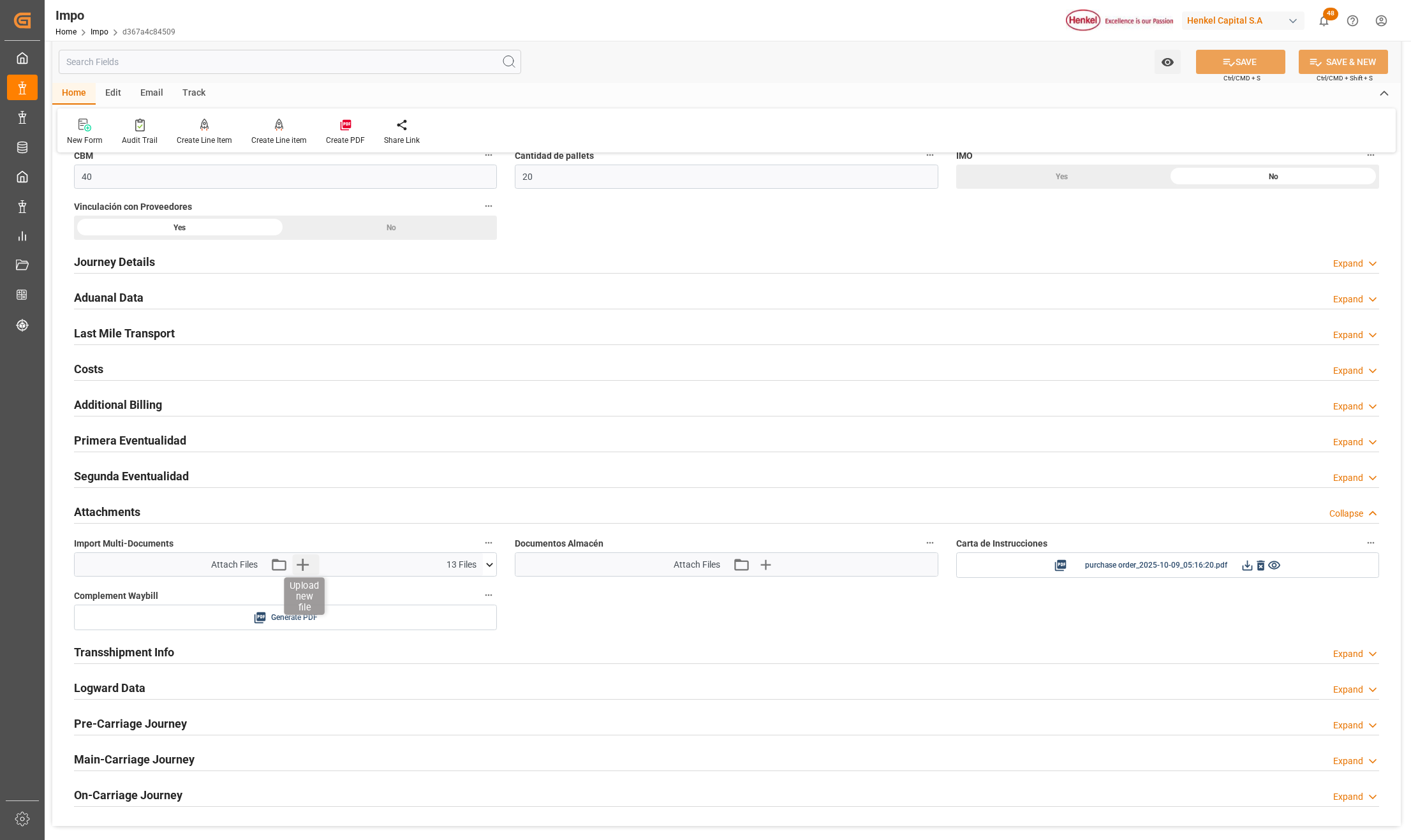
click at [307, 564] on icon "button" at bounding box center [301, 564] width 20 height 20
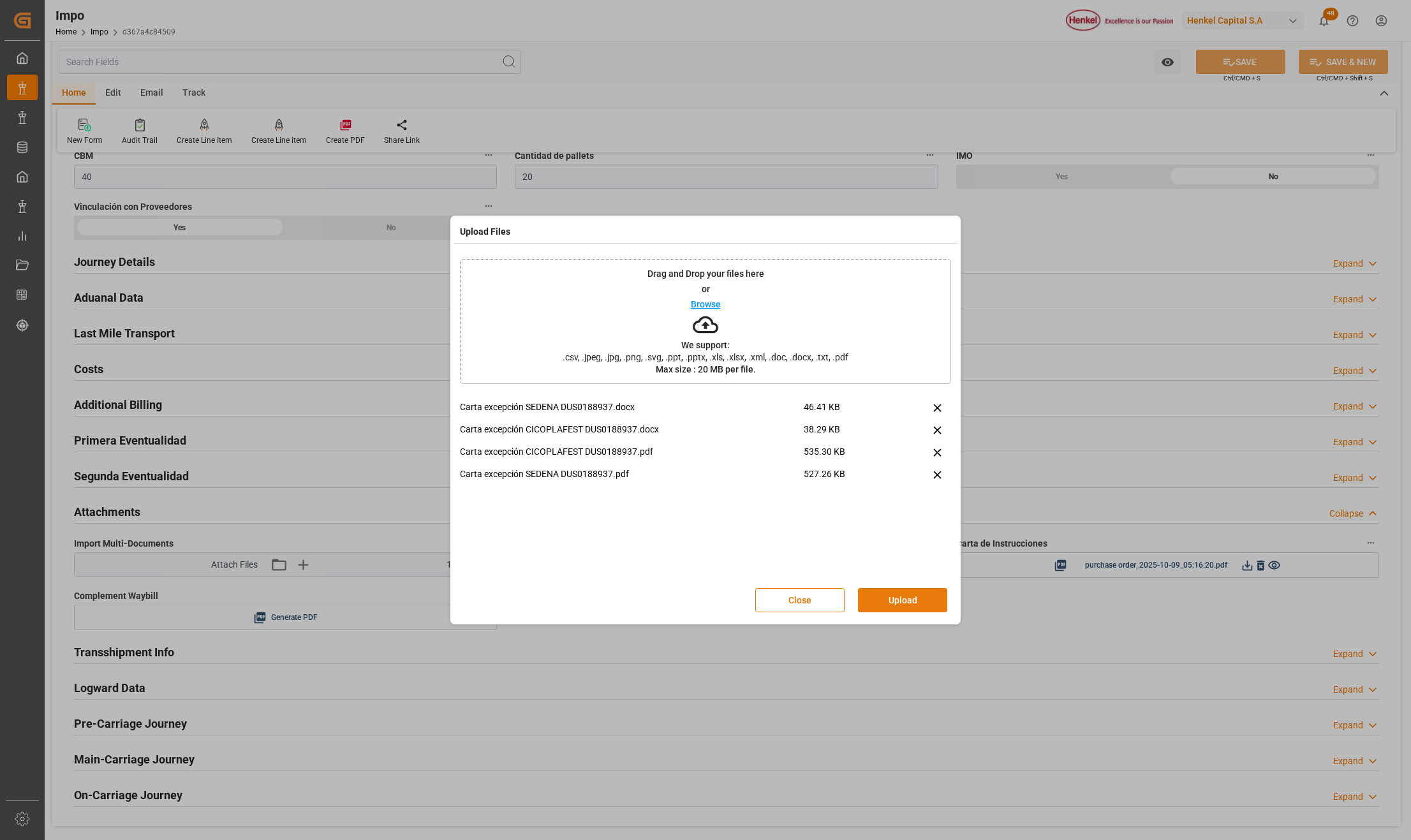
click at [913, 597] on button "Upload" at bounding box center [902, 599] width 90 height 24
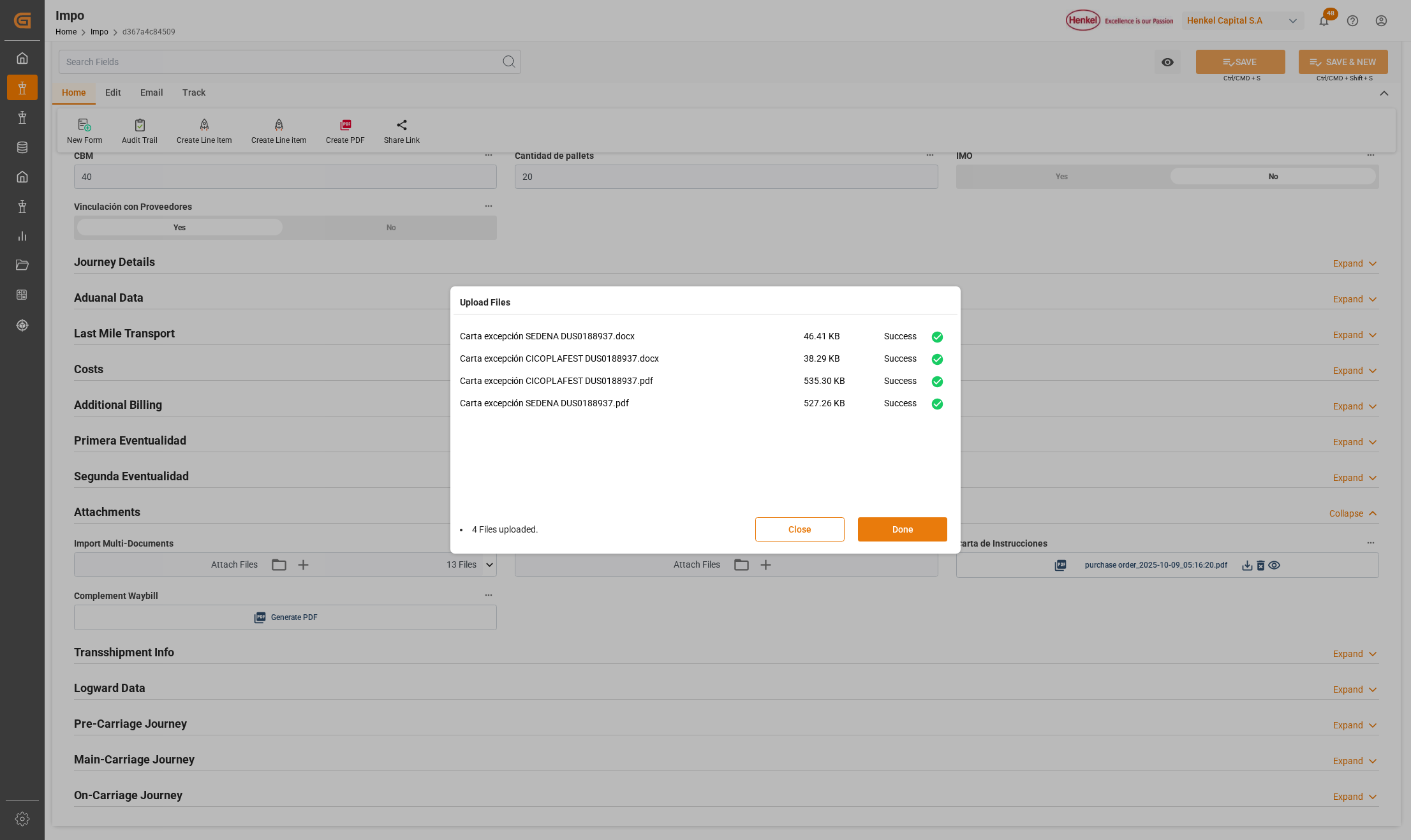
click at [919, 522] on button "Done" at bounding box center [902, 528] width 90 height 24
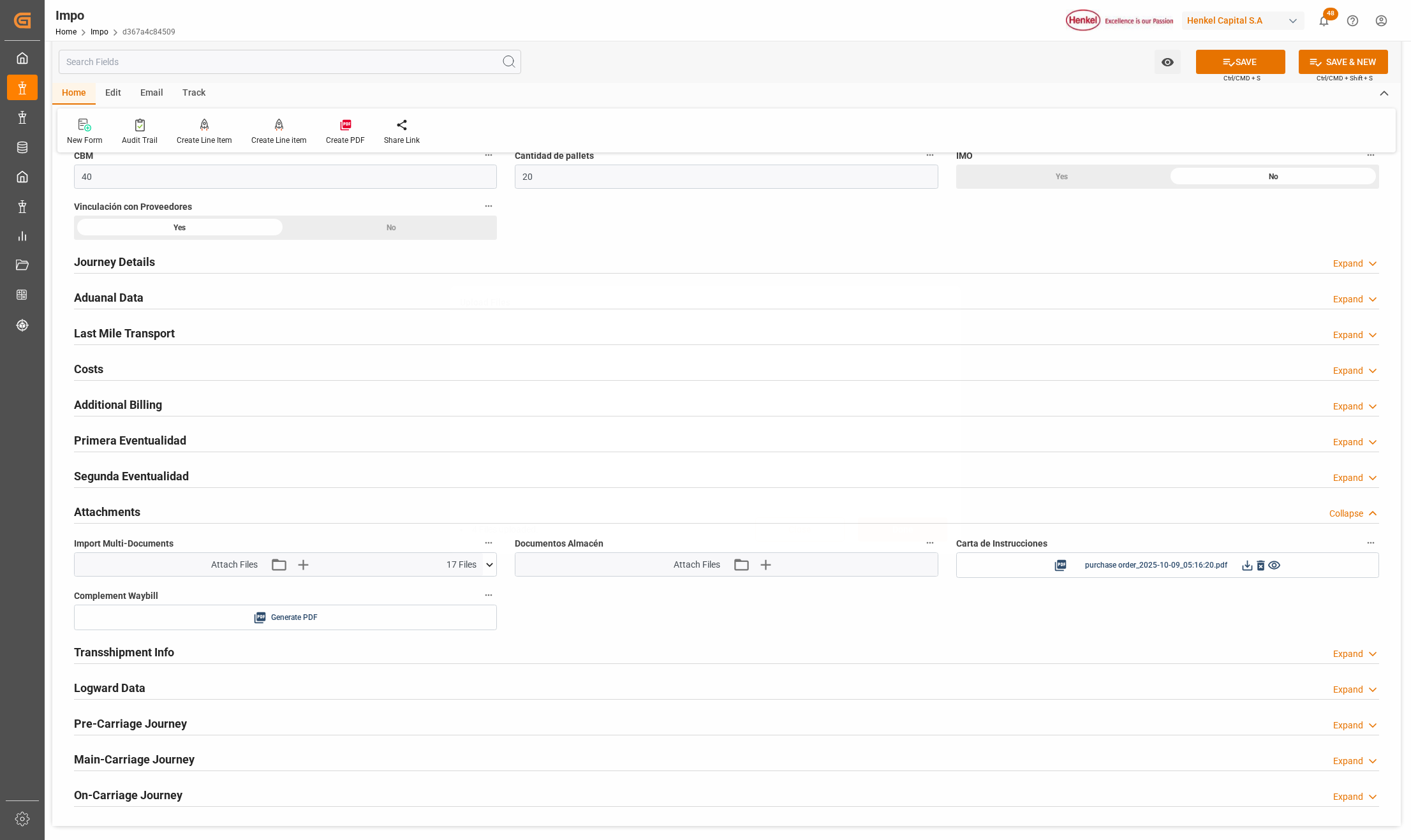
click at [1233, 58] on div "Upload Files 4 Files uploaded. Close Done" at bounding box center [706, 420] width 1411 height 840
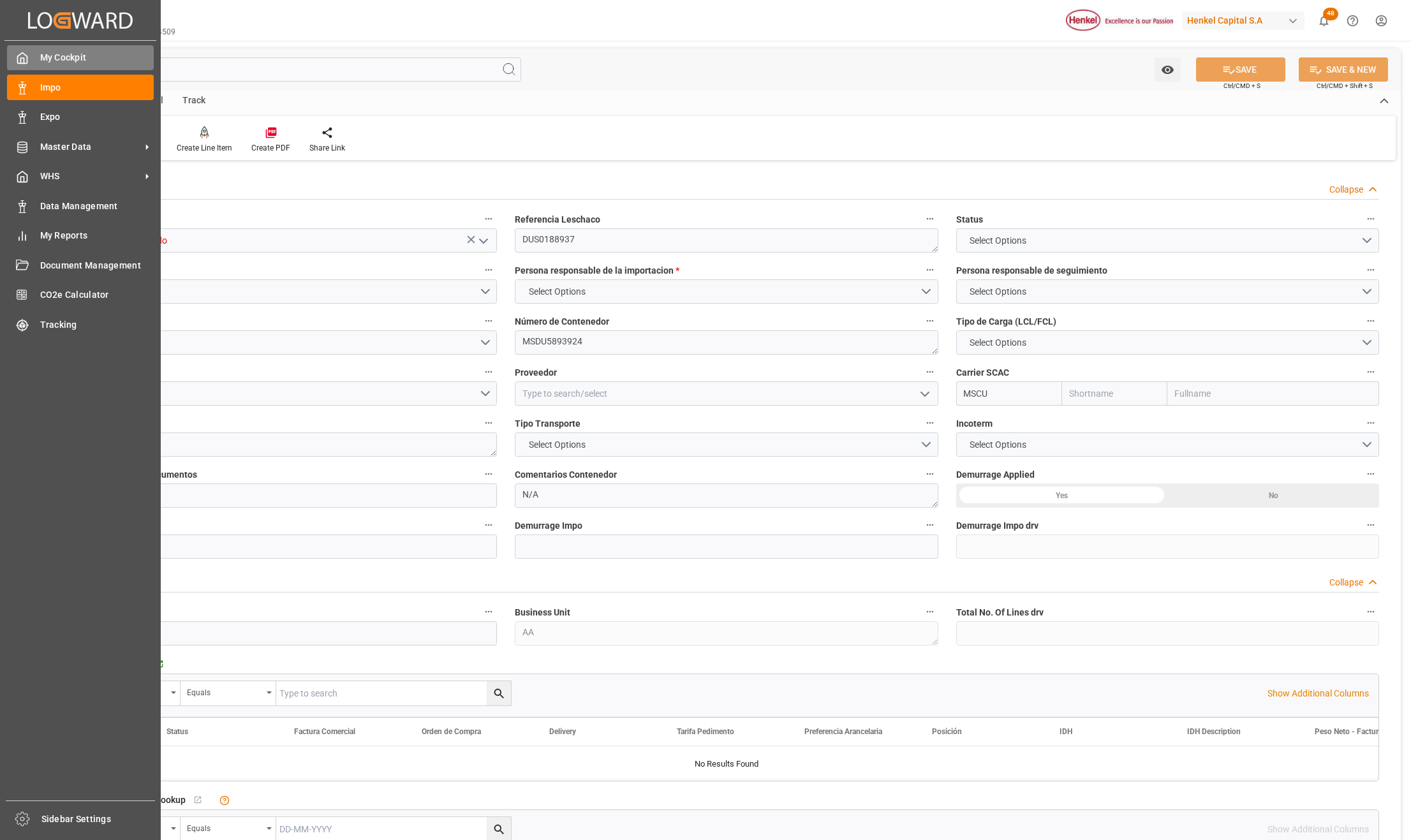
type input "MSC"
type input "Mediterranean Shipping Company"
type input "9"
type input "40"
type input "20"
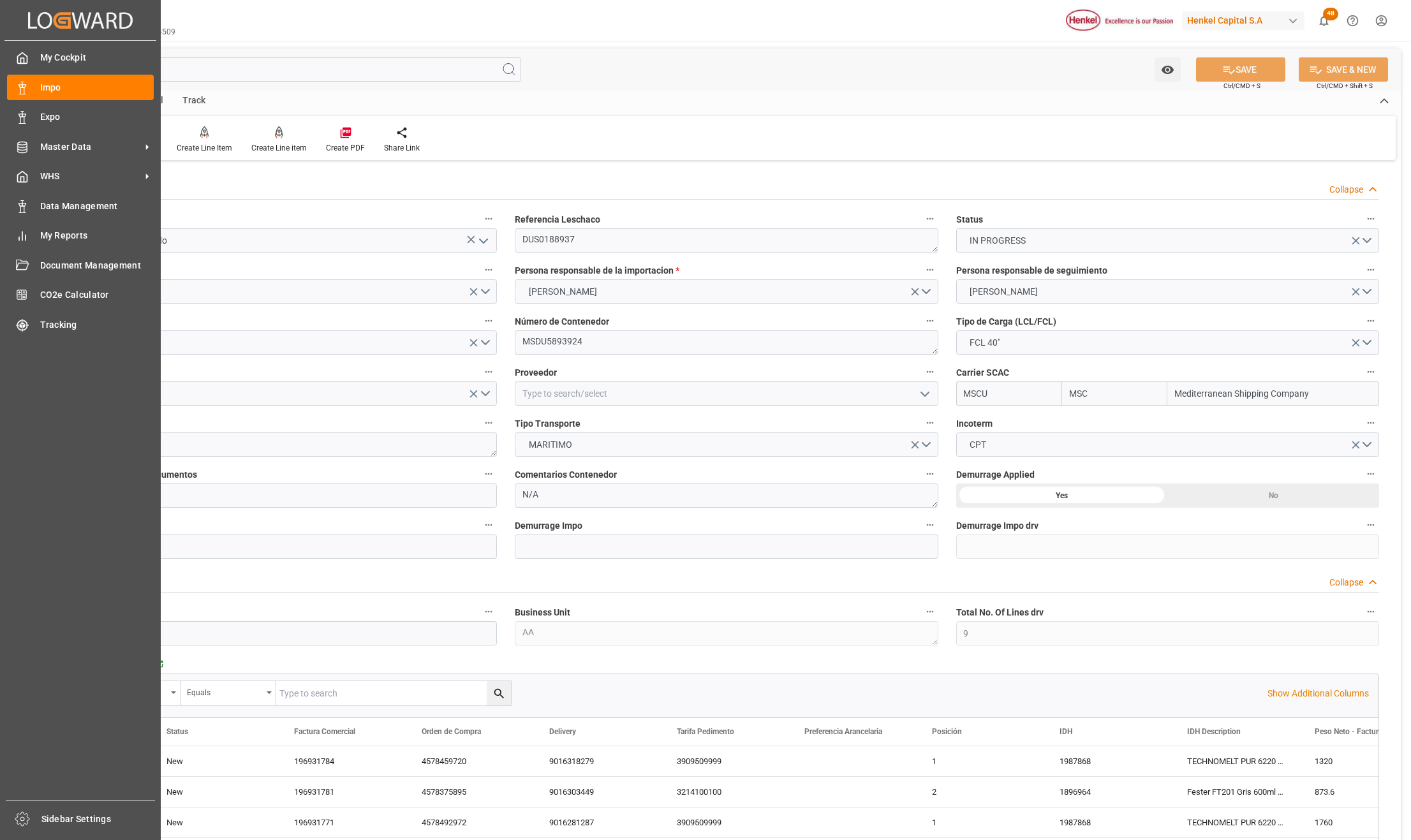
type input "[DATE]"
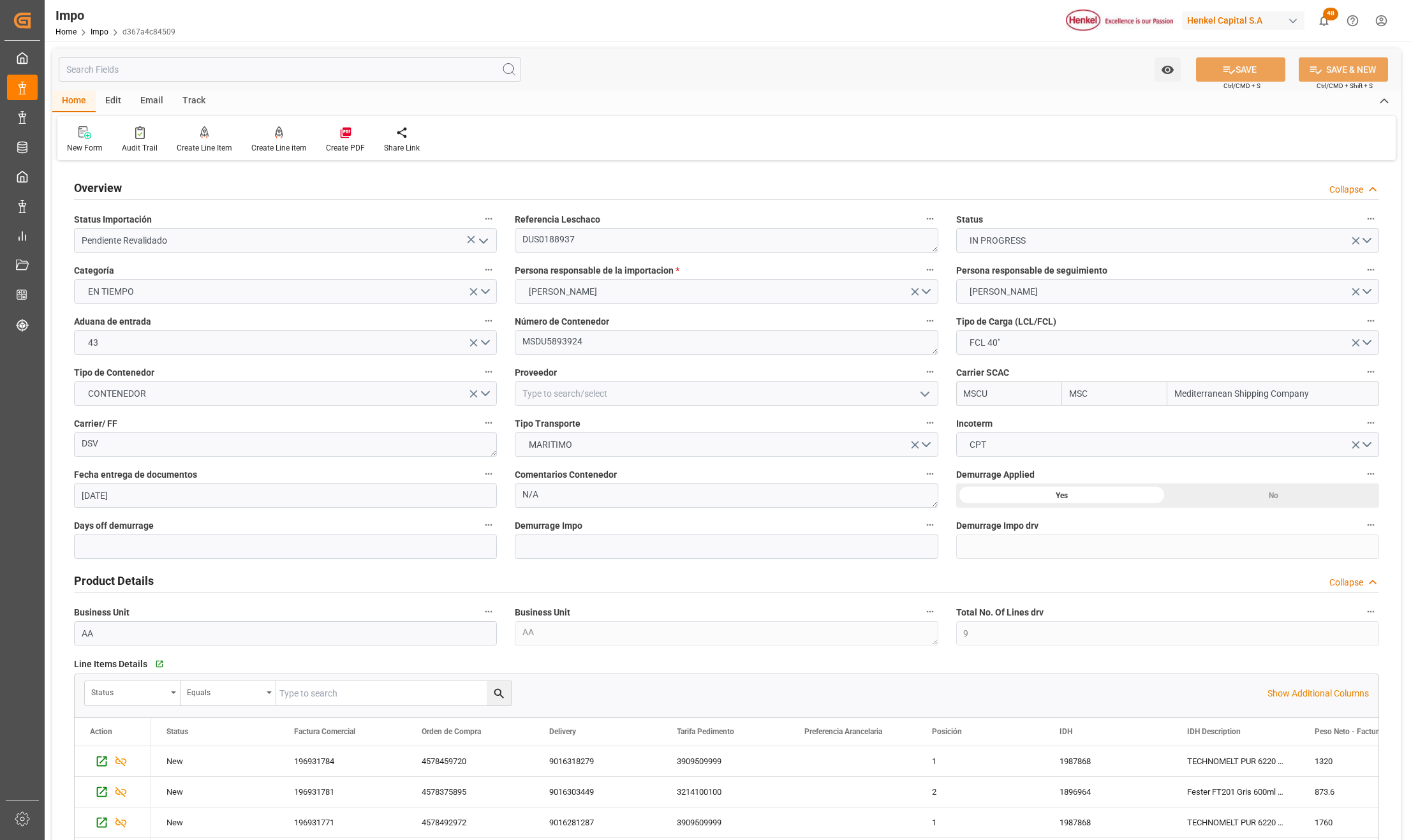
click at [58, 82] on div "Watch Option SAVE Ctrl/CMD + S SAVE & NEW Ctrl/CMD + Shift + S" at bounding box center [726, 69] width 1348 height 42
click at [98, 34] on link "Impo" at bounding box center [99, 31] width 18 height 9
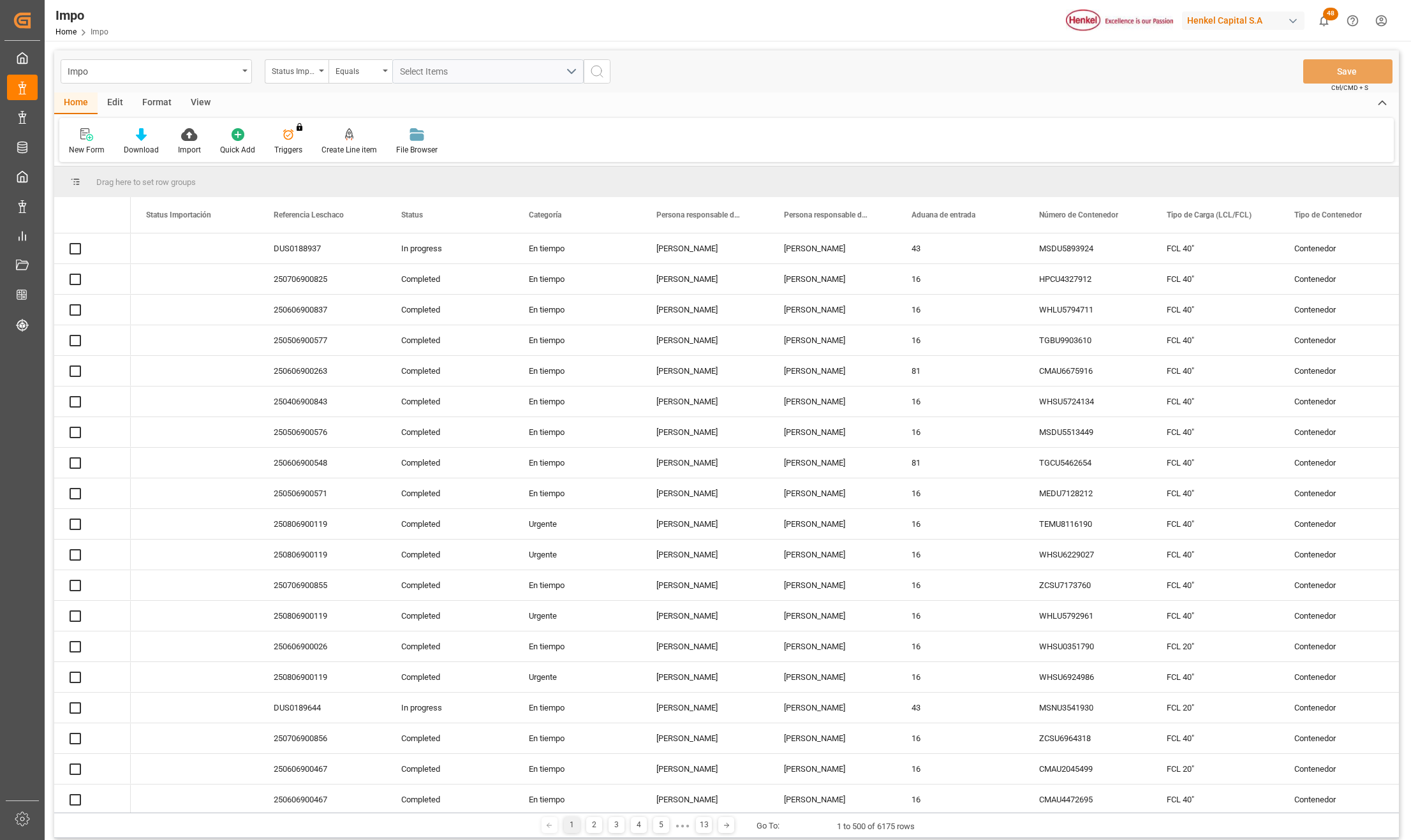
click at [320, 69] on icon "open menu" at bounding box center [321, 70] width 5 height 3
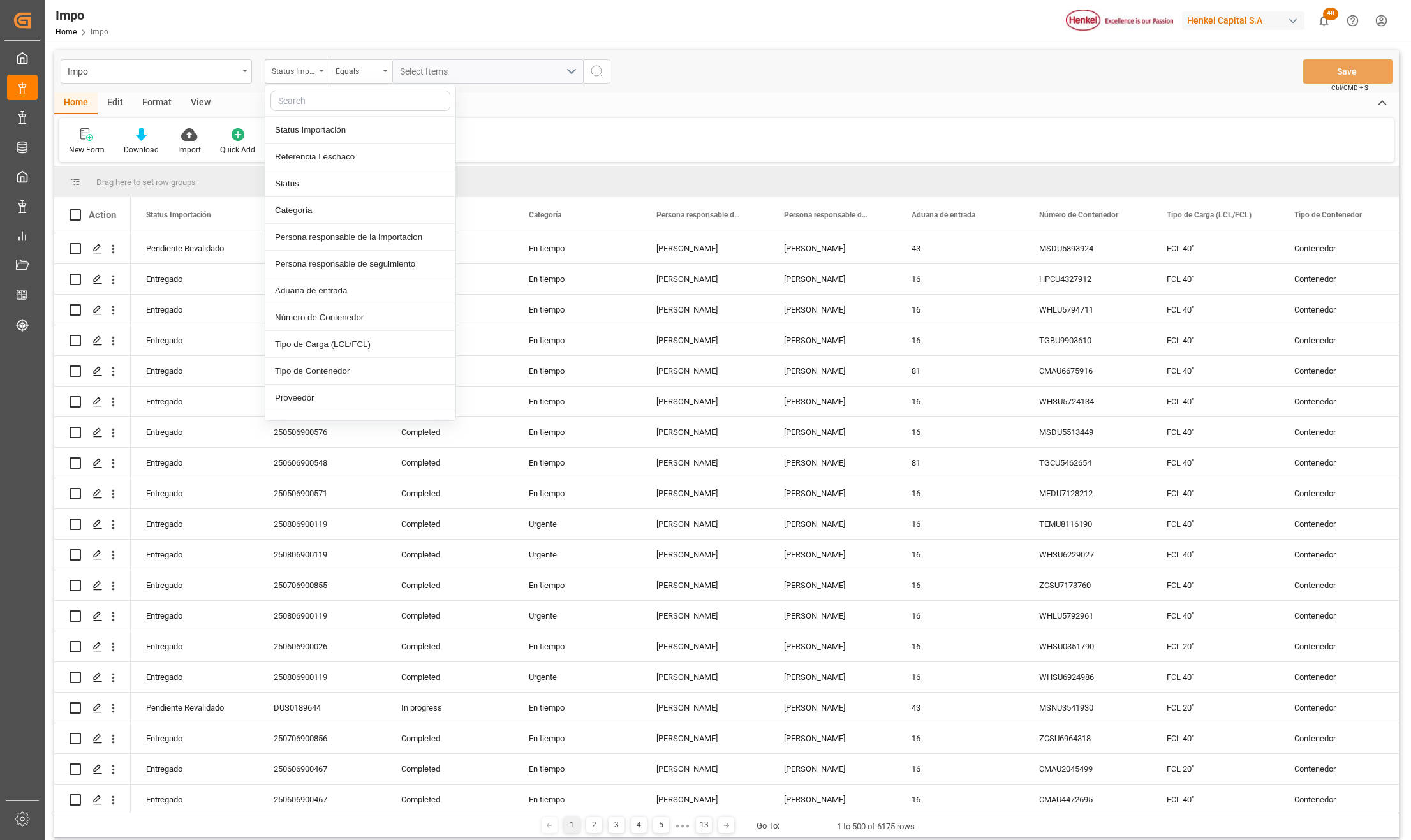
click at [319, 105] on input "text" at bounding box center [360, 100] width 180 height 20
type input "IDH"
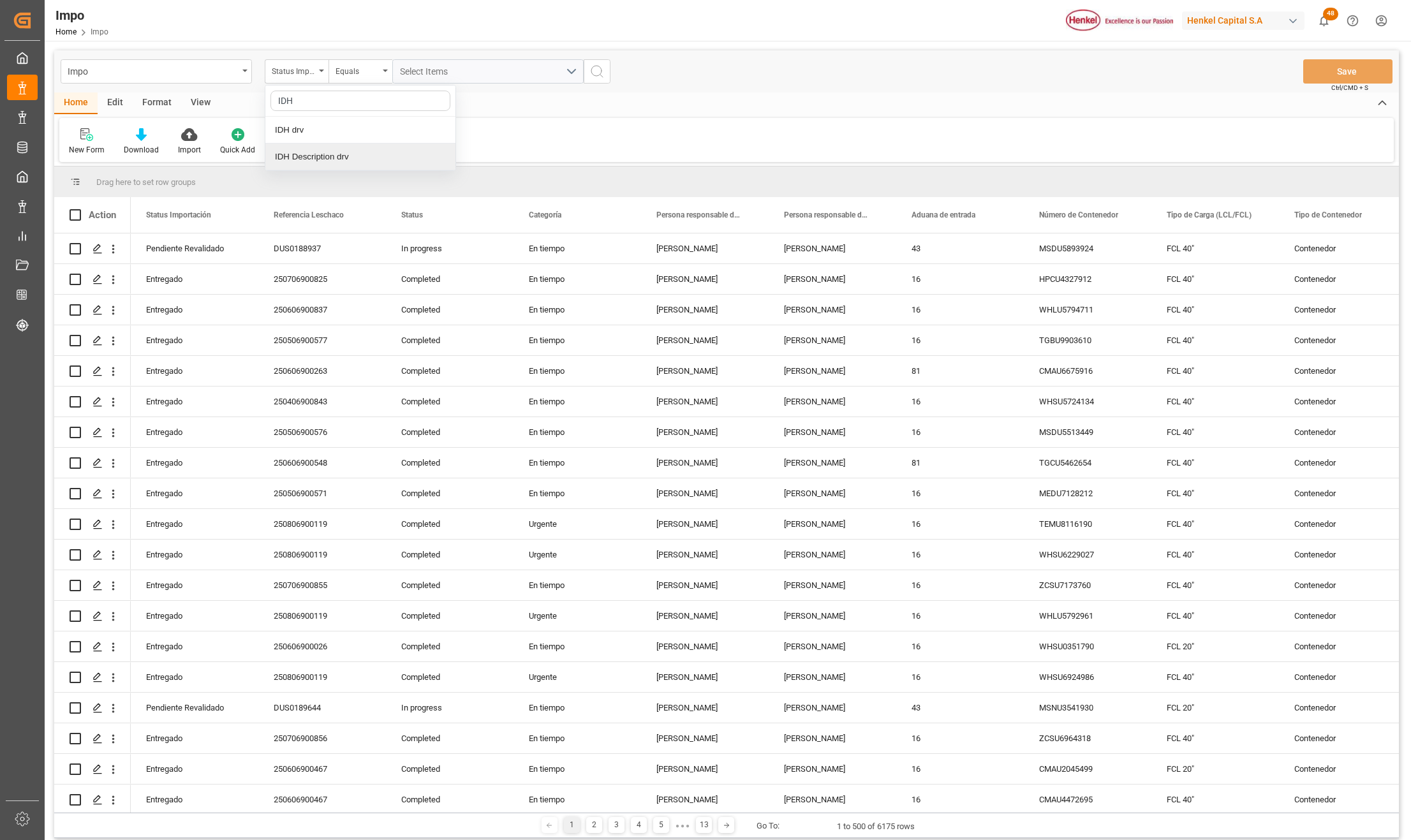
click at [301, 136] on div "IDH drv" at bounding box center [360, 130] width 190 height 27
click at [429, 77] on input "text" at bounding box center [488, 71] width 192 height 24
type input "2350513"
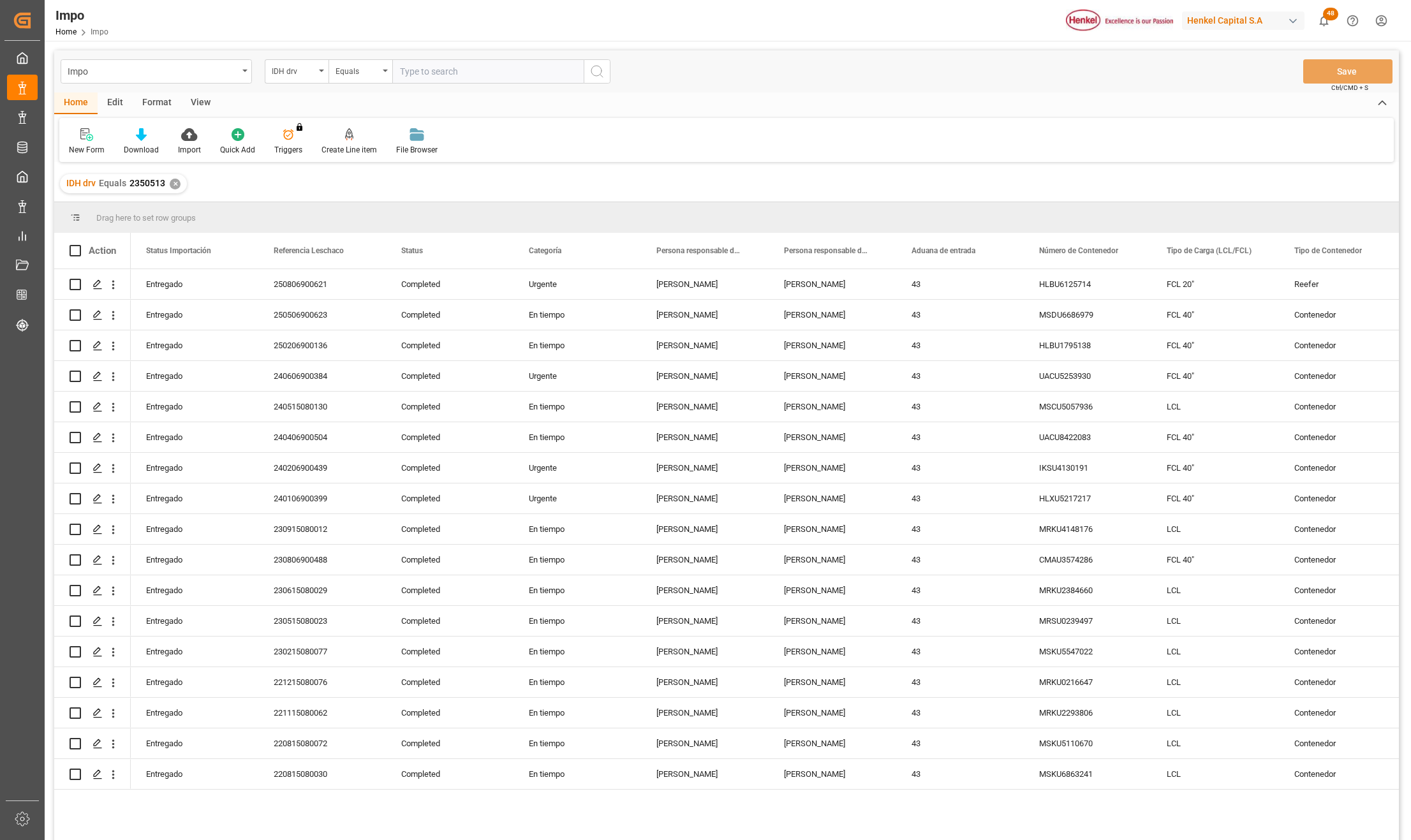
click at [192, 102] on div "View" at bounding box center [200, 103] width 38 height 22
click at [167, 133] on div at bounding box center [144, 135] width 64 height 13
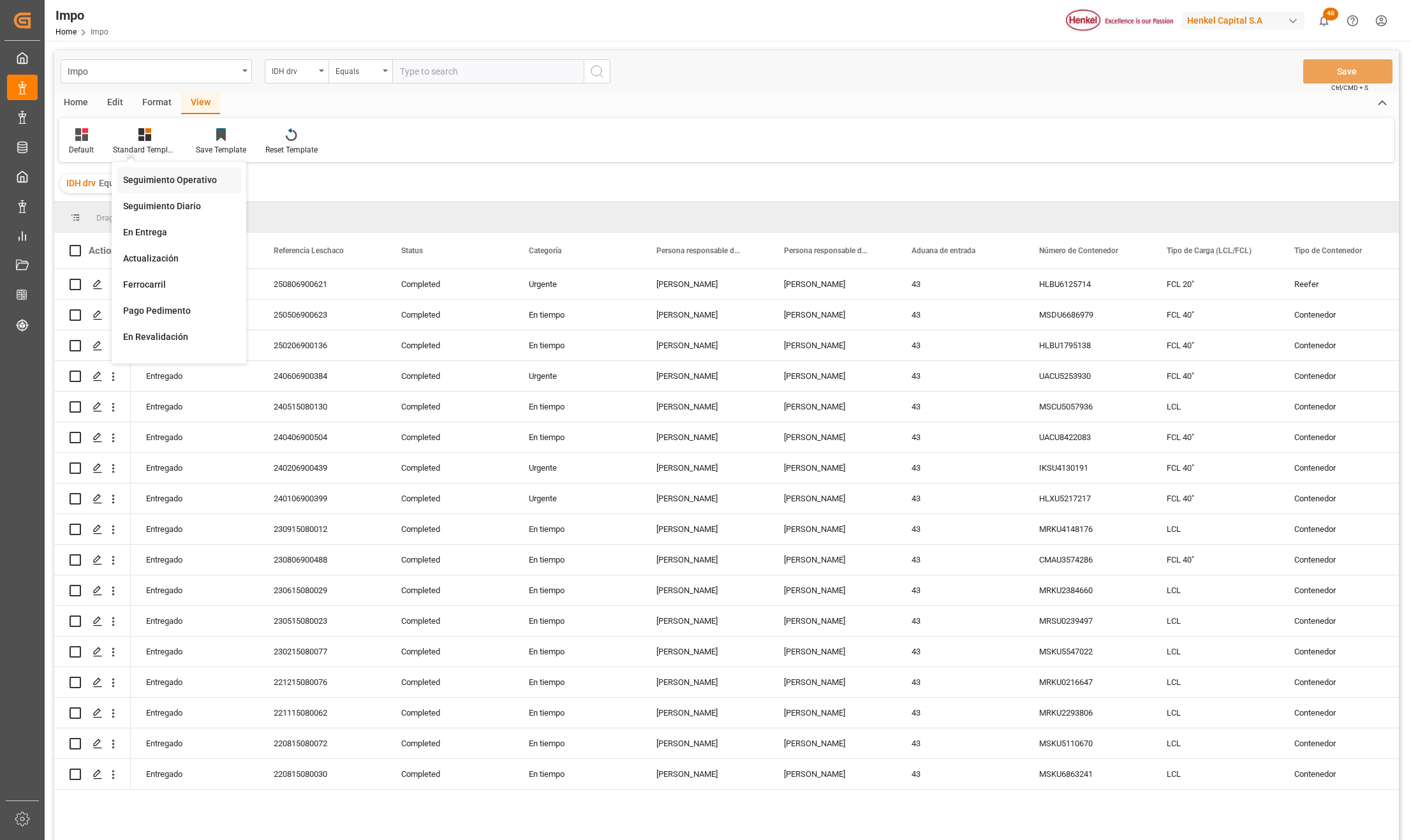
click at [164, 175] on div "Seguimiento Operativo" at bounding box center [179, 180] width 112 height 13
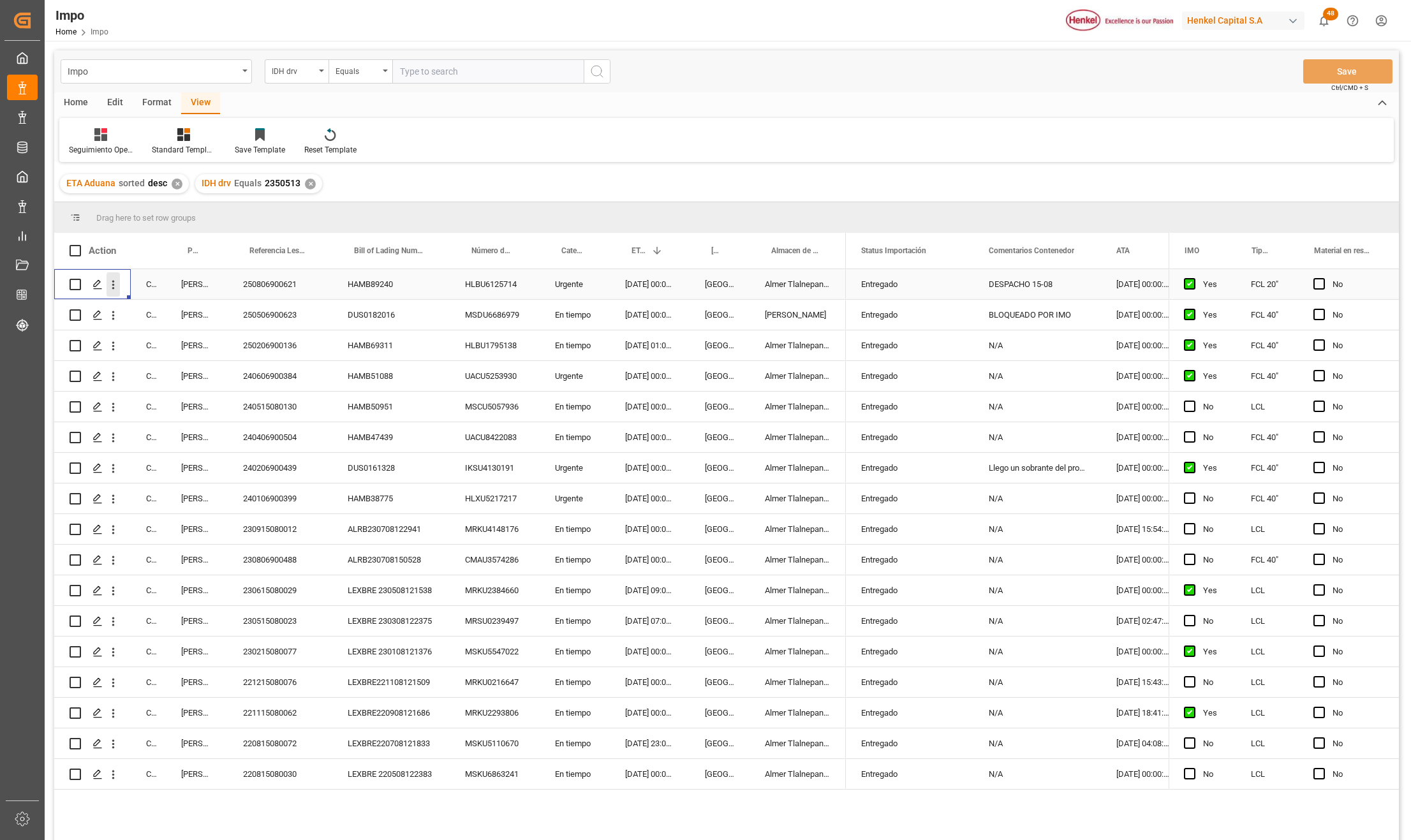
click at [113, 289] on icon "open menu" at bounding box center [114, 285] width 3 height 9
click at [133, 310] on span "Press SPACE to select this row." at bounding box center [127, 312] width 22 height 13
click at [115, 313] on icon "open menu" at bounding box center [114, 316] width 13 height 13
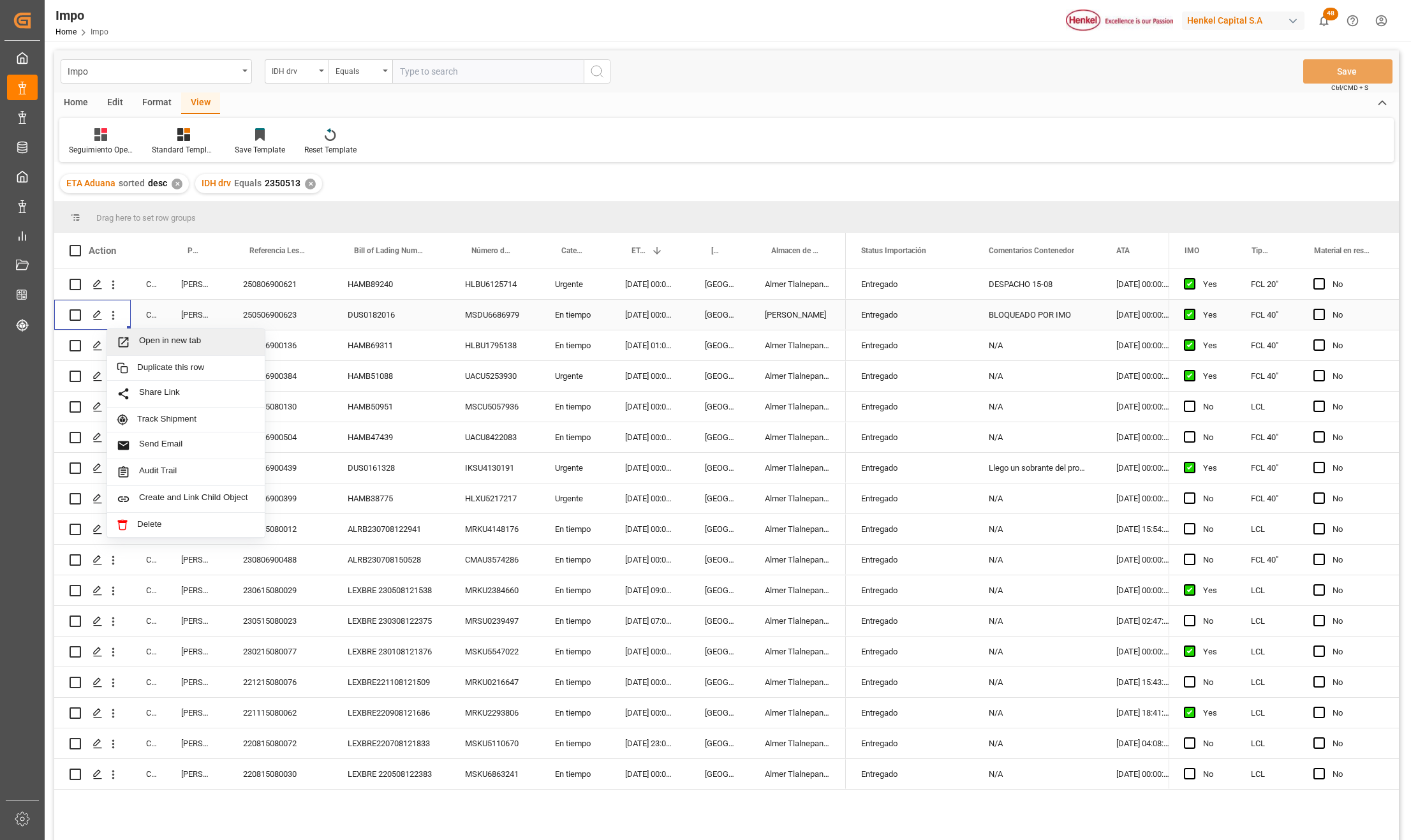
click at [126, 334] on div "Open in new tab" at bounding box center [186, 343] width 158 height 27
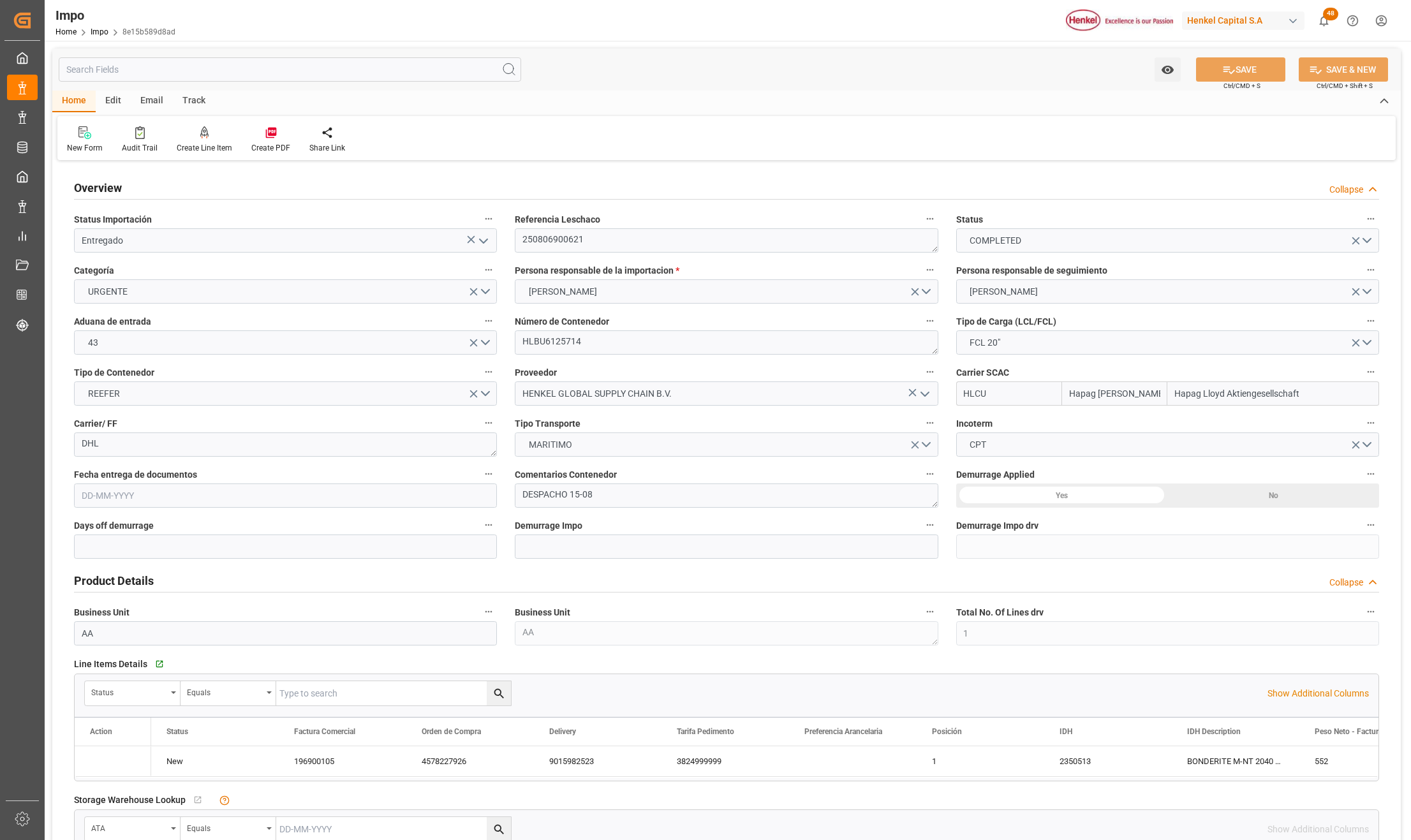
type input "Hapag [PERSON_NAME]"
type input "Hapag Lloyd Aktiengesellschaft"
type input "1"
type input "25"
type input "10"
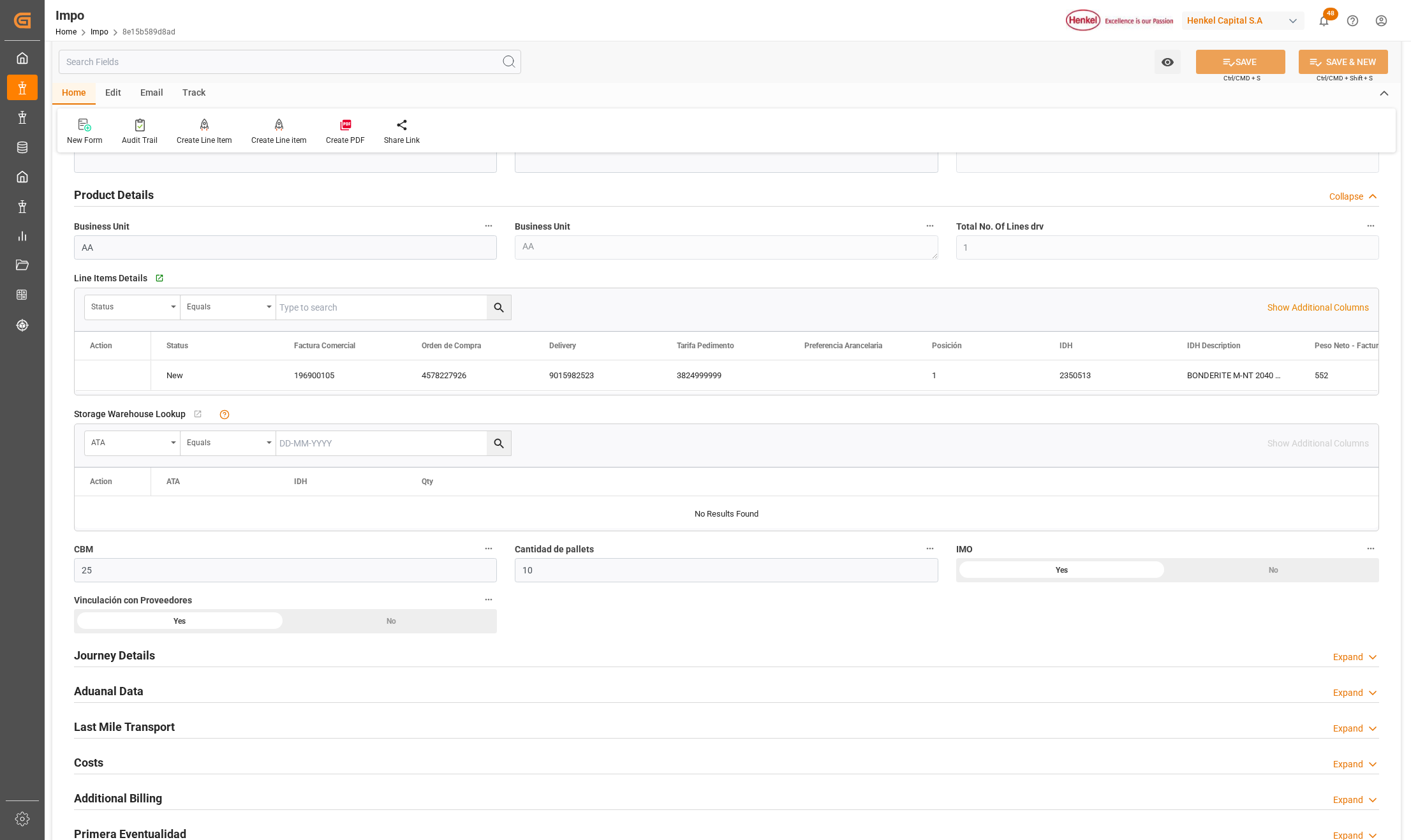
type input "[DATE]"
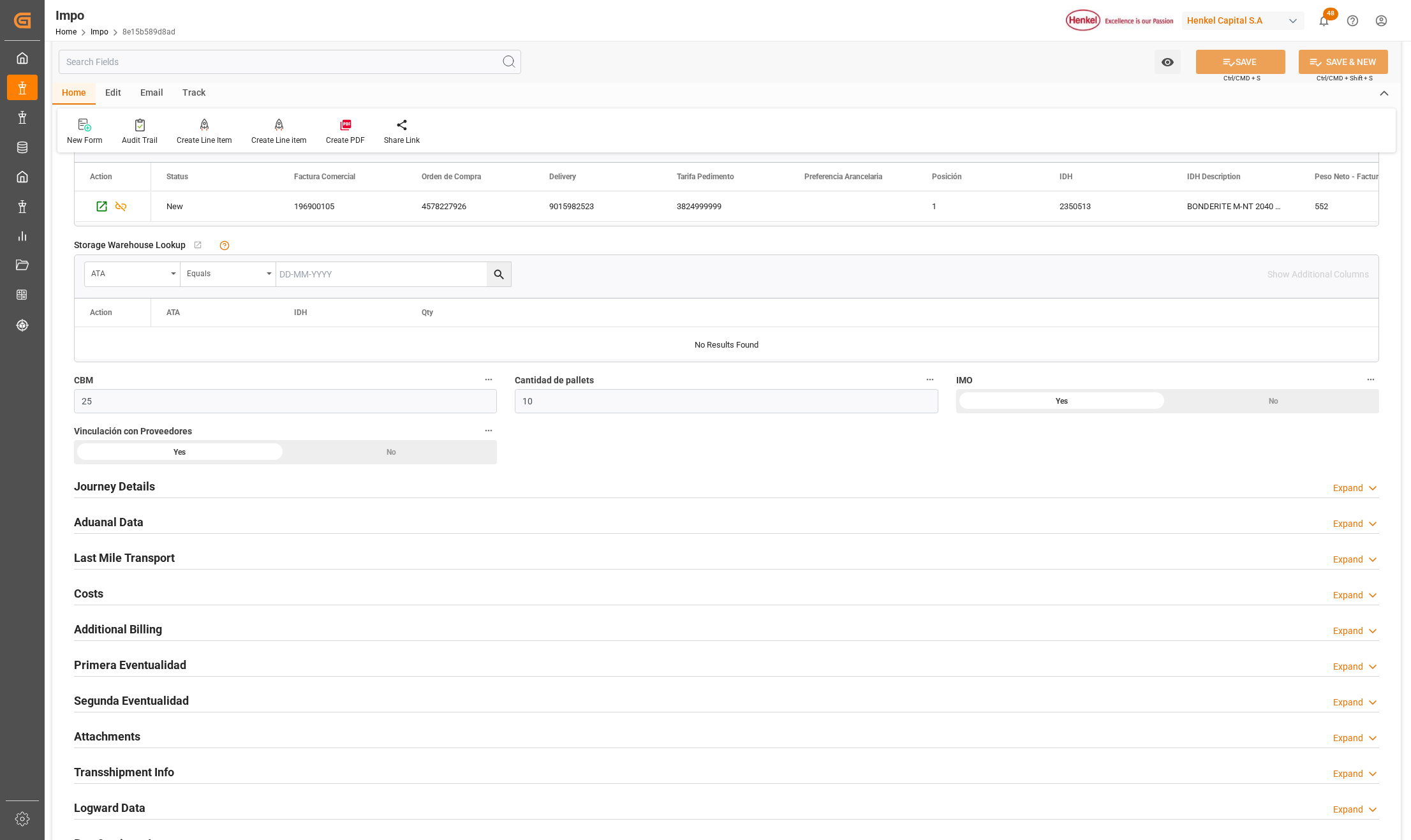
scroll to position [595, 0]
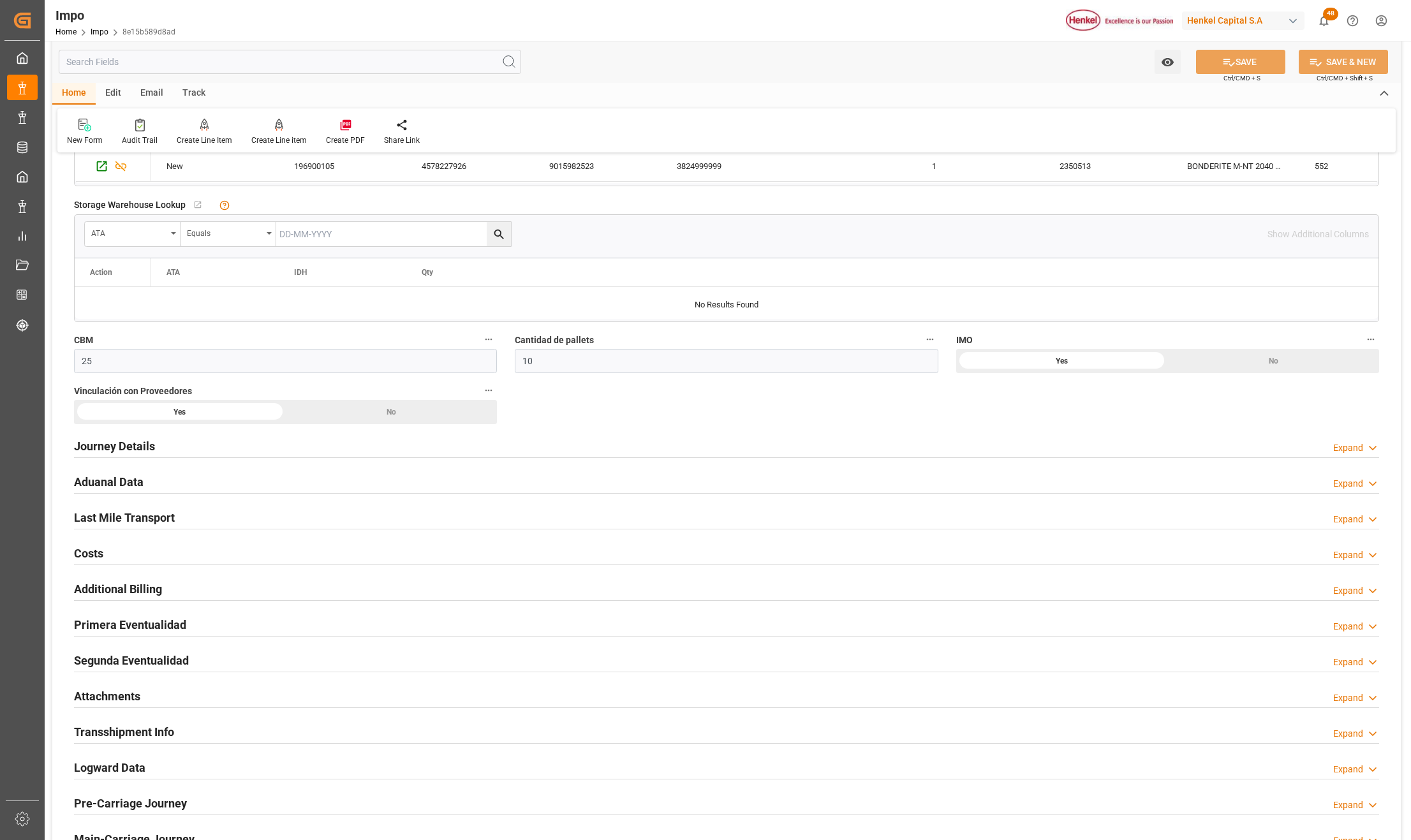
click at [105, 700] on h2 "Attachments" at bounding box center [107, 696] width 66 height 17
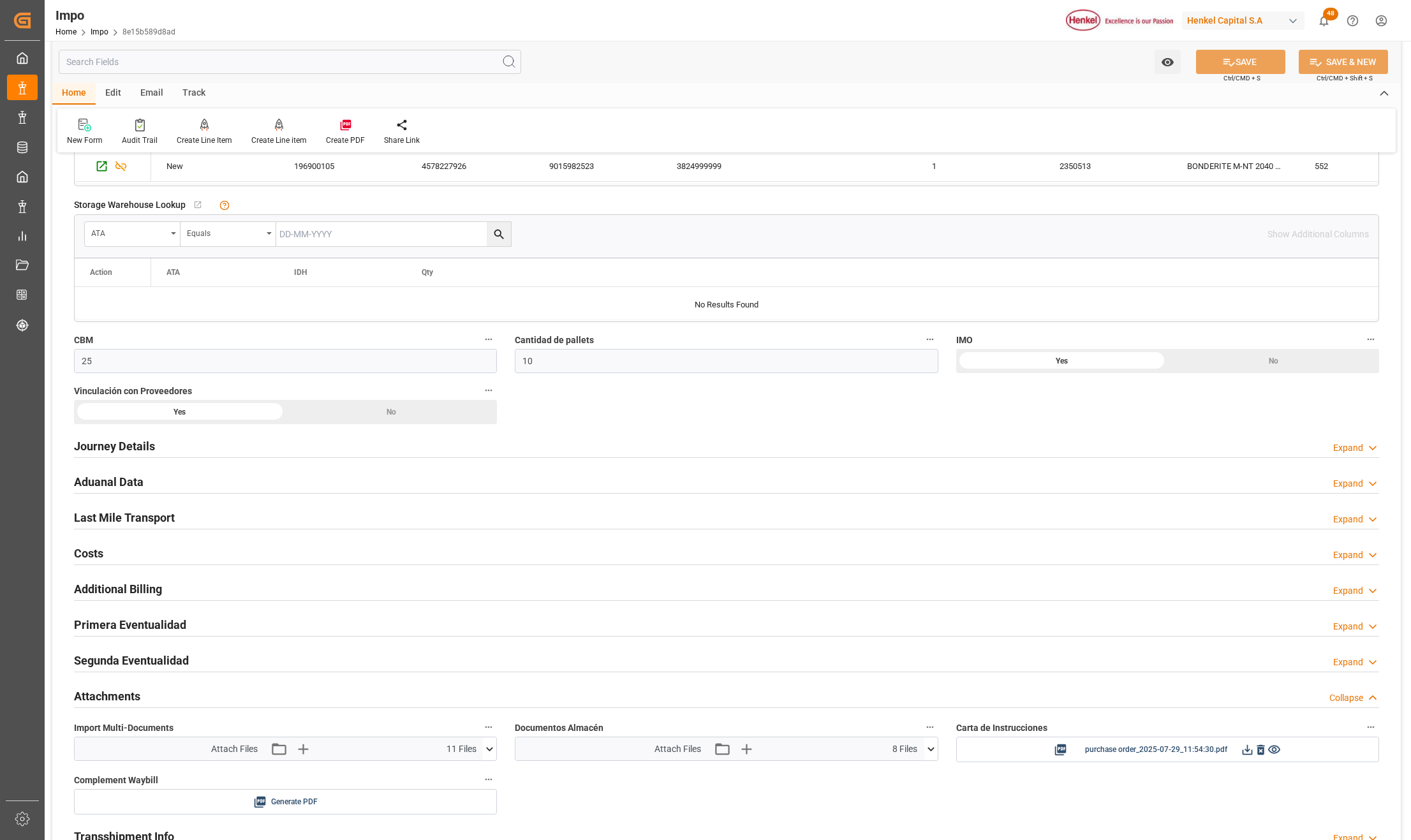
click at [490, 749] on icon at bounding box center [490, 749] width 13 height 13
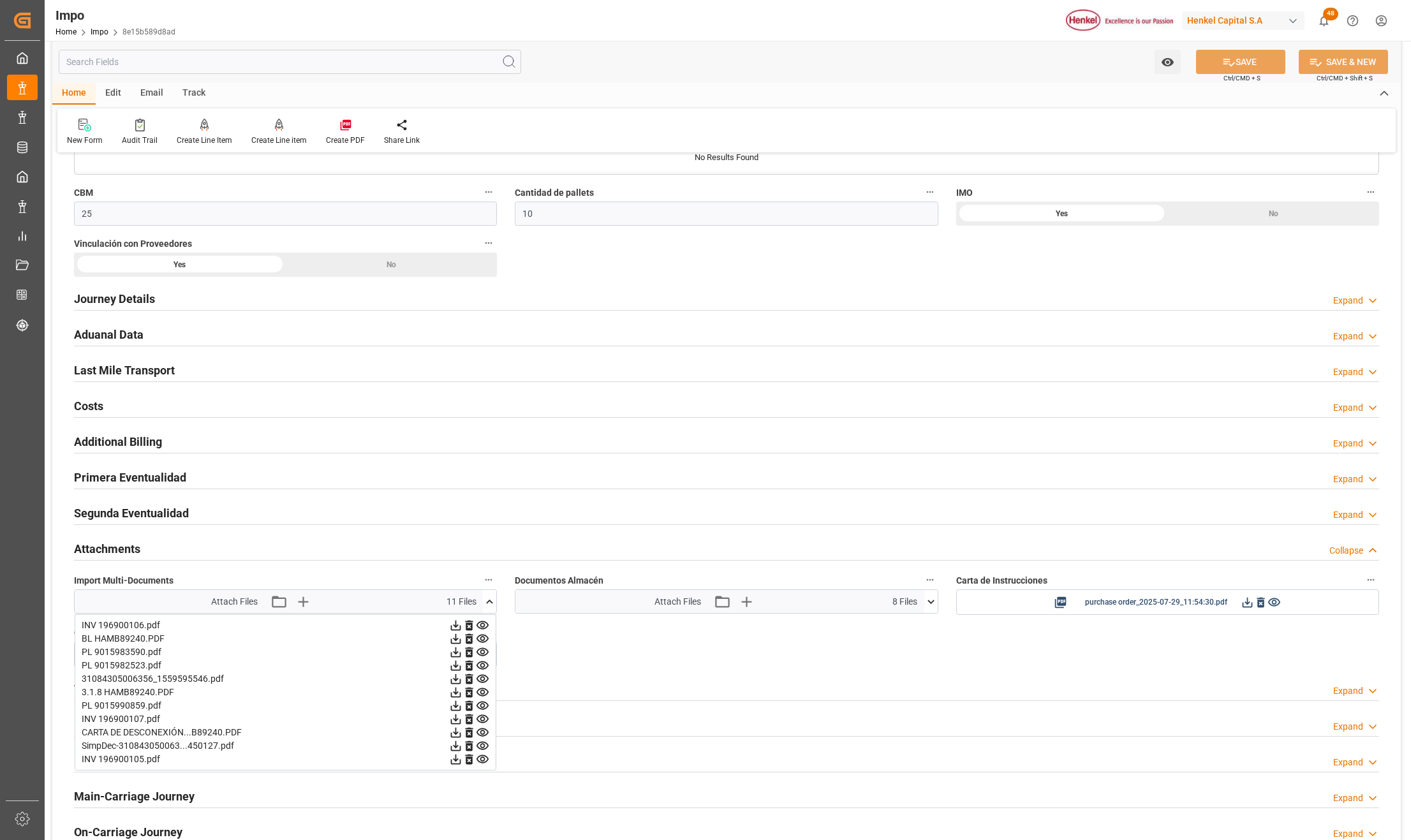
scroll to position [765, 0]
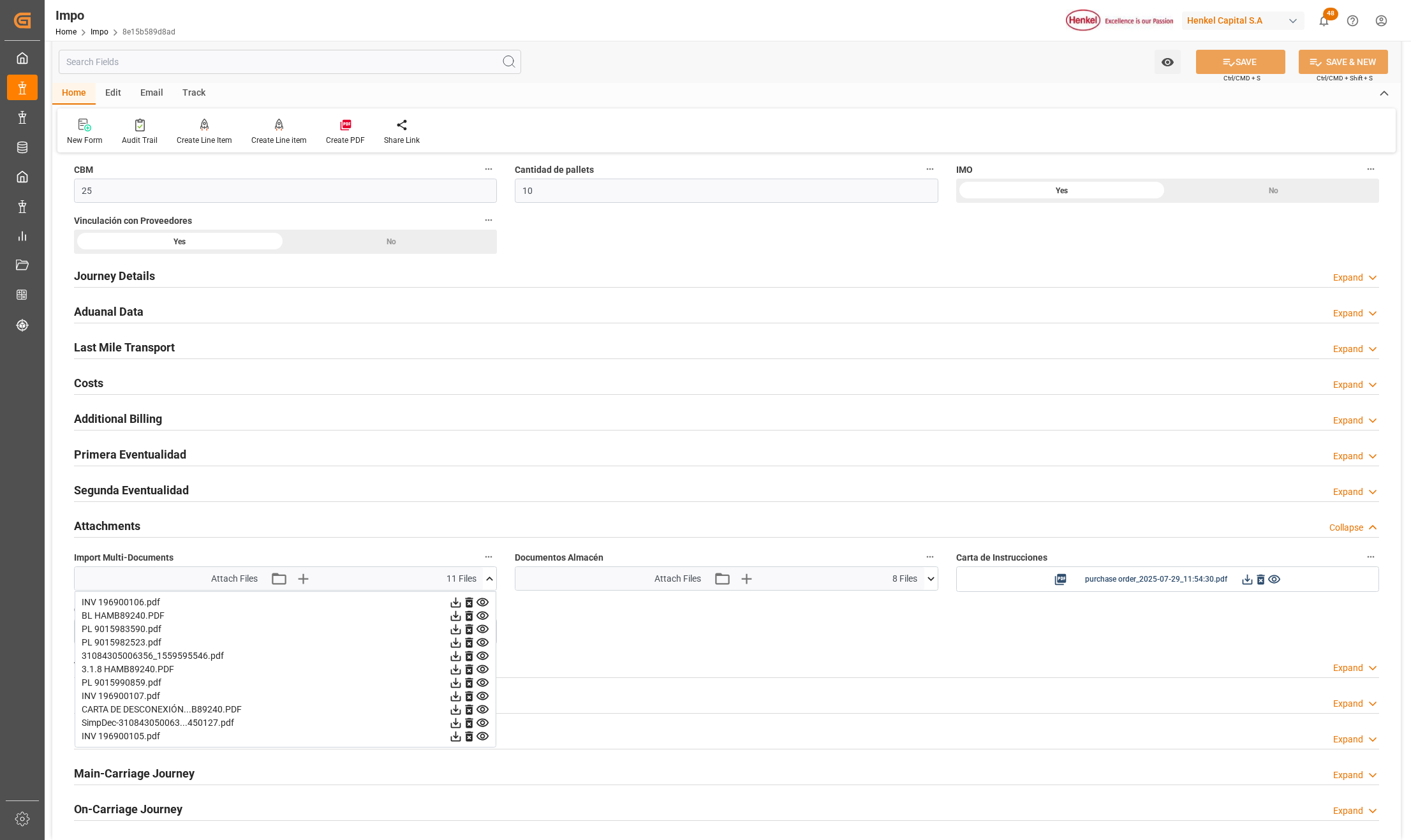
click at [561, 642] on div "Overview Collapse Status Importación Entregado Referencia Leschaco 250806900621…" at bounding box center [726, 119] width 1348 height 1441
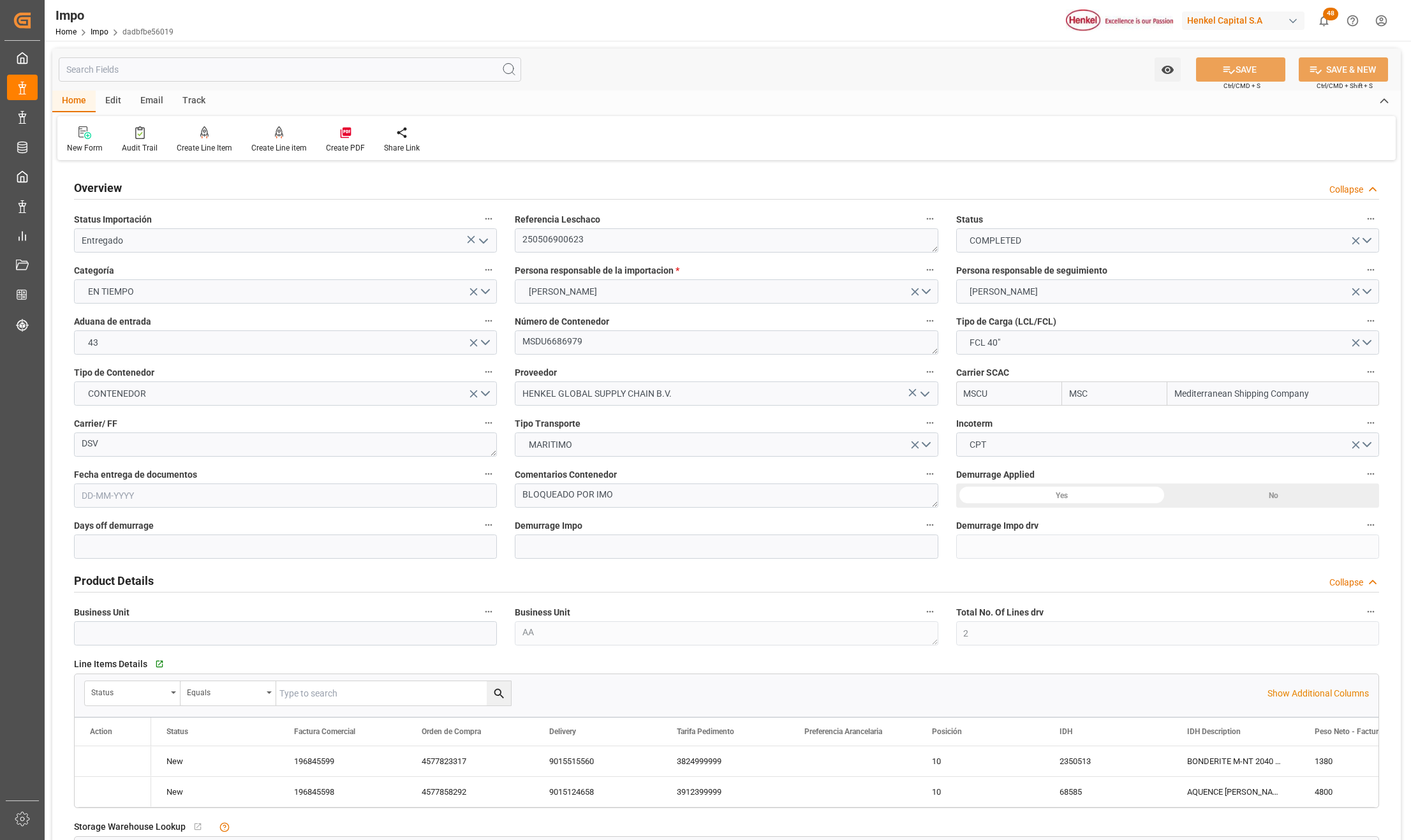
type input "MSC"
type input "Mediterranean Shipping Company"
type input "2"
type input "40"
type input "20"
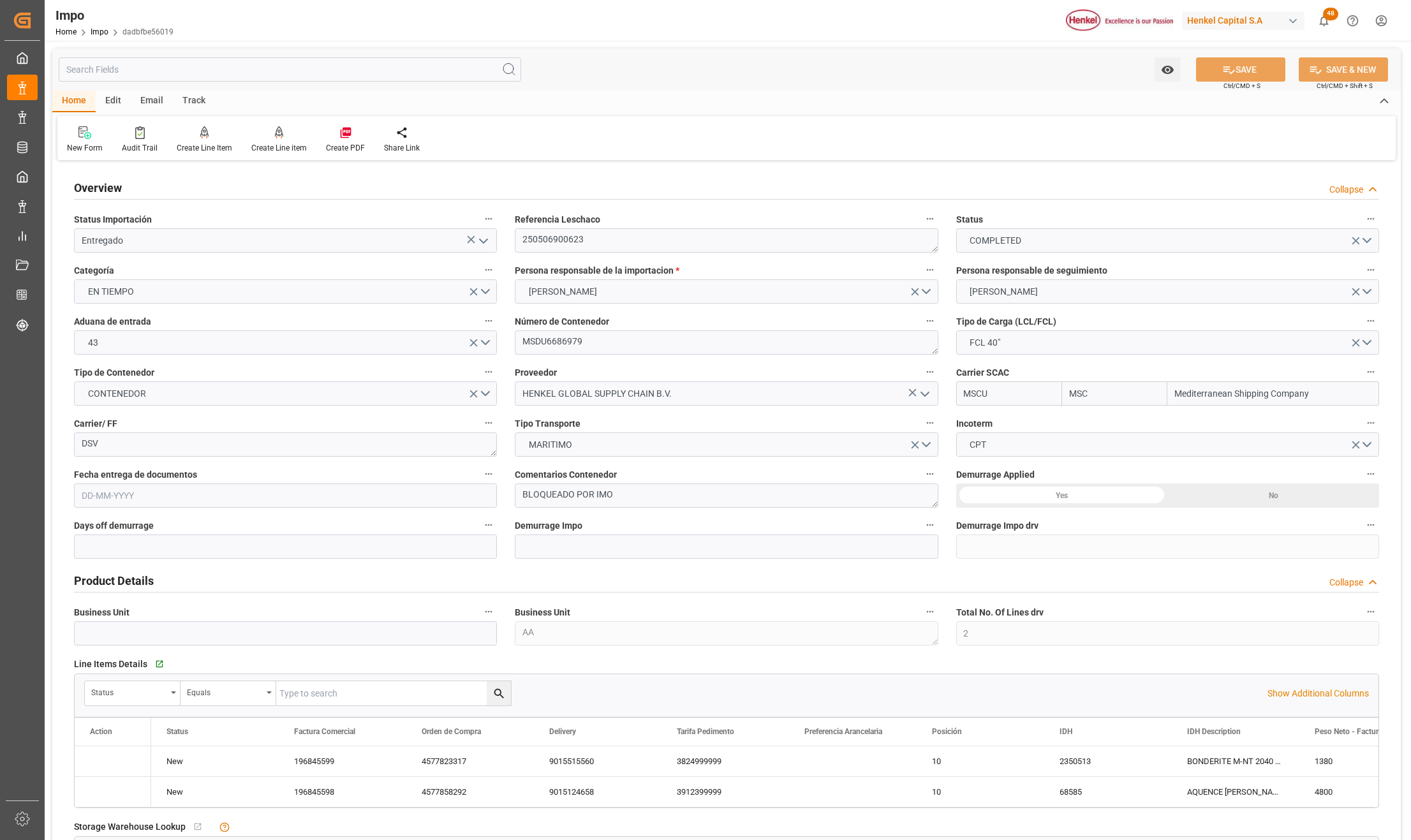
type input "[DATE]"
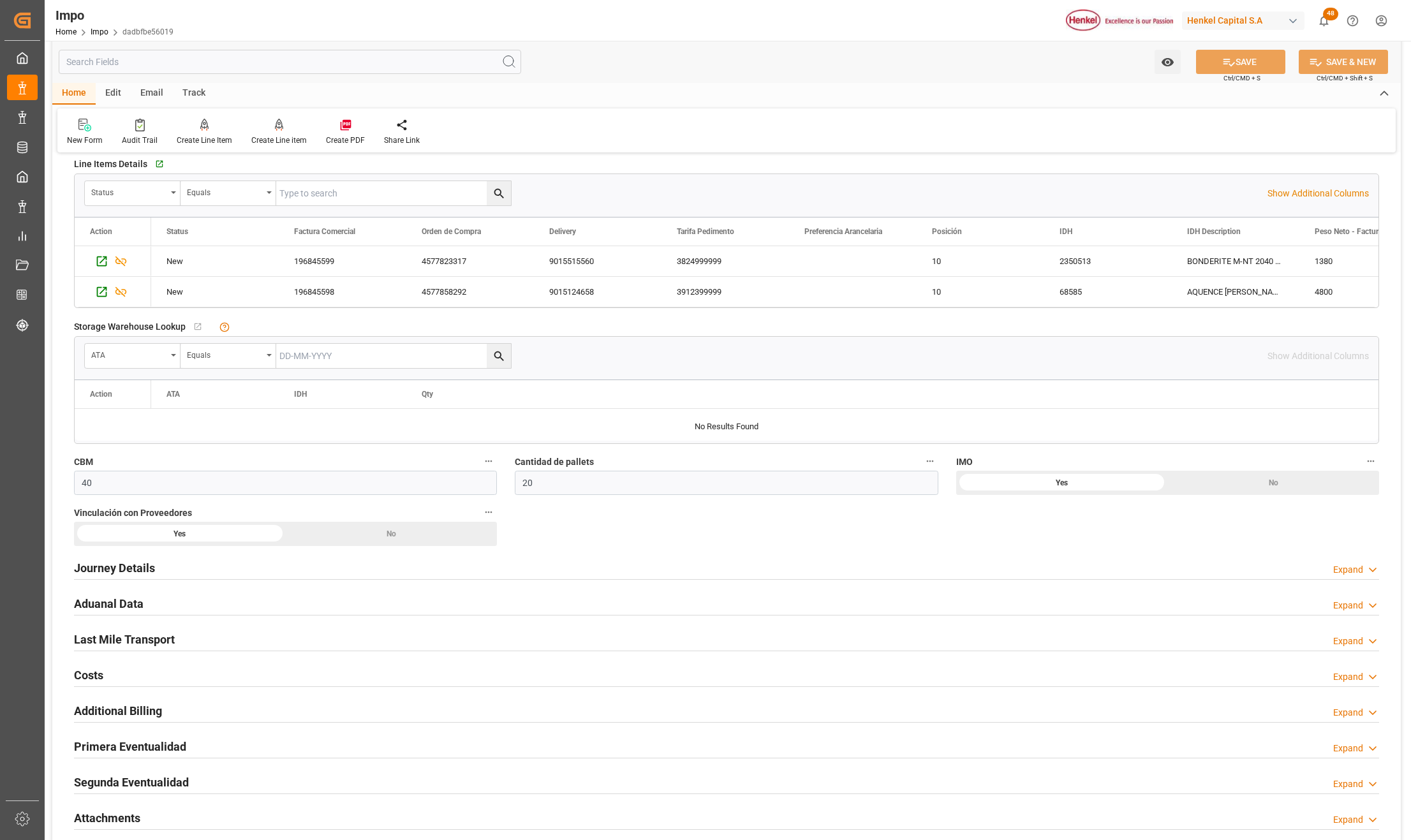
scroll to position [595, 0]
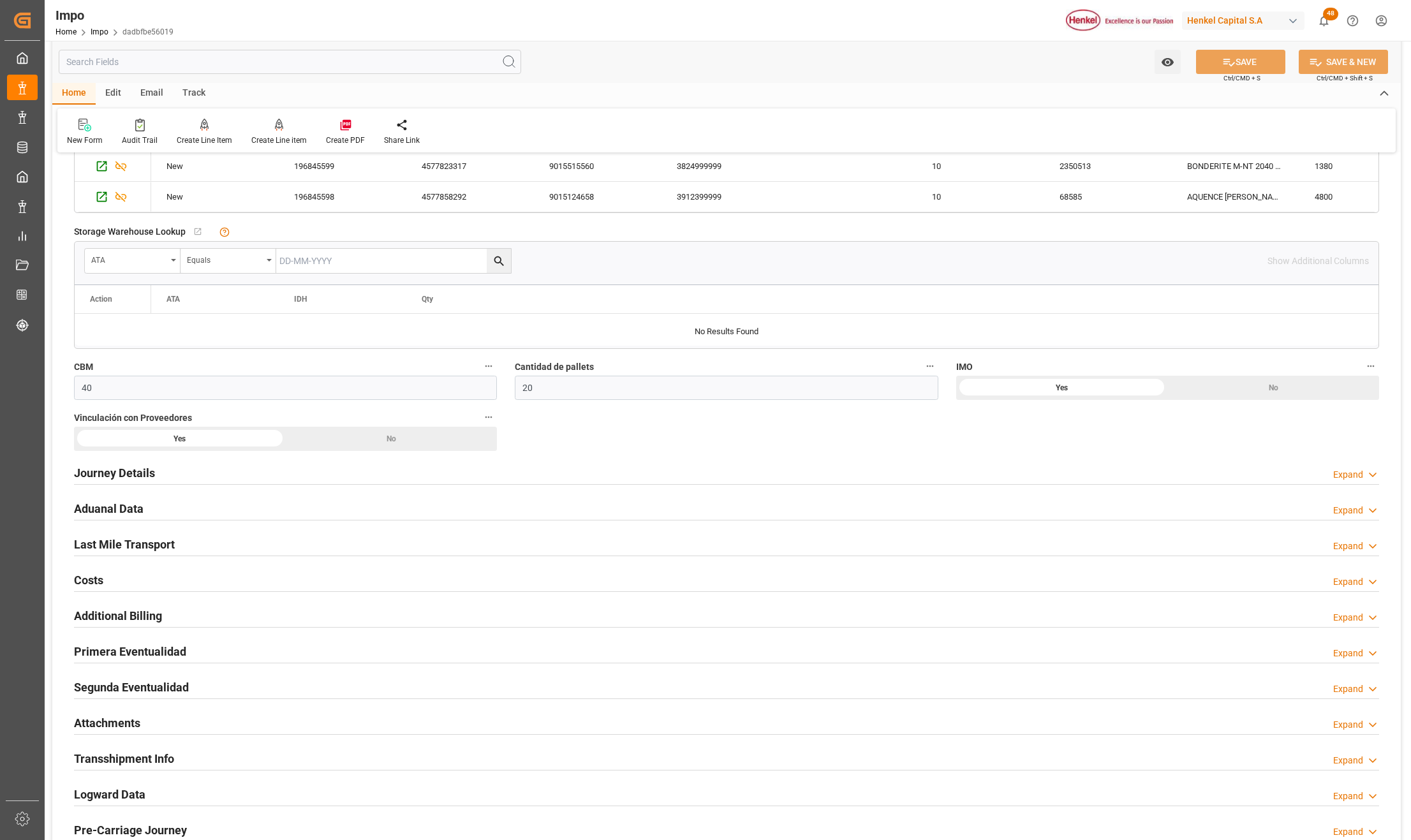
click at [117, 723] on h2 "Attachments" at bounding box center [107, 723] width 66 height 17
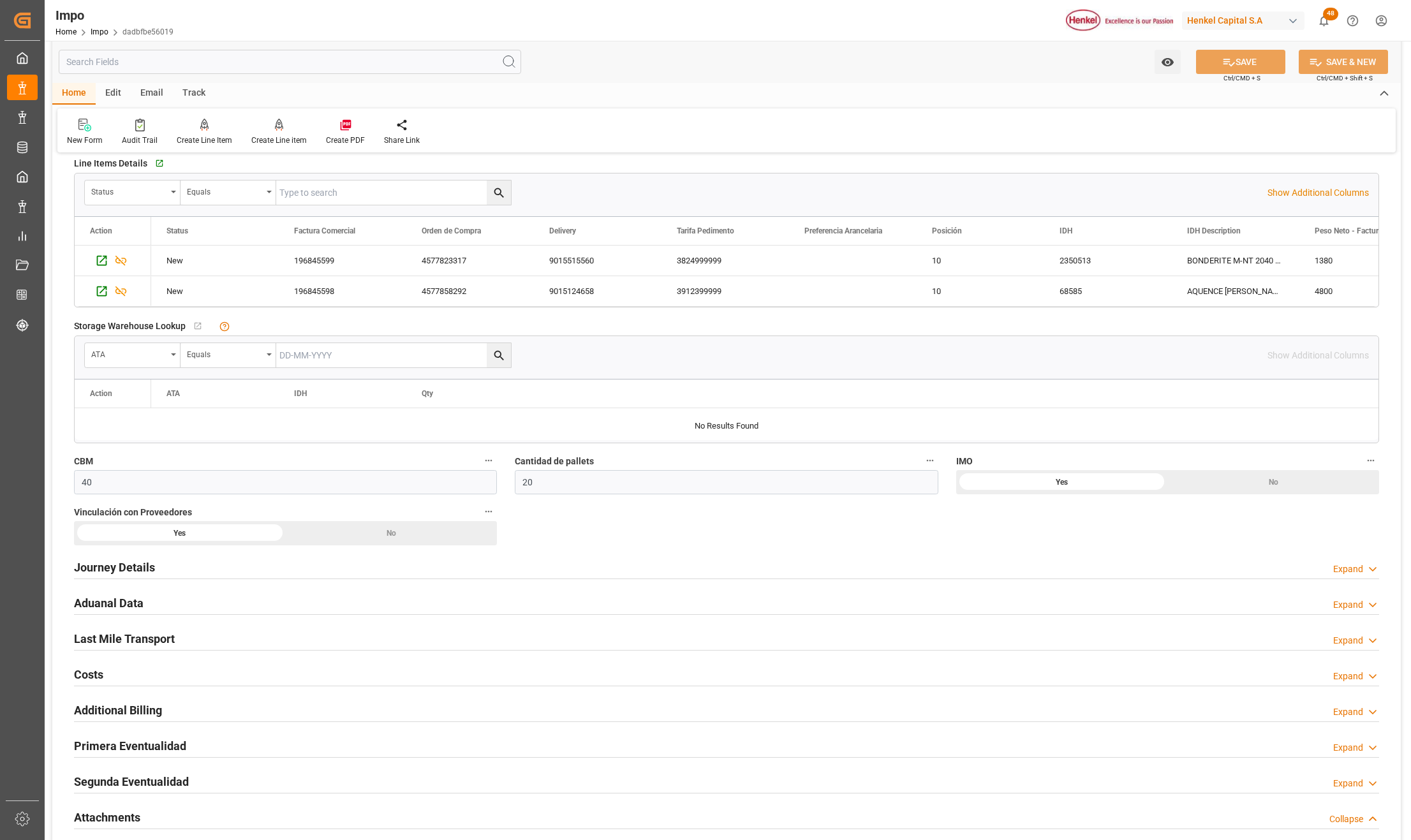
scroll to position [510, 0]
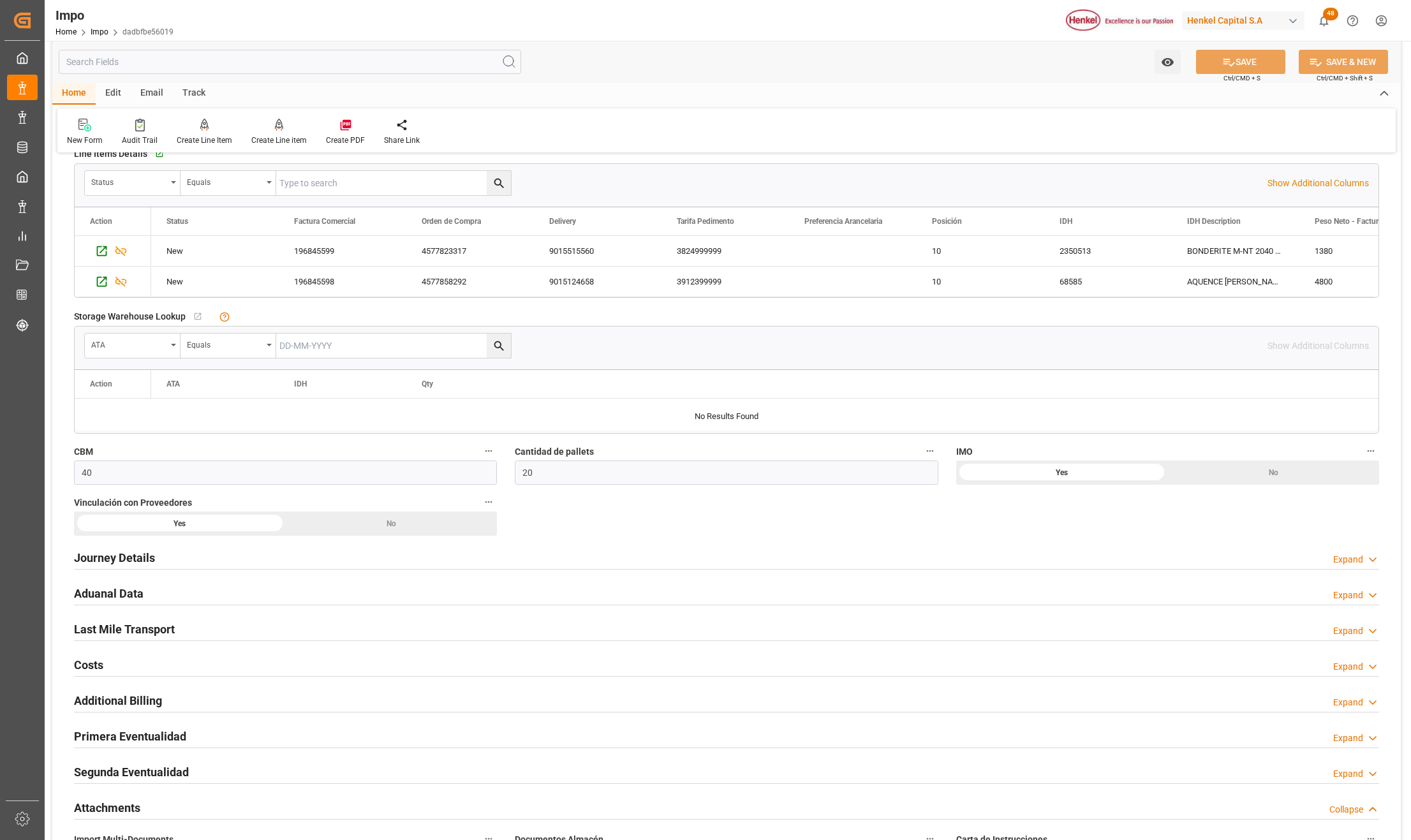
click at [95, 599] on h2 "Aduanal Data" at bounding box center [109, 594] width 69 height 17
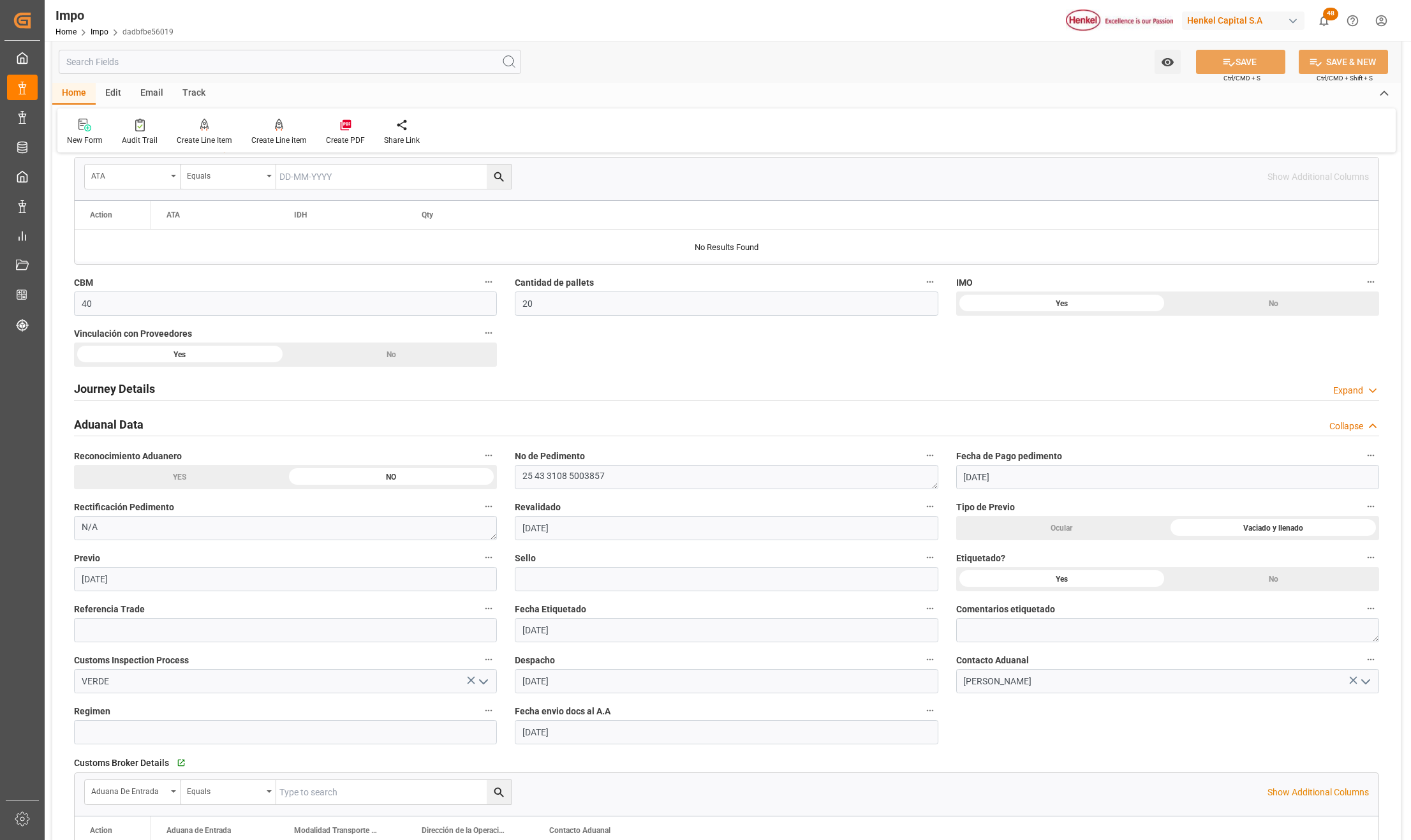
scroll to position [679, 0]
click at [595, 477] on textarea "25 43 3108 5003857" at bounding box center [726, 475] width 423 height 24
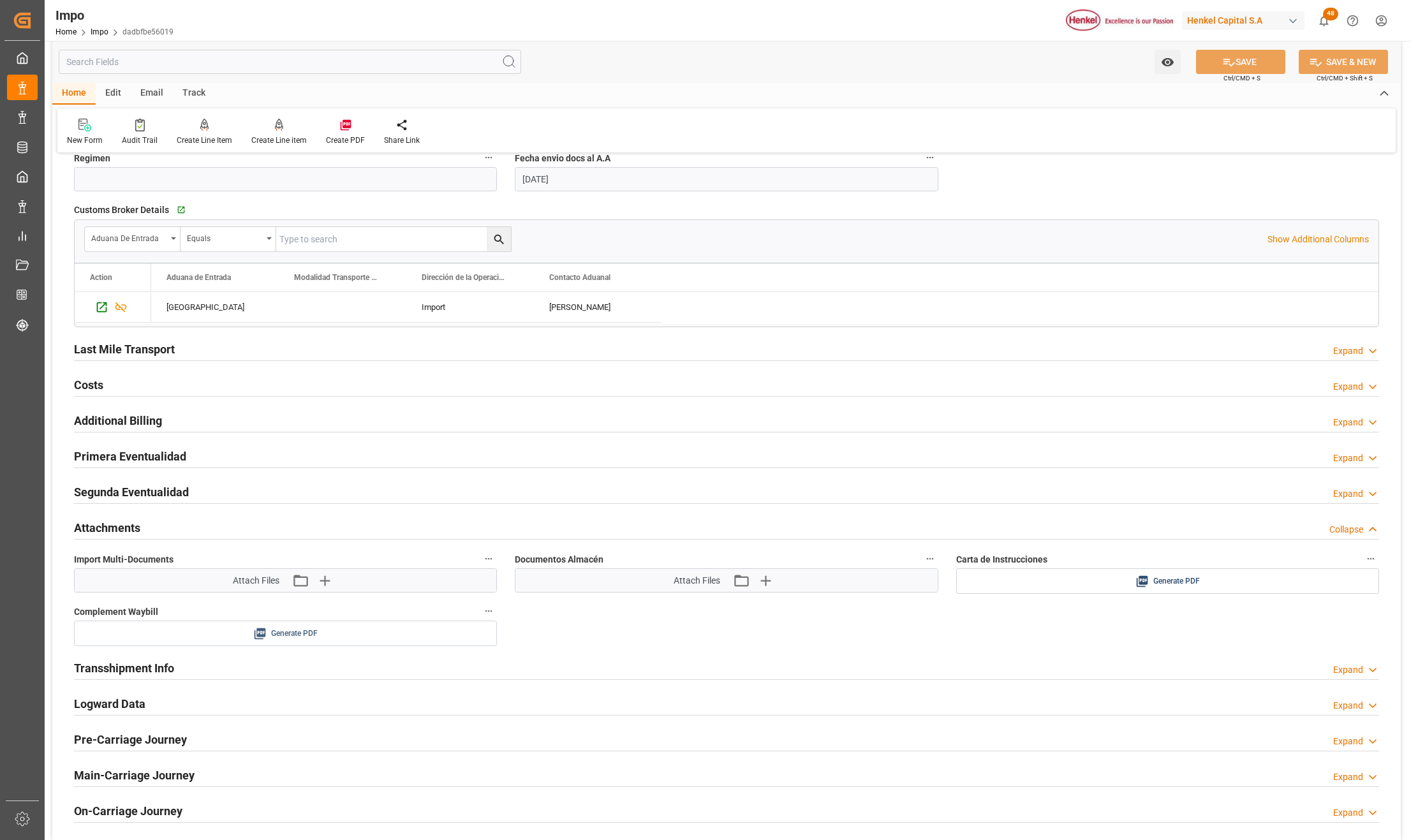
scroll to position [1275, 0]
